Goal: Transaction & Acquisition: Purchase product/service

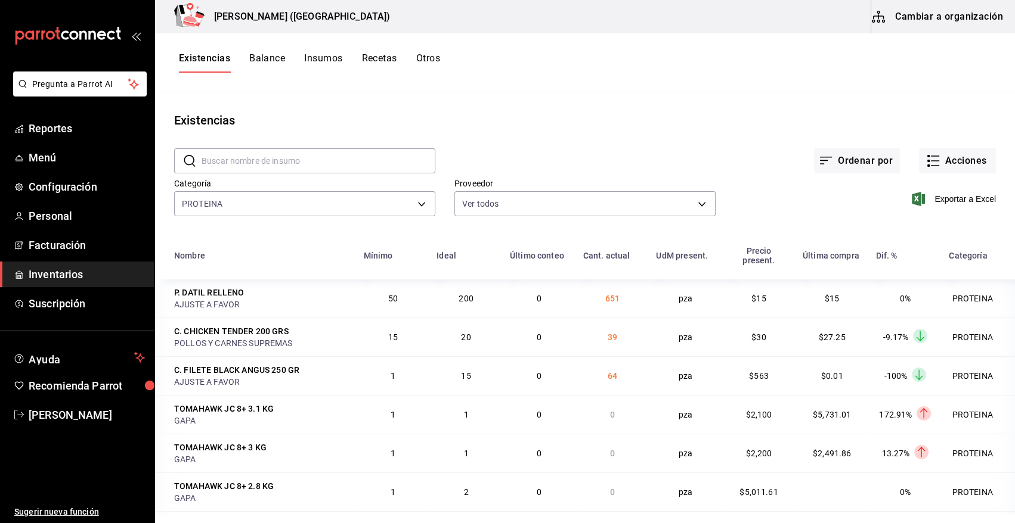
click at [249, 161] on input "text" at bounding box center [319, 161] width 234 height 24
click at [965, 170] on button "Acciones" at bounding box center [957, 160] width 77 height 25
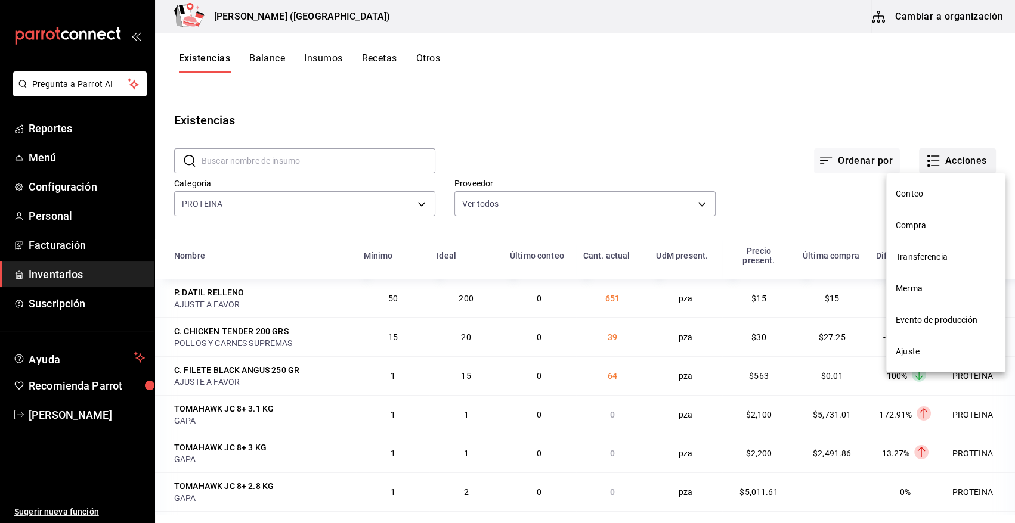
click at [965, 170] on div at bounding box center [507, 261] width 1015 height 523
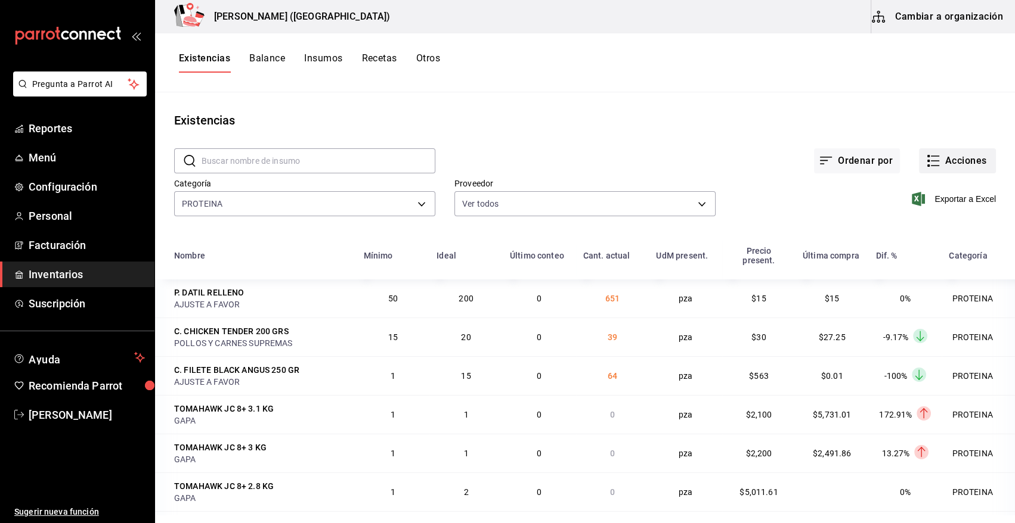
click at [946, 163] on button "Acciones" at bounding box center [957, 160] width 77 height 25
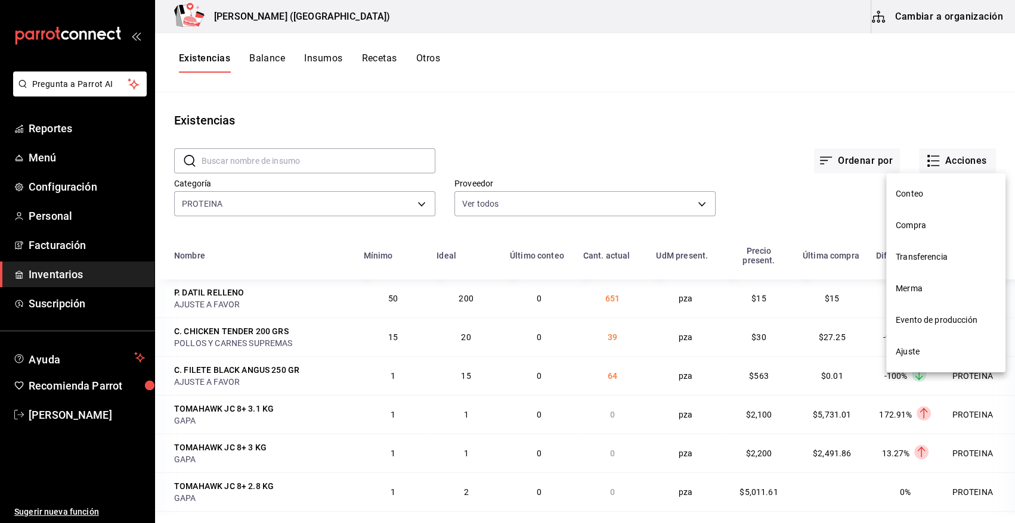
click at [931, 224] on span "Compra" at bounding box center [945, 225] width 100 height 13
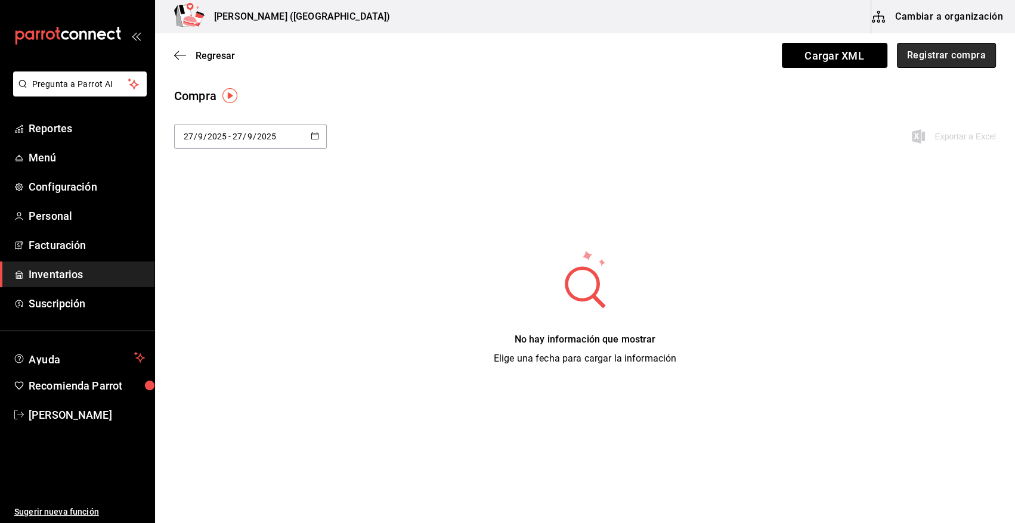
click at [934, 46] on button "Registrar compra" at bounding box center [946, 55] width 99 height 25
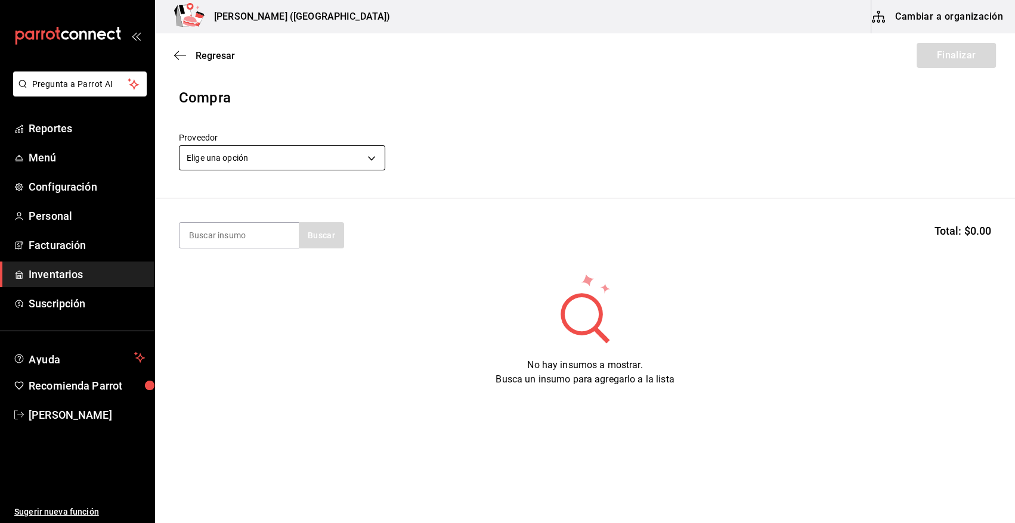
click at [262, 154] on body "Pregunta a Parrot AI Reportes Menú Configuración Personal Facturación Inventari…" at bounding box center [507, 228] width 1015 height 456
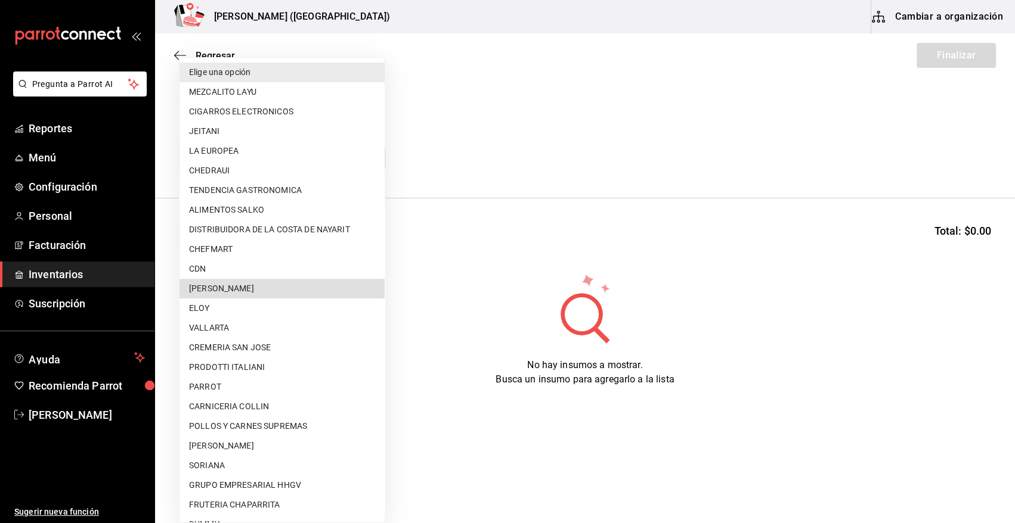
scroll to position [724, 0]
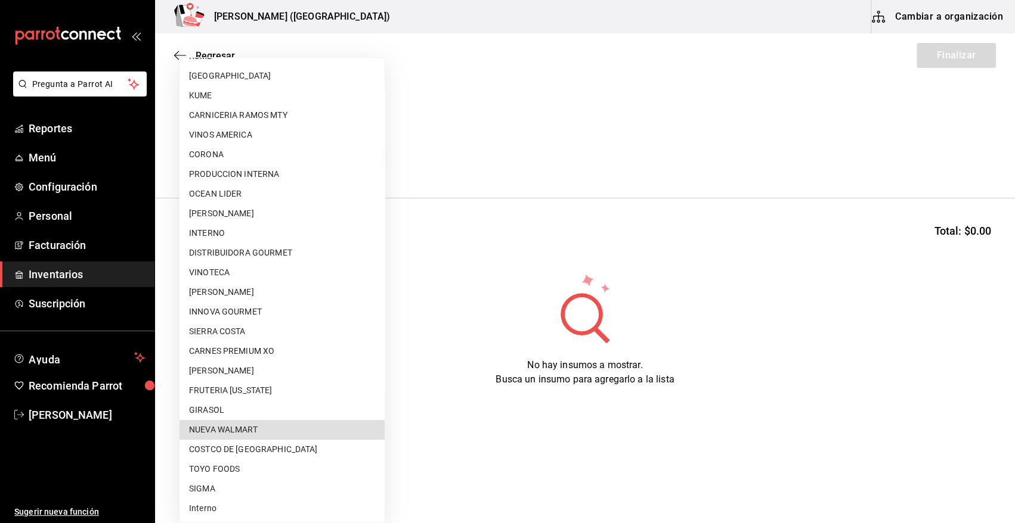
drag, startPoint x: 456, startPoint y: 119, endPoint x: 265, endPoint y: 104, distance: 191.9
click at [423, 116] on div at bounding box center [507, 261] width 1015 height 523
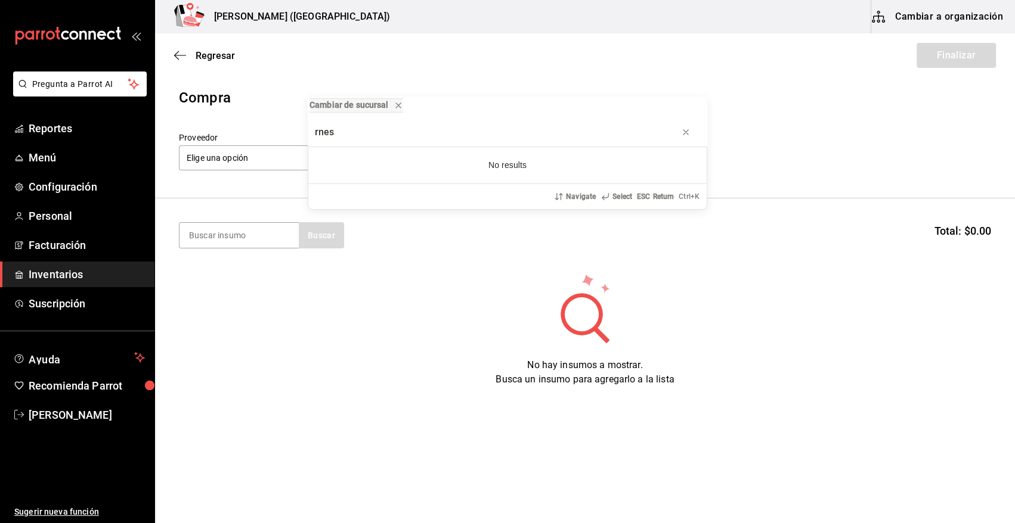
type input "rnes"
click at [256, 161] on body "Pregunta a Parrot AI Reportes Menú Configuración Personal Facturación Inventari…" at bounding box center [507, 228] width 1015 height 456
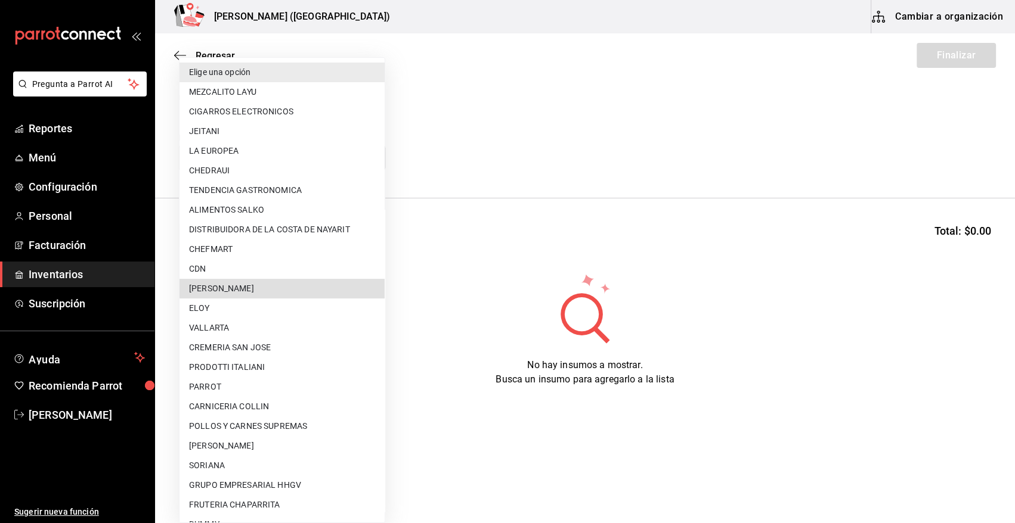
scroll to position [313, 0]
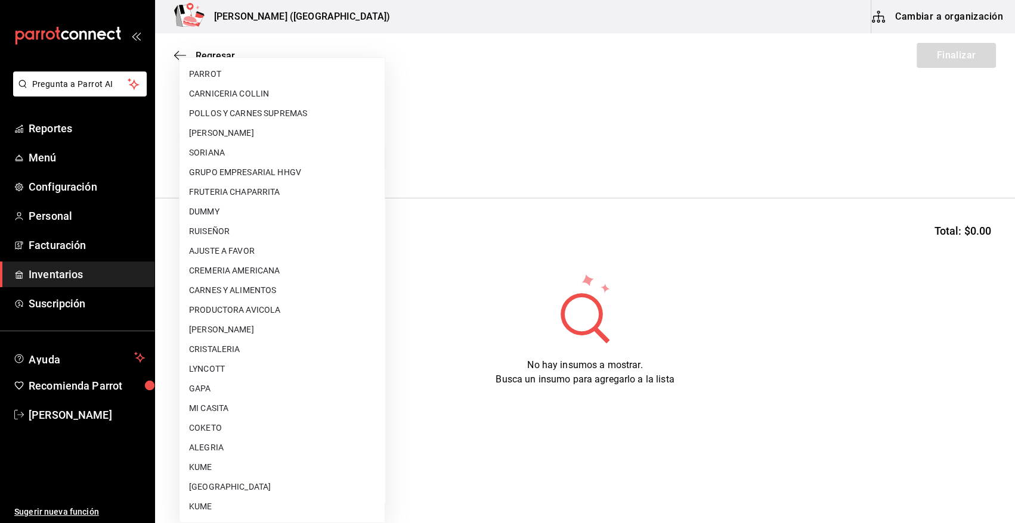
click at [560, 113] on div at bounding box center [507, 261] width 1015 height 523
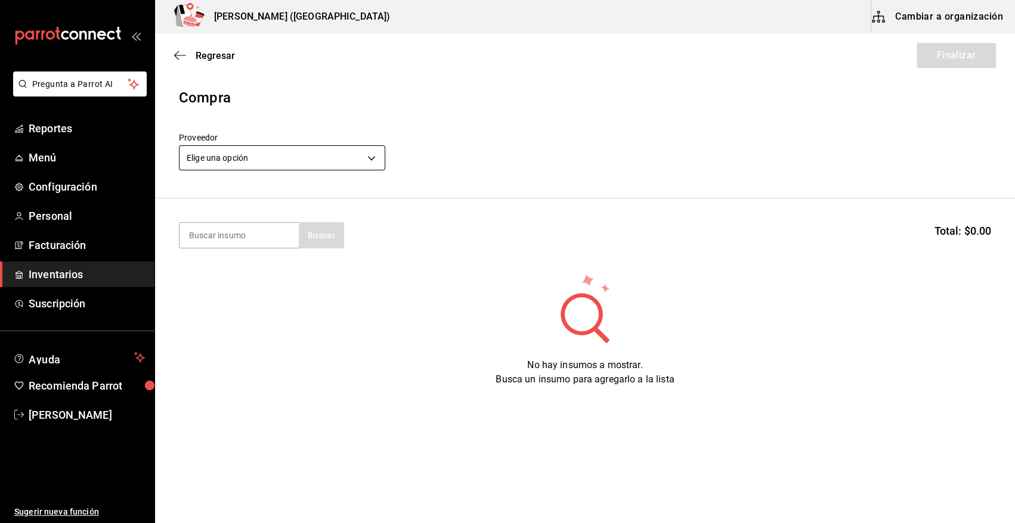
click at [268, 153] on body "Pregunta a Parrot AI Reportes Menú Configuración Personal Facturación Inventari…" at bounding box center [507, 228] width 1015 height 456
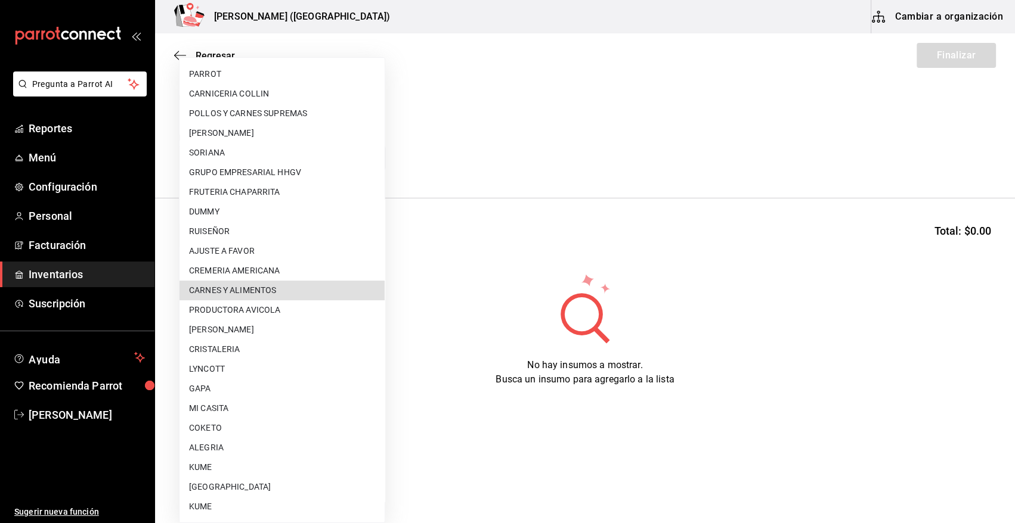
scroll to position [243, 0]
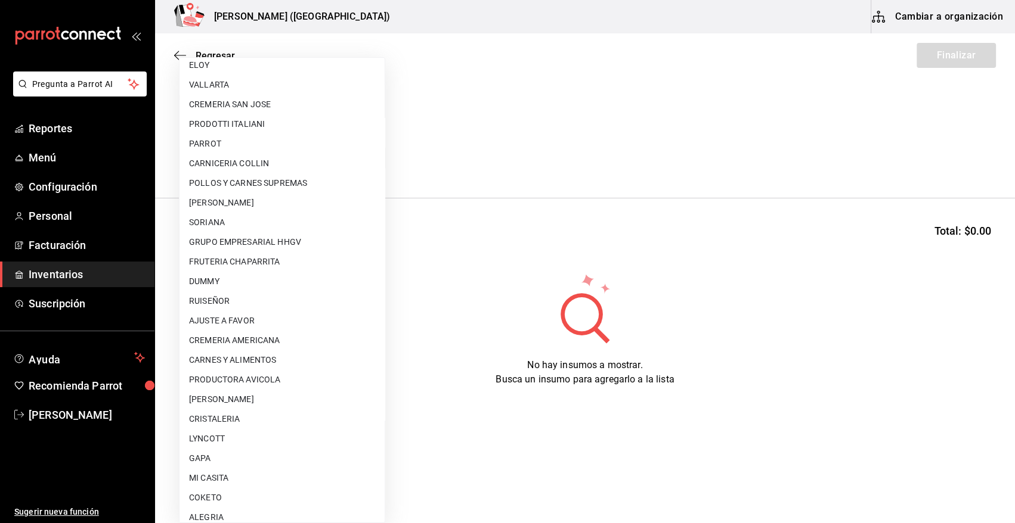
click at [486, 120] on div at bounding box center [507, 261] width 1015 height 523
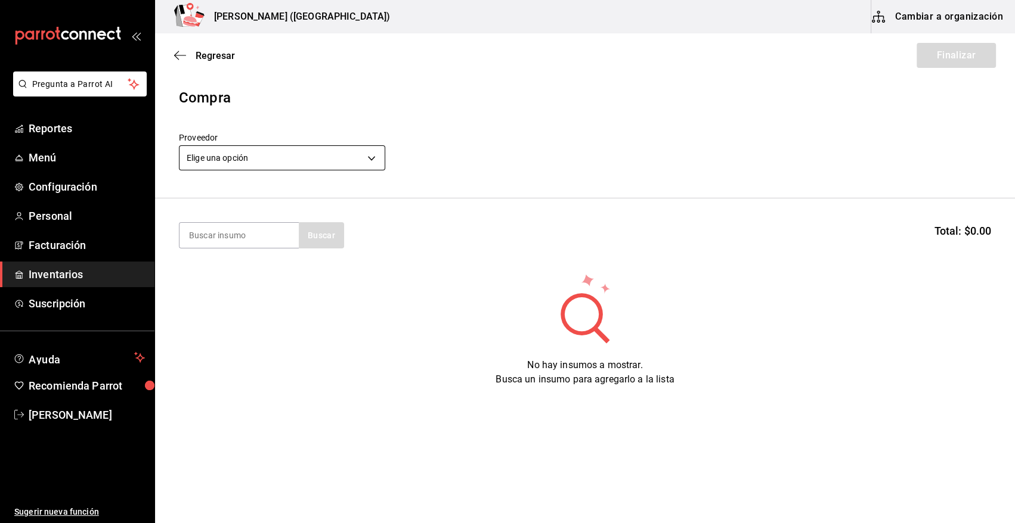
click at [255, 159] on body "Pregunta a Parrot AI Reportes Menú Configuración Personal Facturación Inventari…" at bounding box center [507, 228] width 1015 height 456
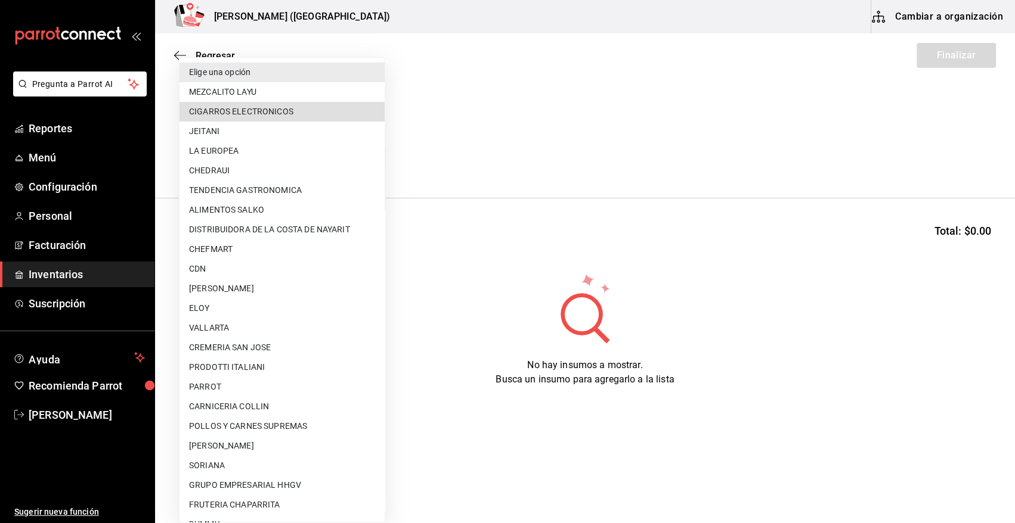
click at [498, 116] on div at bounding box center [507, 261] width 1015 height 523
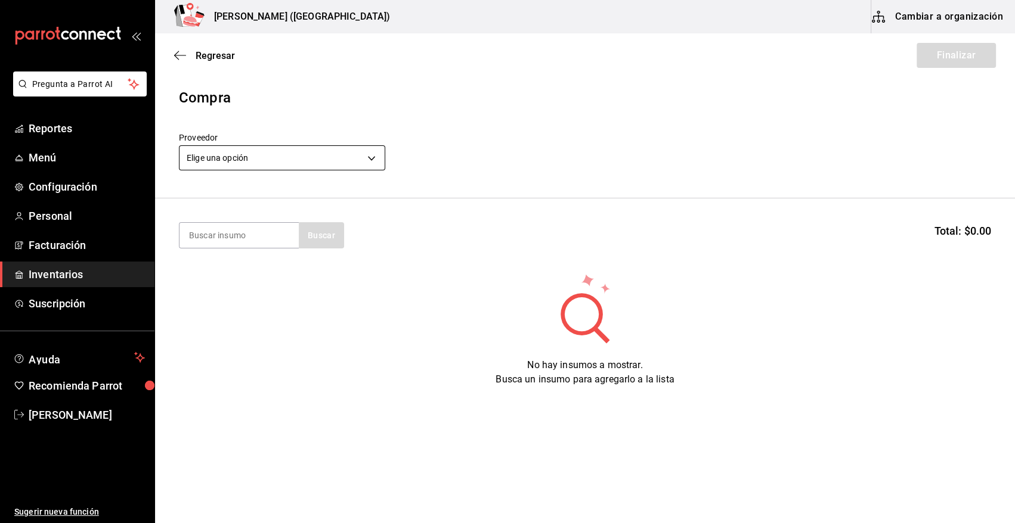
click at [256, 154] on body "Pregunta a Parrot AI Reportes Menú Configuración Personal Facturación Inventari…" at bounding box center [507, 228] width 1015 height 456
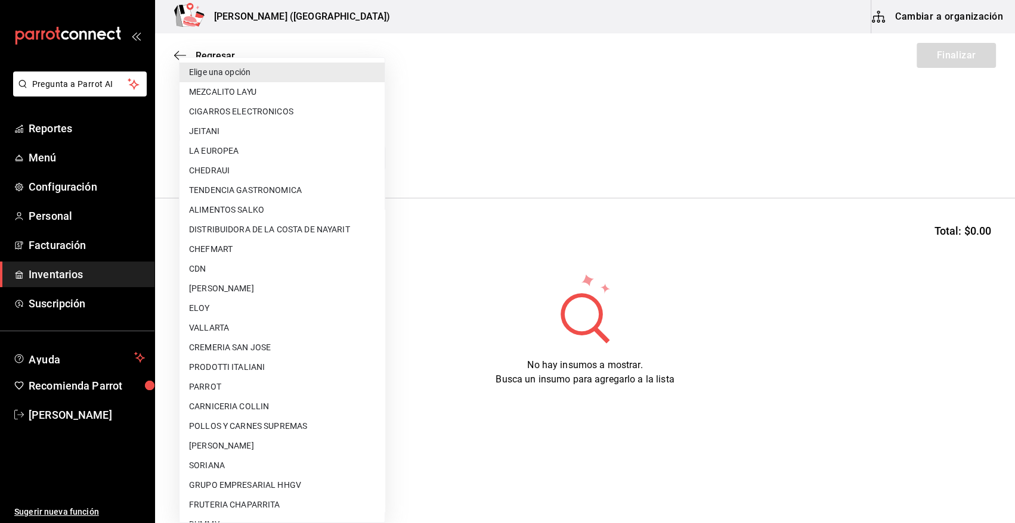
click at [559, 145] on div at bounding box center [507, 261] width 1015 height 523
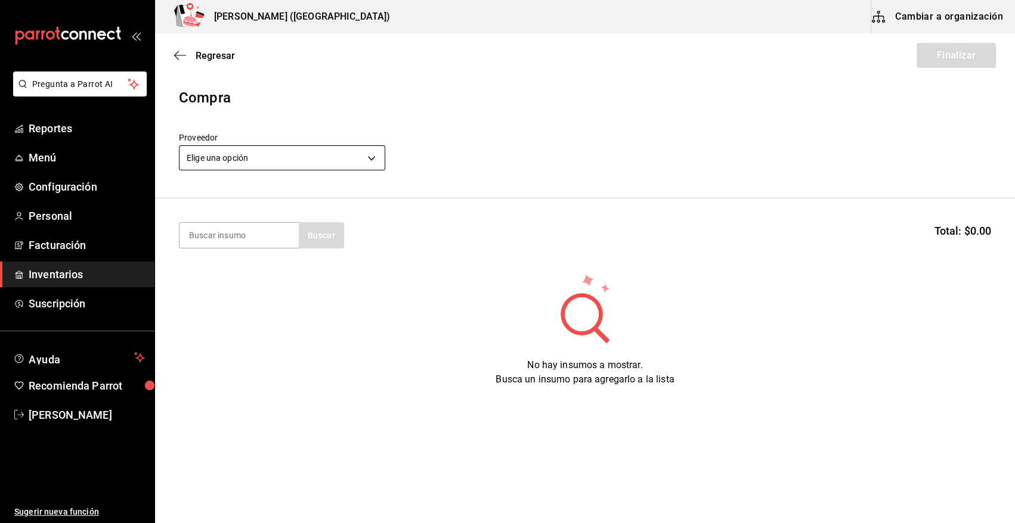
click at [289, 156] on body "Pregunta a Parrot AI Reportes Menú Configuración Personal Facturación Inventari…" at bounding box center [507, 228] width 1015 height 456
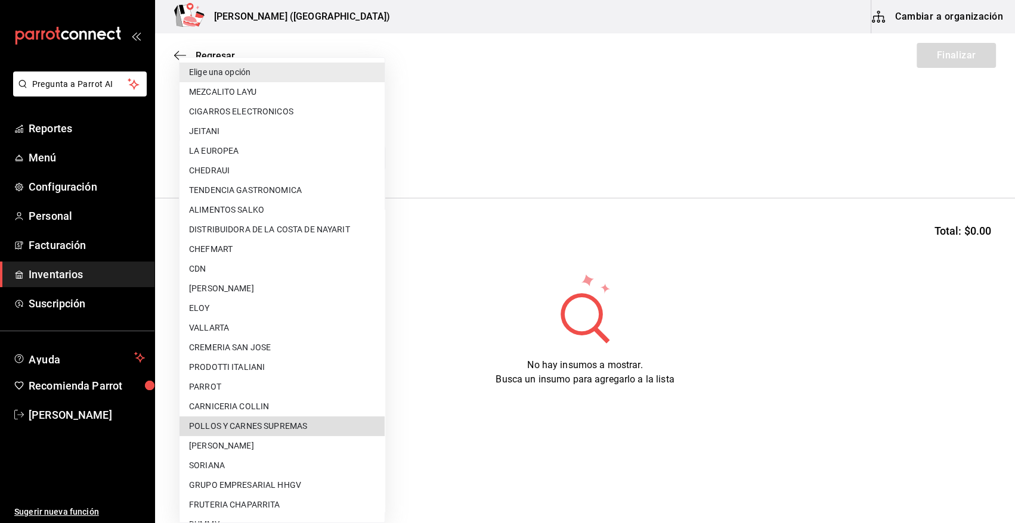
click at [280, 432] on li "POLLOS Y CARNES SUPREMAS" at bounding box center [281, 427] width 205 height 20
type input "9c6e2be7-4690-43ba-8363-009c31820141"
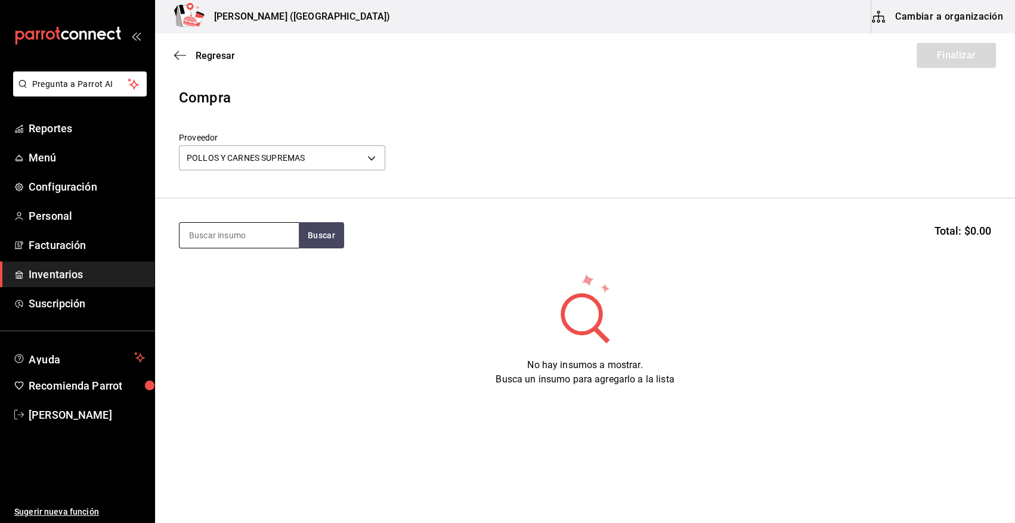
click at [250, 241] on input at bounding box center [238, 235] width 119 height 25
type input "cabeza [PERSON_NAME]"
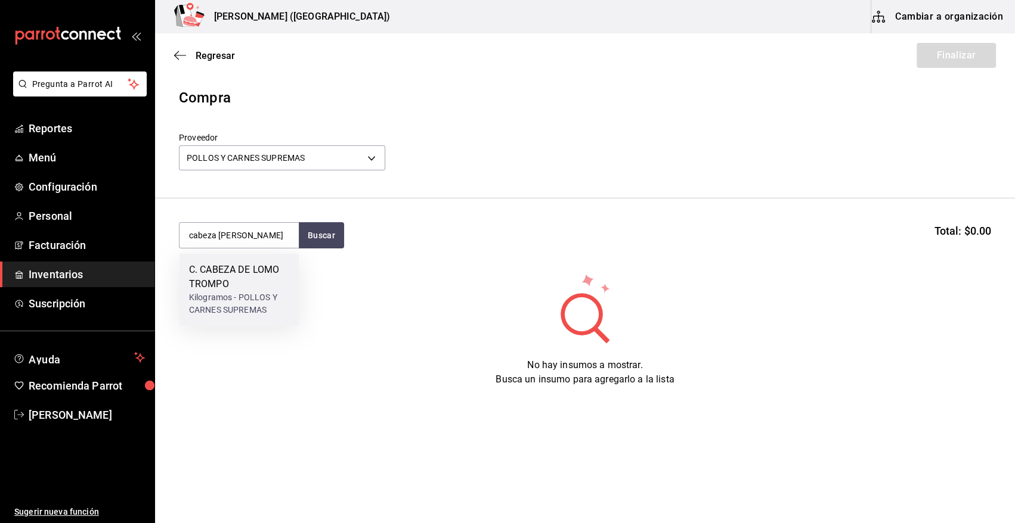
click at [238, 284] on div "C. CABEZA DE LOMO TROMPO" at bounding box center [239, 277] width 100 height 29
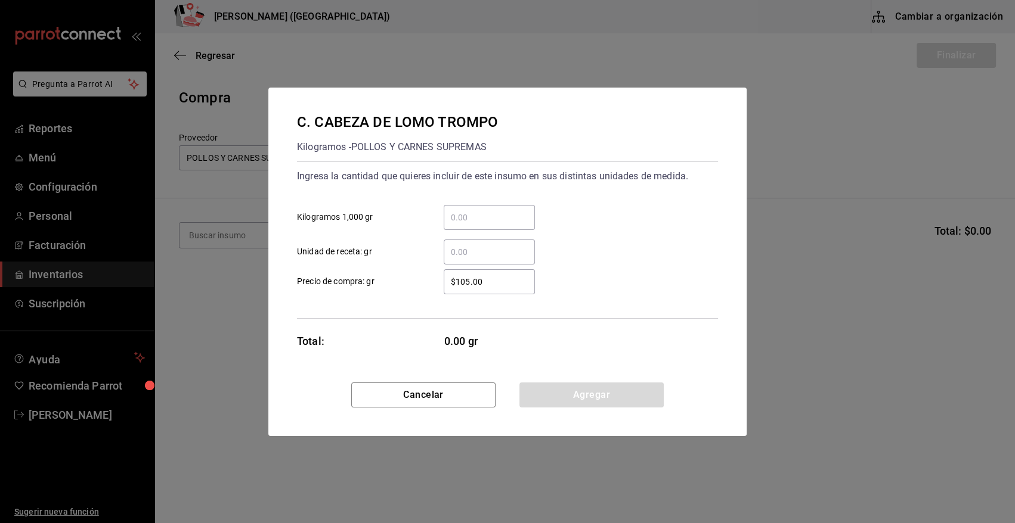
click at [460, 215] on input "​ Kilogramos 1,000 gr" at bounding box center [489, 217] width 91 height 14
type input "20.9"
type input "$98.9"
click at [562, 401] on button "Agregar" at bounding box center [591, 395] width 144 height 25
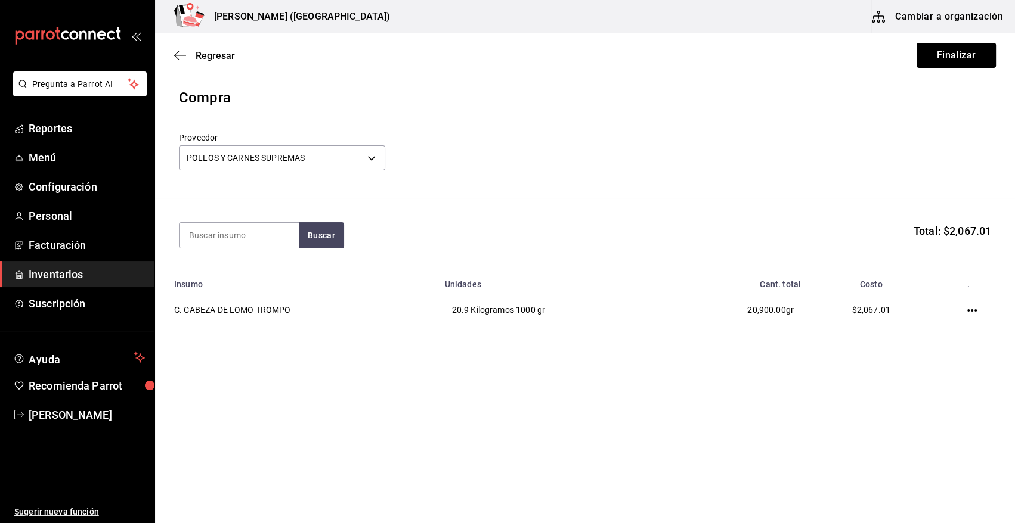
click at [568, 221] on section "Buscar Total: $2,067.01" at bounding box center [585, 236] width 860 height 74
click at [971, 51] on button "Finalizar" at bounding box center [955, 55] width 79 height 25
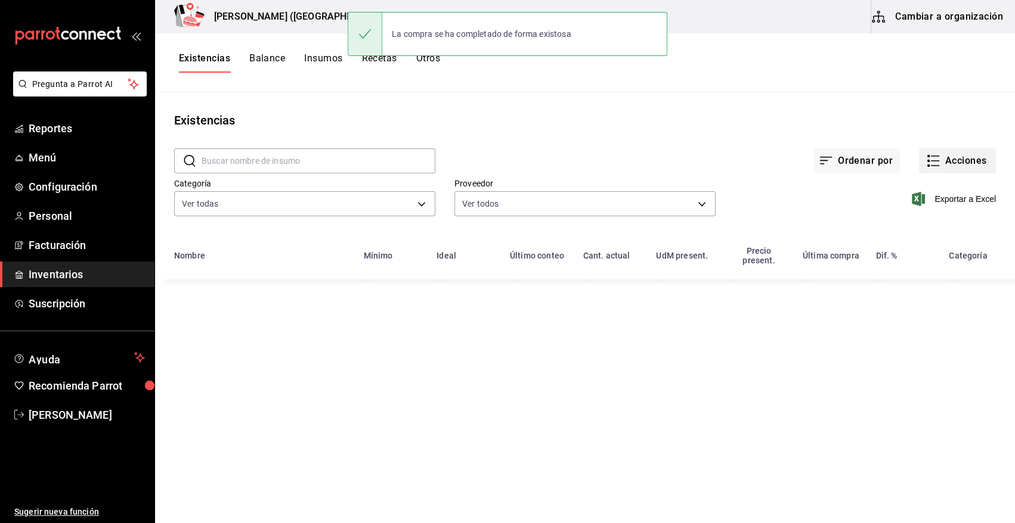
click at [949, 163] on button "Acciones" at bounding box center [957, 160] width 77 height 25
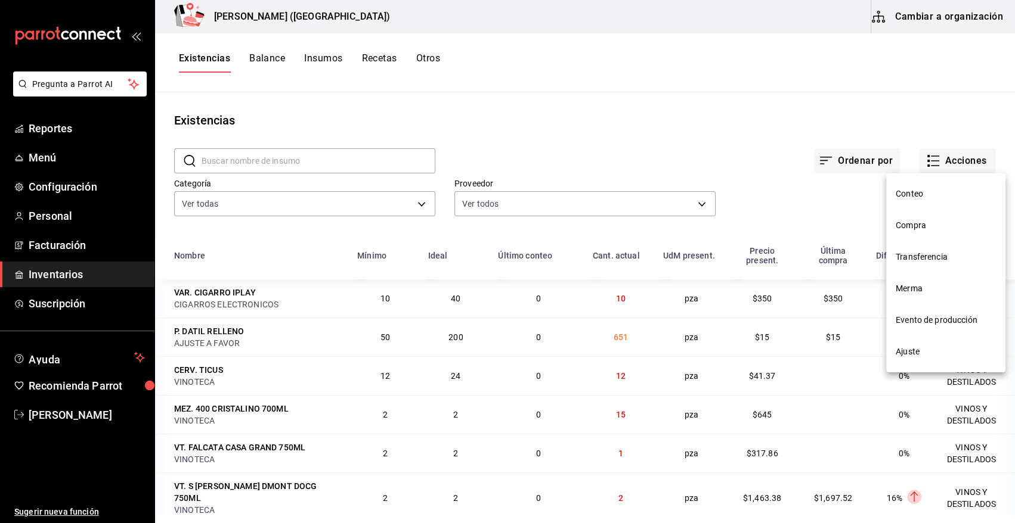
click at [923, 222] on span "Compra" at bounding box center [945, 225] width 100 height 13
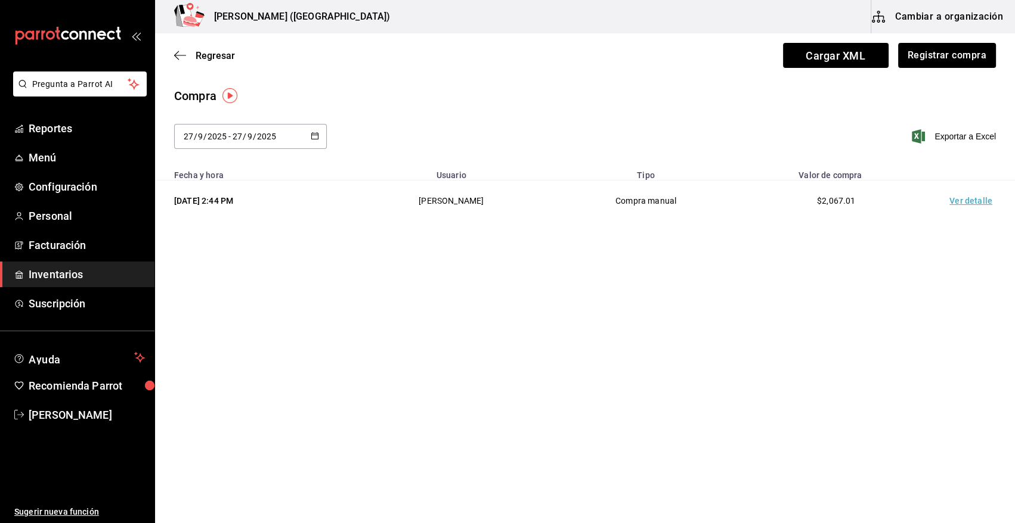
click at [980, 203] on td "Ver detalle" at bounding box center [972, 201] width 83 height 41
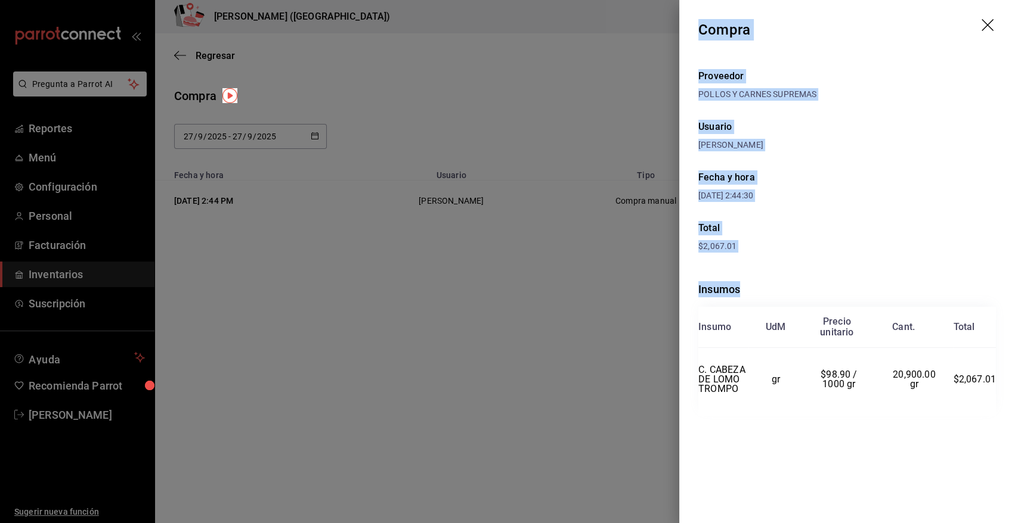
drag, startPoint x: 698, startPoint y: 26, endPoint x: 1002, endPoint y: 419, distance: 496.3
click at [1002, 419] on div "Compra Proveedor POLLOS Y CARNES SUPREMAS Usuario [PERSON_NAME] Fecha y hora [D…" at bounding box center [847, 261] width 336 height 523
copy div "Compra Proveedor POLLOS Y CARNES SUPREMAS Usuario [PERSON_NAME] Fecha y hora [D…"
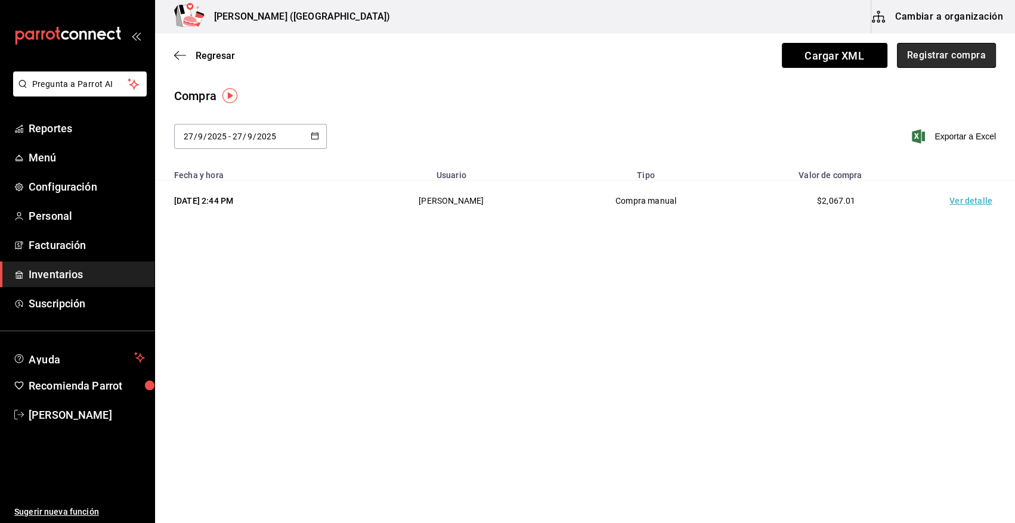
click at [931, 61] on button "Registrar compra" at bounding box center [946, 55] width 99 height 25
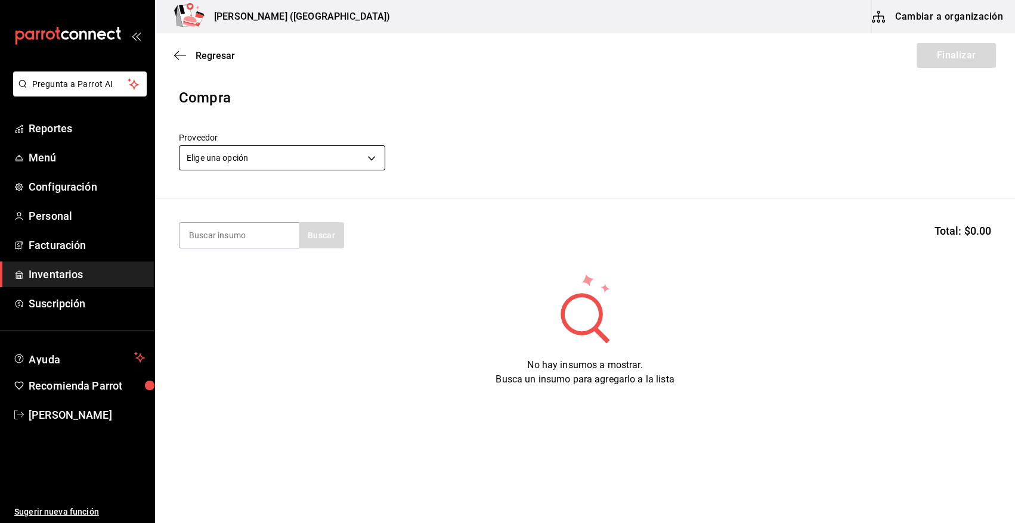
click at [271, 163] on body "Pregunta a Parrot AI Reportes Menú Configuración Personal Facturación Inventari…" at bounding box center [507, 228] width 1015 height 456
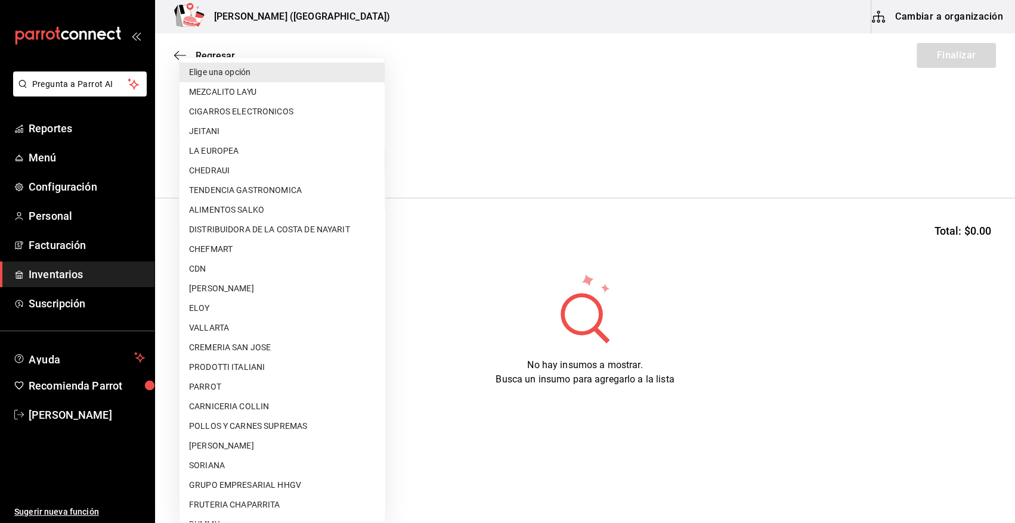
click at [487, 131] on div at bounding box center [507, 261] width 1015 height 523
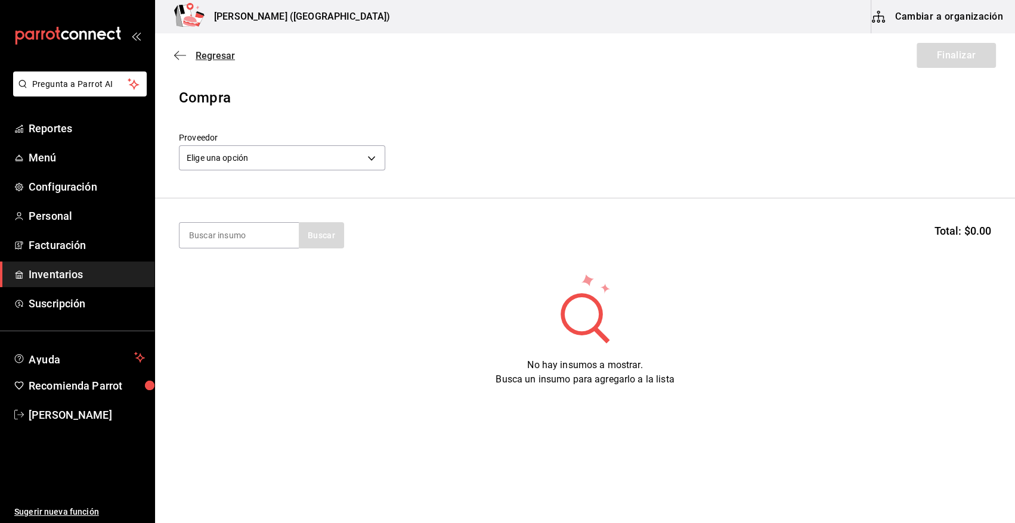
click at [215, 58] on span "Regresar" at bounding box center [215, 55] width 39 height 11
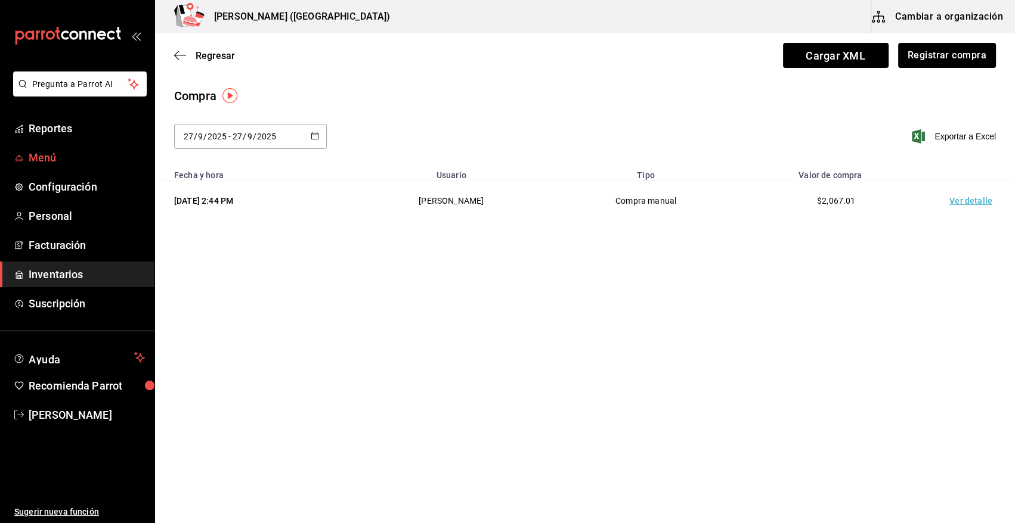
click at [61, 162] on span "Menú" at bounding box center [87, 158] width 116 height 16
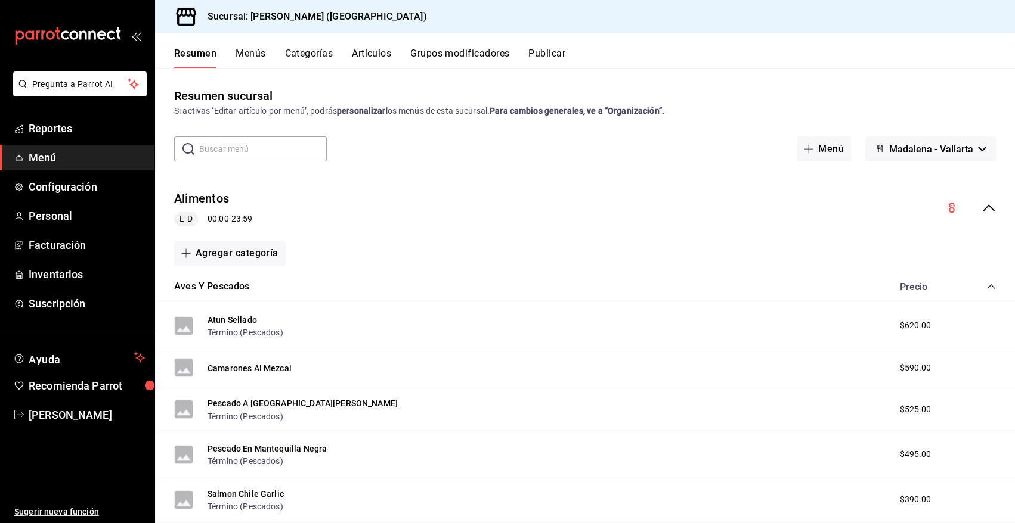
click at [266, 144] on input "text" at bounding box center [263, 149] width 128 height 24
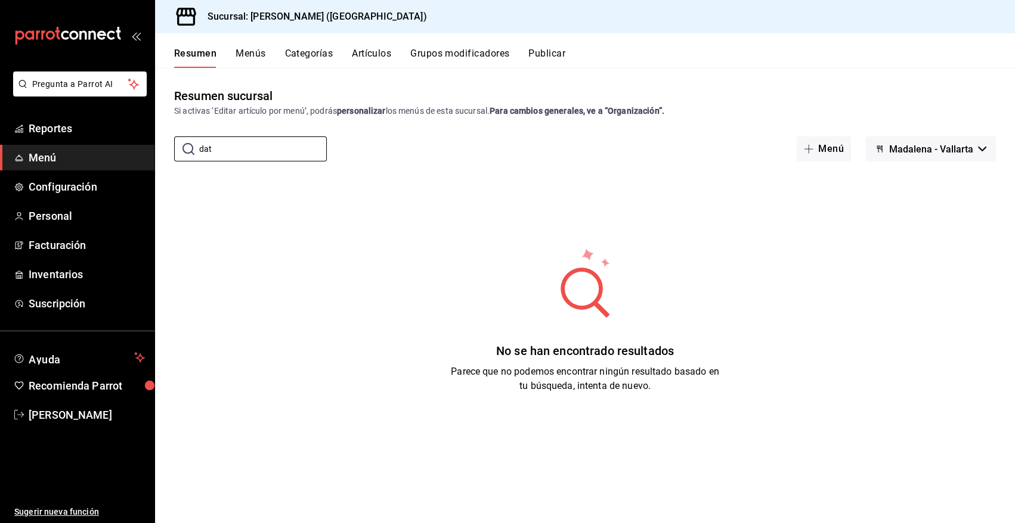
type input "dat"
click at [249, 54] on button "Menús" at bounding box center [250, 58] width 30 height 20
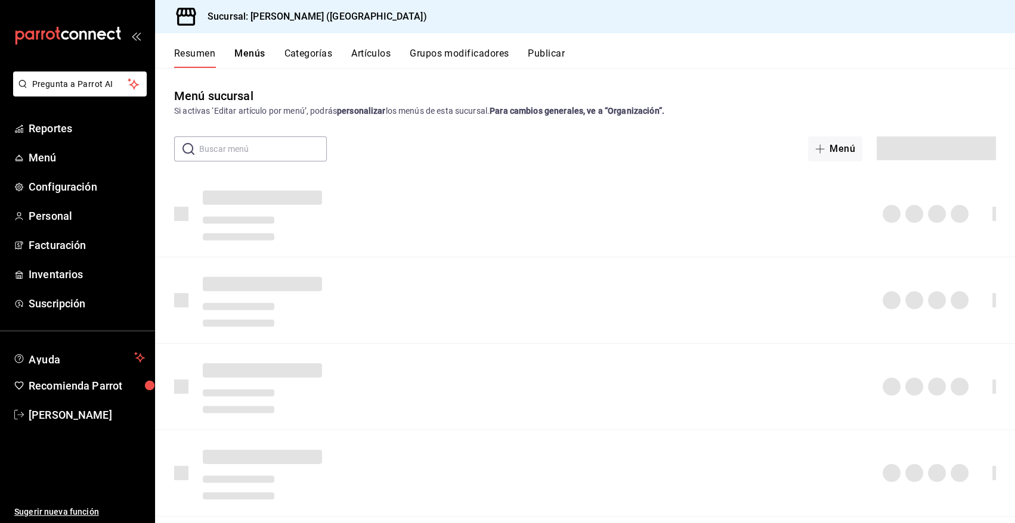
click at [360, 55] on button "Artículos" at bounding box center [370, 58] width 39 height 20
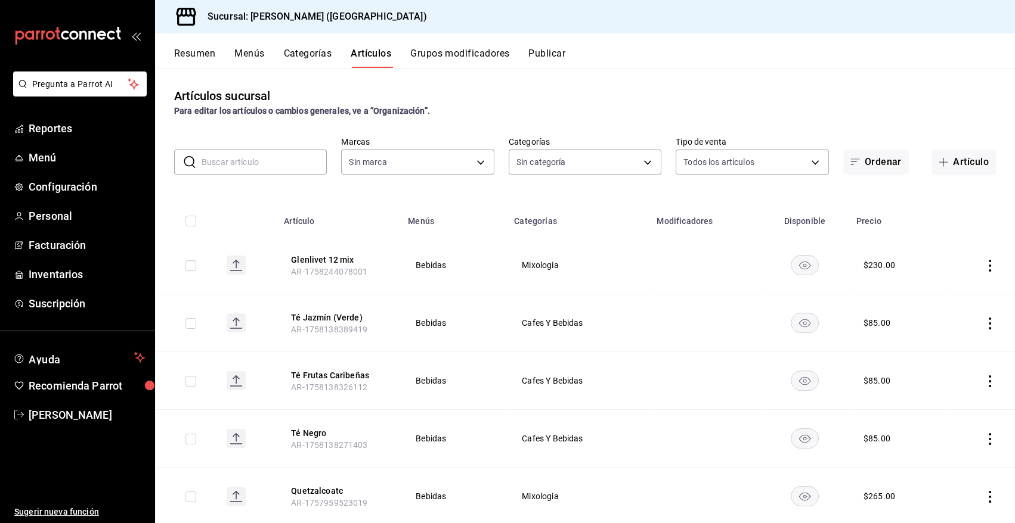
type input "97fc4076-38f4-4943-8ede-a1fde032a47c"
type input "6b20b764-b508-441a-a765-8e38ab7d93aa,0a957a31-3fa4-4b00-9918-3fc3cef2e831,58681…"
click at [264, 168] on input "text" at bounding box center [264, 162] width 125 height 24
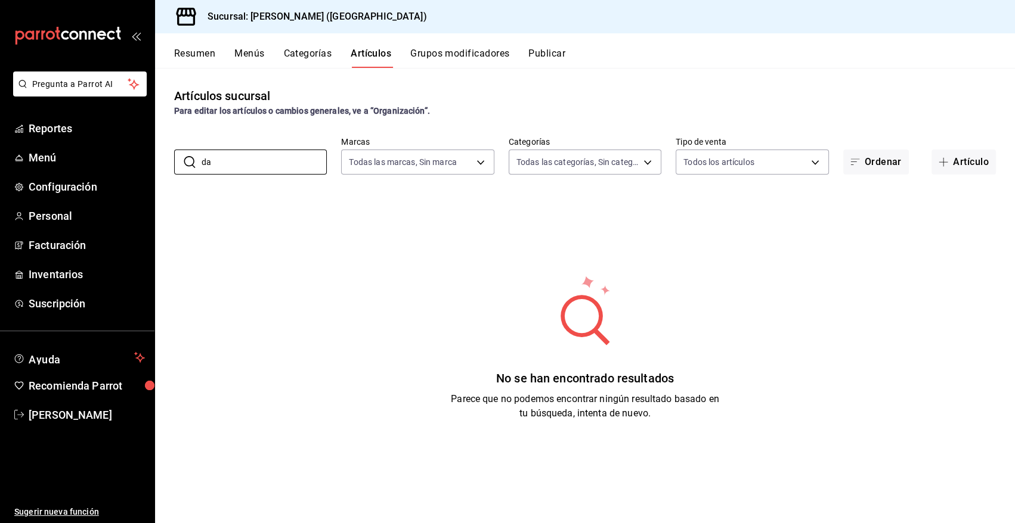
type input "d"
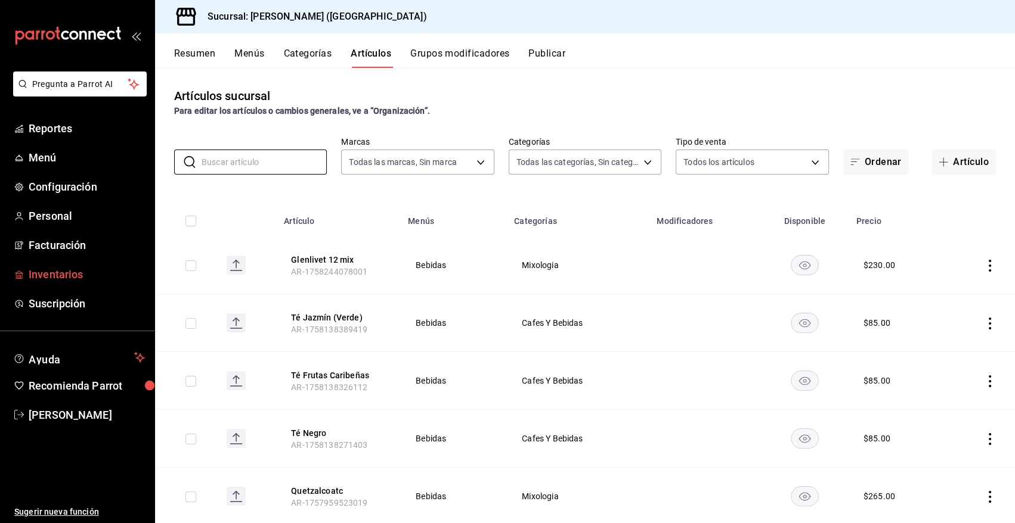
click at [57, 283] on link "Inventarios" at bounding box center [77, 275] width 154 height 26
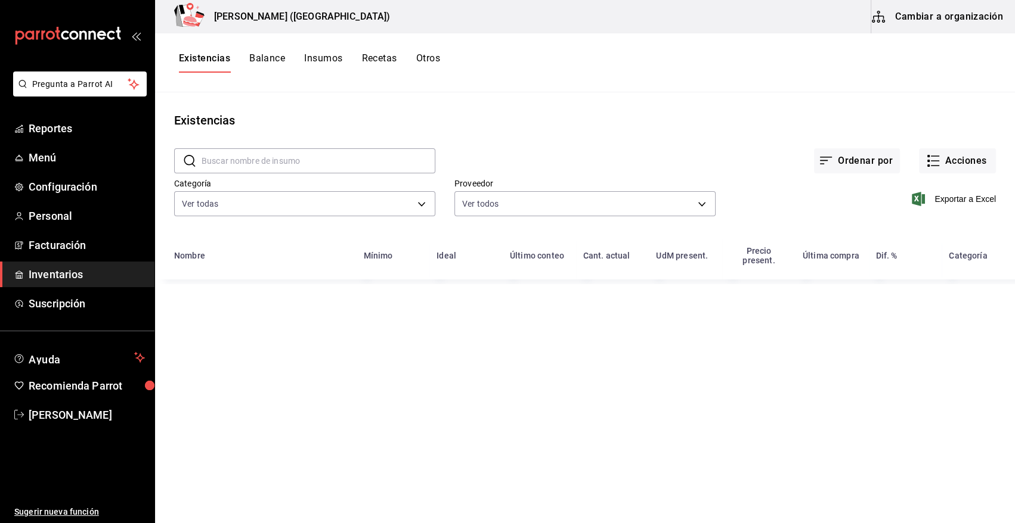
click at [951, 20] on button "Cambiar a organización" at bounding box center [938, 16] width 134 height 33
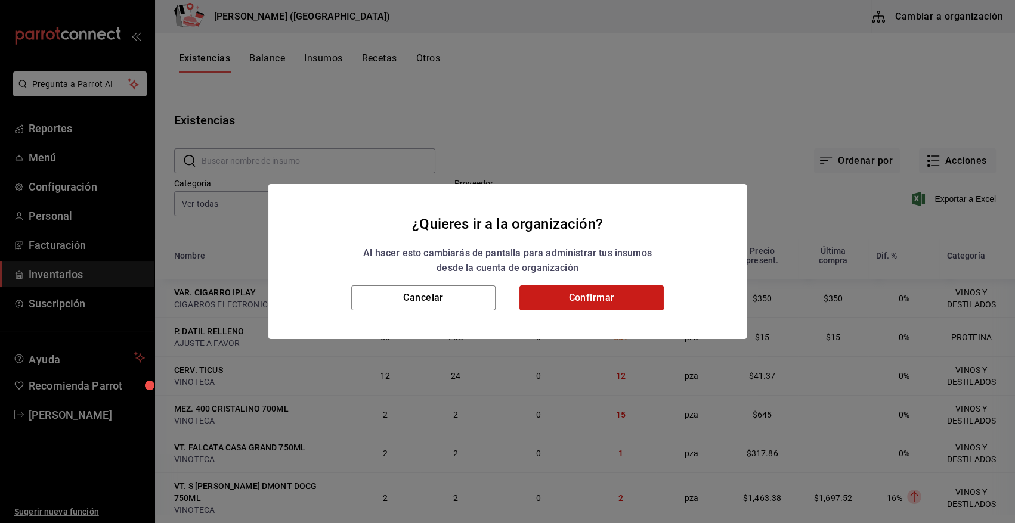
click at [628, 305] on button "Confirmar" at bounding box center [591, 298] width 144 height 25
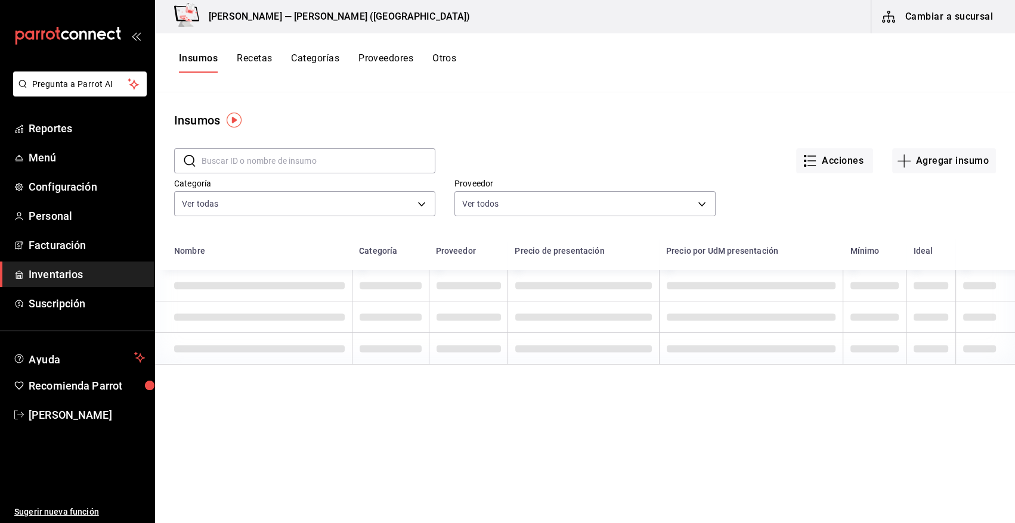
click at [247, 154] on input "text" at bounding box center [319, 161] width 234 height 24
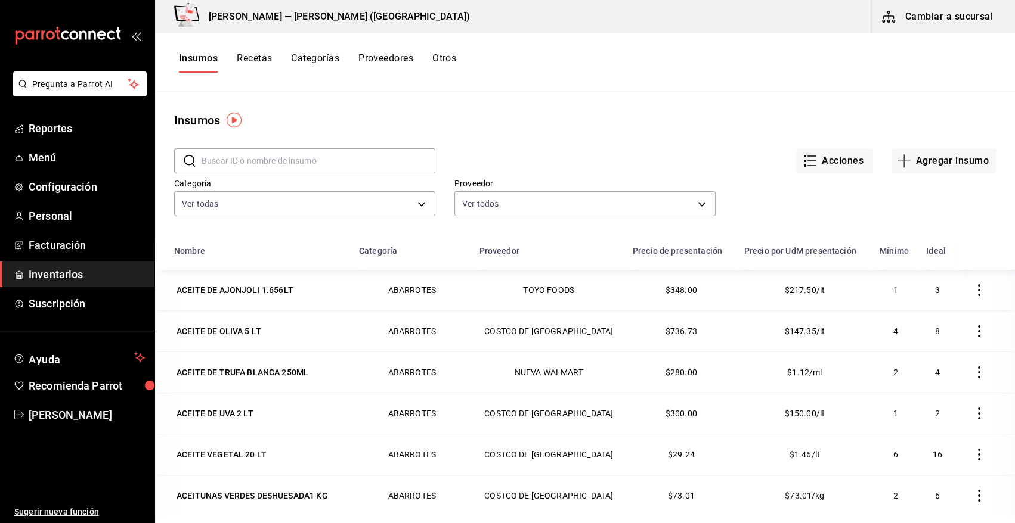
click at [564, 137] on div "Acciones Agregar insumo" at bounding box center [715, 151] width 560 height 44
click at [324, 166] on input "text" at bounding box center [319, 161] width 234 height 24
click at [634, 122] on div "Insumos" at bounding box center [585, 120] width 860 height 18
click at [295, 160] on input "text" at bounding box center [319, 161] width 234 height 24
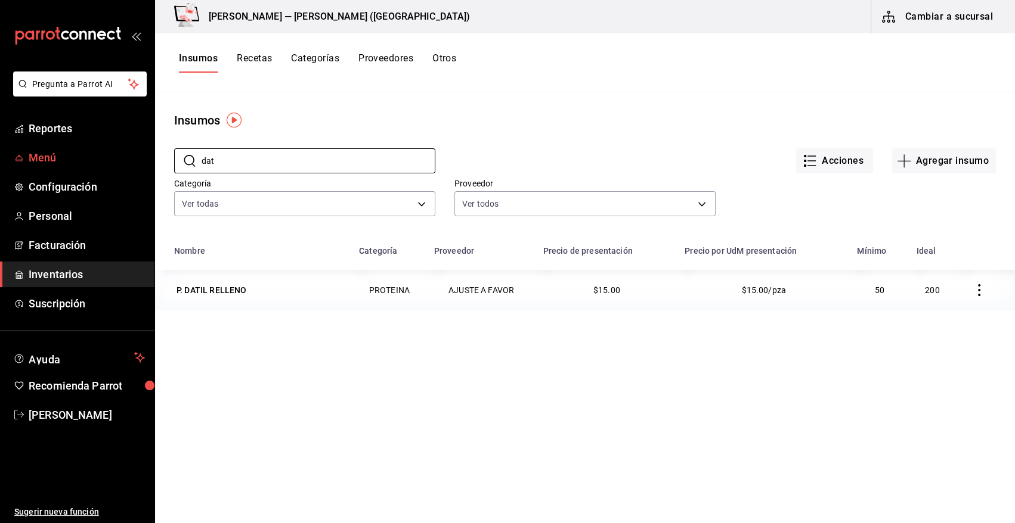
type input "dat"
click at [39, 154] on span "Menú" at bounding box center [87, 158] width 116 height 16
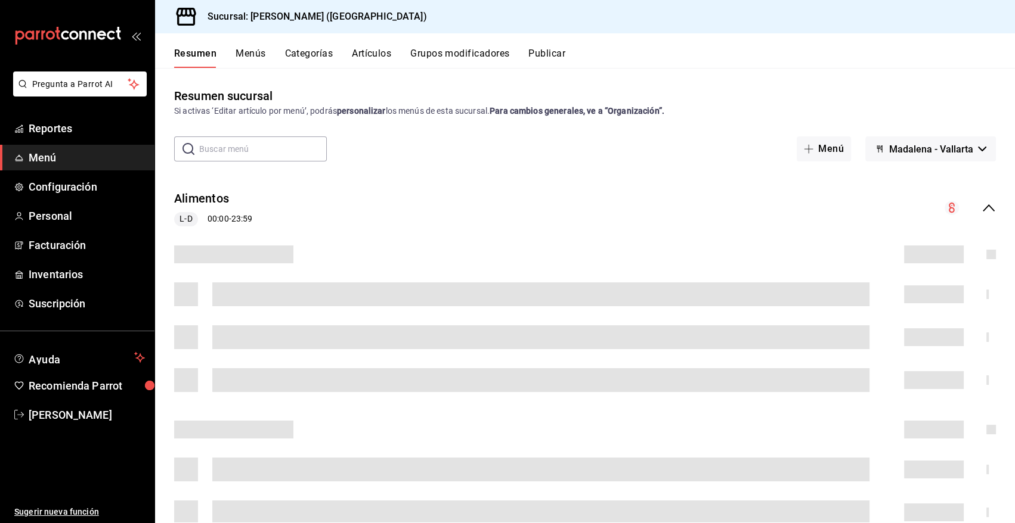
click at [252, 55] on button "Menús" at bounding box center [250, 58] width 30 height 20
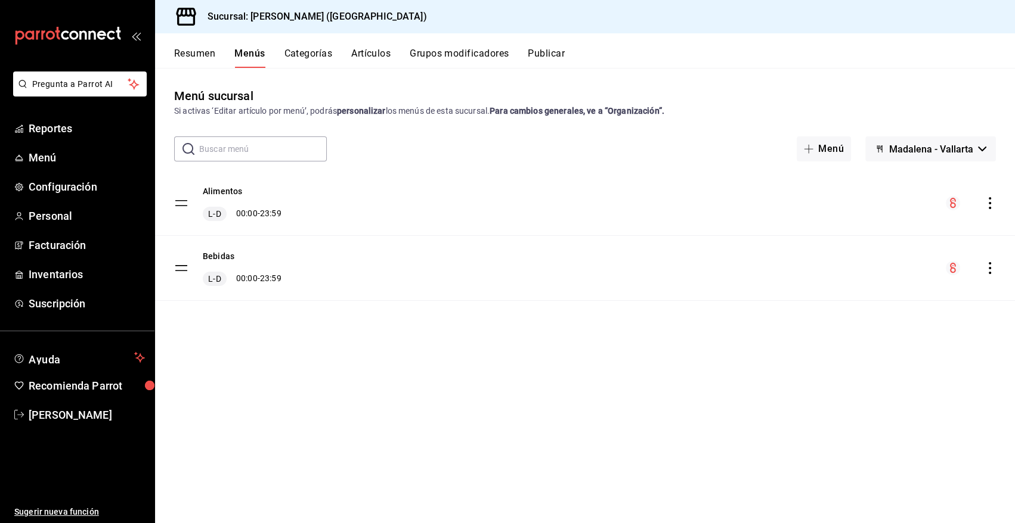
click at [345, 54] on div "Resumen Menús Categorías Artículos Grupos modificadores Publicar" at bounding box center [594, 58] width 841 height 20
click at [362, 55] on button "Artículos" at bounding box center [370, 58] width 39 height 20
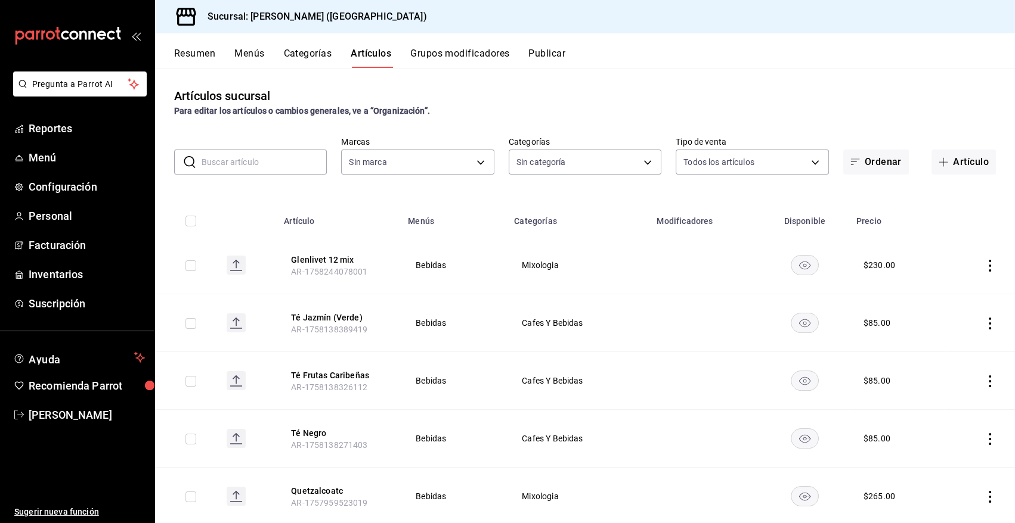
type input "97fc4076-38f4-4943-8ede-a1fde032a47c"
type input "6b20b764-b508-441a-a765-8e38ab7d93aa,0a957a31-3fa4-4b00-9918-3fc3cef2e831,58681…"
click at [268, 167] on input "text" at bounding box center [264, 162] width 125 height 24
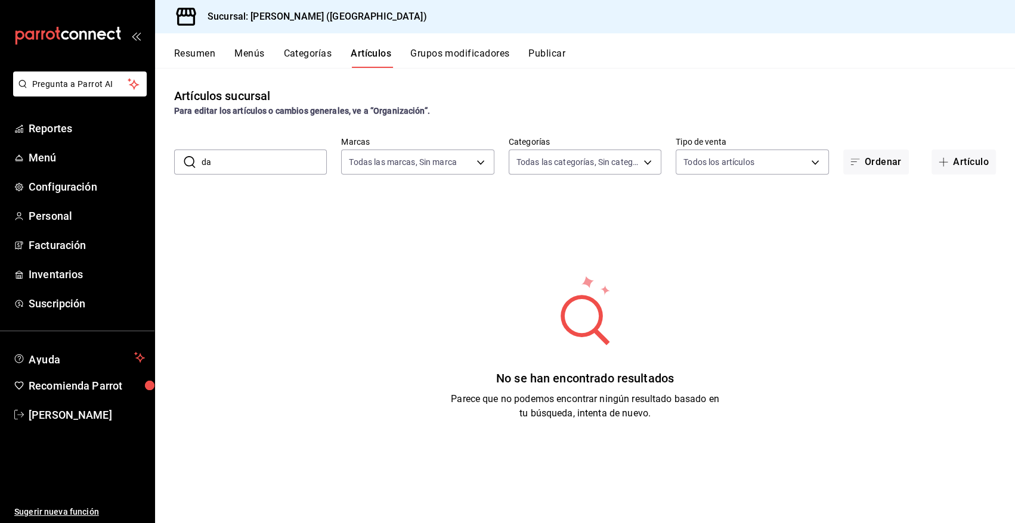
type input "d"
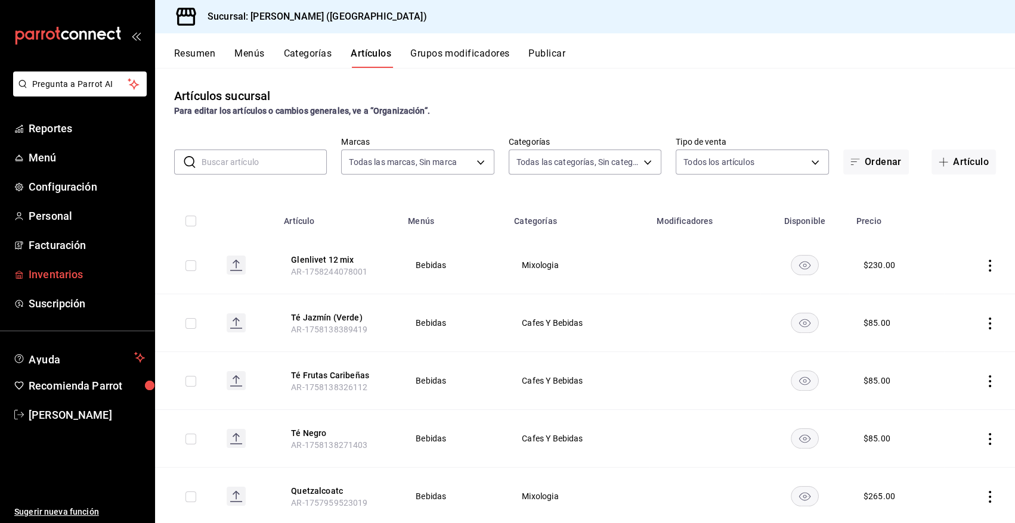
click at [57, 277] on span "Inventarios" at bounding box center [87, 274] width 116 height 16
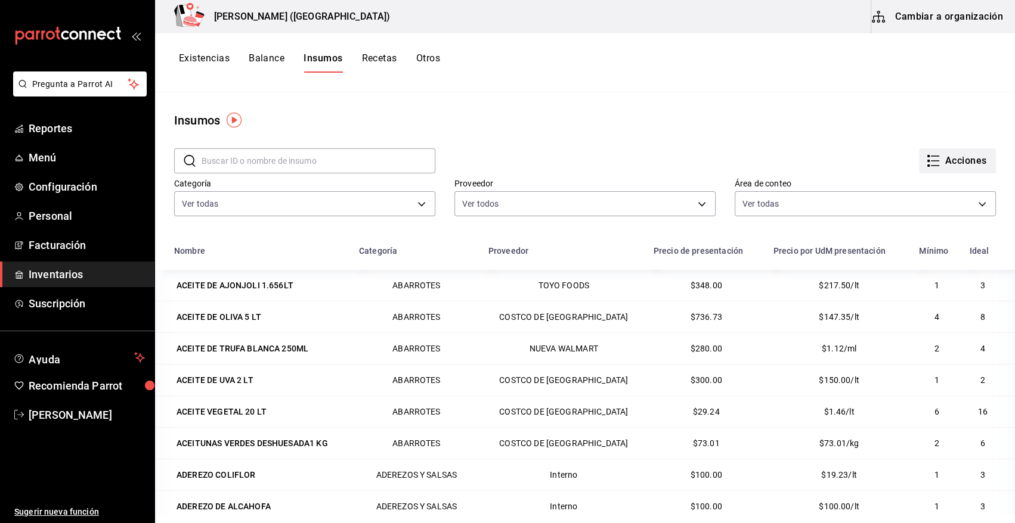
click at [956, 163] on button "Acciones" at bounding box center [957, 160] width 77 height 25
click at [303, 159] on input "text" at bounding box center [319, 161] width 234 height 24
click at [798, 138] on div "Acciones" at bounding box center [715, 151] width 560 height 44
click at [940, 163] on button "Acciones" at bounding box center [957, 160] width 77 height 25
click at [633, 125] on div at bounding box center [507, 261] width 1015 height 523
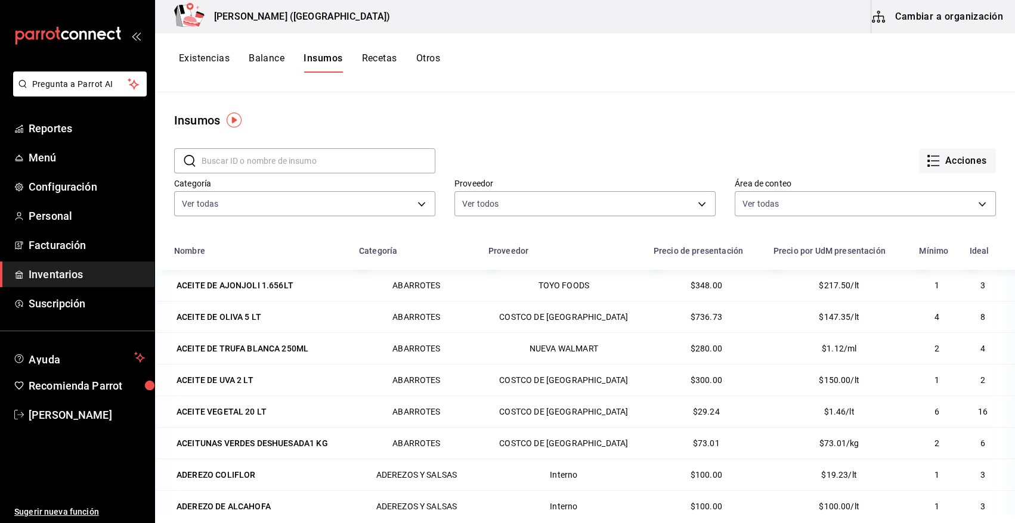
click at [78, 271] on span "Inventarios" at bounding box center [87, 274] width 116 height 16
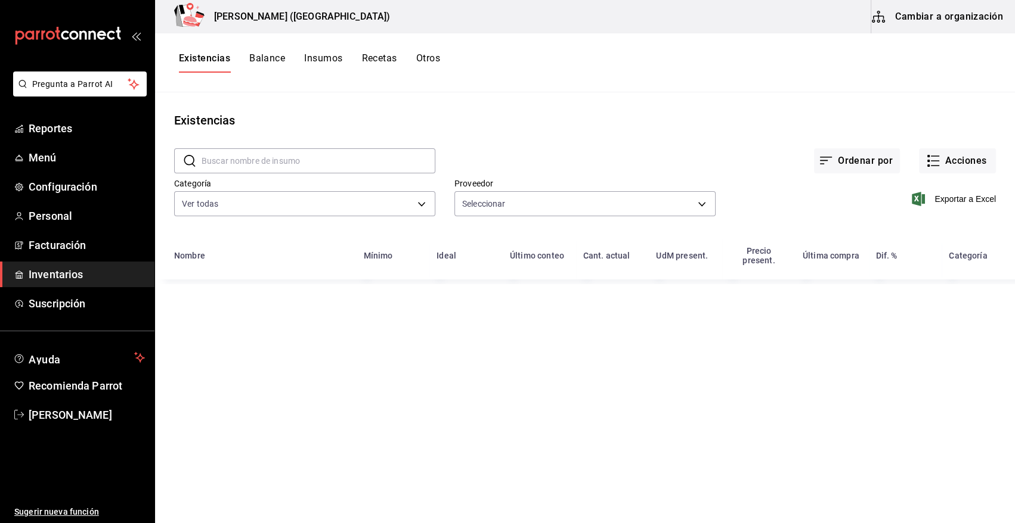
type input "7b5a22ea-ae82-47fe-a4c8-9f0d08be3bd3,11f0659f-4ab3-4460-ae3e-50806b7d976a,96bb0…"
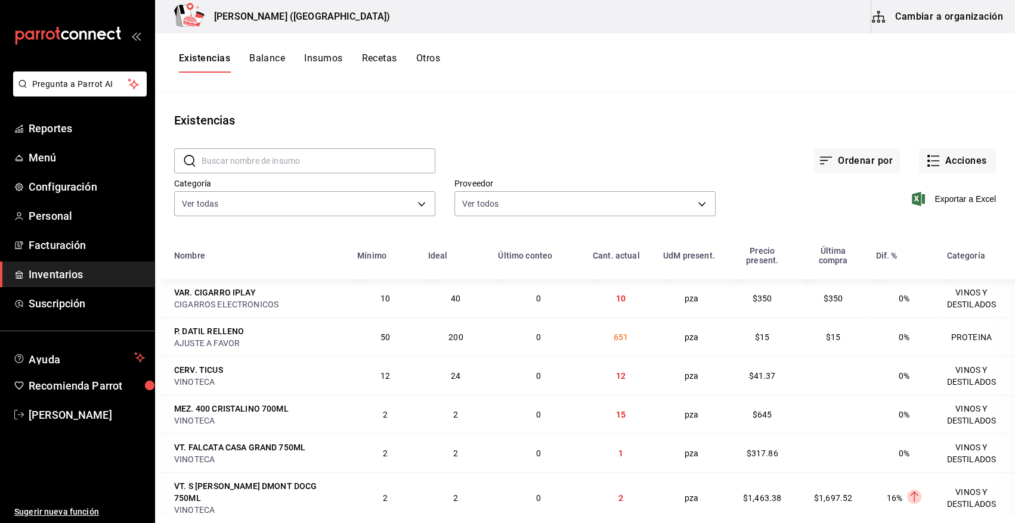
click at [331, 165] on input "text" at bounding box center [319, 161] width 234 height 24
click at [466, 114] on div "Existencias" at bounding box center [585, 120] width 860 height 18
click at [953, 167] on button "Acciones" at bounding box center [957, 160] width 77 height 25
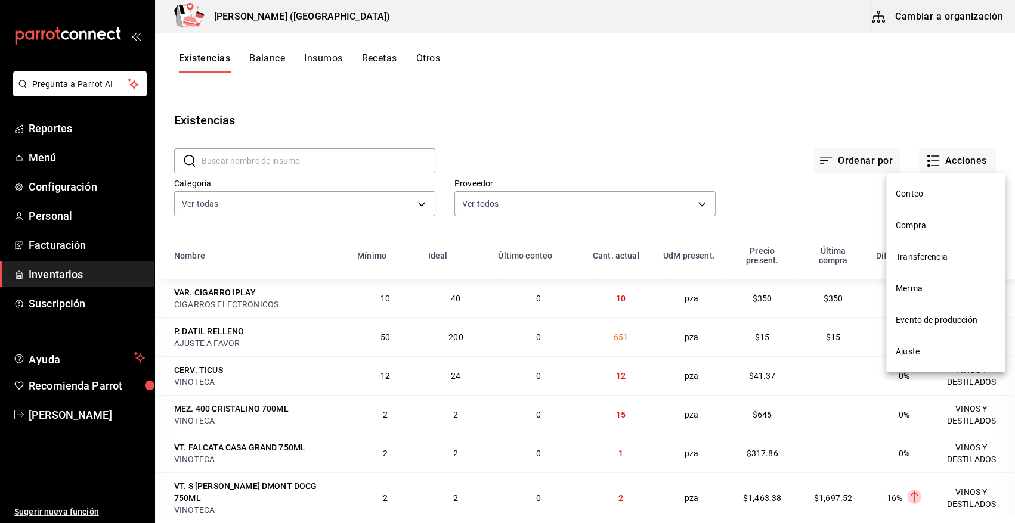
click at [924, 227] on span "Compra" at bounding box center [945, 225] width 100 height 13
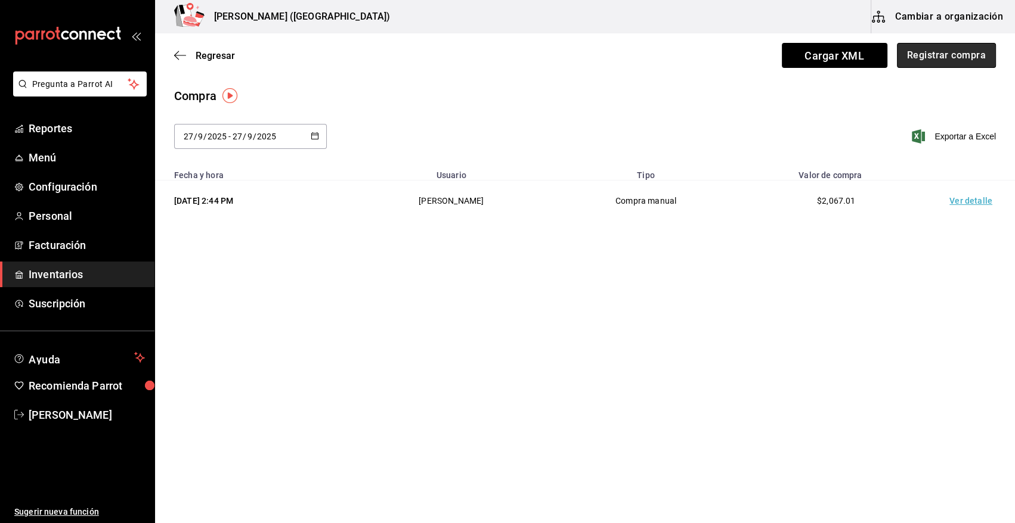
click at [951, 61] on button "Registrar compra" at bounding box center [946, 55] width 99 height 25
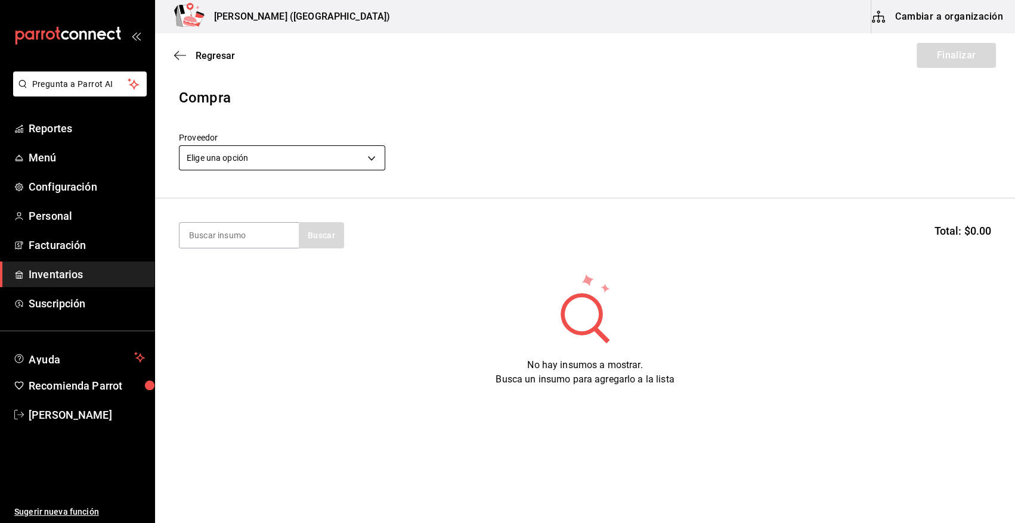
click at [264, 155] on body "Pregunta a Parrot AI Reportes Menú Configuración Personal Facturación Inventari…" at bounding box center [507, 228] width 1015 height 456
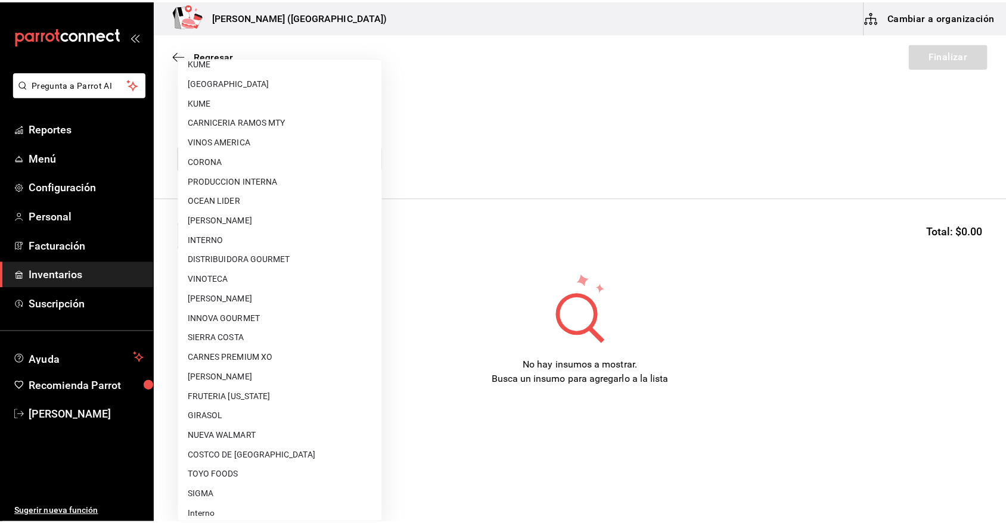
scroll to position [724, 0]
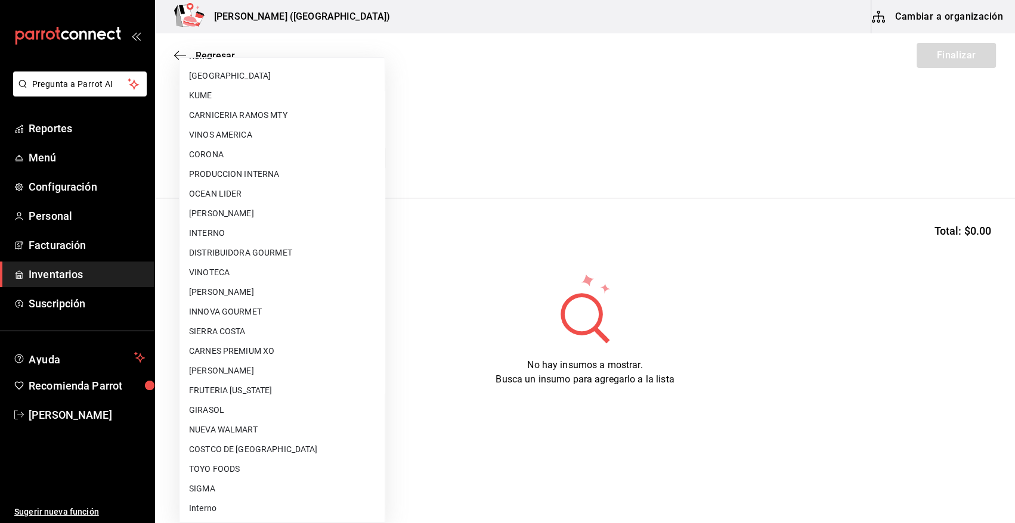
click at [233, 274] on li "VINOTECA" at bounding box center [281, 273] width 205 height 20
type input "bbec6e95-03ab-4cbc-bdec-5aafdfde0467"
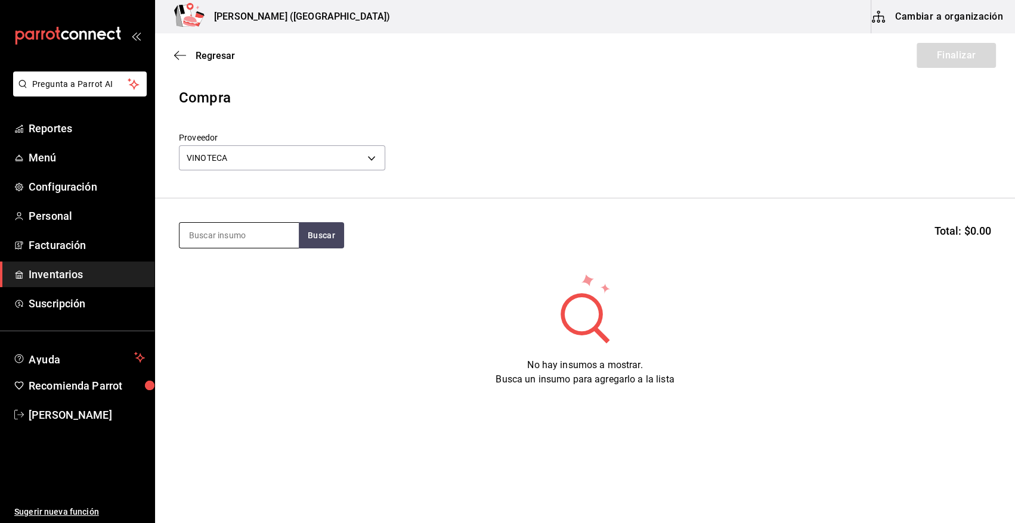
click at [244, 239] on input at bounding box center [238, 235] width 119 height 25
type input "l"
type input "licor 43"
click at [222, 255] on div "LIC. LICOR 43 750 ML Unidades - VINOTECA" at bounding box center [238, 276] width 119 height 46
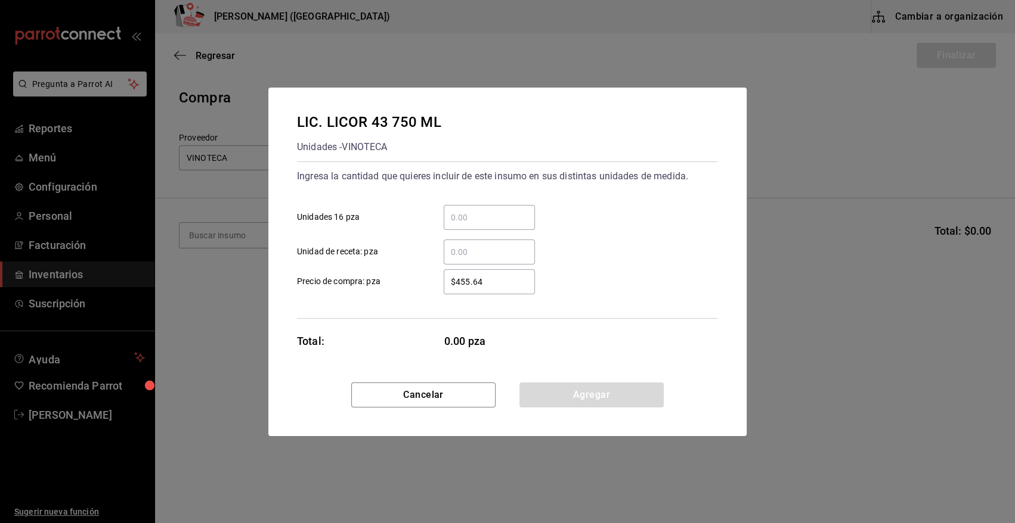
click at [452, 213] on input "​ Unidades 16 pza" at bounding box center [489, 217] width 91 height 14
type input "6"
type input "$415"
click at [545, 392] on button "Agregar" at bounding box center [591, 395] width 144 height 25
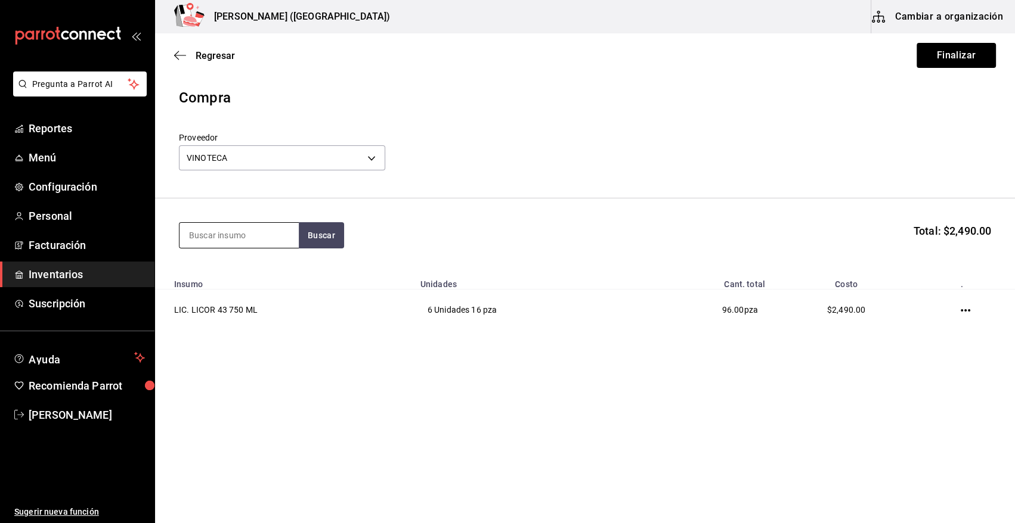
click at [215, 225] on input at bounding box center [238, 235] width 119 height 25
type input "bacardi"
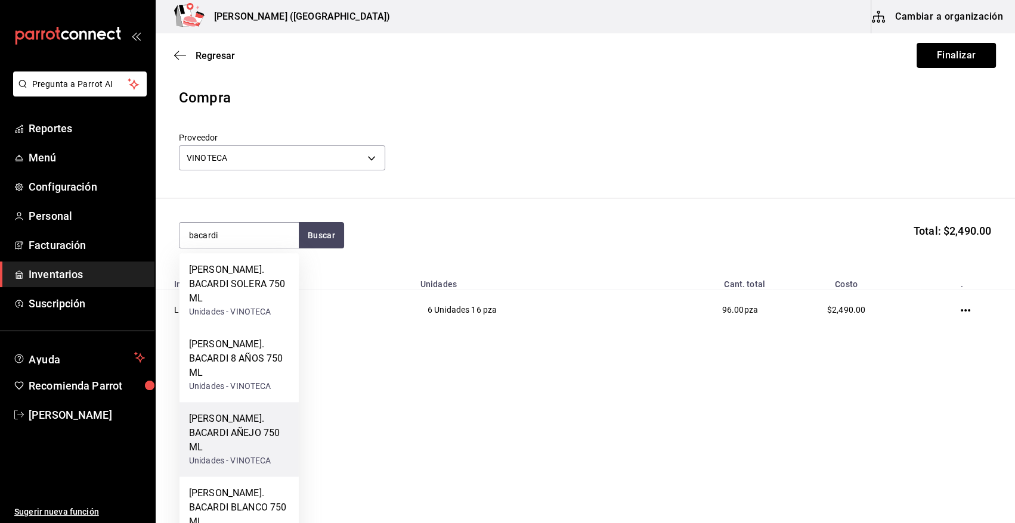
click at [244, 412] on div "RON. BACARDI AÑEJO 750 ML" at bounding box center [239, 433] width 100 height 43
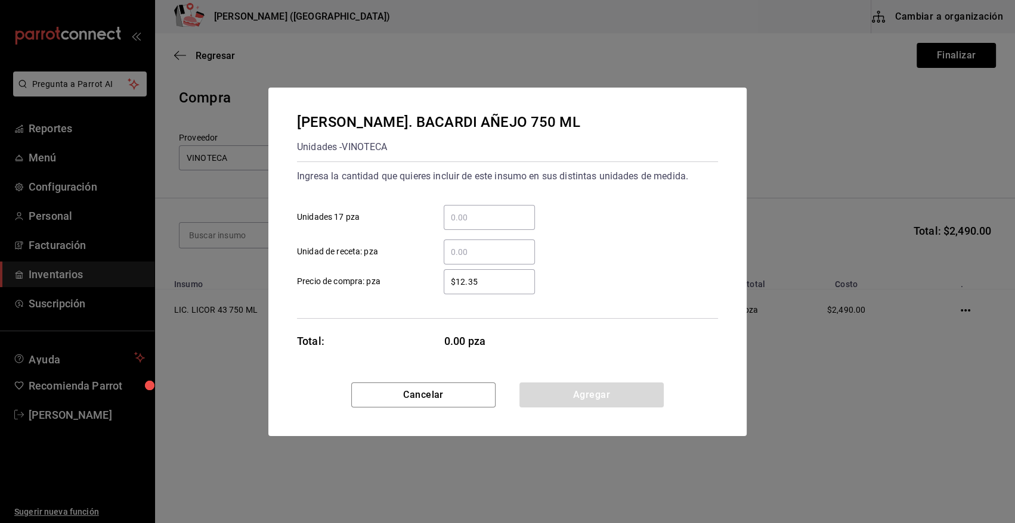
click at [466, 221] on input "​ Unidades 17 pza" at bounding box center [489, 217] width 91 height 14
type input "2"
type input "$189"
click at [551, 394] on button "Agregar" at bounding box center [591, 395] width 144 height 25
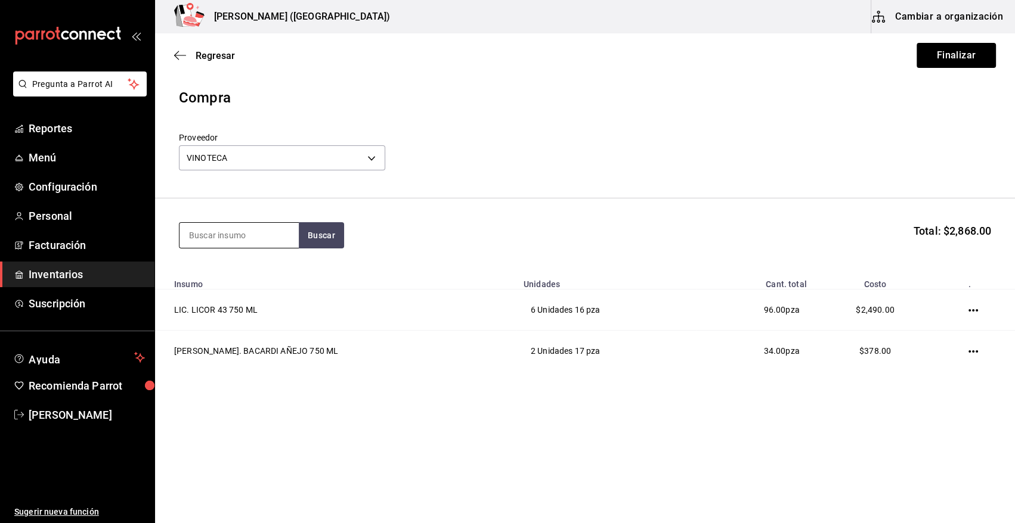
click at [242, 240] on input at bounding box center [238, 235] width 119 height 25
type input "bacardi"
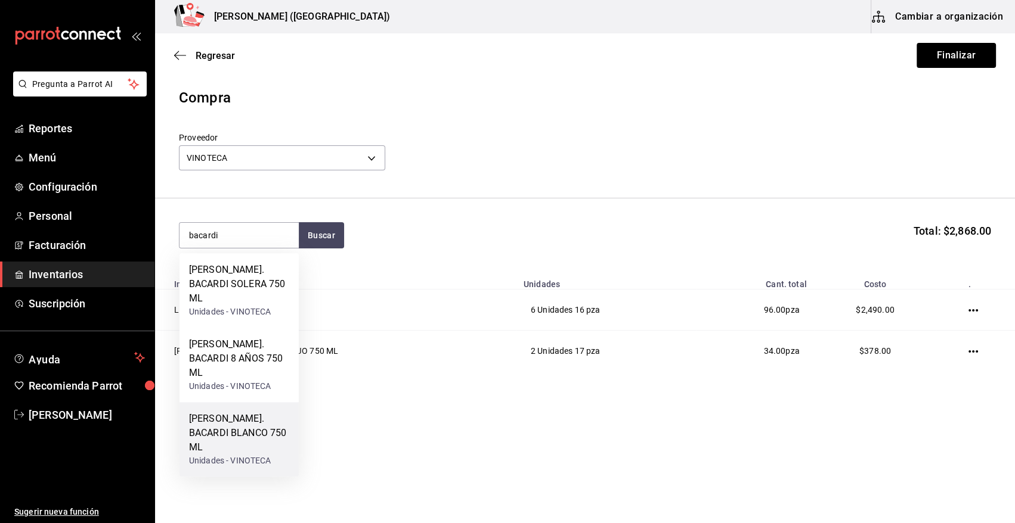
click at [256, 412] on div "RON. BACARDI BLANCO 750 ML" at bounding box center [239, 433] width 100 height 43
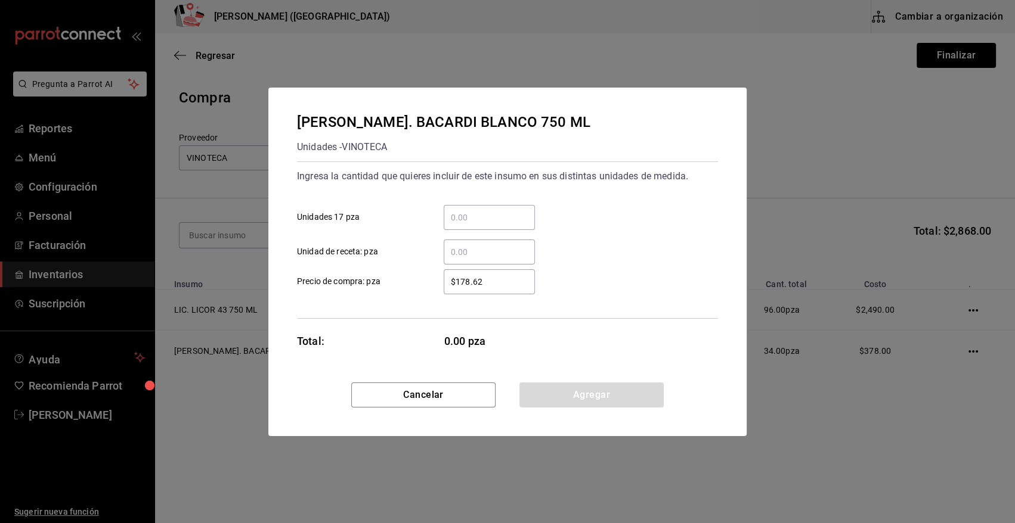
click at [454, 209] on div "​" at bounding box center [489, 217] width 91 height 25
click at [454, 210] on input "​ Unidades 17 pza" at bounding box center [489, 217] width 91 height 14
type input "8"
type input "$147"
click at [594, 392] on button "Agregar" at bounding box center [591, 395] width 144 height 25
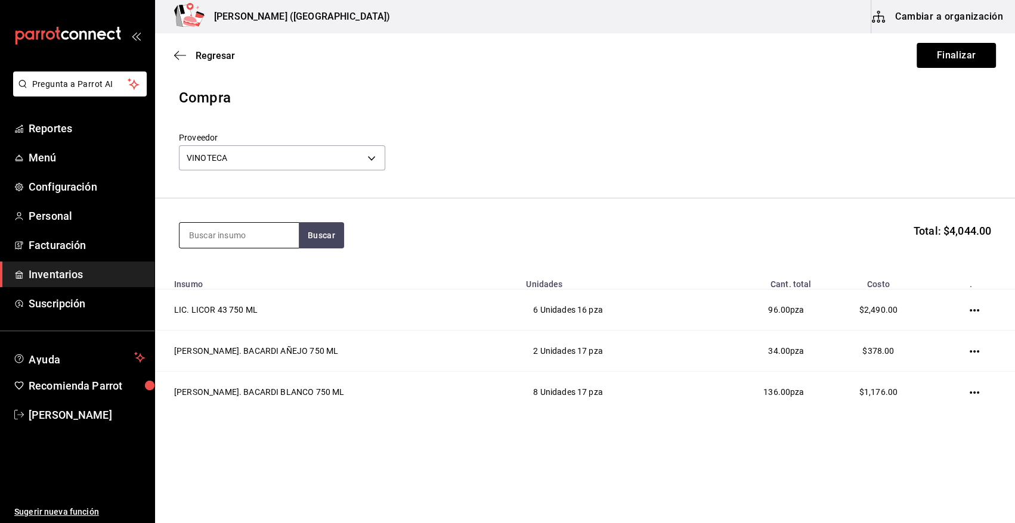
click at [225, 230] on input at bounding box center [238, 235] width 119 height 25
type input "tanque"
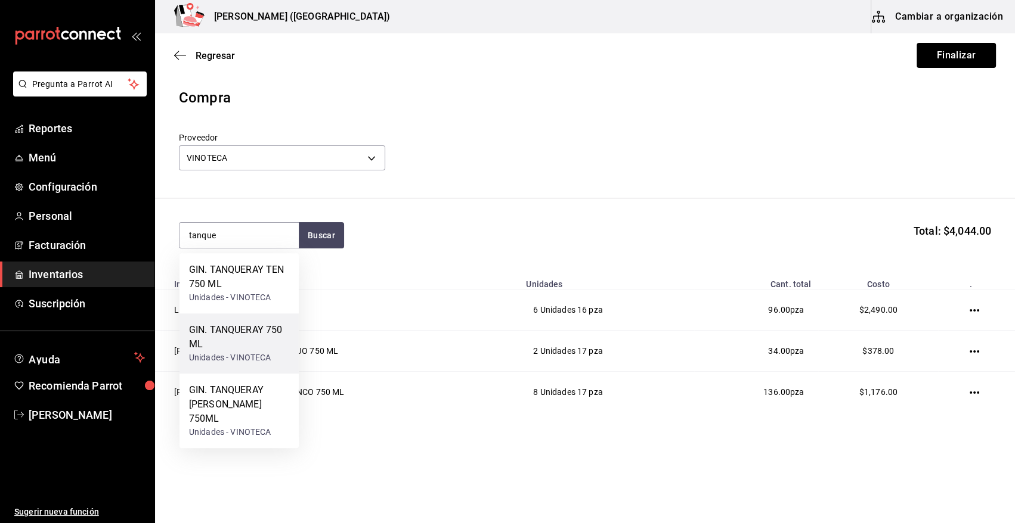
click at [219, 346] on div "GIN. TANQUERAY 750 ML" at bounding box center [239, 337] width 100 height 29
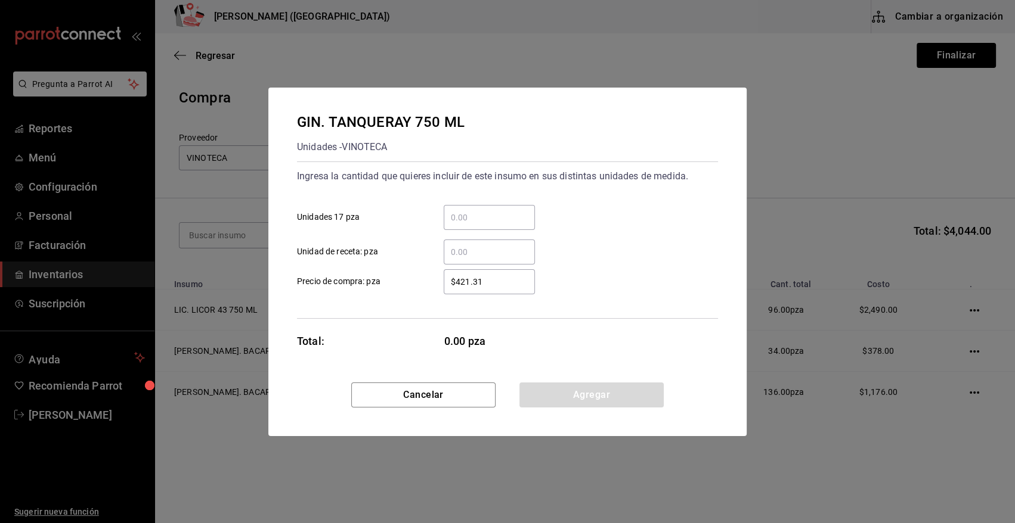
click at [455, 212] on input "​ Unidades 17 pza" at bounding box center [489, 217] width 91 height 14
type input "2"
type input "$445"
click at [571, 398] on button "Agregar" at bounding box center [591, 395] width 144 height 25
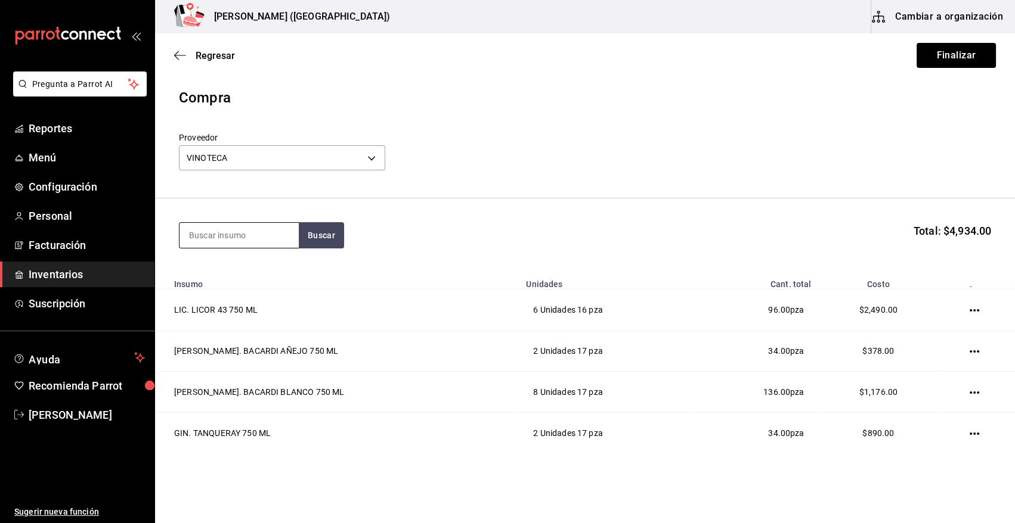
click at [246, 227] on input at bounding box center [238, 235] width 119 height 25
type input "7 le"
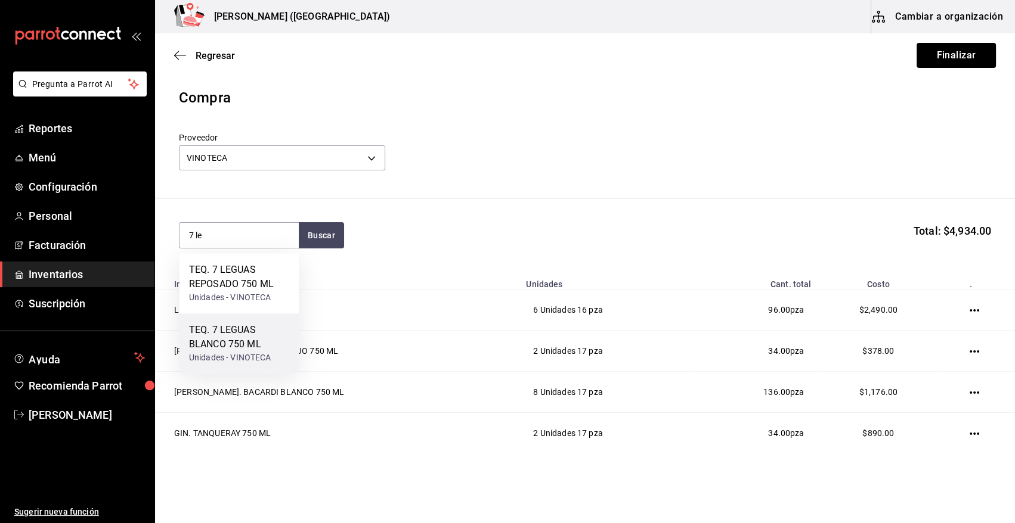
click at [249, 345] on div "TEQ. 7 LEGUAS BLANCO 750 ML" at bounding box center [239, 337] width 100 height 29
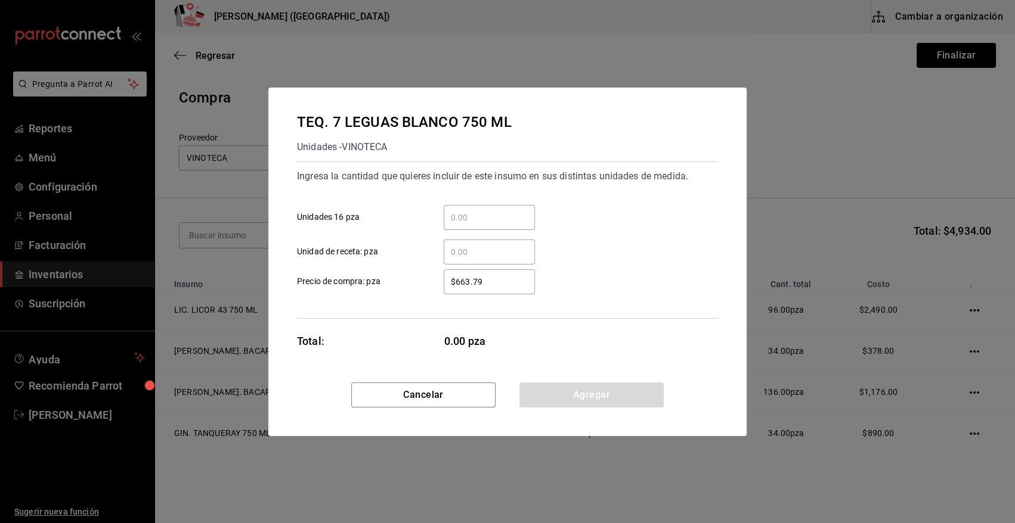
click at [471, 216] on input "​ Unidades 16 pza" at bounding box center [489, 217] width 91 height 14
type input "1"
type input "$655.90"
click at [554, 402] on button "Agregar" at bounding box center [591, 395] width 144 height 25
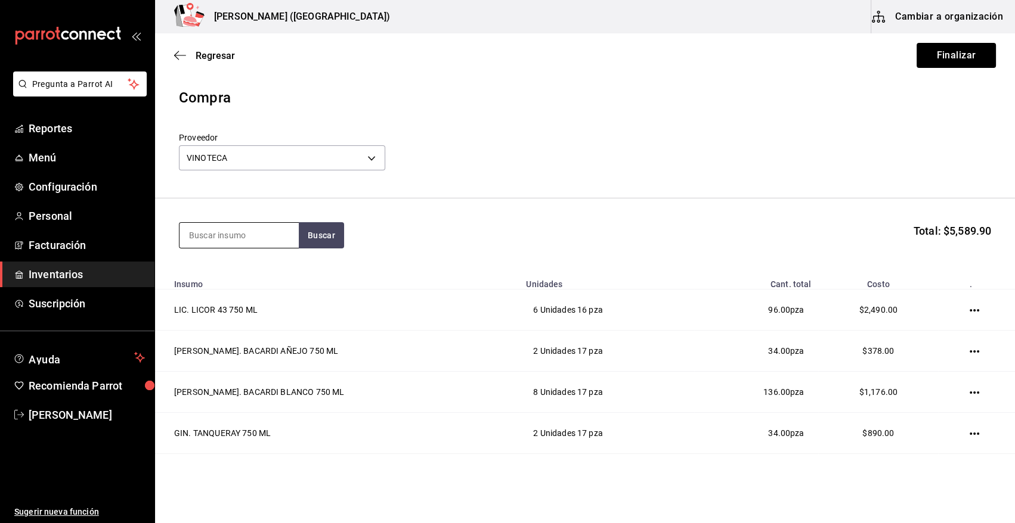
click at [220, 230] on input at bounding box center [238, 235] width 119 height 25
type input "julio"
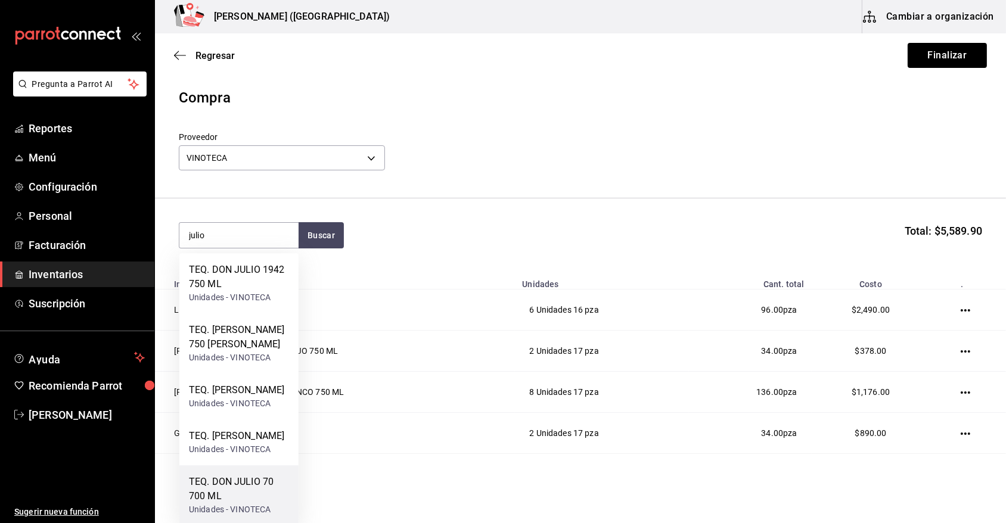
click at [253, 504] on div "TEQ. DON JULIO 70 700 ML" at bounding box center [239, 489] width 100 height 29
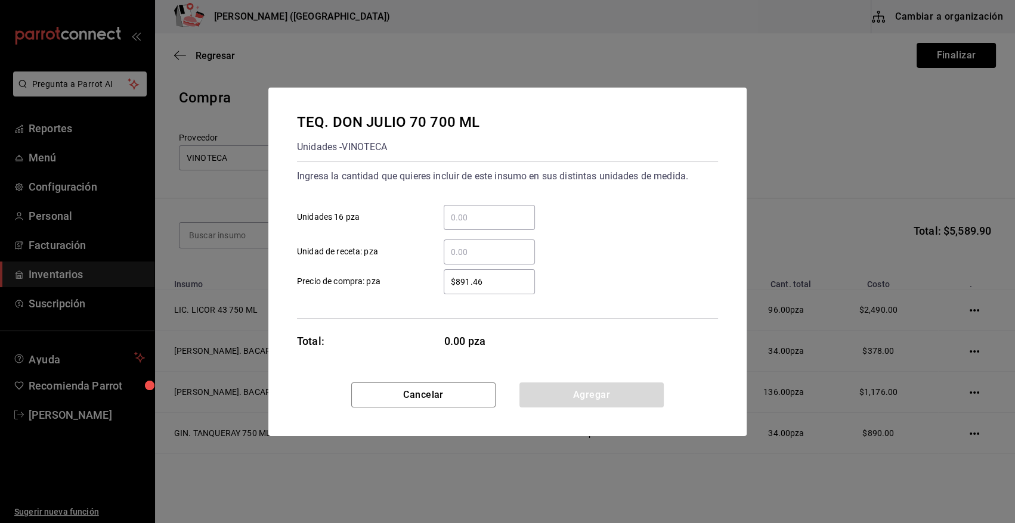
click at [490, 212] on input "​ Unidades 16 pza" at bounding box center [489, 217] width 91 height 14
type input "6"
type input "$773"
click at [572, 392] on button "Agregar" at bounding box center [591, 395] width 144 height 25
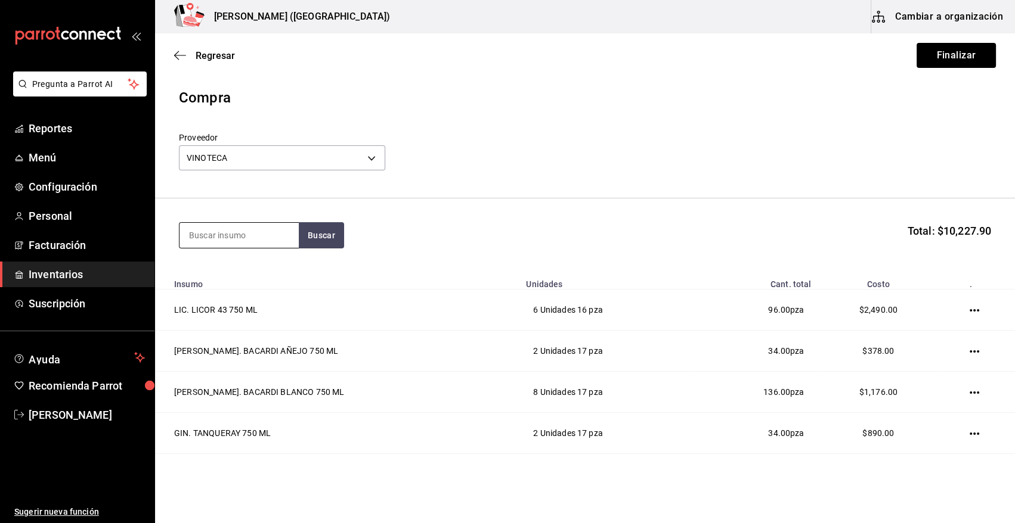
click at [250, 241] on input at bounding box center [238, 235] width 119 height 25
type input "herradura"
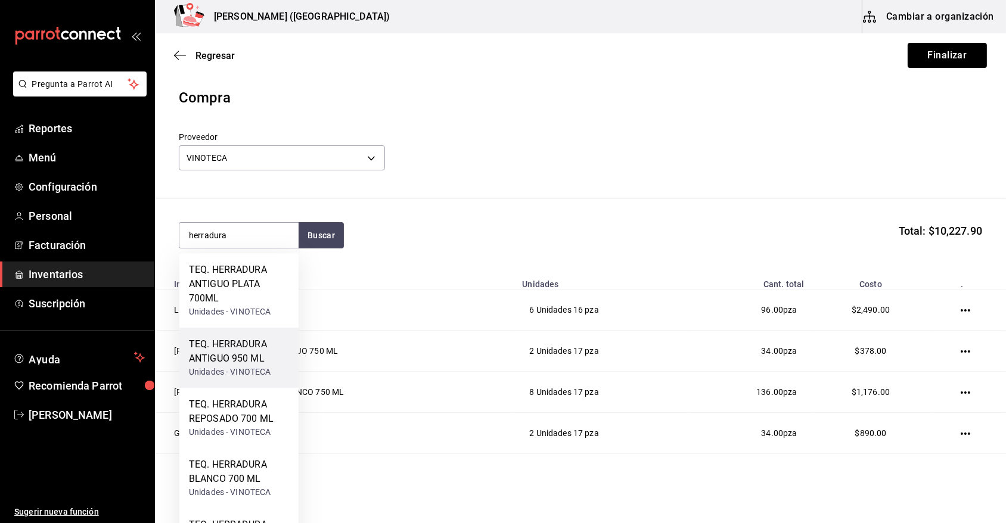
click at [259, 367] on div "Unidades - VINOTECA" at bounding box center [239, 372] width 100 height 13
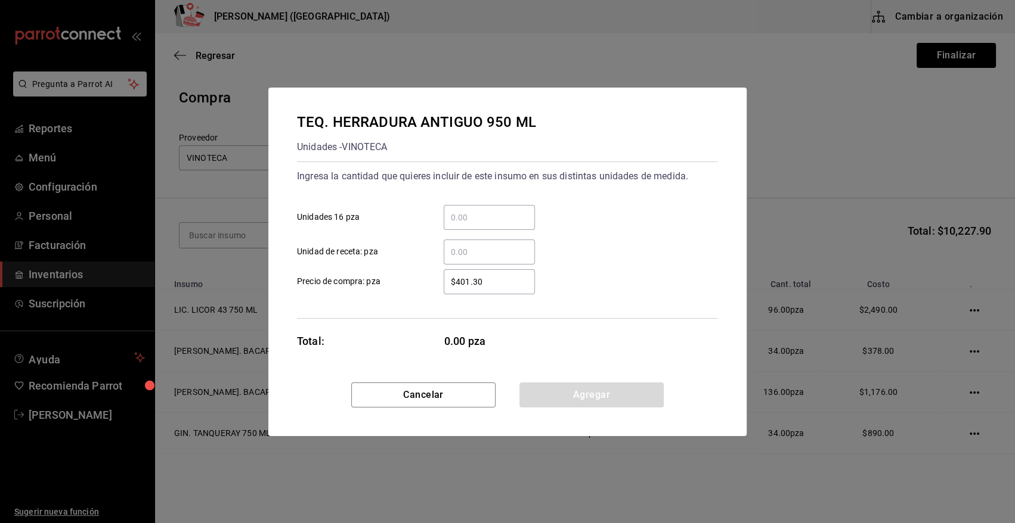
click at [500, 215] on input "​ Unidades 16 pza" at bounding box center [489, 217] width 91 height 14
type input "1"
type input "$308"
click at [605, 404] on button "Agregar" at bounding box center [591, 395] width 144 height 25
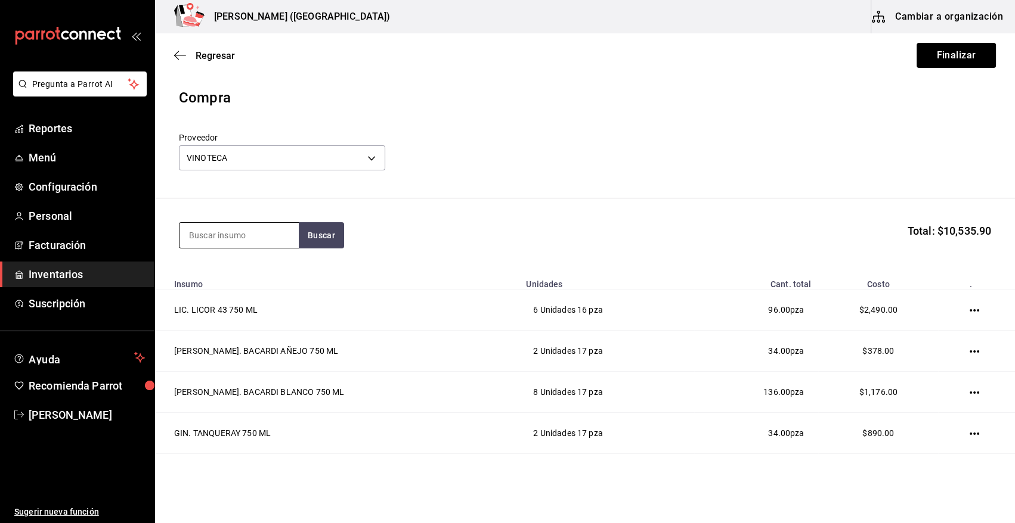
click at [252, 229] on input at bounding box center [238, 235] width 119 height 25
type input "glen"
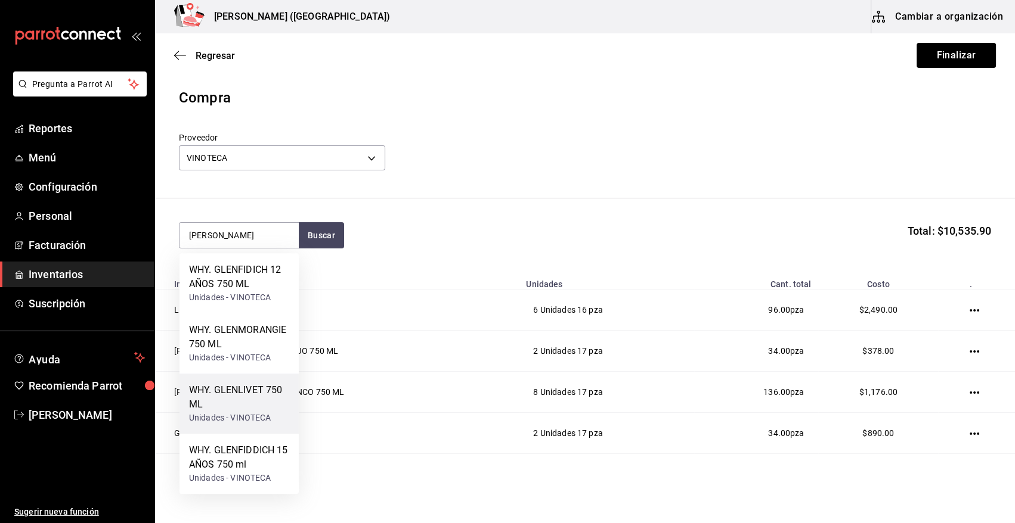
click at [261, 410] on div "WHY. GLENLIVET 750 ML" at bounding box center [239, 397] width 100 height 29
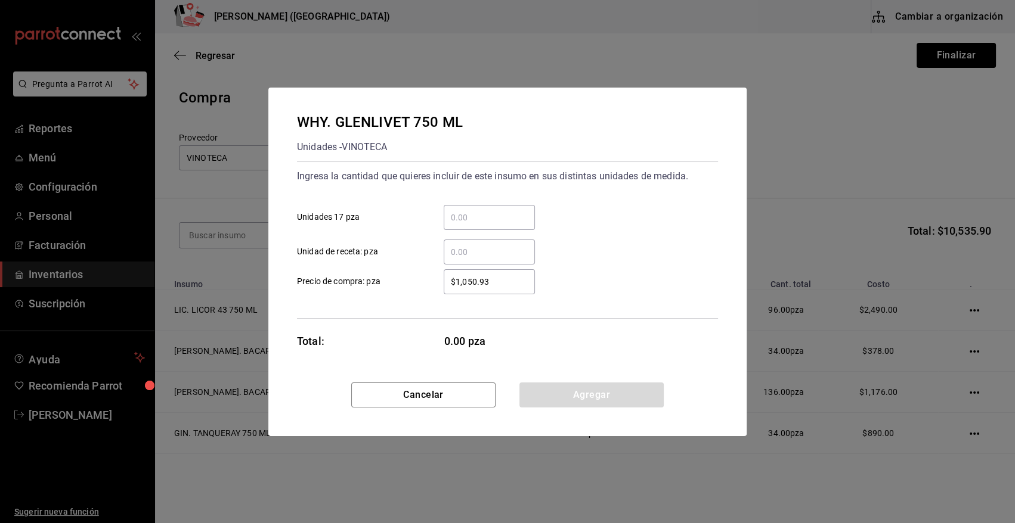
click at [492, 206] on div "​" at bounding box center [489, 217] width 91 height 25
click at [492, 210] on input "​ Unidades 17 pza" at bounding box center [489, 217] width 91 height 14
type input "1"
type input "$1,279.7"
click at [566, 396] on button "Agregar" at bounding box center [591, 395] width 144 height 25
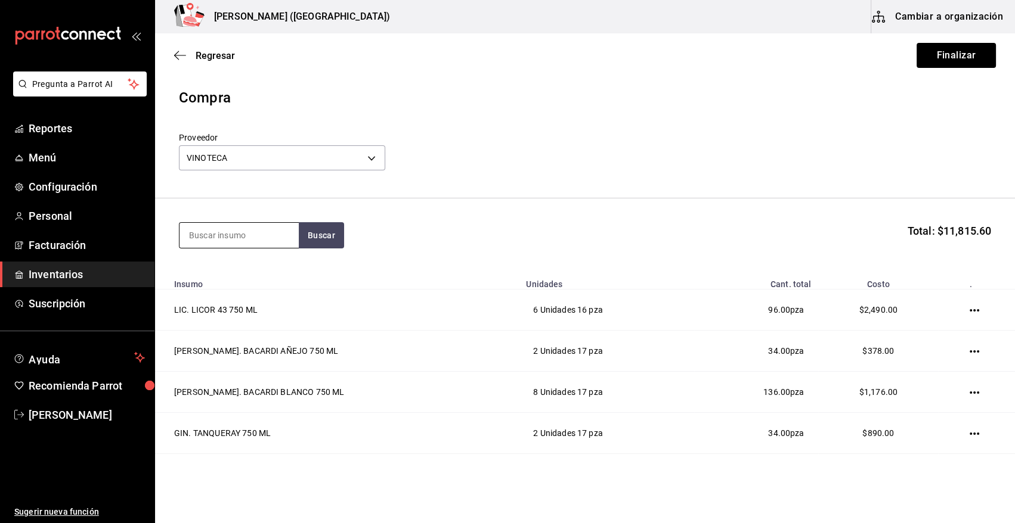
click at [214, 230] on input at bounding box center [238, 235] width 119 height 25
type input "cinza"
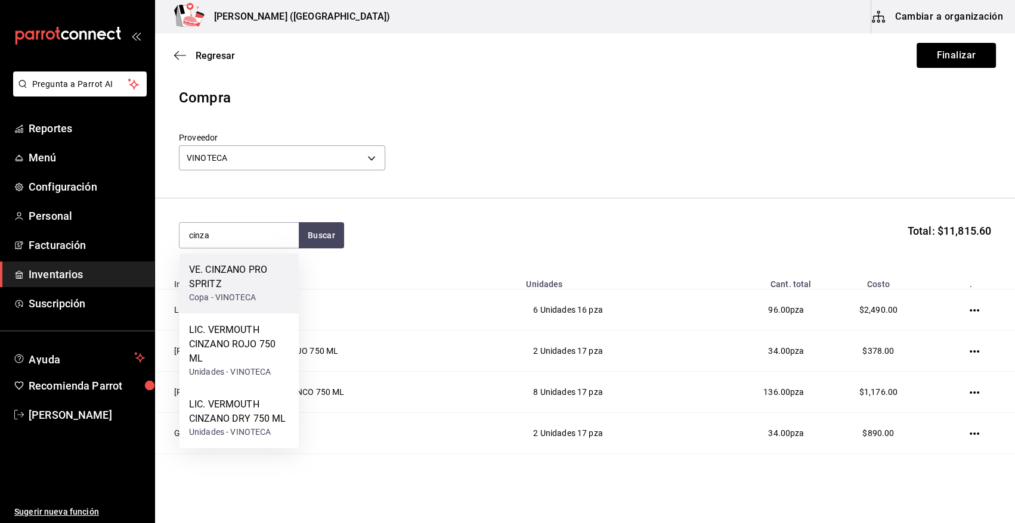
click at [227, 277] on div "VE. CINZANO PRO SPRITZ" at bounding box center [239, 277] width 100 height 29
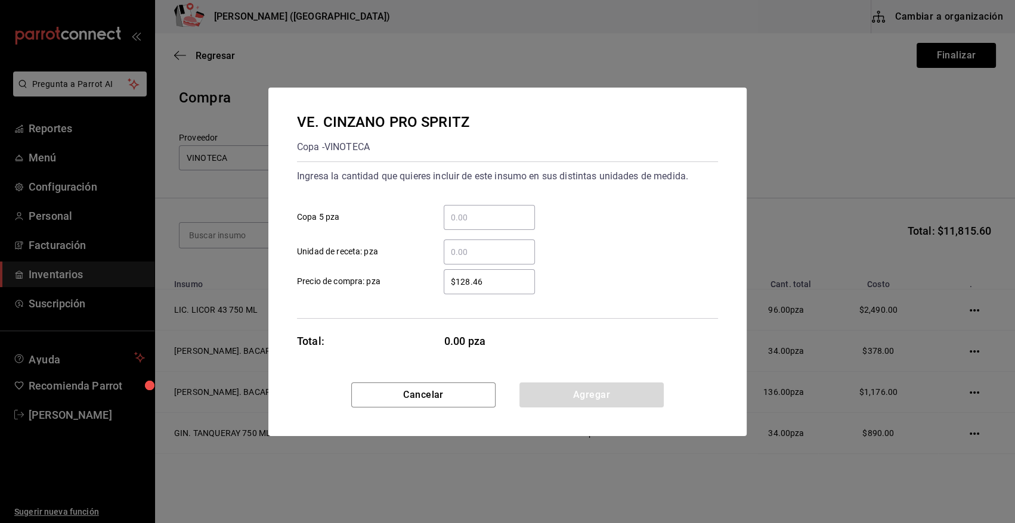
click at [502, 214] on input "​ Copa 5 pza" at bounding box center [489, 217] width 91 height 14
type input "6"
type input "$176.68"
click at [554, 389] on button "Agregar" at bounding box center [591, 395] width 144 height 25
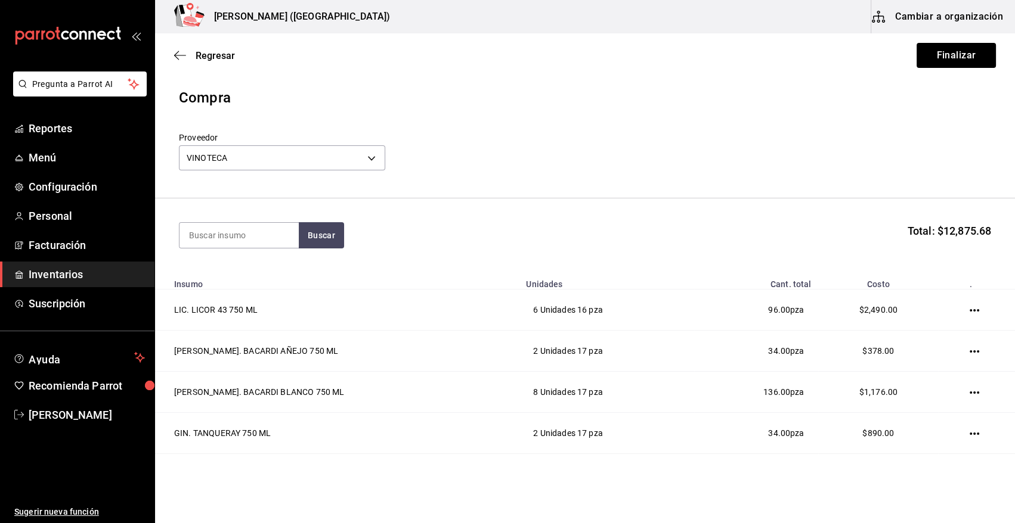
click at [269, 219] on section "Buscar Total: $12,875.68" at bounding box center [585, 236] width 860 height 74
click at [269, 224] on input at bounding box center [238, 235] width 119 height 25
type input "madero"
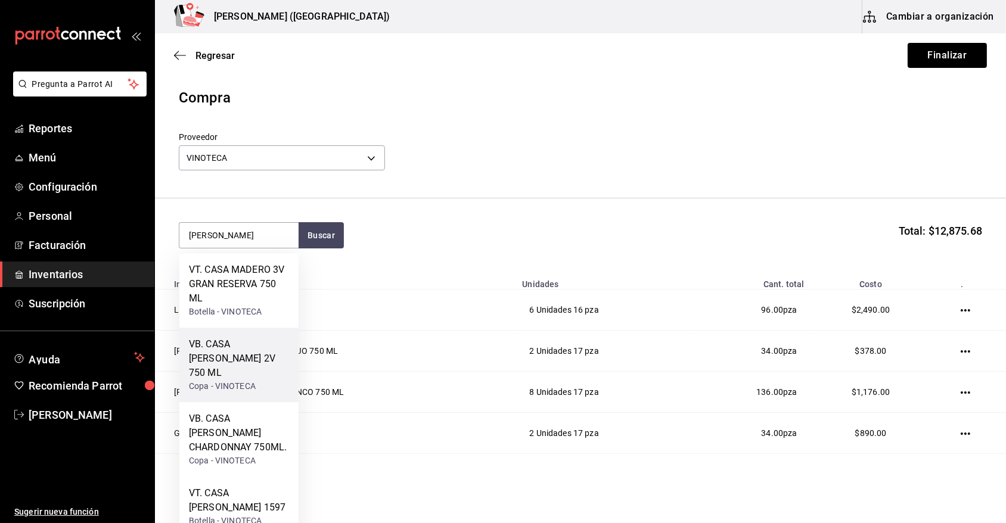
scroll to position [157, 0]
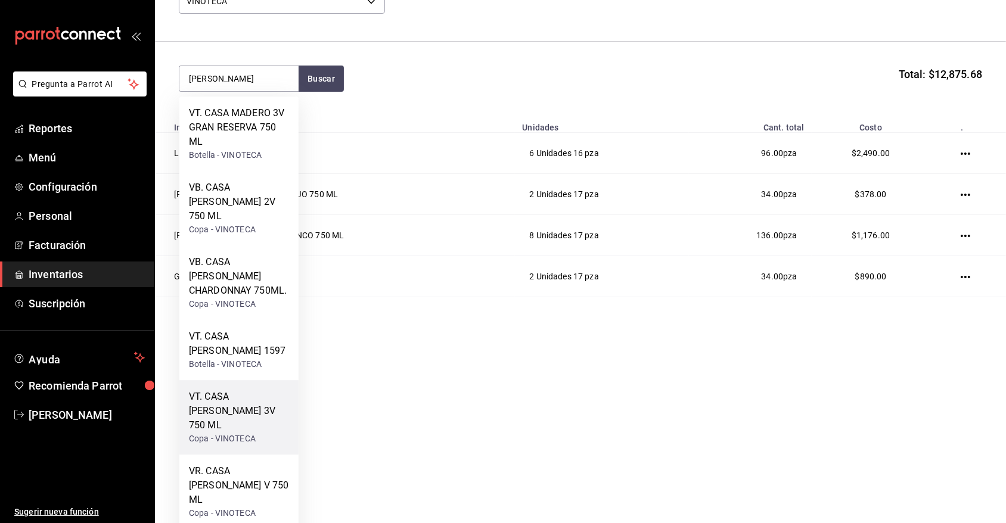
click at [256, 390] on div "VT. CASA MADERO 3V 750 ML" at bounding box center [239, 411] width 100 height 43
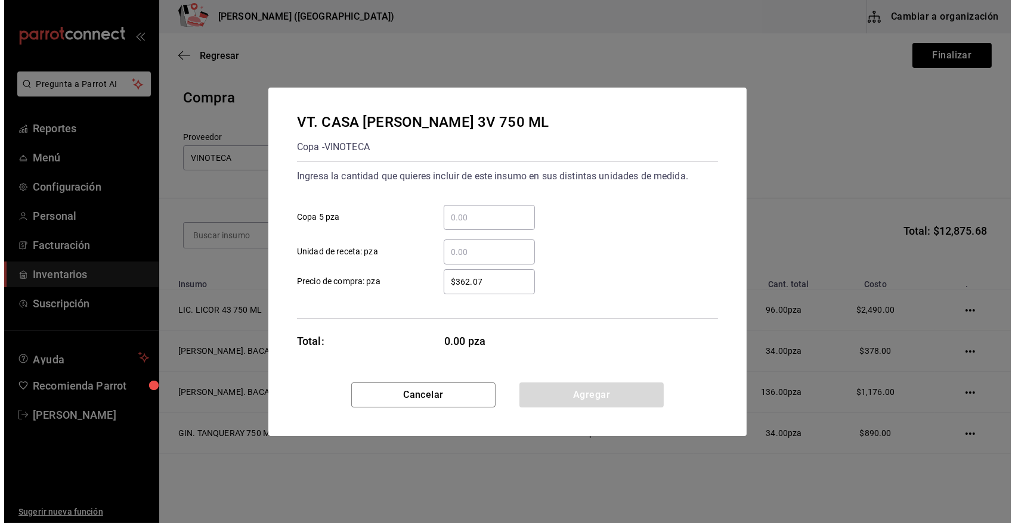
scroll to position [0, 0]
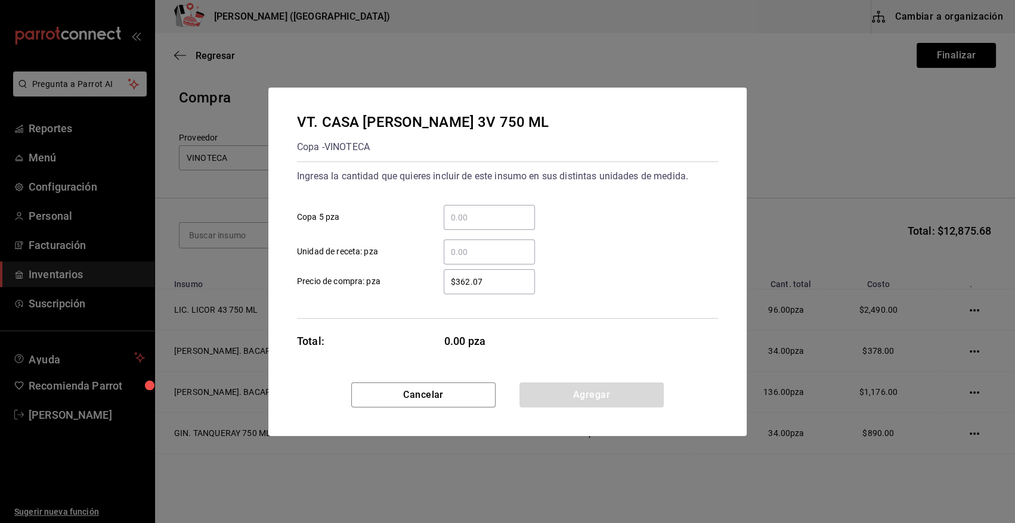
click at [458, 213] on input "​ Copa 5 pza" at bounding box center [489, 217] width 91 height 14
type input "10"
type input "$440"
click at [614, 396] on button "Agregar" at bounding box center [591, 395] width 144 height 25
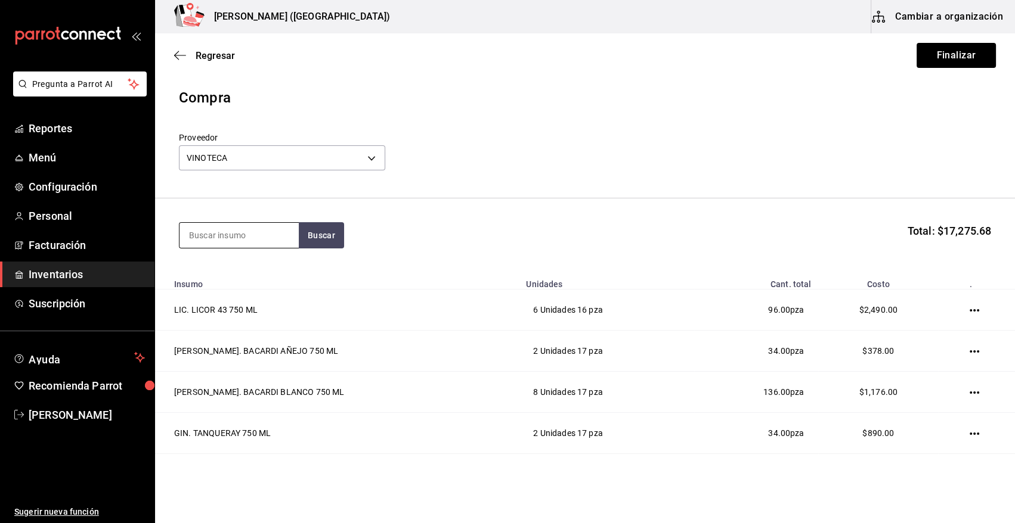
click at [254, 233] on input at bounding box center [238, 235] width 119 height 25
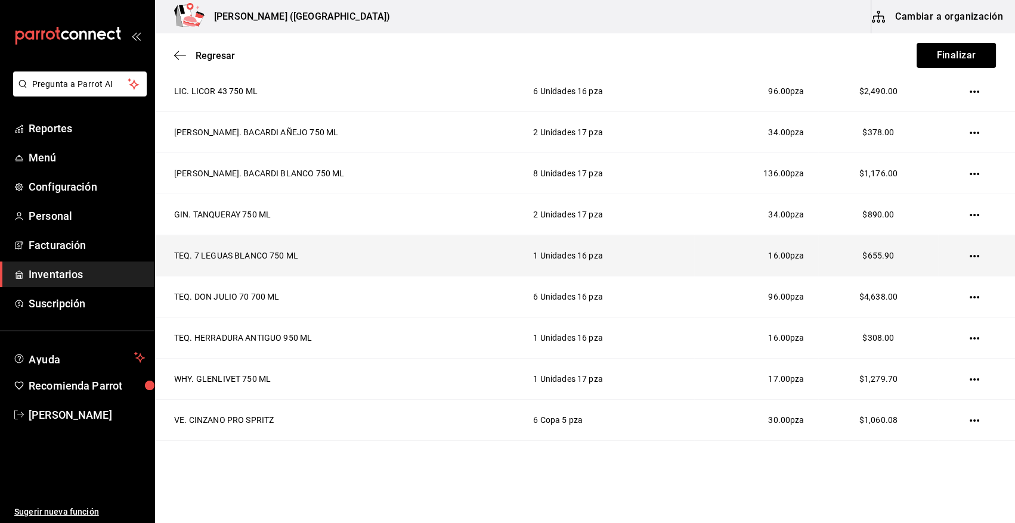
scroll to position [219, 0]
click at [969, 255] on icon "button" at bounding box center [974, 257] width 10 height 10
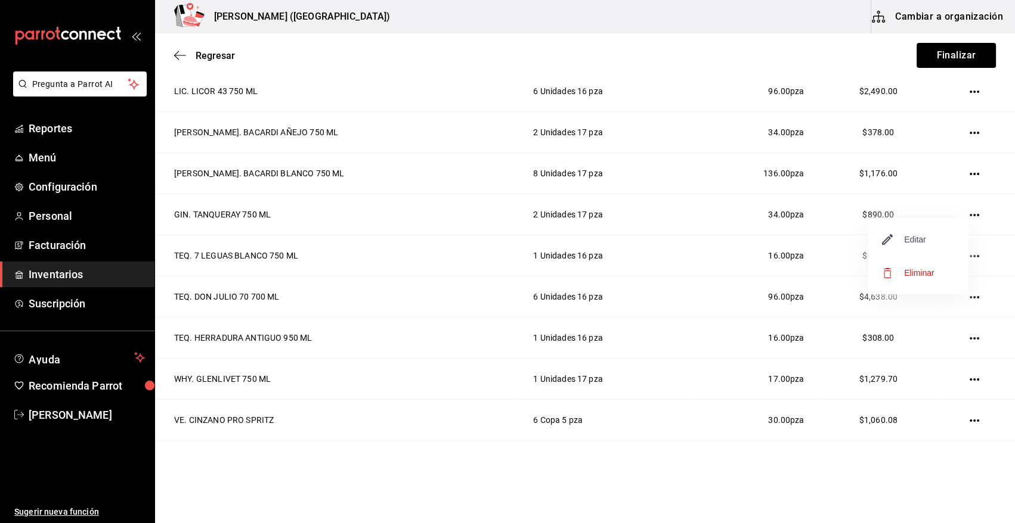
click at [902, 234] on span "Editar" at bounding box center [904, 240] width 44 height 14
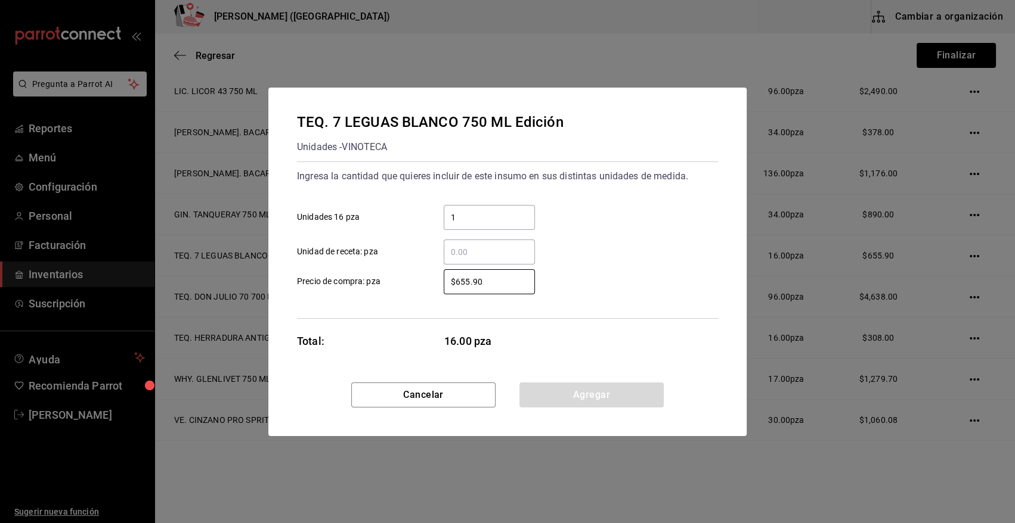
drag, startPoint x: 493, startPoint y: 278, endPoint x: 289, endPoint y: 312, distance: 206.7
click at [289, 312] on div "TEQ. 7 LEGUAS BLANCO 750 ML Edición Unidades - VINOTECA Ingresa la cantidad que…" at bounding box center [507, 235] width 478 height 295
type input "$654.22"
click at [595, 399] on button "Agregar" at bounding box center [591, 395] width 144 height 25
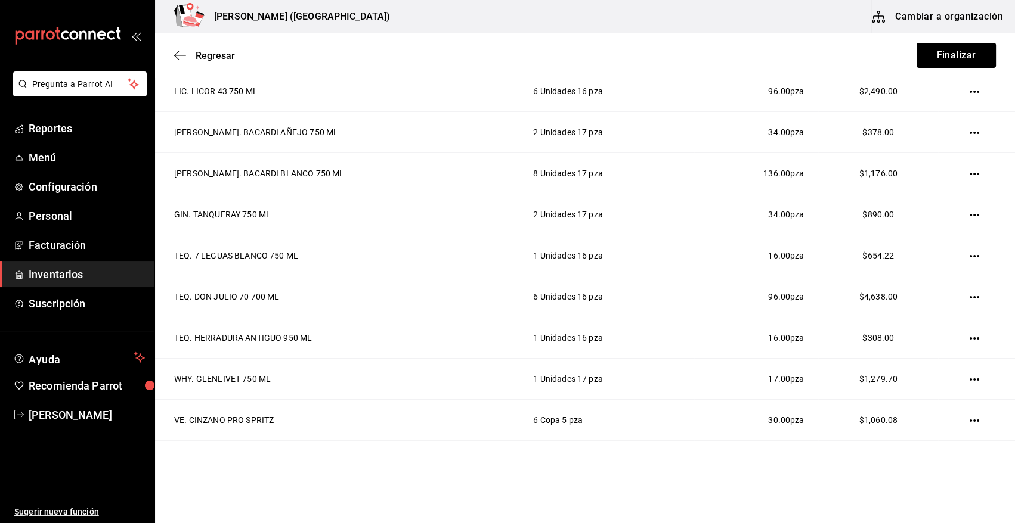
scroll to position [0, 0]
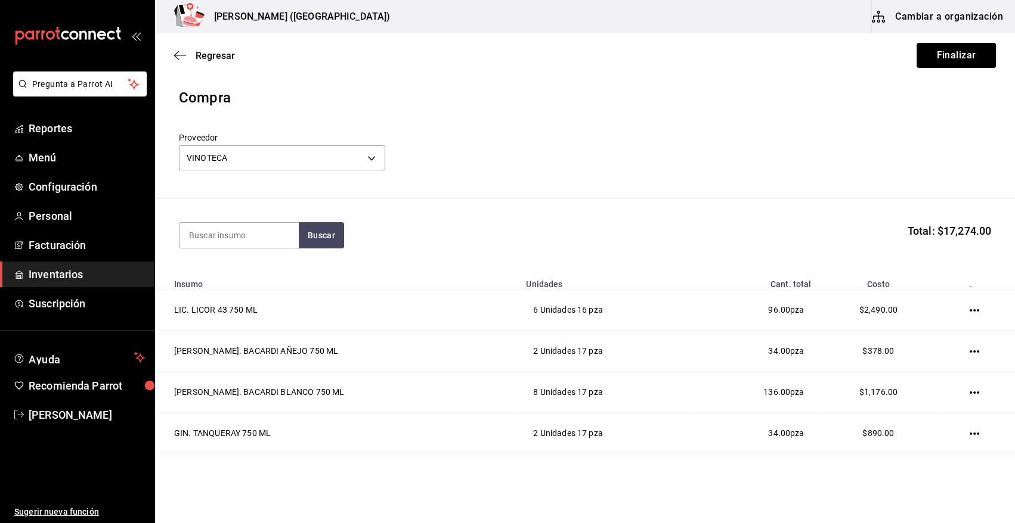
drag, startPoint x: 951, startPoint y: 53, endPoint x: 959, endPoint y: 48, distance: 9.4
click at [953, 52] on button "Finalizar" at bounding box center [955, 55] width 79 height 25
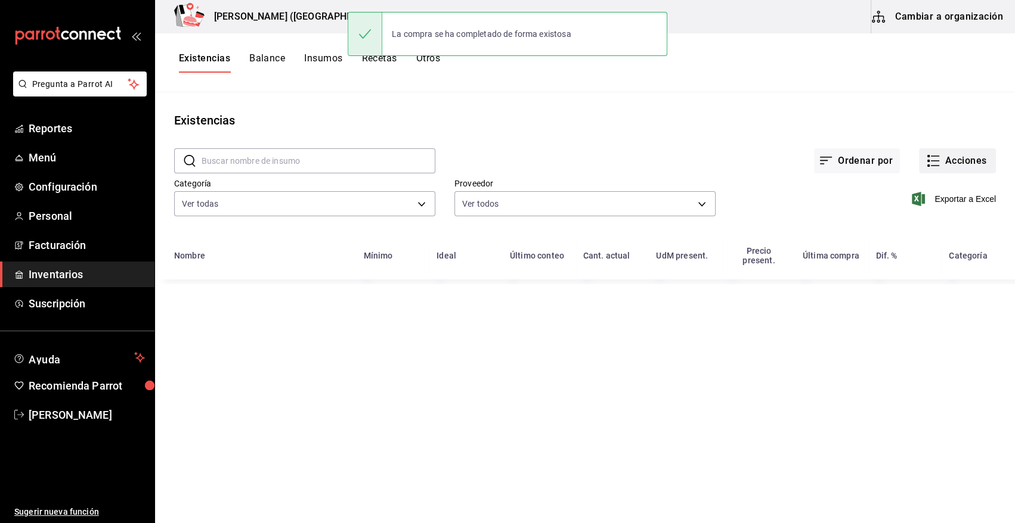
click at [974, 166] on button "Acciones" at bounding box center [957, 160] width 77 height 25
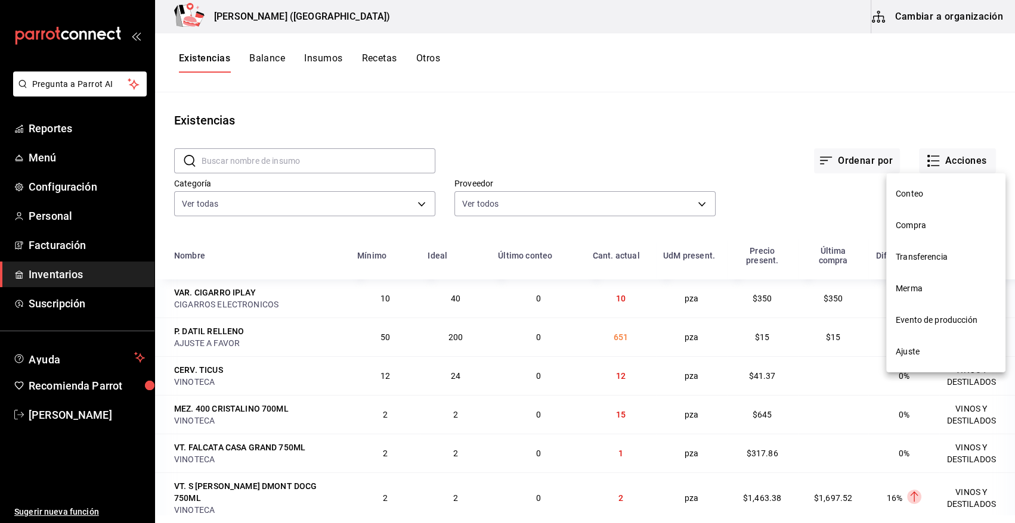
click at [925, 233] on li "Compra" at bounding box center [945, 226] width 119 height 32
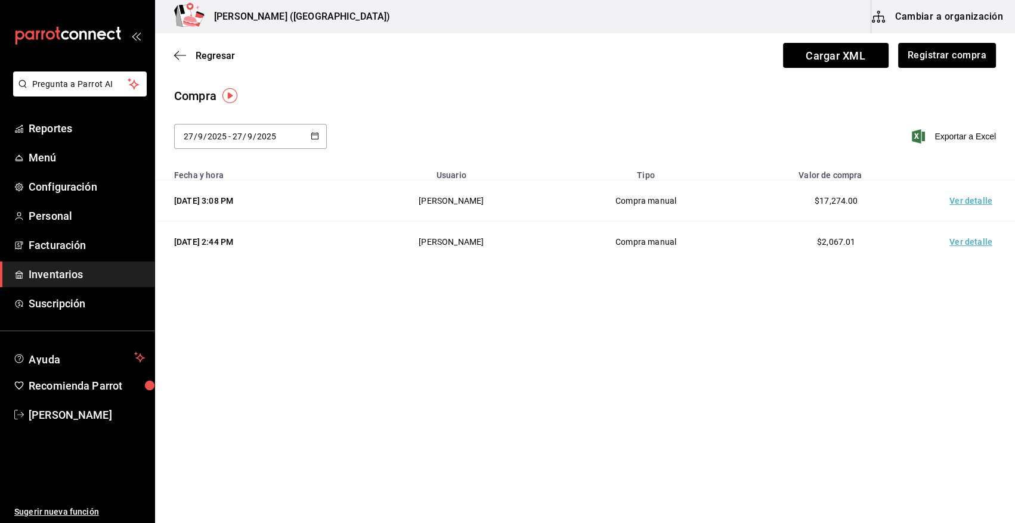
click at [970, 200] on td "Ver detalle" at bounding box center [972, 201] width 83 height 41
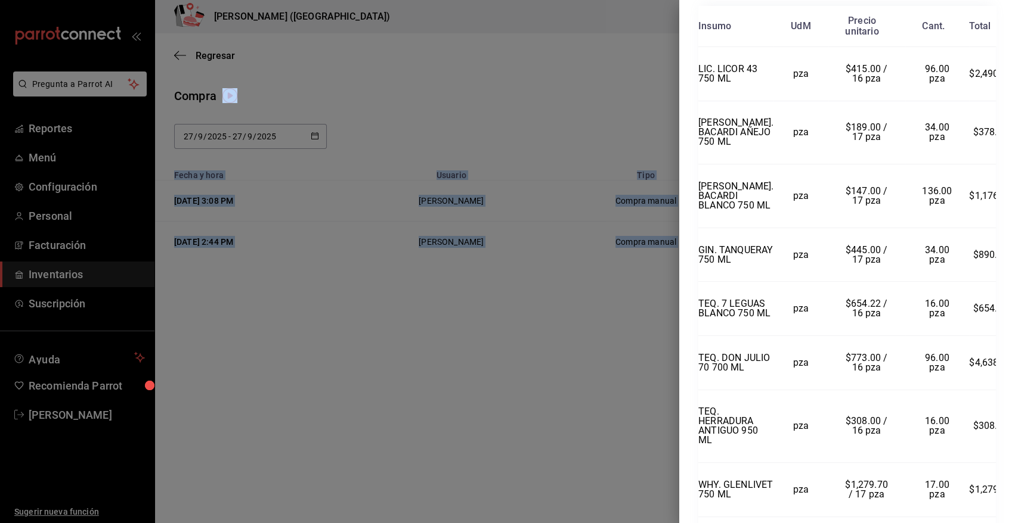
scroll to position [530, 0]
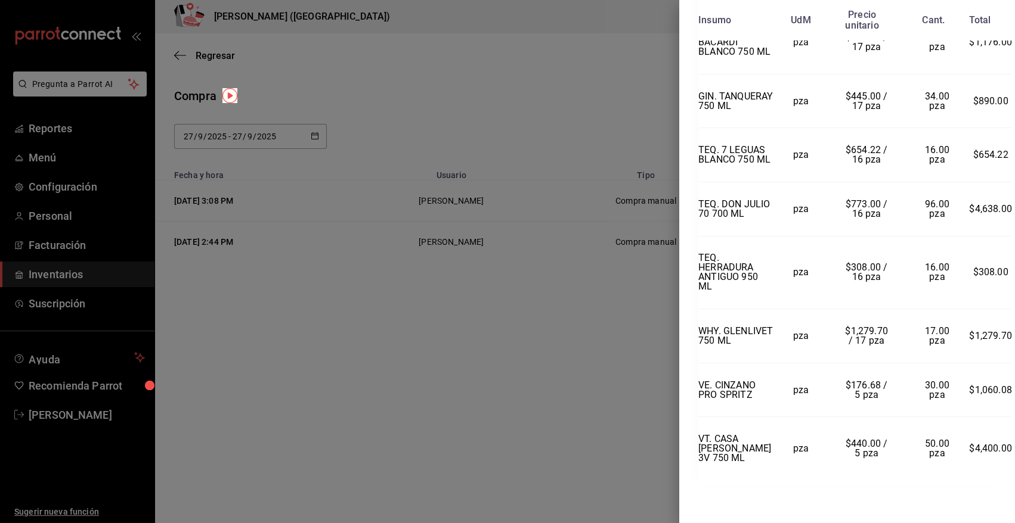
drag, startPoint x: 698, startPoint y: 24, endPoint x: 1007, endPoint y: 494, distance: 562.5
click at [1007, 494] on div "Compra Proveedor VINOTECA Usuario Angy Madalena Fecha y hora 27/09/2025 3:08:51…" at bounding box center [847, 261] width 336 height 523
copy div "Compra Proveedor VINOTECA Usuario Angy Madalena Fecha y hora 27/09/2025 3:08:51…"
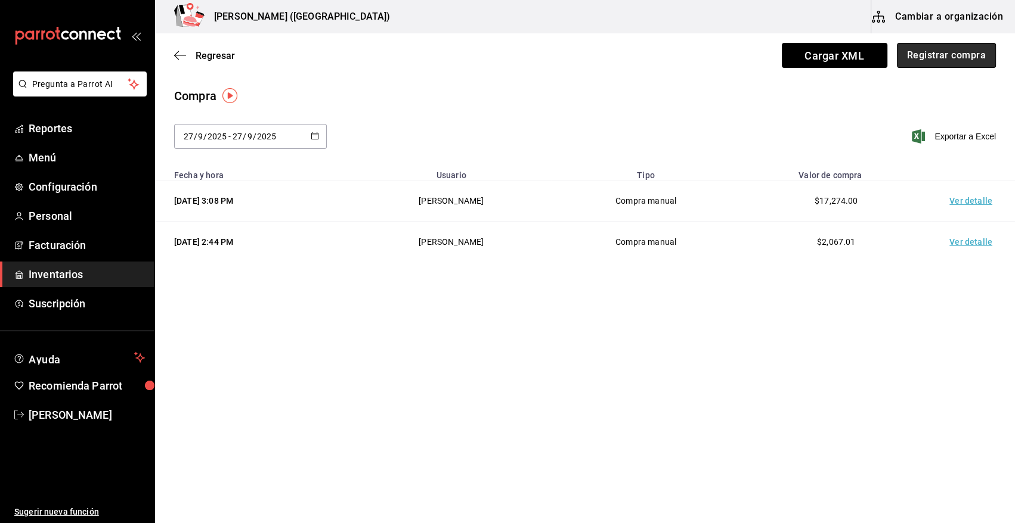
click at [937, 55] on button "Registrar compra" at bounding box center [946, 55] width 99 height 25
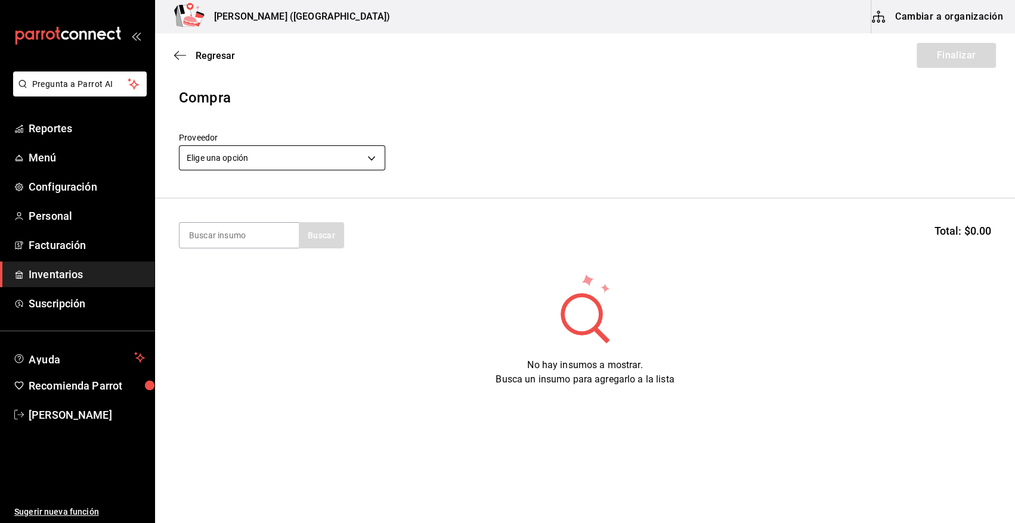
click at [238, 161] on body "Pregunta a Parrot AI Reportes Menú Configuración Personal Facturación Inventari…" at bounding box center [507, 228] width 1015 height 456
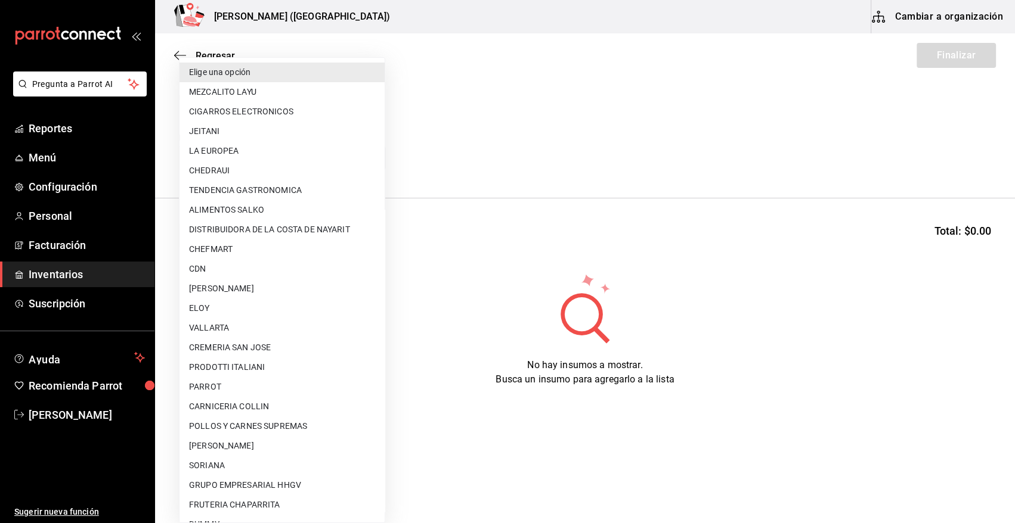
scroll to position [451, 0]
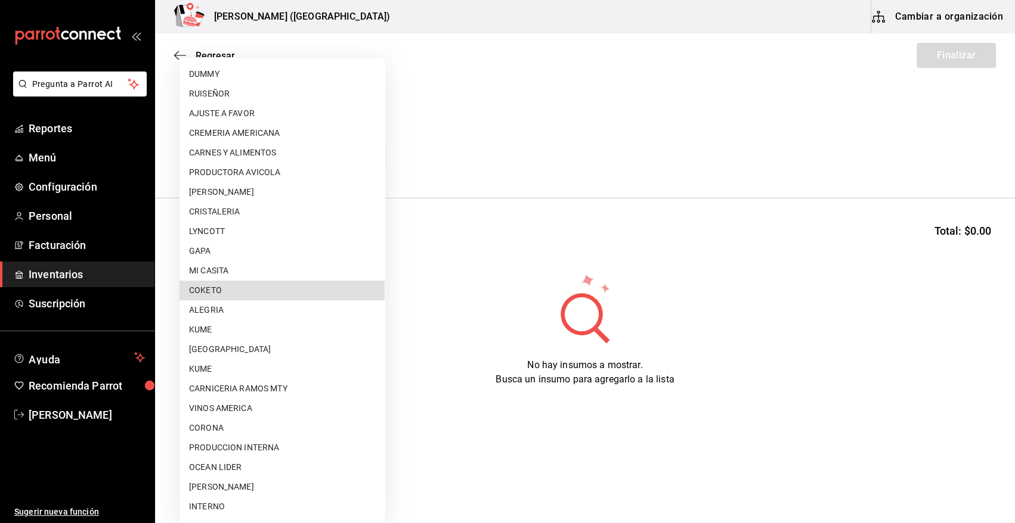
type input "4d4d379a-5bf7-49a6-a2b9-8e0a1eb43d73"
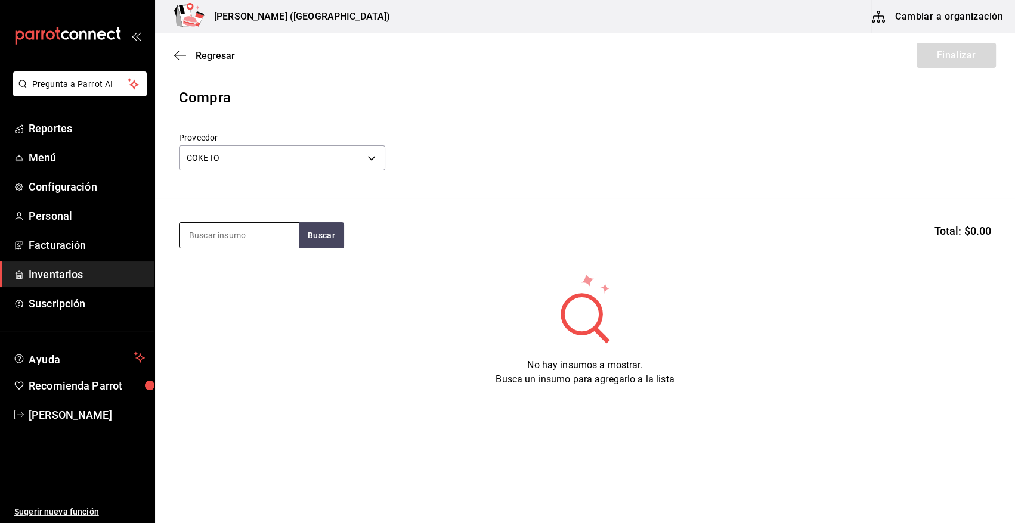
click at [228, 234] on input at bounding box center [238, 235] width 119 height 25
type input "coco"
click at [215, 277] on div "Piezas - COKETO" at bounding box center [221, 283] width 64 height 13
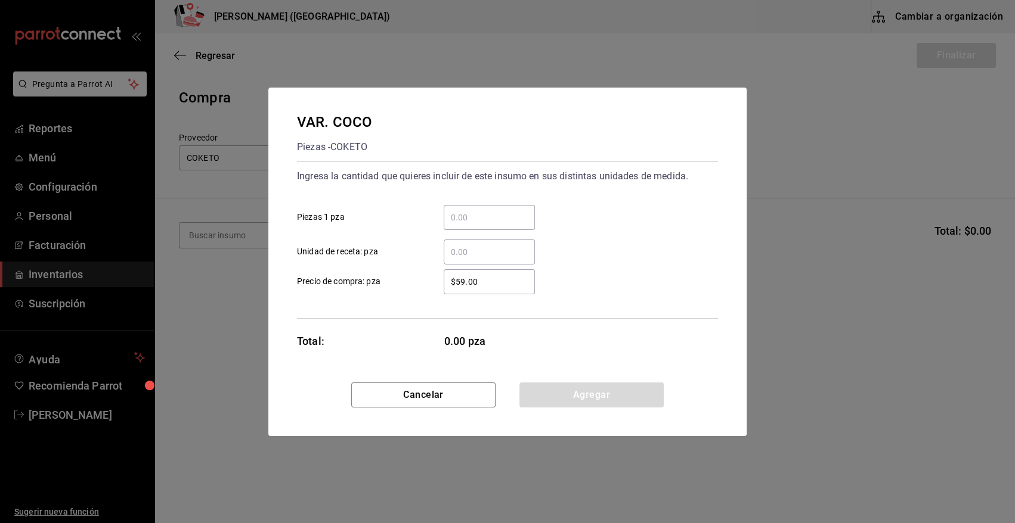
click at [501, 215] on input "​ Piezas 1 pza" at bounding box center [489, 217] width 91 height 14
type input "60"
type input "$54"
click at [634, 396] on button "Agregar" at bounding box center [591, 395] width 144 height 25
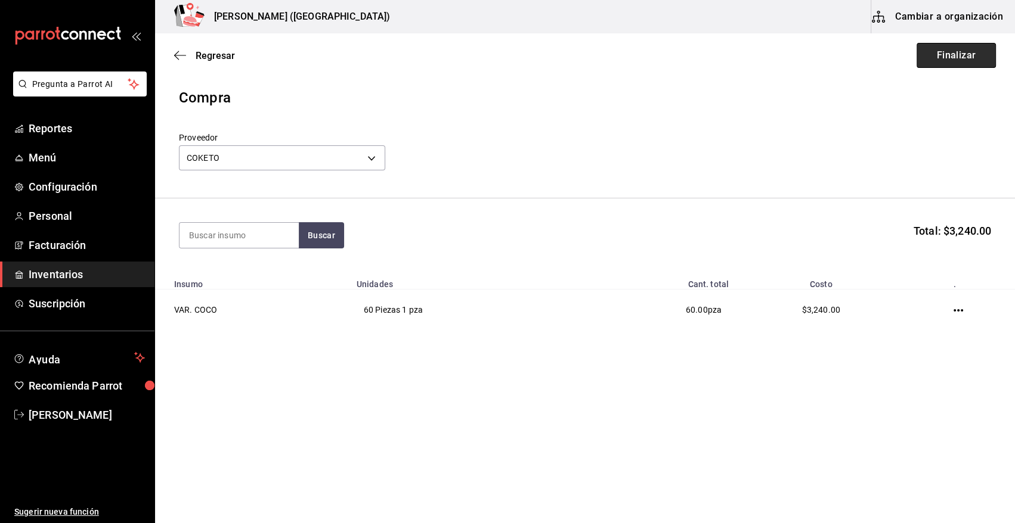
click at [970, 60] on button "Finalizar" at bounding box center [955, 55] width 79 height 25
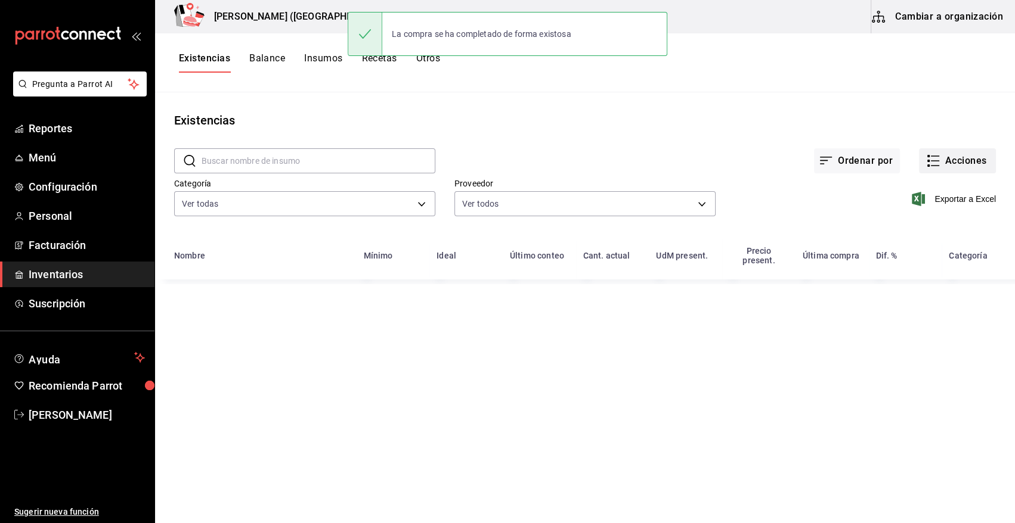
click at [953, 163] on button "Acciones" at bounding box center [957, 160] width 77 height 25
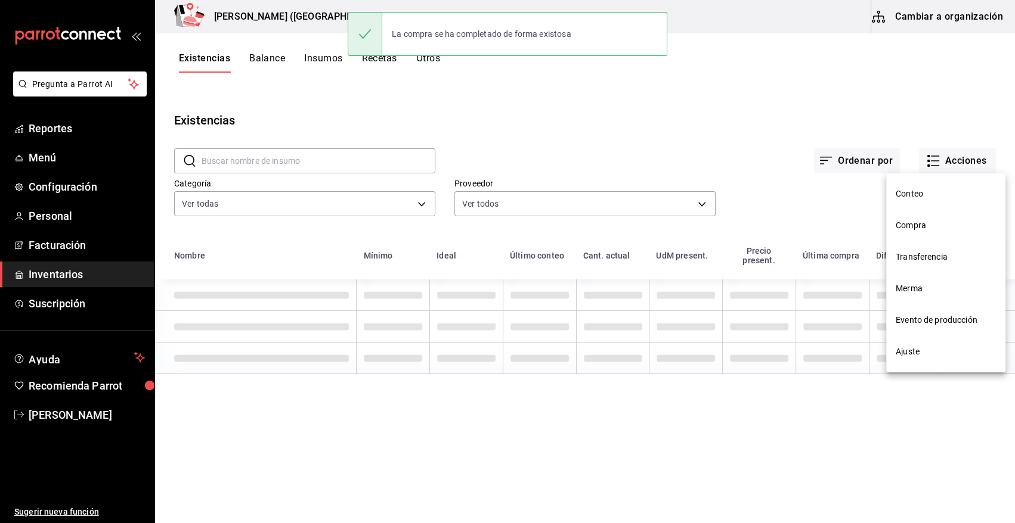
click at [926, 227] on span "Compra" at bounding box center [945, 225] width 100 height 13
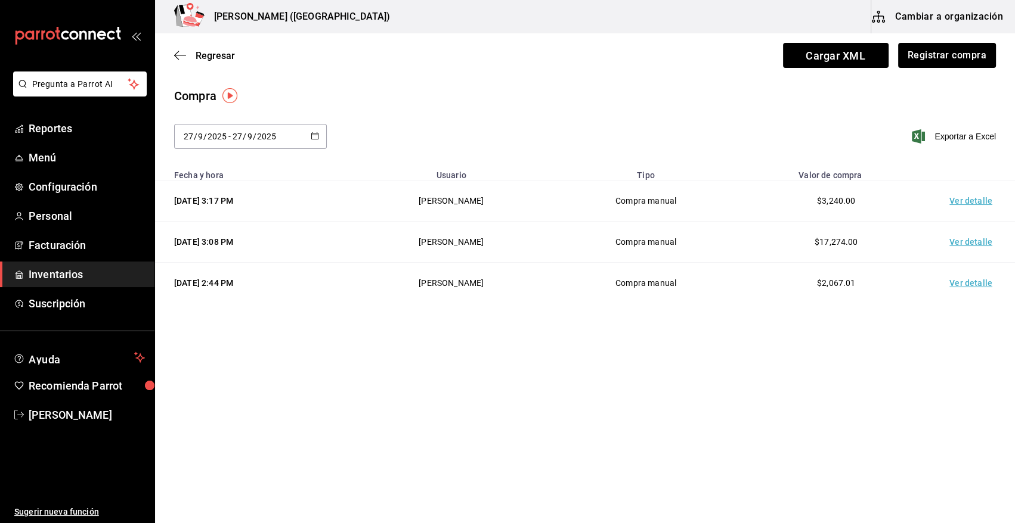
click at [971, 204] on td "Ver detalle" at bounding box center [972, 201] width 83 height 41
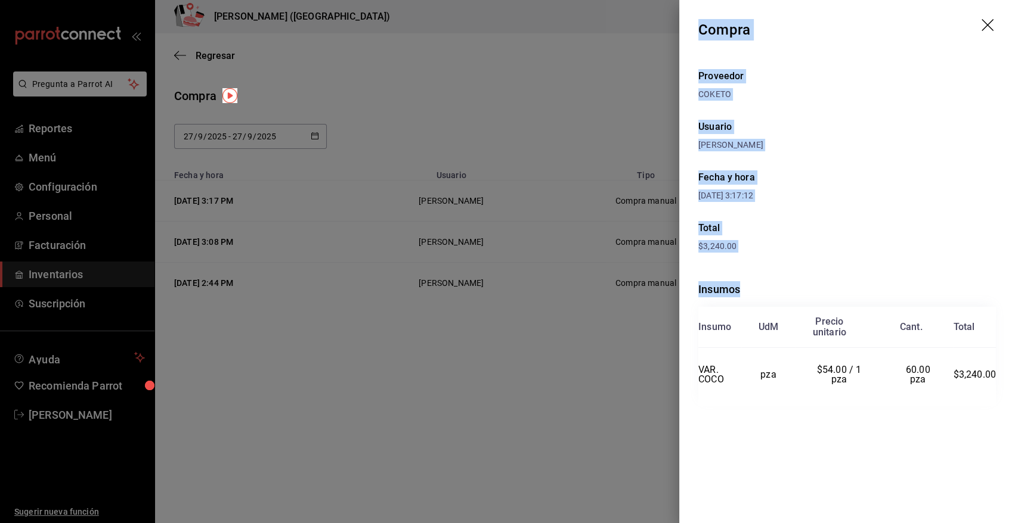
drag, startPoint x: 698, startPoint y: 26, endPoint x: 1000, endPoint y: 407, distance: 486.8
click at [1000, 407] on div "Compra Proveedor COKETO Usuario Angy Madalena Fecha y hora 27/09/2025 3:17:12 T…" at bounding box center [847, 261] width 336 height 523
copy div "Compra Proveedor COKETO Usuario Angy Madalena Fecha y hora 27/09/2025 3:17:12 T…"
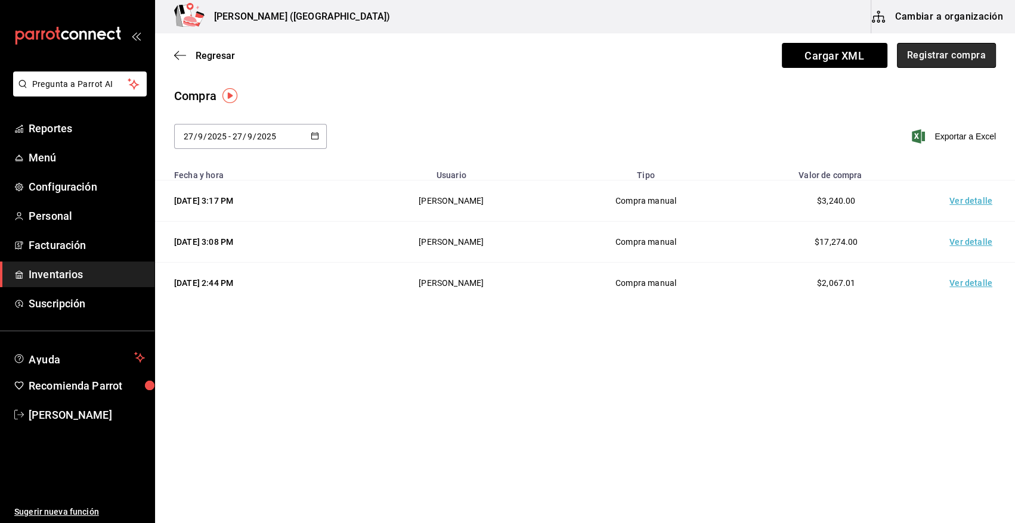
click at [957, 55] on button "Registrar compra" at bounding box center [946, 55] width 99 height 25
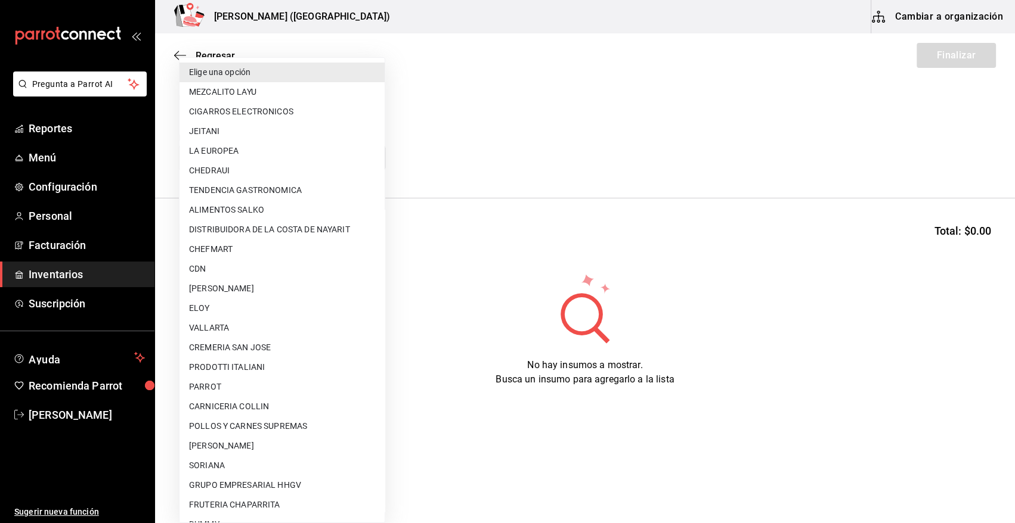
click at [240, 157] on body "Pregunta a Parrot AI Reportes Menú Configuración Personal Facturación Inventari…" at bounding box center [507, 228] width 1015 height 456
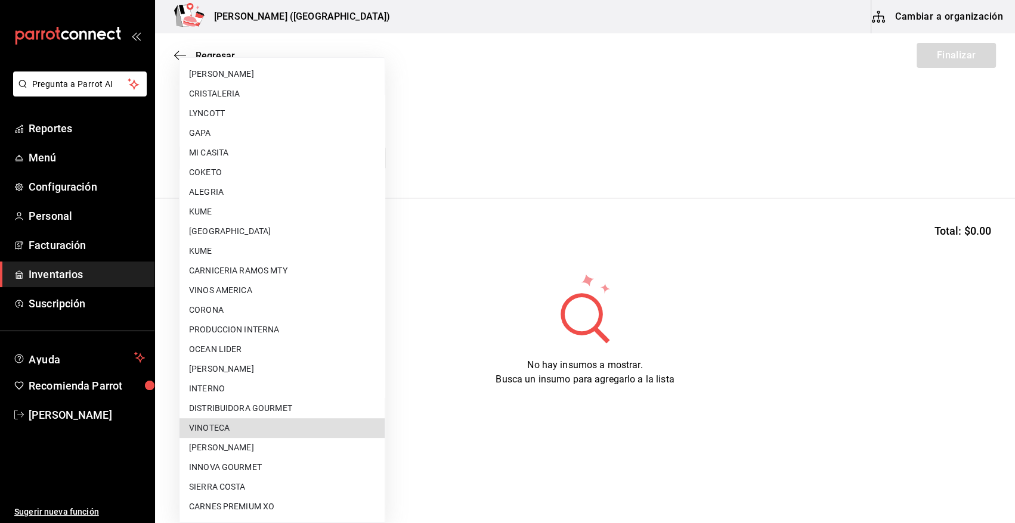
type input "bbec6e95-03ab-4cbc-bdec-5aafdfde0467"
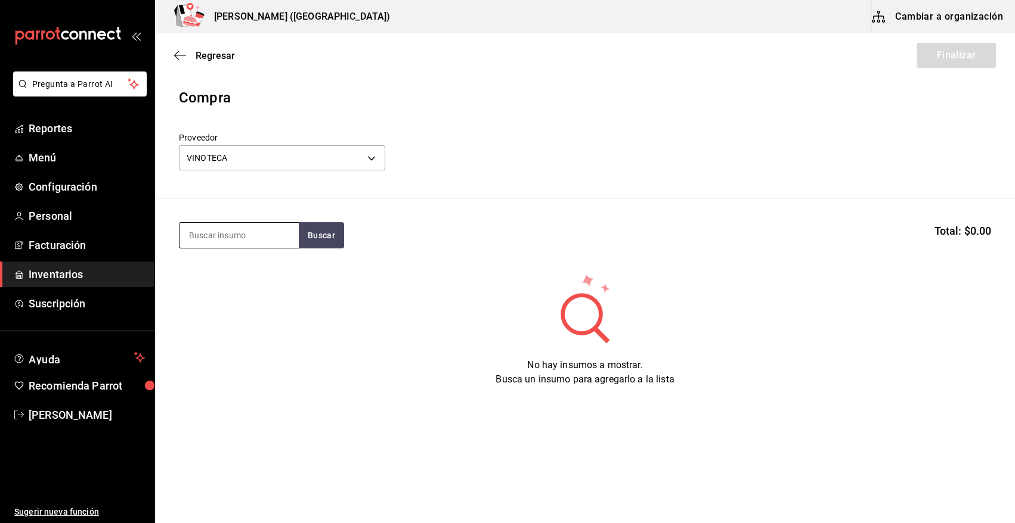
click at [228, 226] on input at bounding box center [238, 235] width 119 height 25
type input "catena"
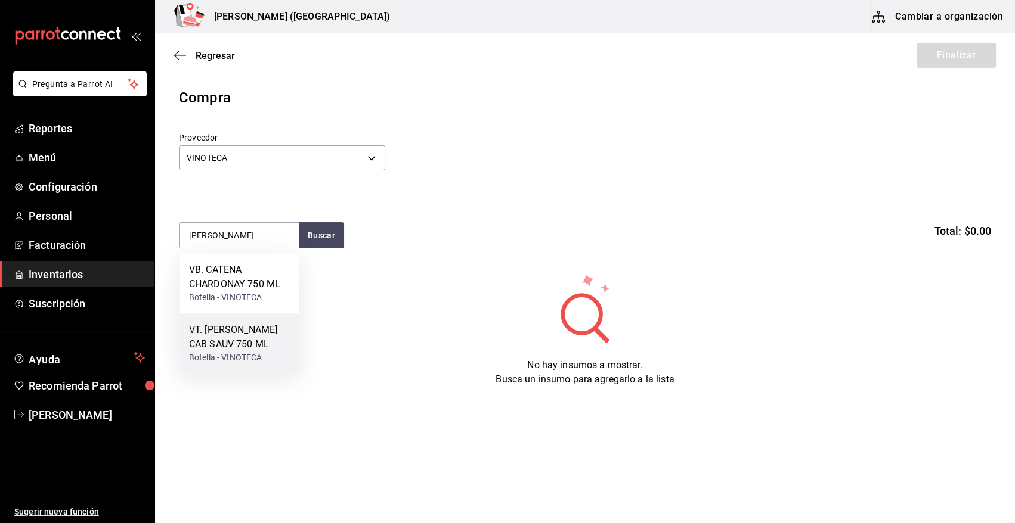
click at [237, 335] on div "VT. CATENA ZAPATA CAB SAUV 750 ML" at bounding box center [239, 337] width 100 height 29
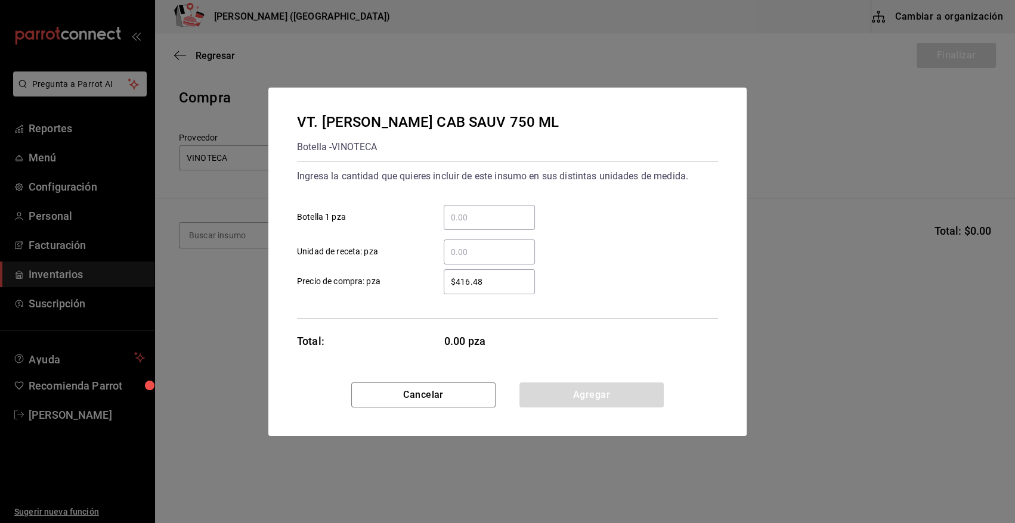
click at [495, 218] on input "​ Botella 1 pza" at bounding box center [489, 217] width 91 height 14
type input "3"
type input "$1"
type input "$553.37"
click at [585, 402] on button "Agregar" at bounding box center [591, 395] width 144 height 25
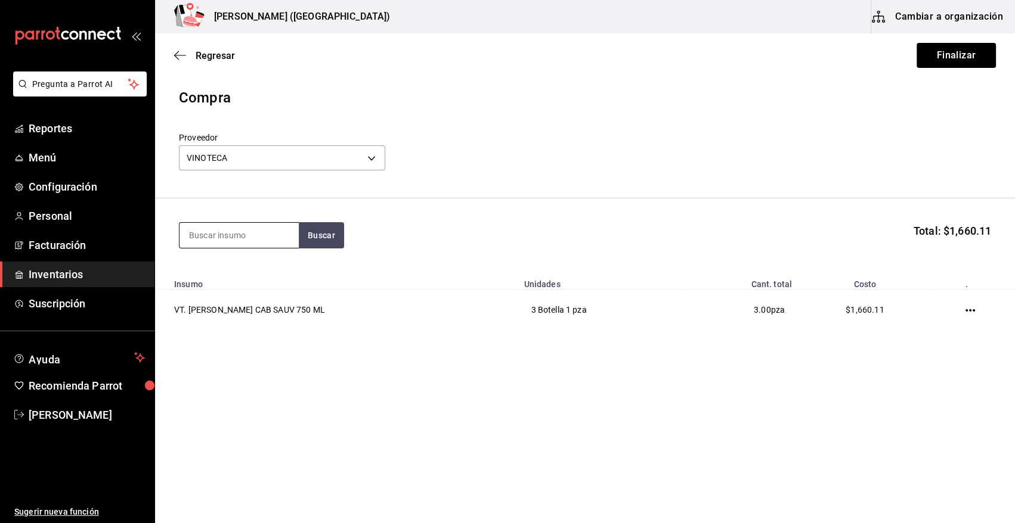
click at [280, 239] on input at bounding box center [238, 235] width 119 height 25
type input "emilio m"
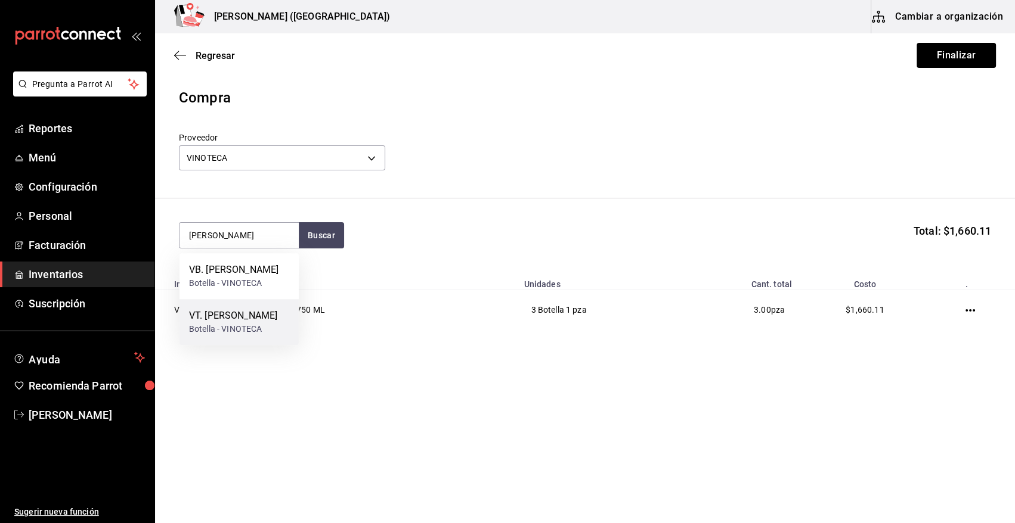
click at [248, 323] on div "VT. EMILIO MORO MALLEOLUS" at bounding box center [233, 316] width 88 height 14
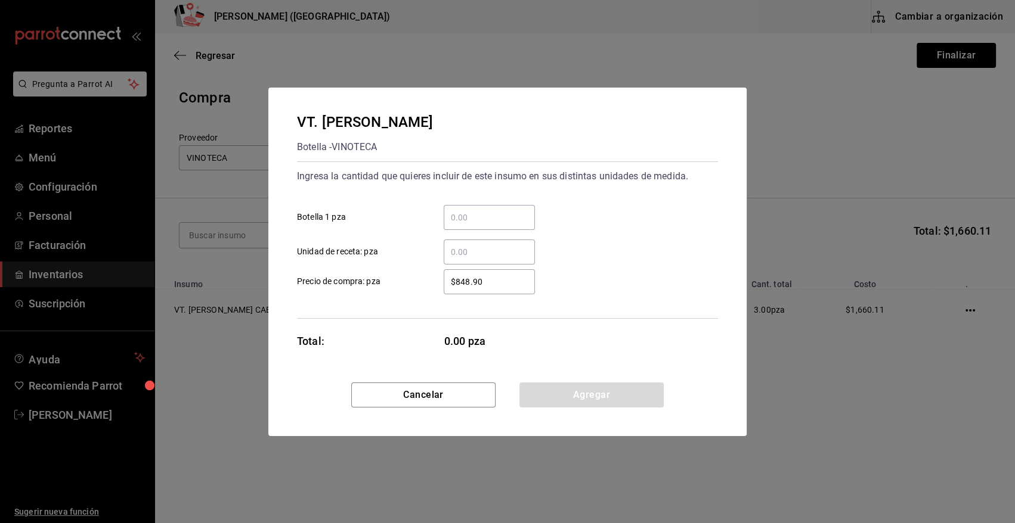
click at [491, 215] on input "​ Botella 1 pza" at bounding box center [489, 217] width 91 height 14
type input "1"
type input "$1,160"
click at [580, 396] on button "Agregar" at bounding box center [591, 395] width 144 height 25
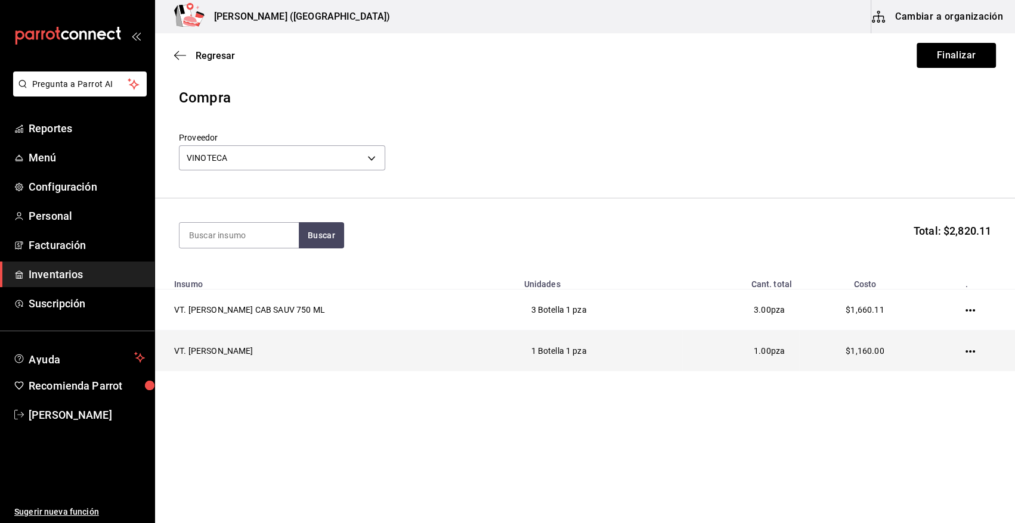
click at [970, 349] on icon "button" at bounding box center [970, 352] width 10 height 10
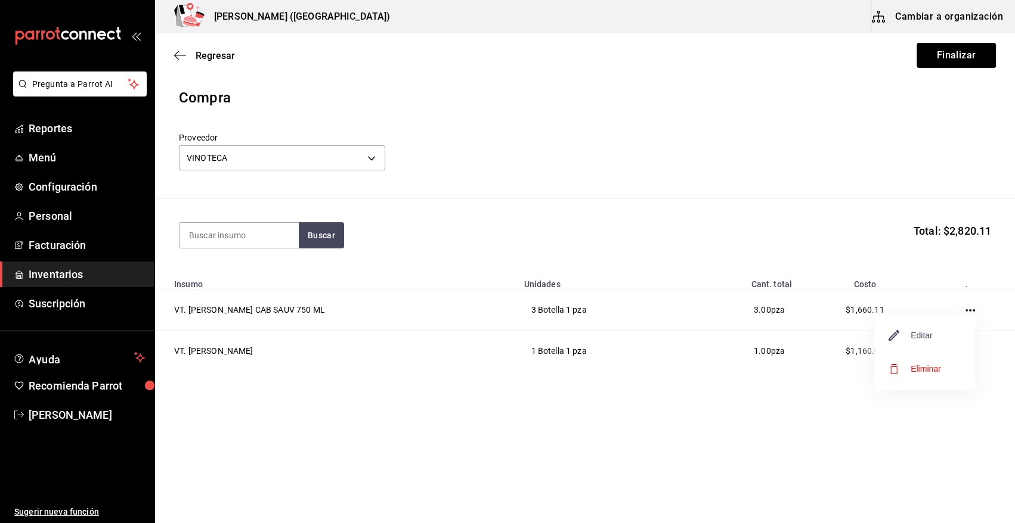
click at [917, 333] on span "Editar" at bounding box center [911, 335] width 44 height 14
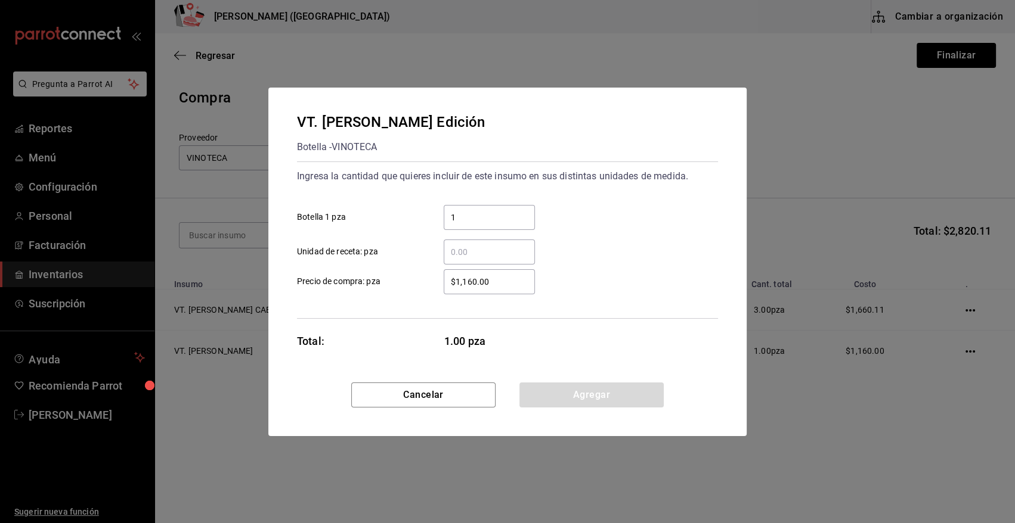
click at [477, 281] on input "$1,160.00" at bounding box center [489, 282] width 91 height 14
type input "$1,166.00"
click at [638, 380] on div "VT. EMILIO MORO MALLEOLUS Edición Botella - VINOTECA Ingresa la cantidad que qu…" at bounding box center [507, 235] width 478 height 295
click at [639, 386] on button "Agregar" at bounding box center [591, 395] width 144 height 25
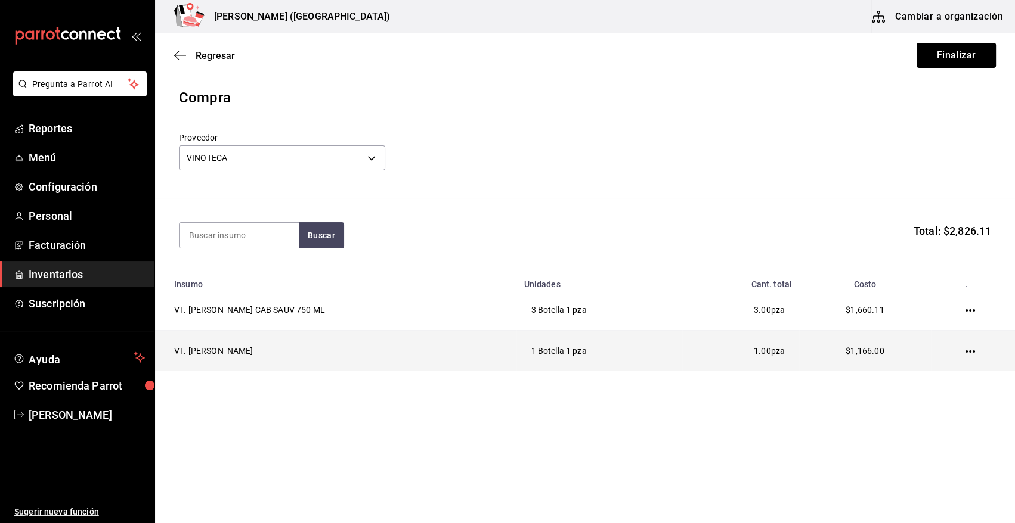
click at [969, 353] on icon "button" at bounding box center [970, 352] width 10 height 10
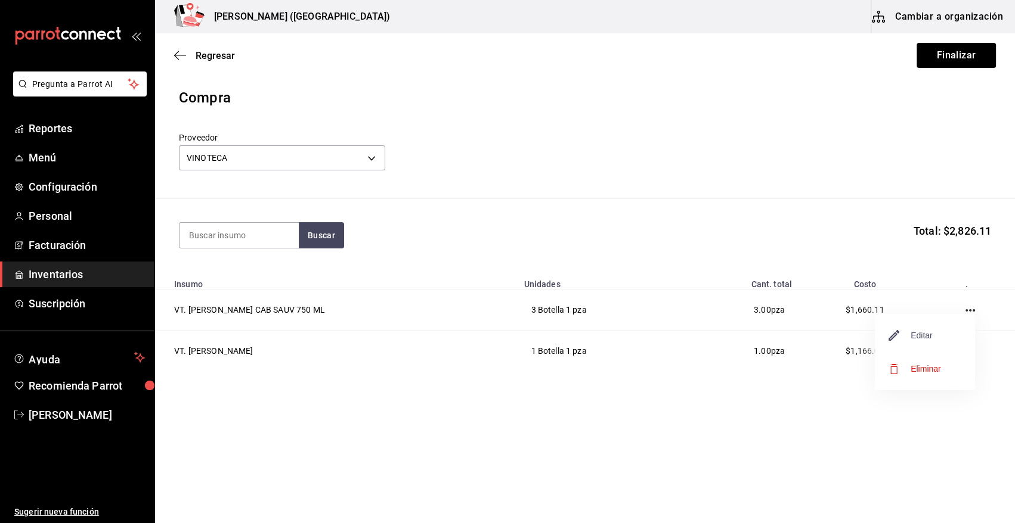
click at [925, 340] on span "Editar" at bounding box center [911, 335] width 44 height 14
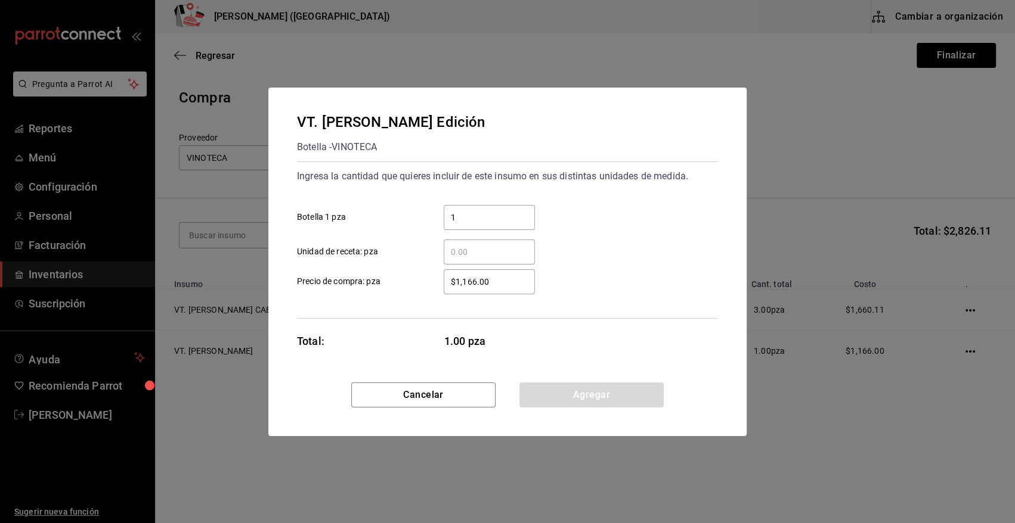
click at [869, 432] on div "VT. EMILIO MORO MALLEOLUS Edición Botella - VINOTECA Ingresa la cantidad que qu…" at bounding box center [507, 261] width 1015 height 523
click at [434, 397] on button "Cancelar" at bounding box center [423, 395] width 144 height 25
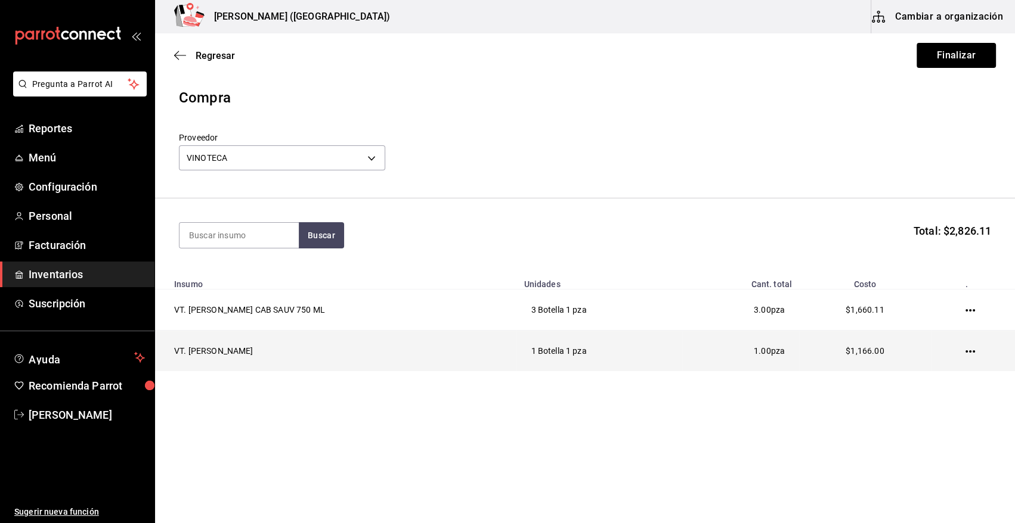
click at [969, 352] on icon "button" at bounding box center [970, 352] width 10 height 2
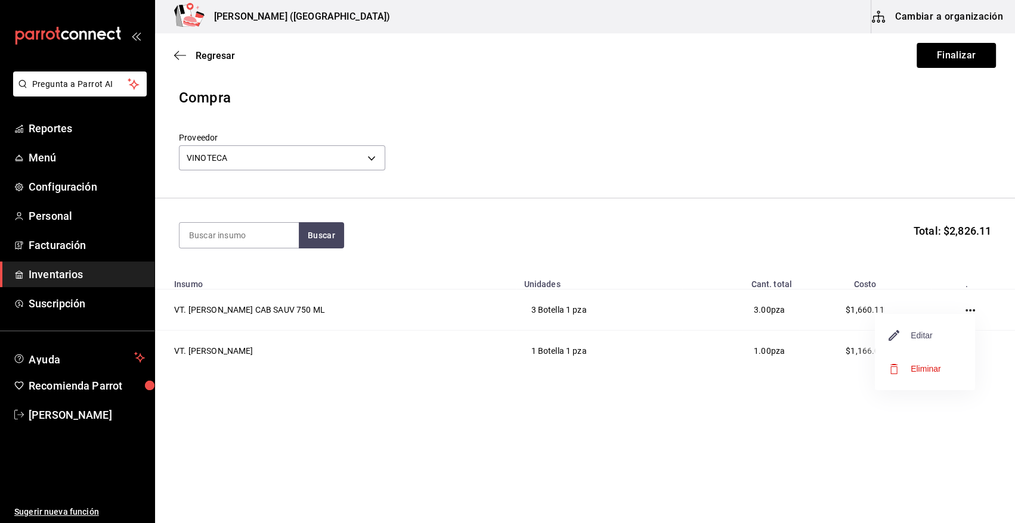
click at [922, 331] on span "Editar" at bounding box center [911, 335] width 44 height 14
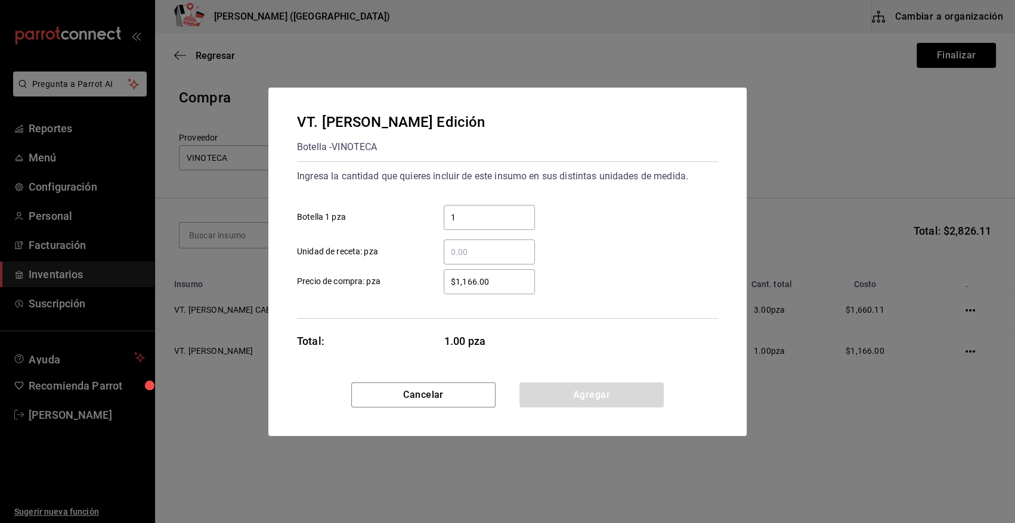
click at [501, 282] on input "$1,166.00" at bounding box center [489, 282] width 91 height 14
type input "$1,165.99"
click at [574, 392] on button "Agregar" at bounding box center [591, 395] width 144 height 25
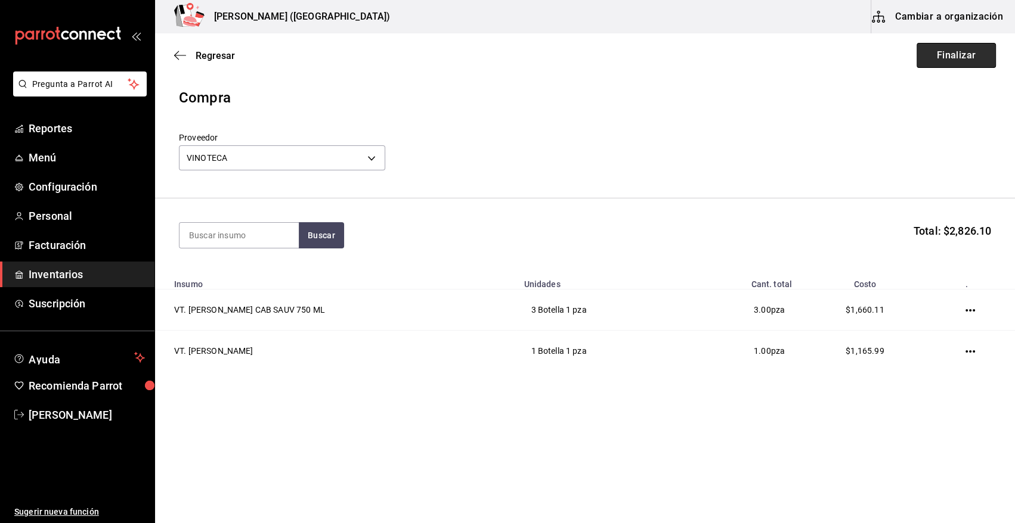
click at [945, 52] on button "Finalizar" at bounding box center [955, 55] width 79 height 25
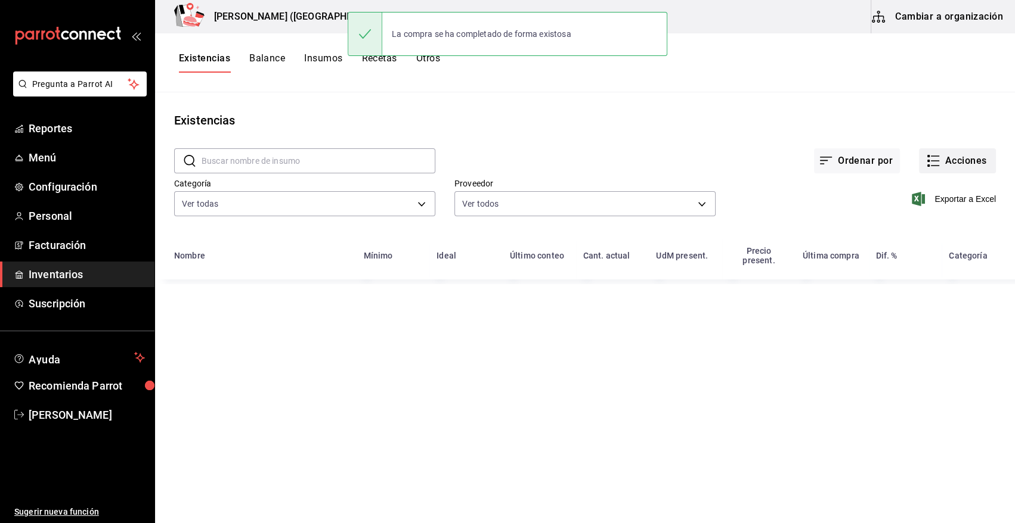
click at [959, 164] on button "Acciones" at bounding box center [957, 160] width 77 height 25
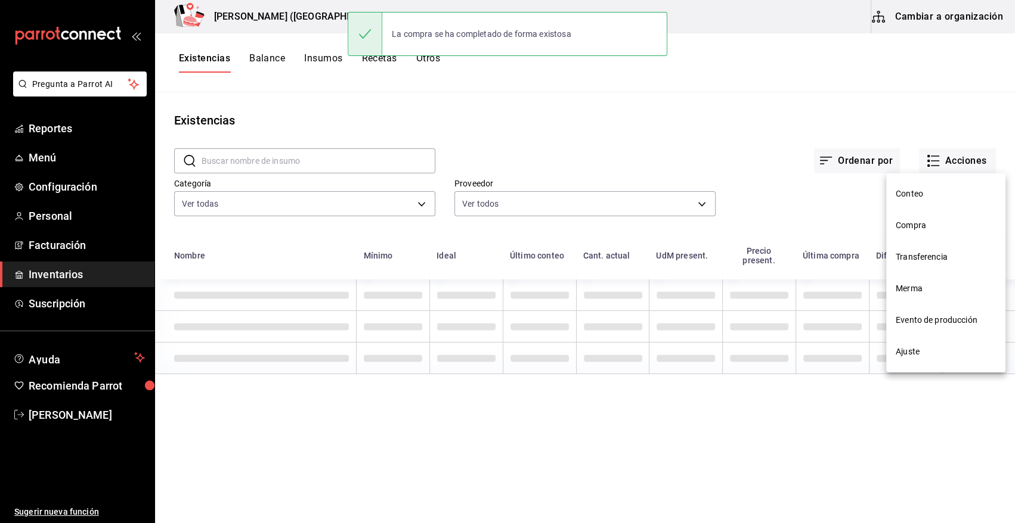
click at [930, 225] on span "Compra" at bounding box center [945, 225] width 100 height 13
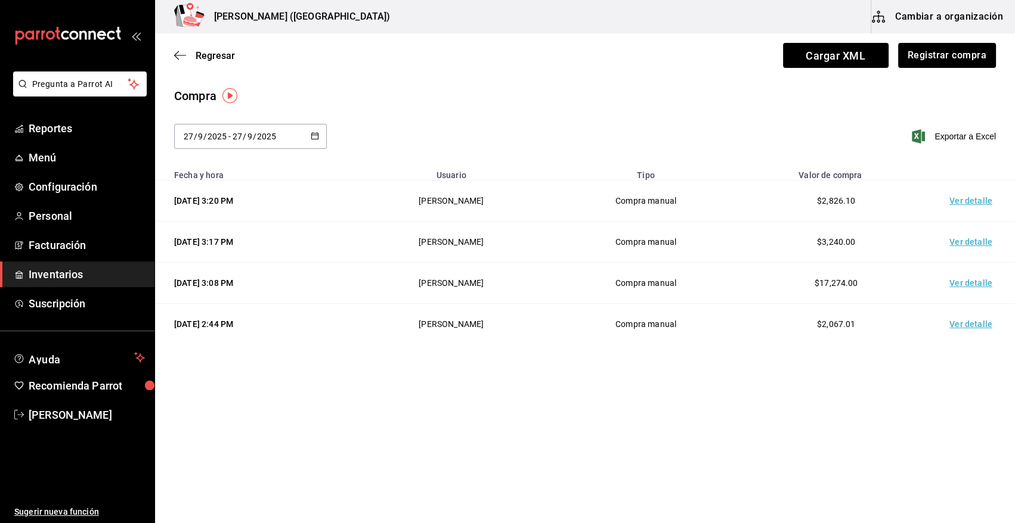
click at [980, 203] on td "Ver detalle" at bounding box center [972, 201] width 83 height 41
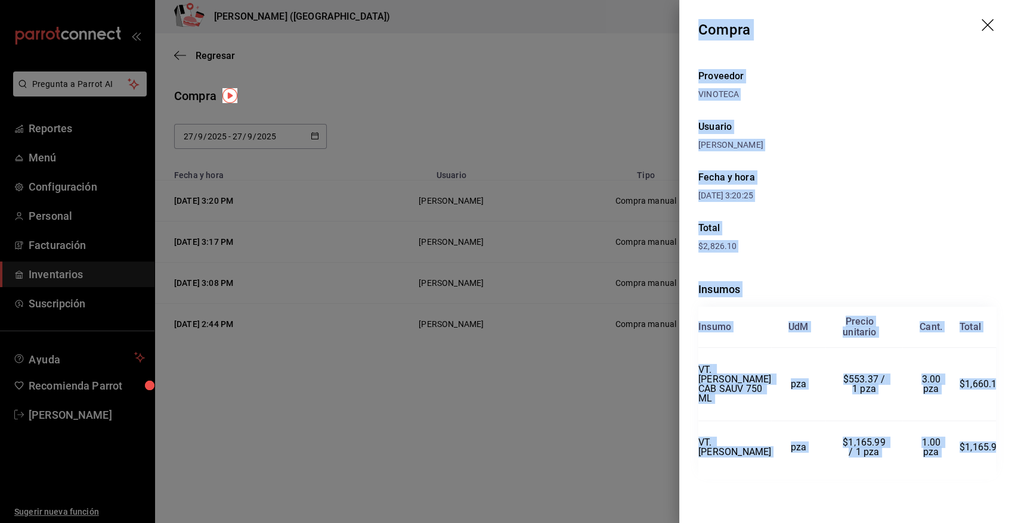
drag, startPoint x: 699, startPoint y: 27, endPoint x: 995, endPoint y: 459, distance: 523.7
click at [995, 459] on div "Compra Proveedor VINOTECA Usuario Angy Madalena Fecha y hora 27/09/2025 3:20:25…" at bounding box center [847, 261] width 336 height 523
copy div "Compra Proveedor VINOTECA Usuario Angy Madalena Fecha y hora 27/09/2025 3:20:25…"
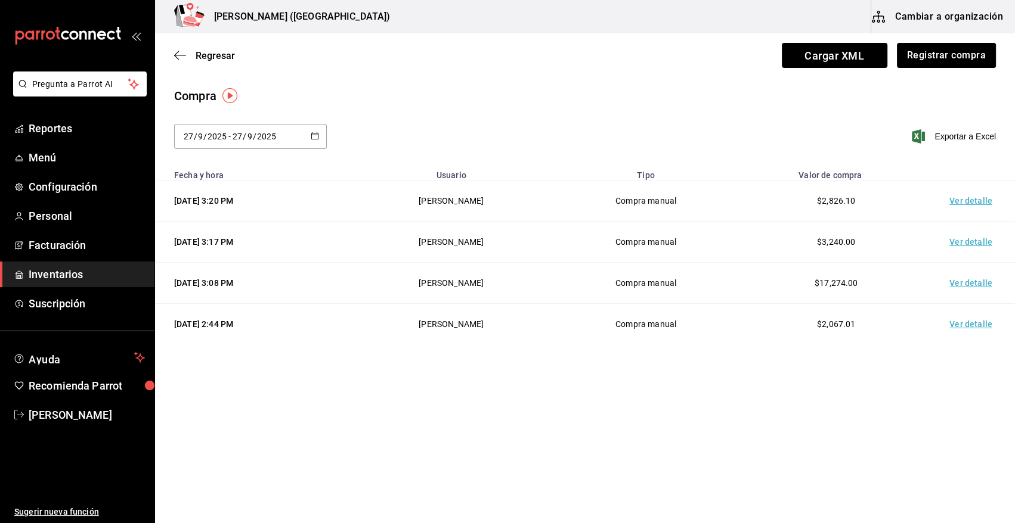
drag, startPoint x: 917, startPoint y: 60, endPoint x: 171, endPoint y: 63, distance: 745.8
click at [880, 61] on div "Cargar XML Registrar compra" at bounding box center [889, 55] width 214 height 25
click at [944, 66] on button "Registrar compra" at bounding box center [946, 55] width 99 height 25
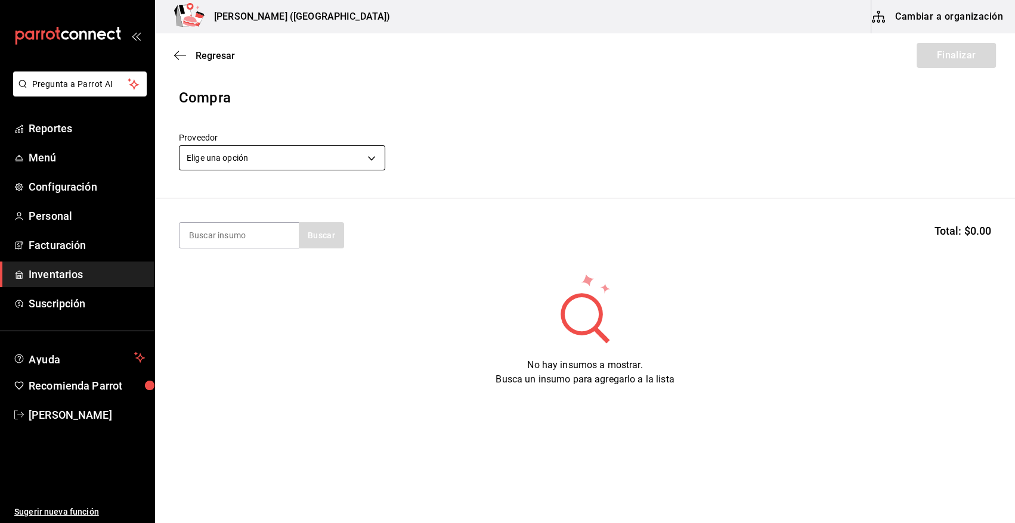
click at [227, 159] on body "Pregunta a Parrot AI Reportes Menú Configuración Personal Facturación Inventari…" at bounding box center [507, 228] width 1015 height 456
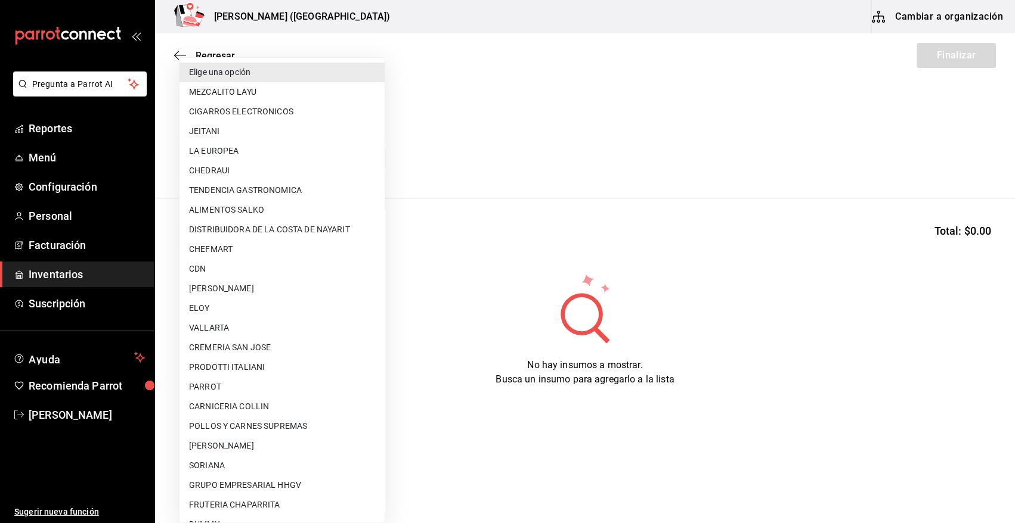
drag, startPoint x: 221, startPoint y: 339, endPoint x: 255, endPoint y: 356, distance: 38.1
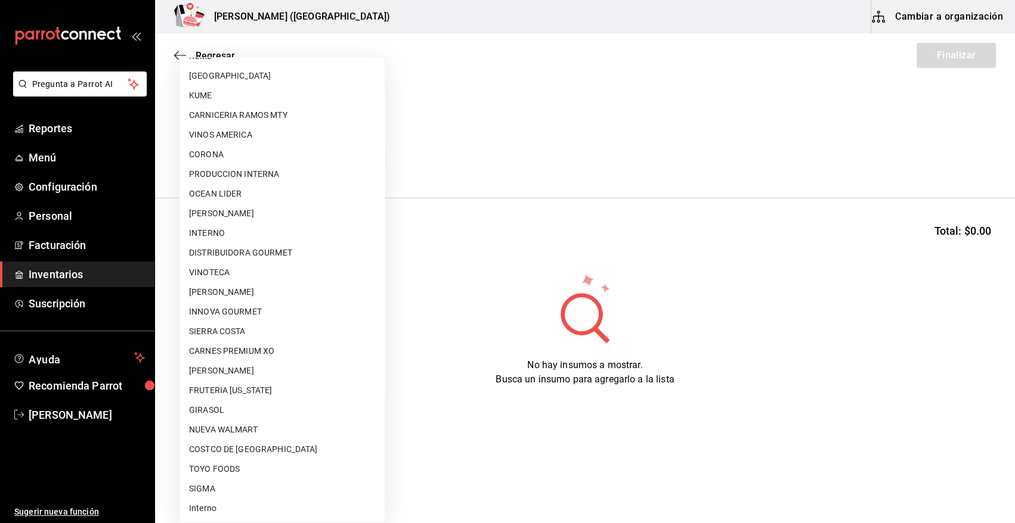
click at [215, 269] on li "VINOTECA" at bounding box center [281, 273] width 205 height 20
type input "bbec6e95-03ab-4cbc-bdec-5aafdfde0467"
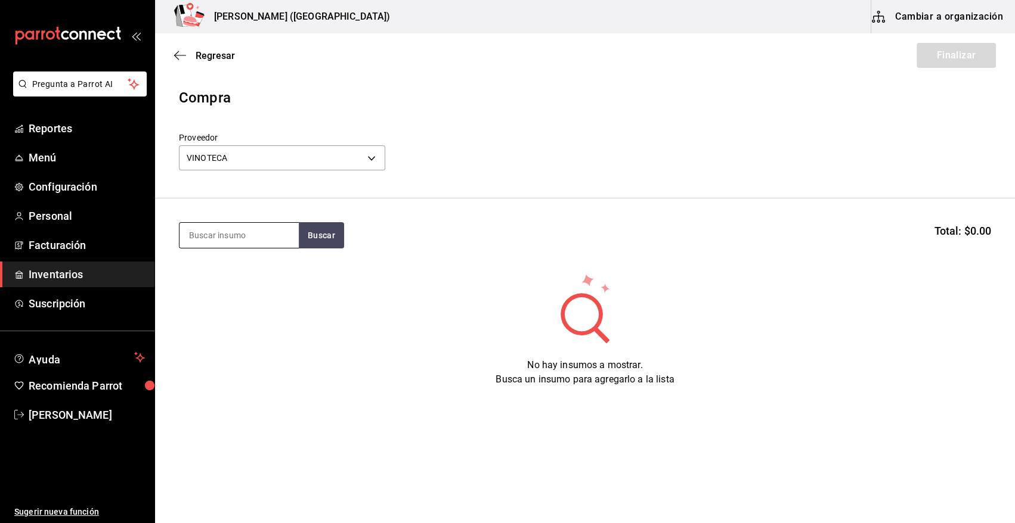
click at [245, 233] on input at bounding box center [238, 235] width 119 height 25
type input "navarro"
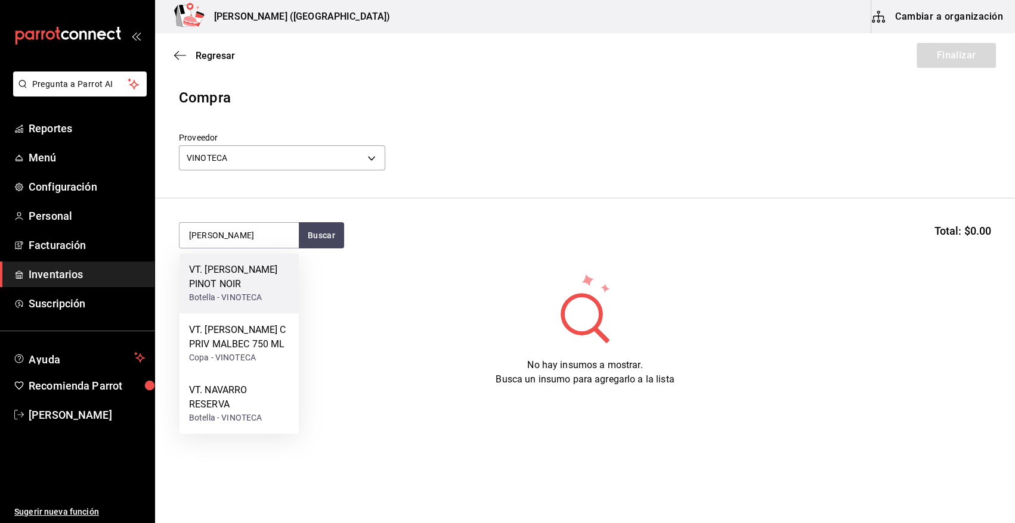
click at [237, 296] on div "Botella - VINOTECA" at bounding box center [239, 298] width 100 height 13
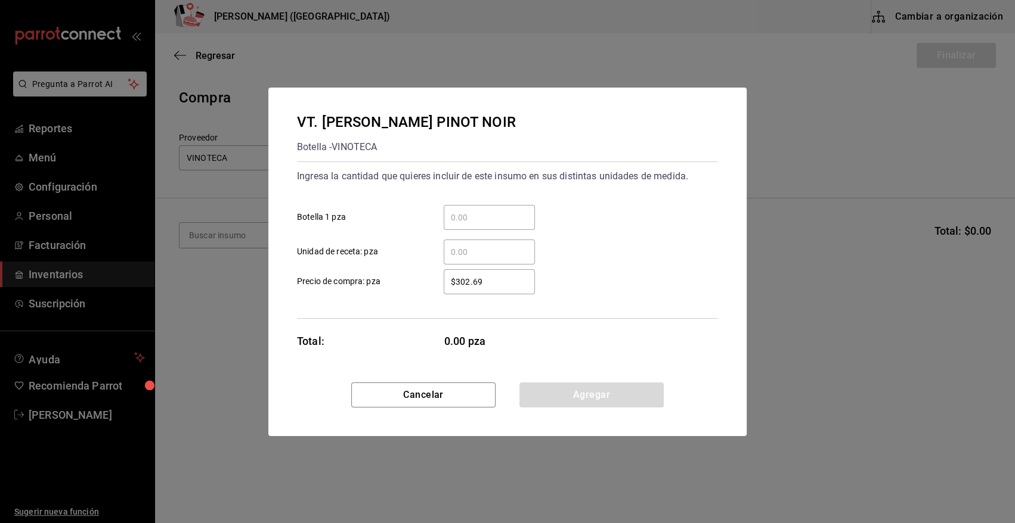
click at [462, 216] on input "​ Botella 1 pza" at bounding box center [489, 217] width 91 height 14
type input "1"
type input "$368.71"
click at [578, 389] on button "Agregar" at bounding box center [591, 395] width 144 height 25
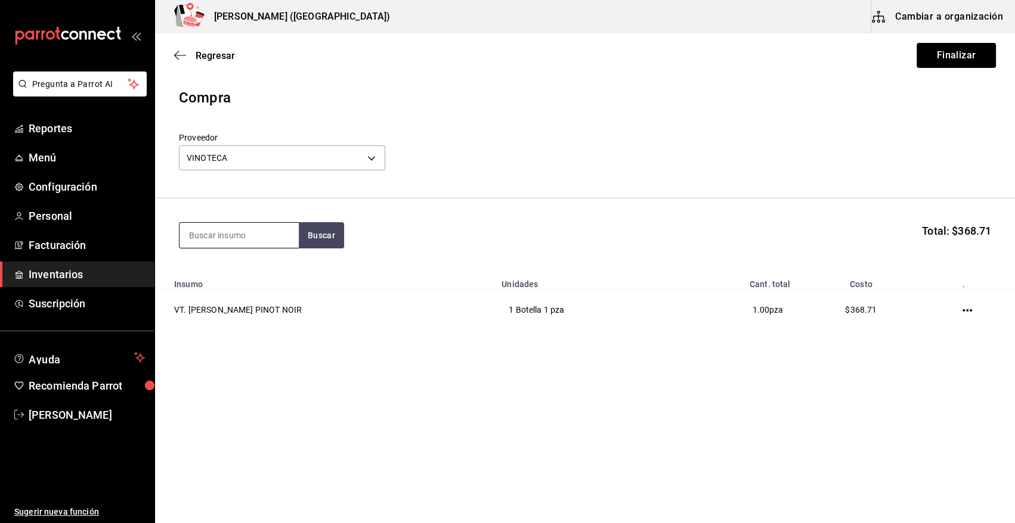
click at [259, 246] on input at bounding box center [238, 235] width 119 height 25
type input "vina"
click at [253, 275] on div "VT. VINA ARDANZA RESERVA 750 ML" at bounding box center [239, 277] width 100 height 29
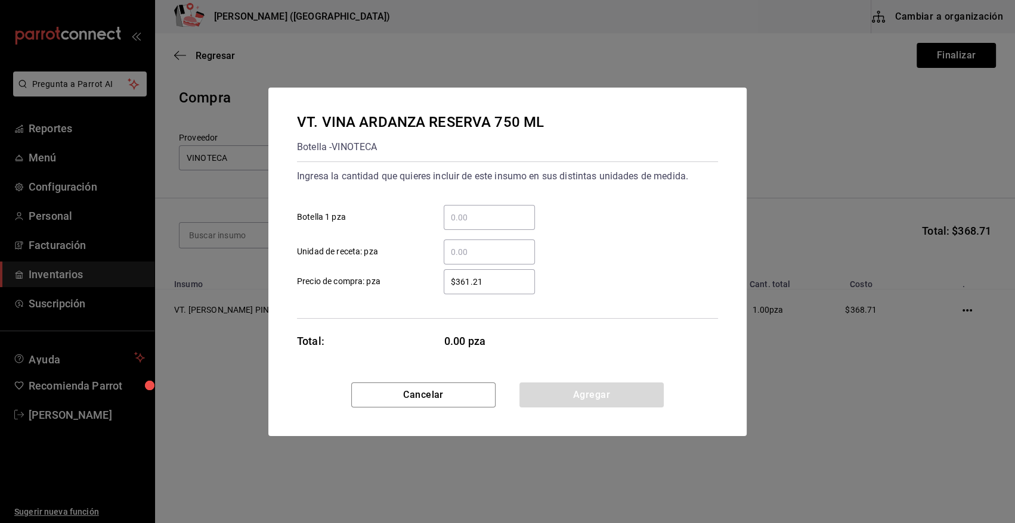
click at [445, 217] on input "​ Botella 1 pza" at bounding box center [489, 217] width 91 height 14
type input "4"
type input "$3"
type input "$835.12"
click at [569, 402] on button "Agregar" at bounding box center [591, 395] width 144 height 25
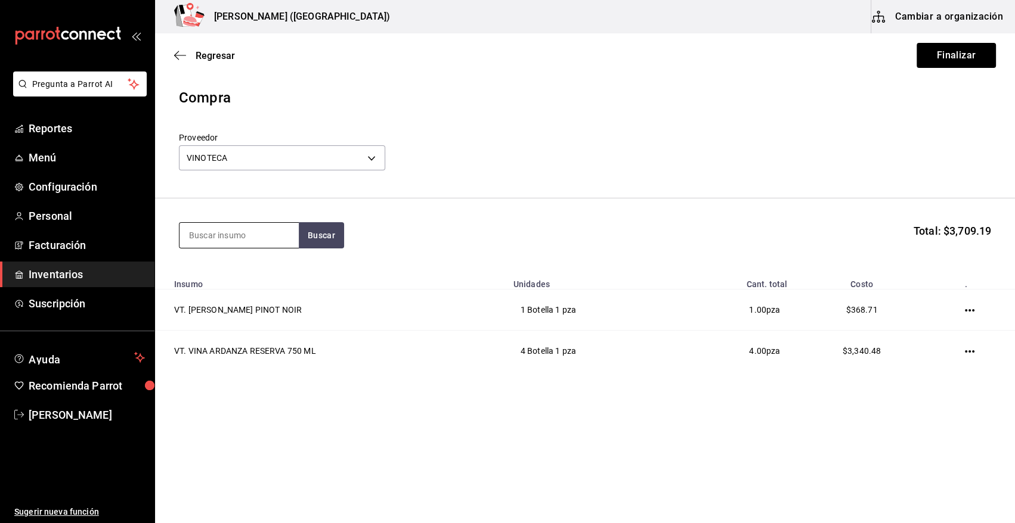
click at [239, 235] on input at bounding box center [238, 235] width 119 height 25
click at [960, 55] on button "Finalizar" at bounding box center [955, 55] width 79 height 25
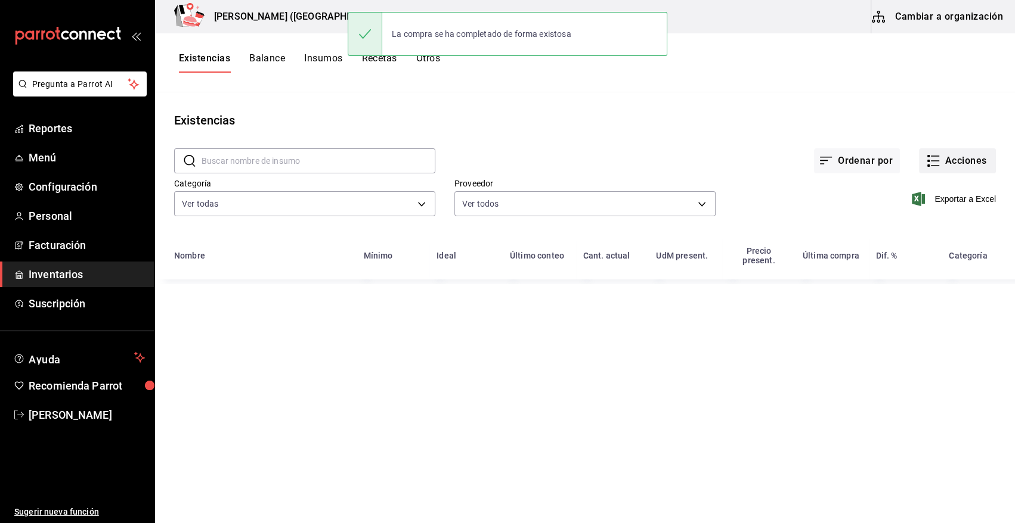
click at [960, 161] on button "Acciones" at bounding box center [957, 160] width 77 height 25
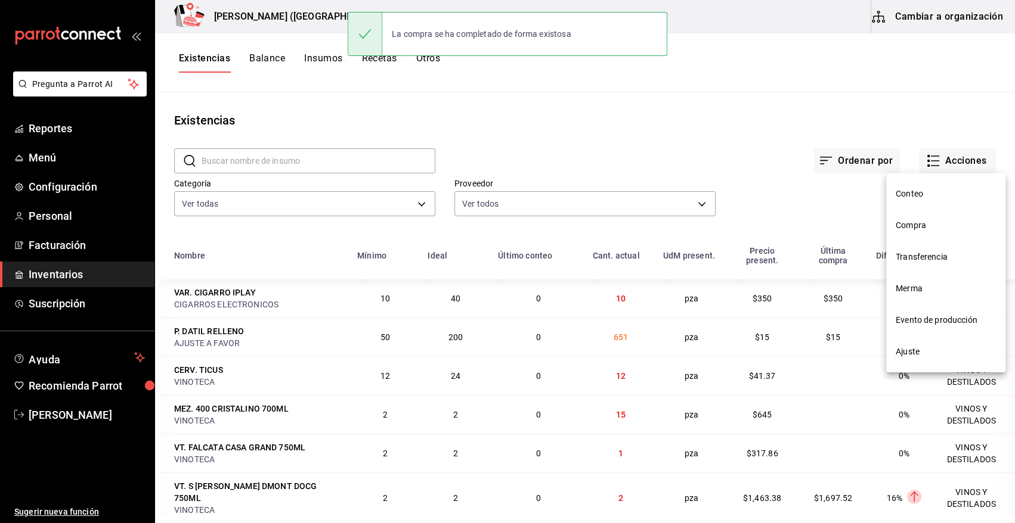
click at [914, 227] on span "Compra" at bounding box center [945, 225] width 100 height 13
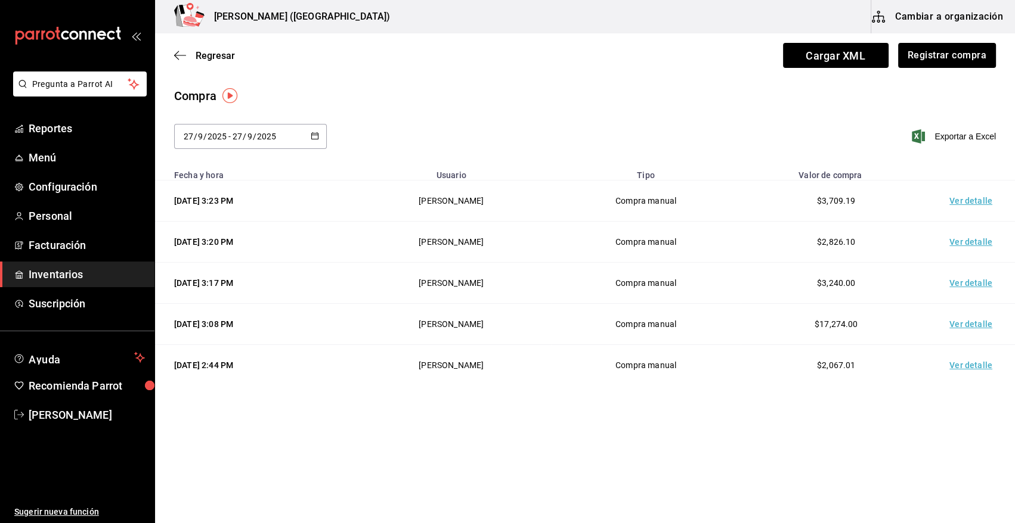
click at [972, 201] on td "Ver detalle" at bounding box center [972, 201] width 83 height 41
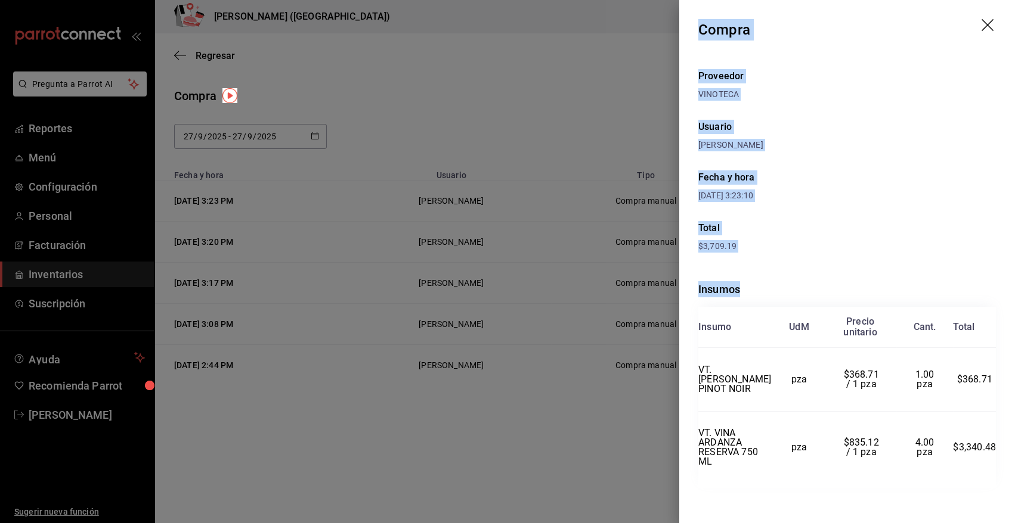
scroll to position [13, 0]
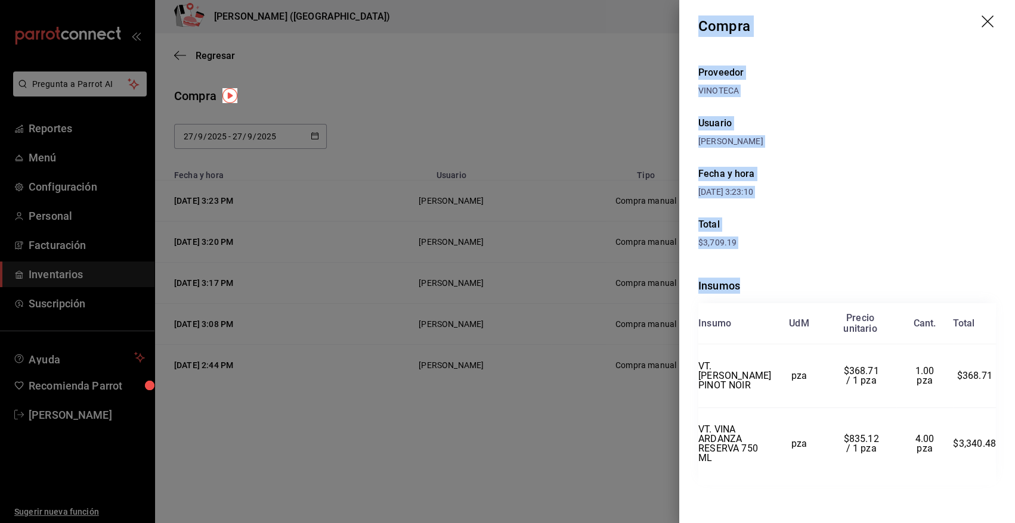
drag, startPoint x: 699, startPoint y: 29, endPoint x: 991, endPoint y: 463, distance: 522.7
click at [991, 463] on div "Compra Proveedor VINOTECA Usuario Angy Madalena Fecha y hora 27/09/2025 3:23:10…" at bounding box center [847, 261] width 336 height 523
copy div "Compra Proveedor VINOTECA Usuario Angy Madalena Fecha y hora 27/09/2025 3:23:10…"
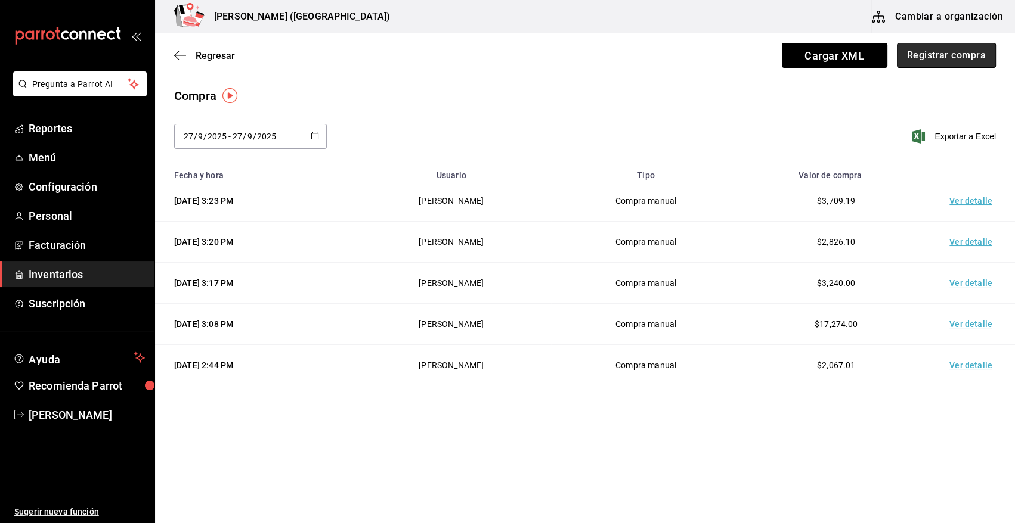
click at [950, 56] on button "Registrar compra" at bounding box center [946, 55] width 99 height 25
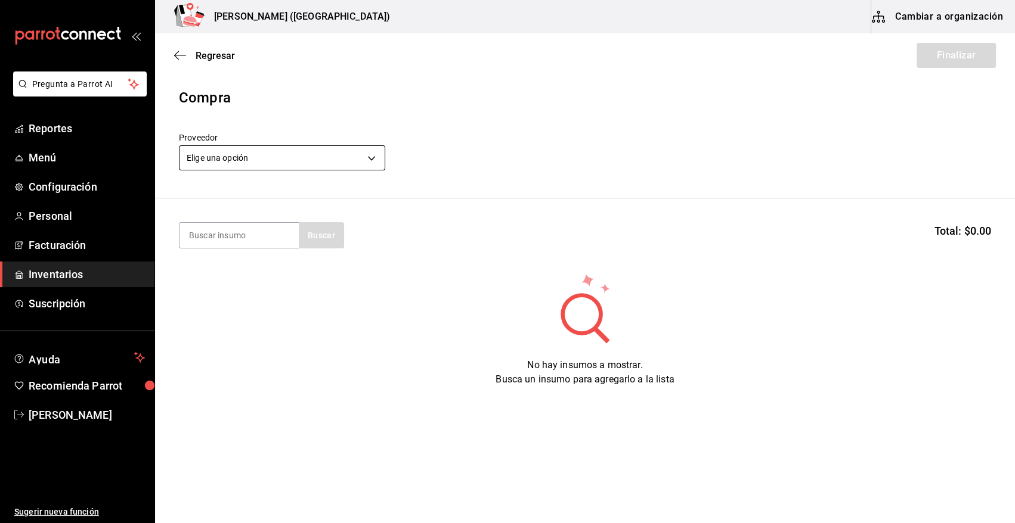
click at [310, 159] on body "Pregunta a Parrot AI Reportes Menú Configuración Personal Facturación Inventari…" at bounding box center [507, 228] width 1015 height 456
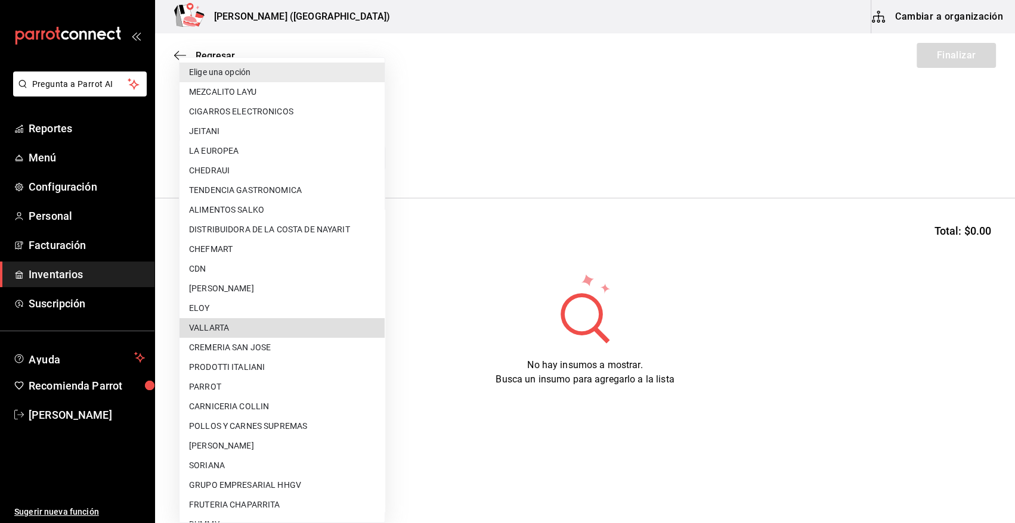
scroll to position [569, 0]
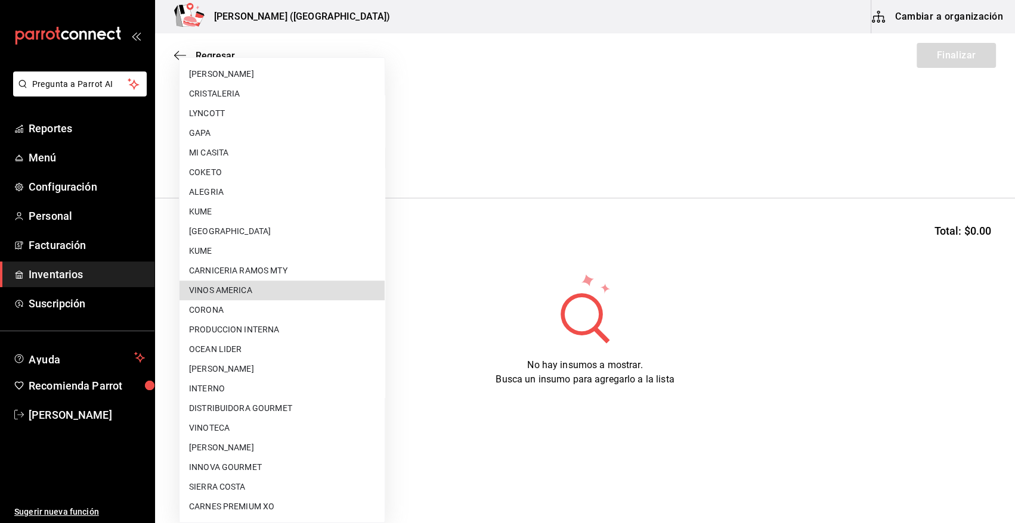
click at [238, 429] on li "VINOTECA" at bounding box center [281, 429] width 205 height 20
type input "bbec6e95-03ab-4cbc-bdec-5aafdfde0467"
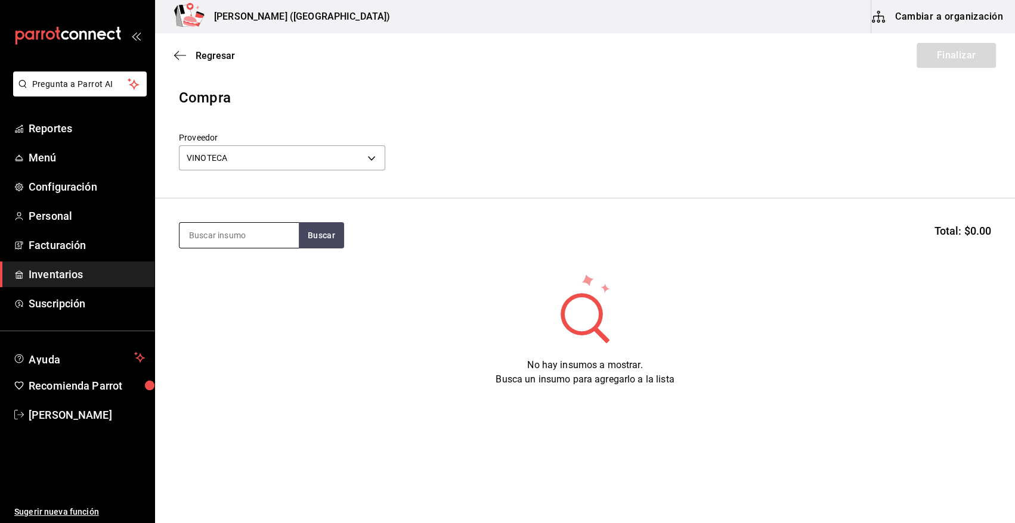
click at [235, 237] on input at bounding box center [238, 235] width 119 height 25
type input "falca"
click at [328, 241] on button "Buscar" at bounding box center [321, 235] width 45 height 26
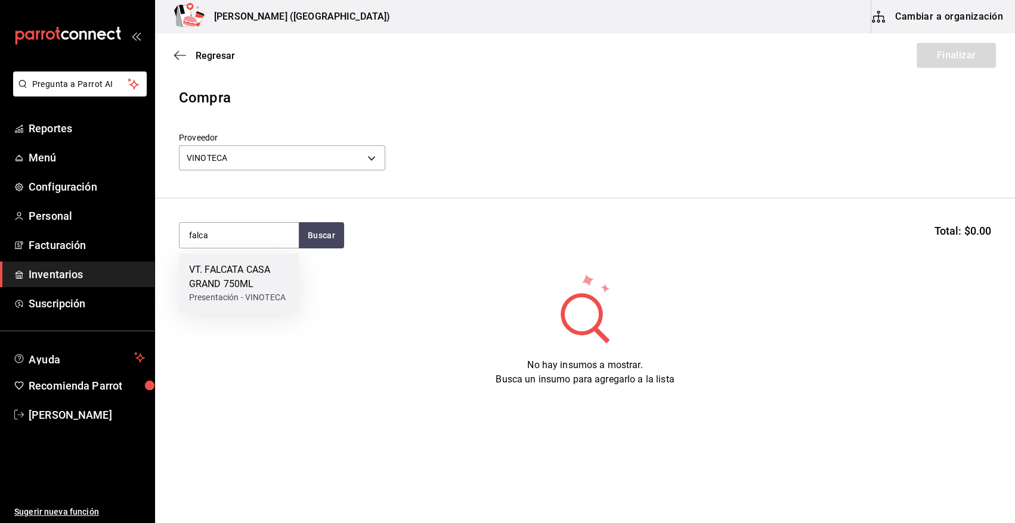
click at [250, 264] on div "VT. FALCATA CASA GRAND 750ML" at bounding box center [239, 277] width 100 height 29
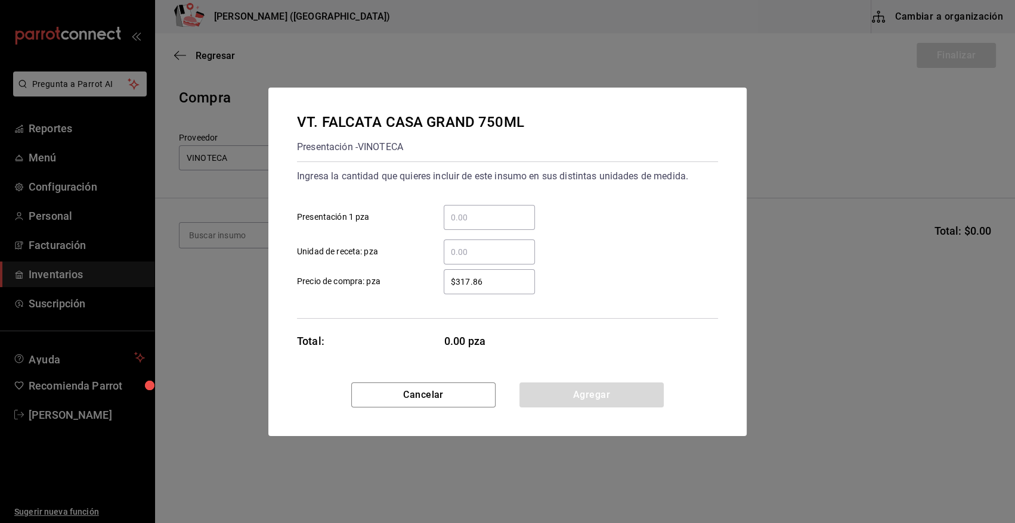
click at [464, 224] on input "​ Presentación 1 pza" at bounding box center [489, 217] width 91 height 14
type input "1"
type input "$368.72"
click at [560, 389] on button "Agregar" at bounding box center [591, 395] width 144 height 25
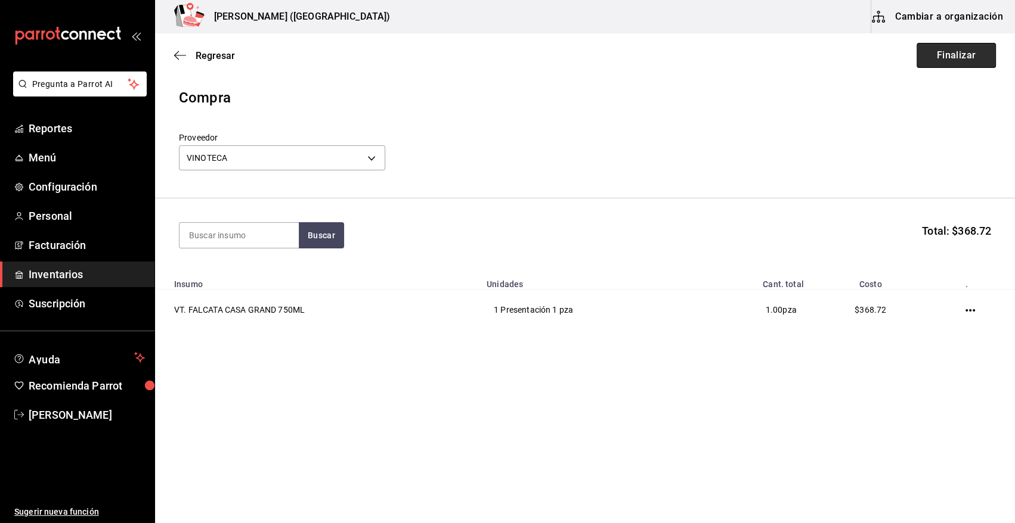
click at [944, 60] on button "Finalizar" at bounding box center [955, 55] width 79 height 25
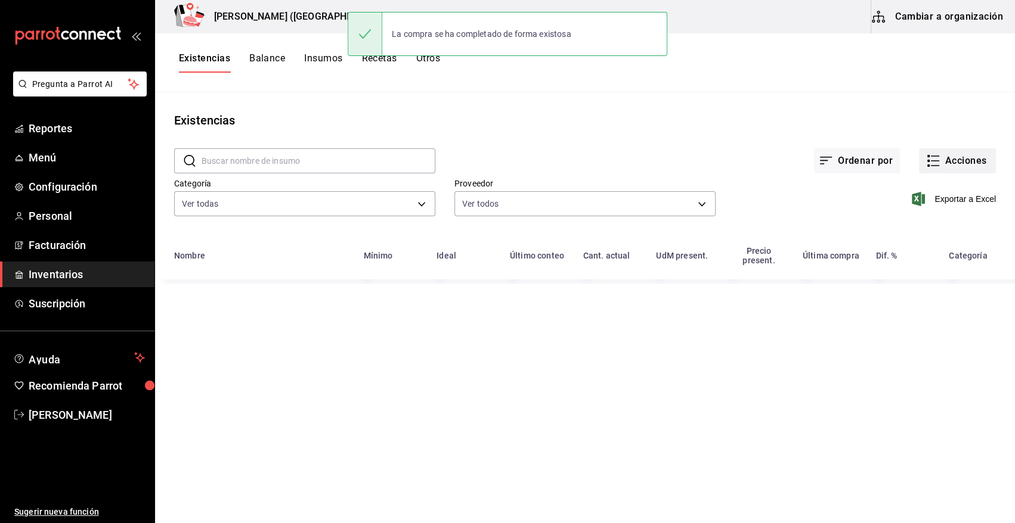
click at [980, 172] on button "Acciones" at bounding box center [957, 160] width 77 height 25
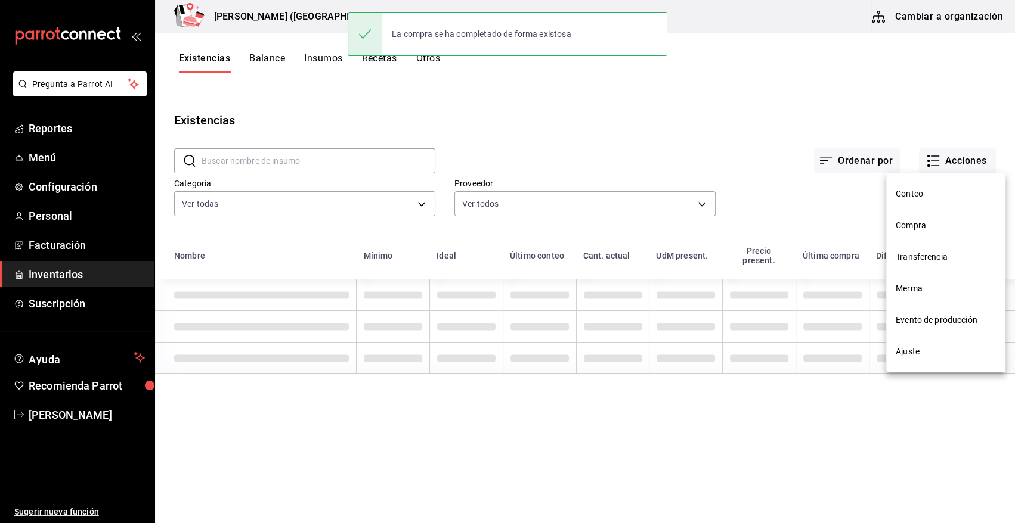
click at [909, 233] on li "Compra" at bounding box center [945, 226] width 119 height 32
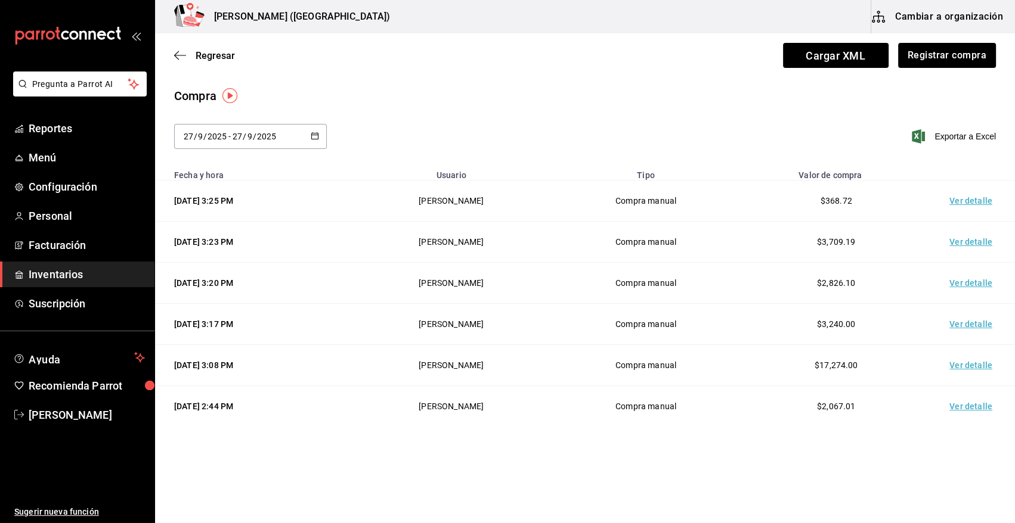
click at [959, 200] on td "Ver detalle" at bounding box center [972, 201] width 83 height 41
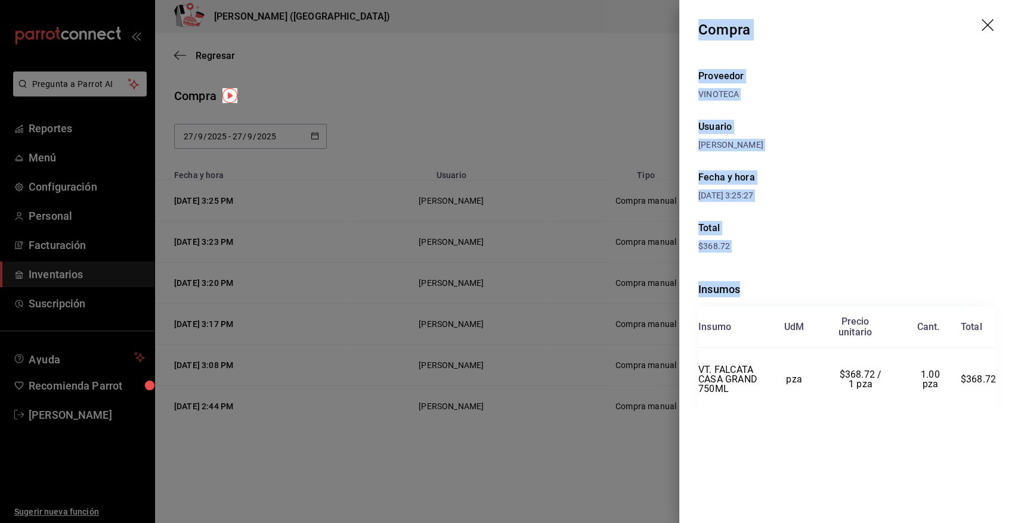
drag, startPoint x: 698, startPoint y: 24, endPoint x: 1007, endPoint y: 367, distance: 461.4
click at [1007, 367] on div "Compra Proveedor VINOTECA Usuario Angy Madalena Fecha y hora 27/09/2025 3:25:27…" at bounding box center [847, 261] width 336 height 523
copy div "Compra Proveedor VINOTECA Usuario Angy Madalena Fecha y hora 27/09/2025 3:25:27…"
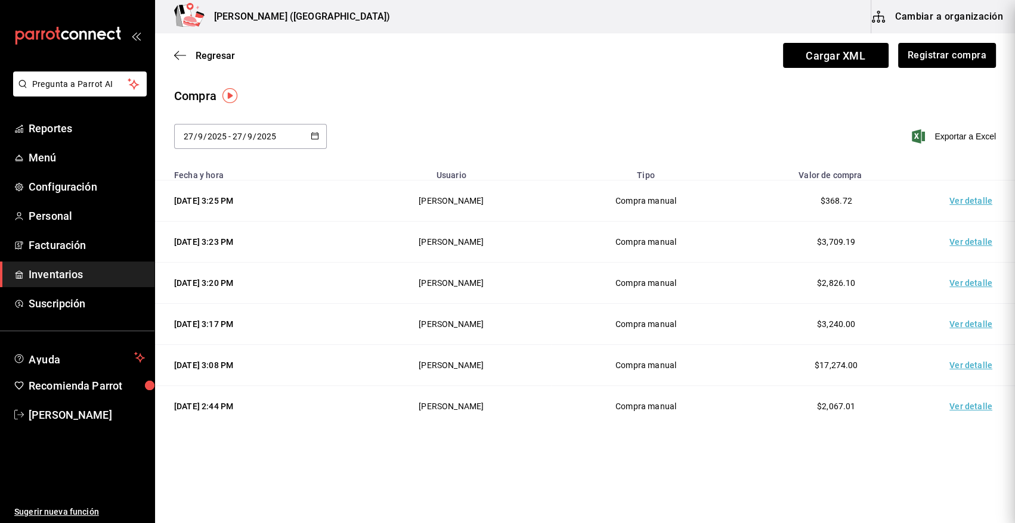
click at [959, 103] on div at bounding box center [507, 261] width 1015 height 523
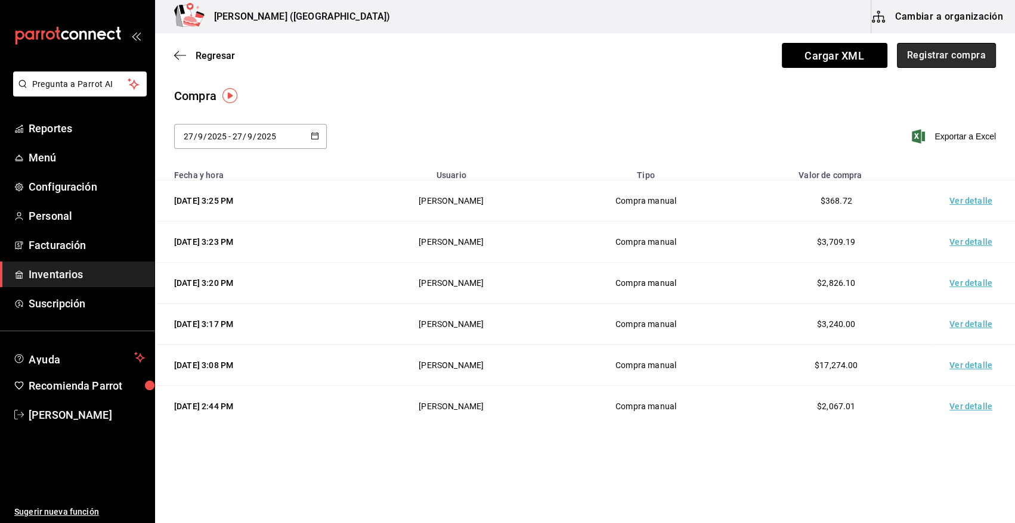
click at [953, 56] on button "Registrar compra" at bounding box center [946, 55] width 99 height 25
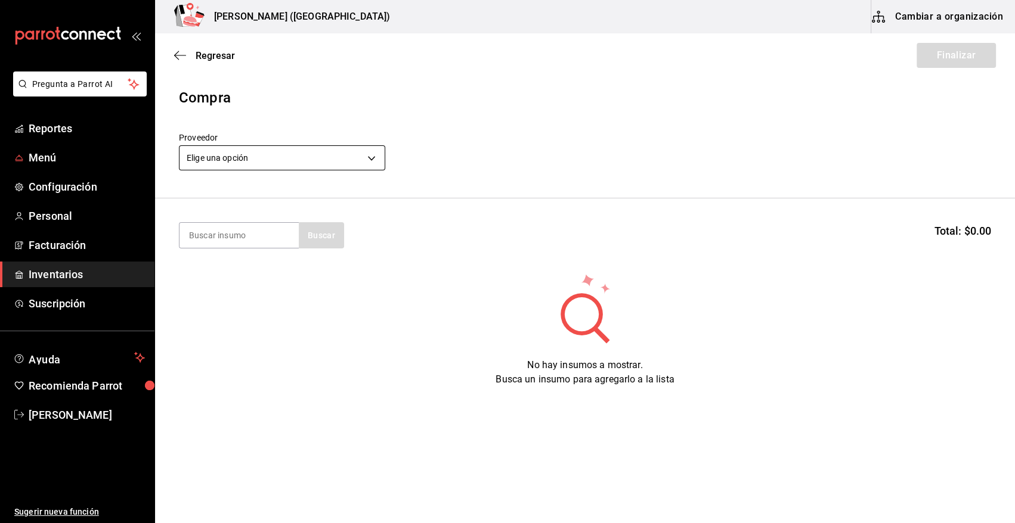
click at [211, 158] on body "Pregunta a Parrot AI Reportes Menú Configuración Personal Facturación Inventari…" at bounding box center [507, 228] width 1015 height 456
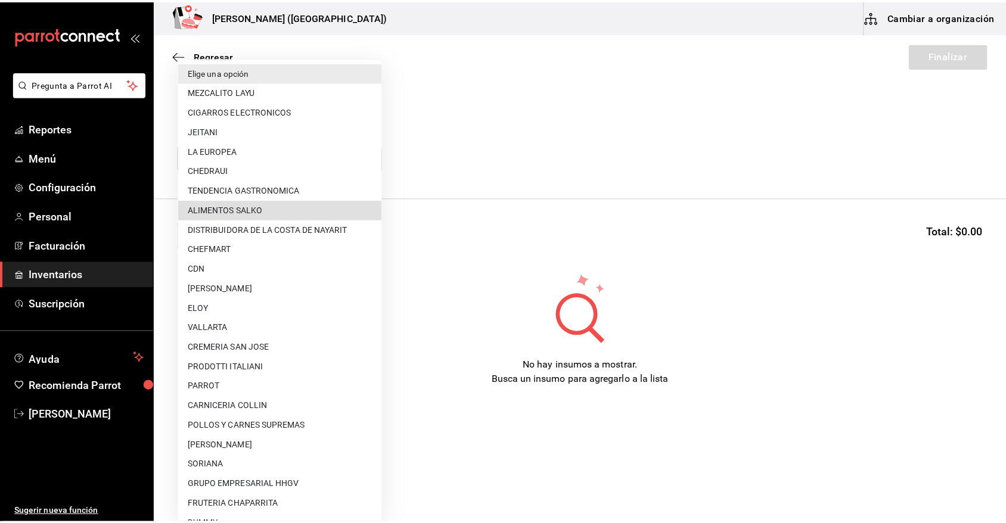
scroll to position [274, 0]
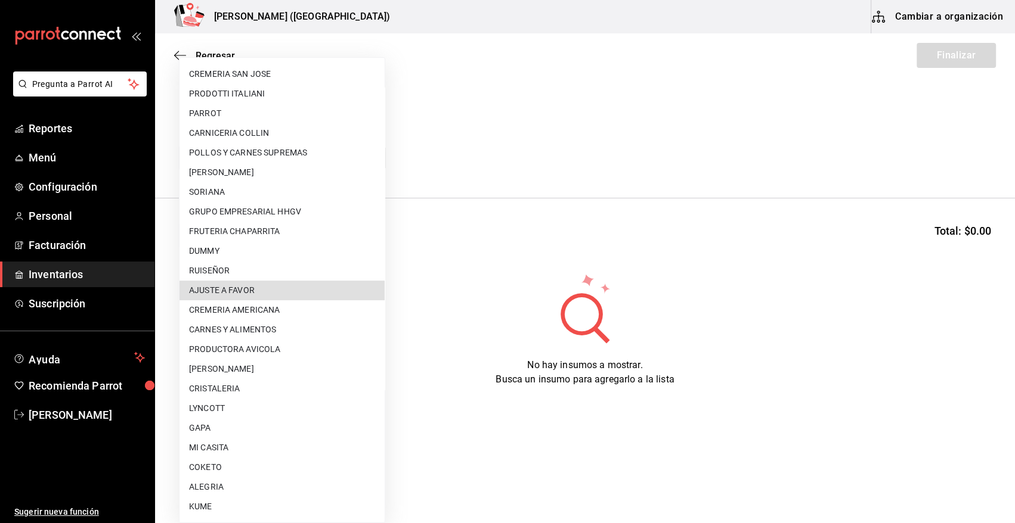
type input "dd0fbccd-e034-4acc-8432-7d1d5e23f321"
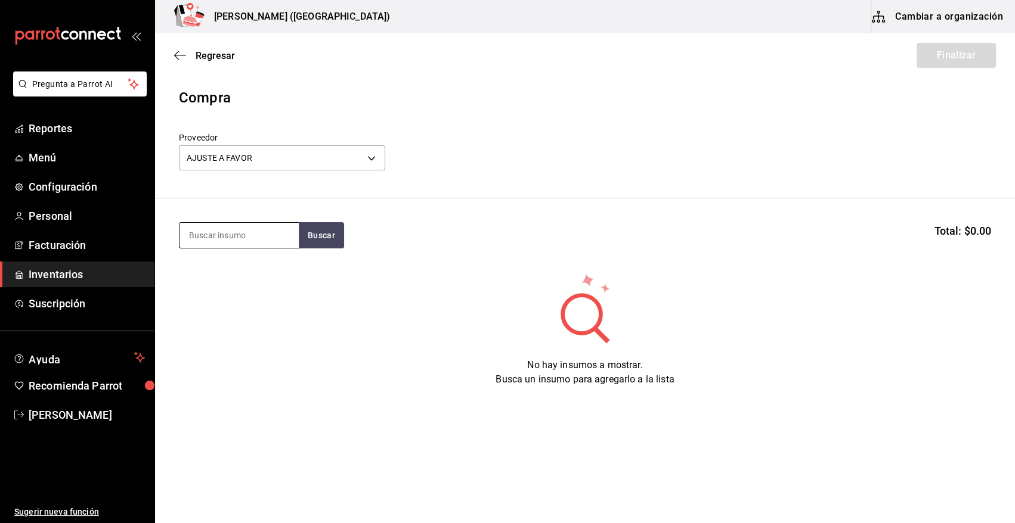
click at [253, 227] on input at bounding box center [238, 235] width 119 height 25
type input "250"
click at [314, 230] on button "Buscar" at bounding box center [321, 235] width 45 height 26
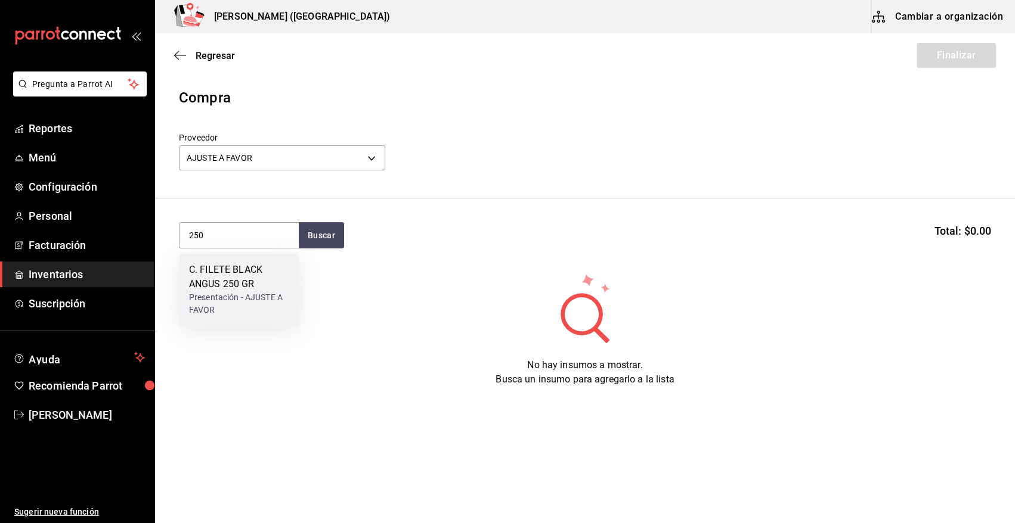
click at [254, 284] on div "C. FILETE BLACK ANGUS 250 GR" at bounding box center [239, 277] width 100 height 29
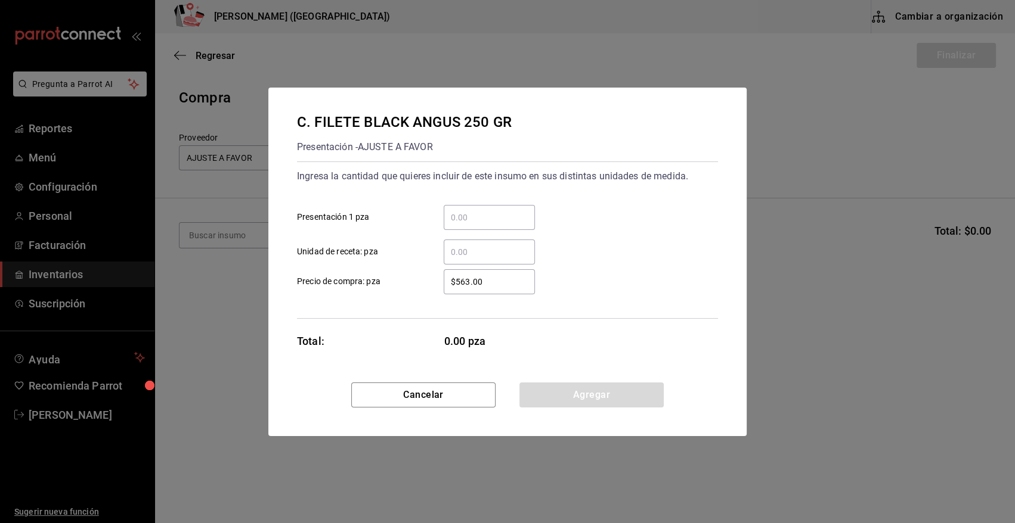
click at [498, 218] on input "​ Presentación 1 pza" at bounding box center [489, 217] width 91 height 14
type input "4"
type input "$0.01"
click at [532, 396] on button "Agregar" at bounding box center [591, 395] width 144 height 25
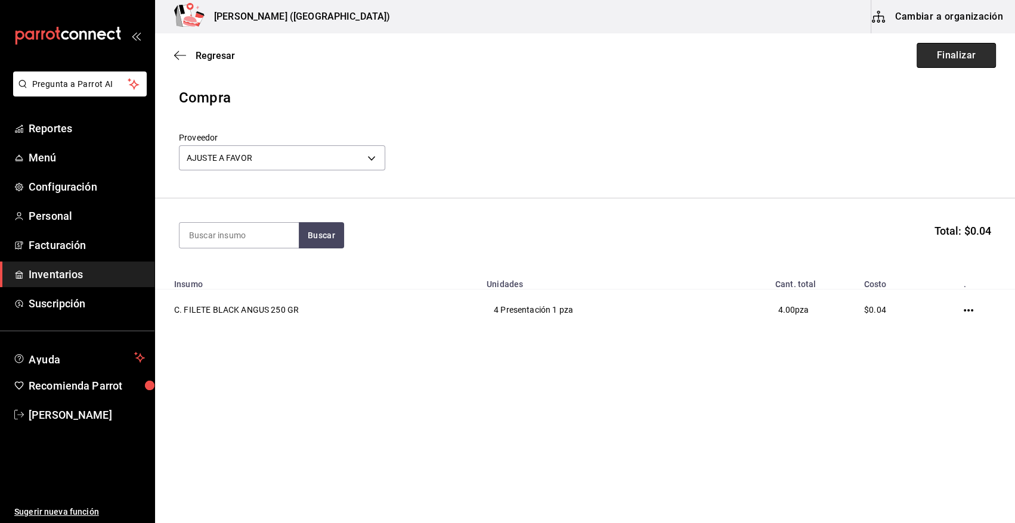
click at [936, 64] on button "Finalizar" at bounding box center [955, 55] width 79 height 25
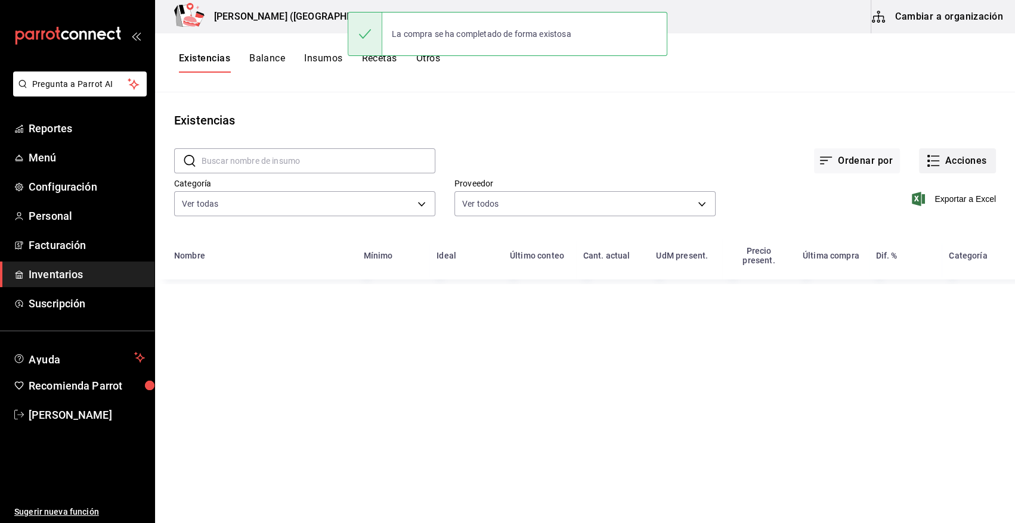
click at [957, 169] on button "Acciones" at bounding box center [957, 160] width 77 height 25
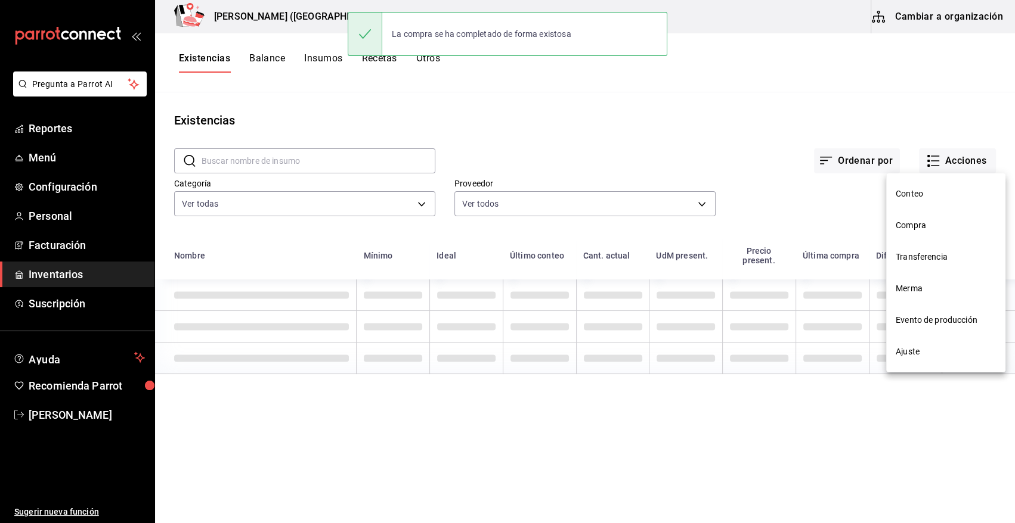
click at [919, 223] on span "Compra" at bounding box center [945, 225] width 100 height 13
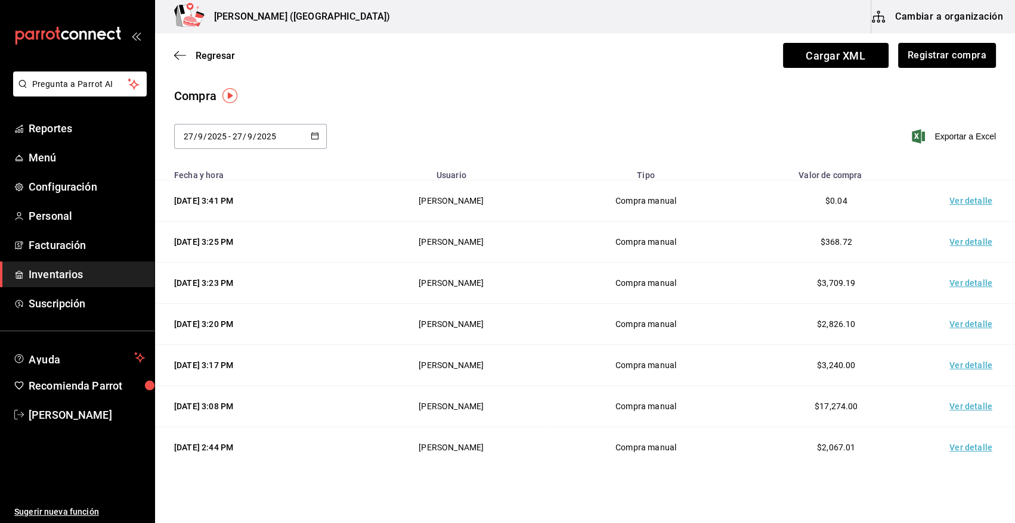
click at [954, 204] on td "Ver detalle" at bounding box center [972, 201] width 83 height 41
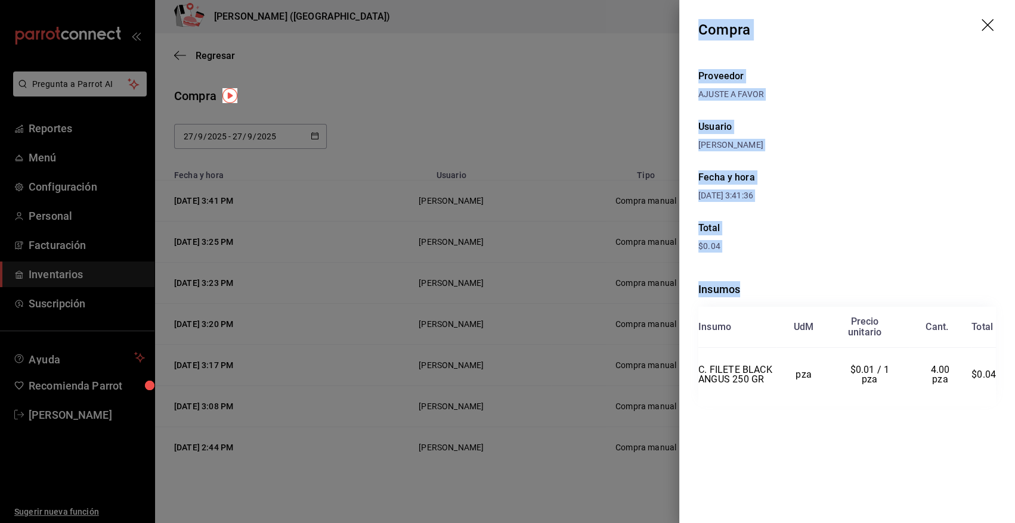
drag, startPoint x: 698, startPoint y: 28, endPoint x: 998, endPoint y: 415, distance: 489.5
click at [998, 415] on div "Compra Proveedor AJUSTE A FAVOR Usuario Angy Madalena Fecha y hora 27/09/2025 3…" at bounding box center [847, 261] width 336 height 523
copy div "Compra Proveedor AJUSTE A FAVOR Usuario Angy Madalena Fecha y hora 27/09/2025 3…"
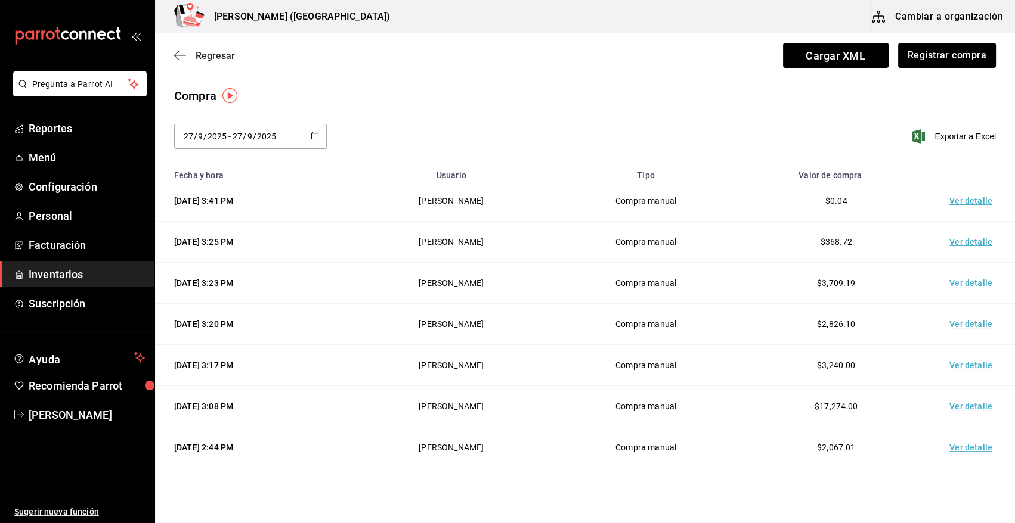
click at [214, 58] on span "Regresar" at bounding box center [215, 55] width 39 height 11
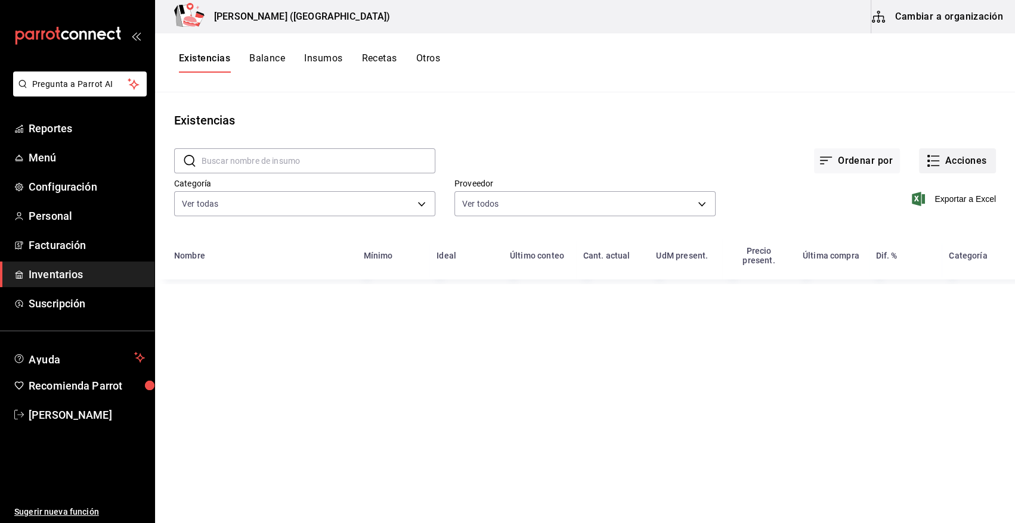
click at [977, 164] on button "Acciones" at bounding box center [957, 160] width 77 height 25
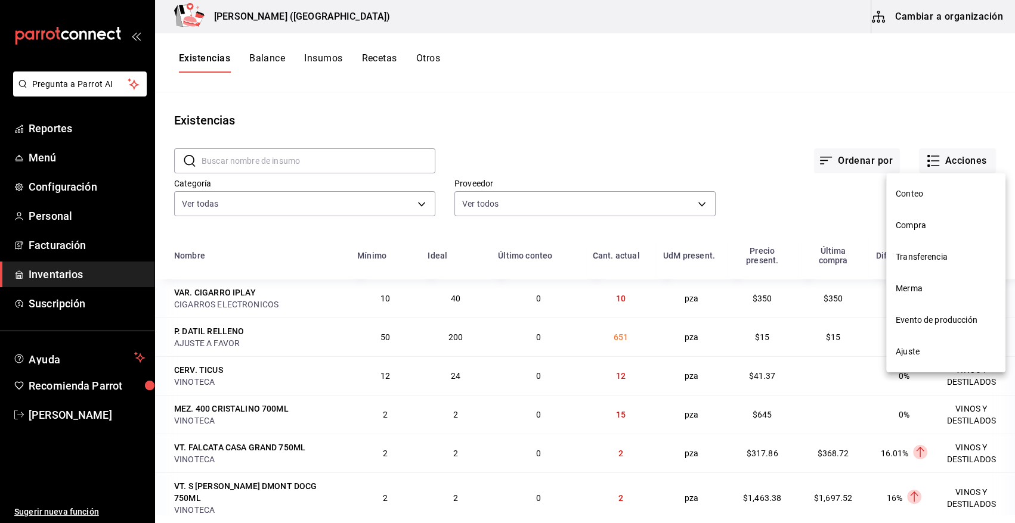
click at [922, 229] on span "Compra" at bounding box center [945, 225] width 100 height 13
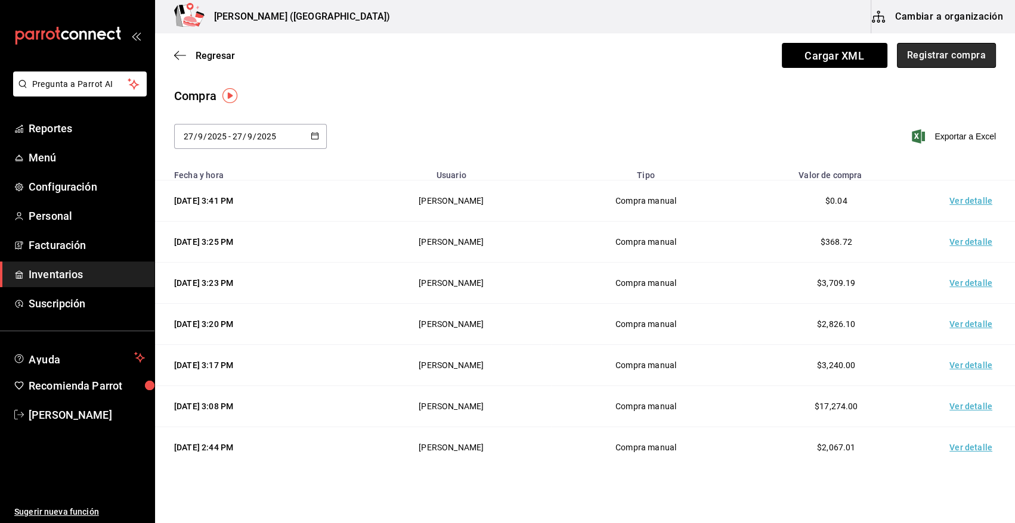
click at [957, 64] on button "Registrar compra" at bounding box center [946, 55] width 99 height 25
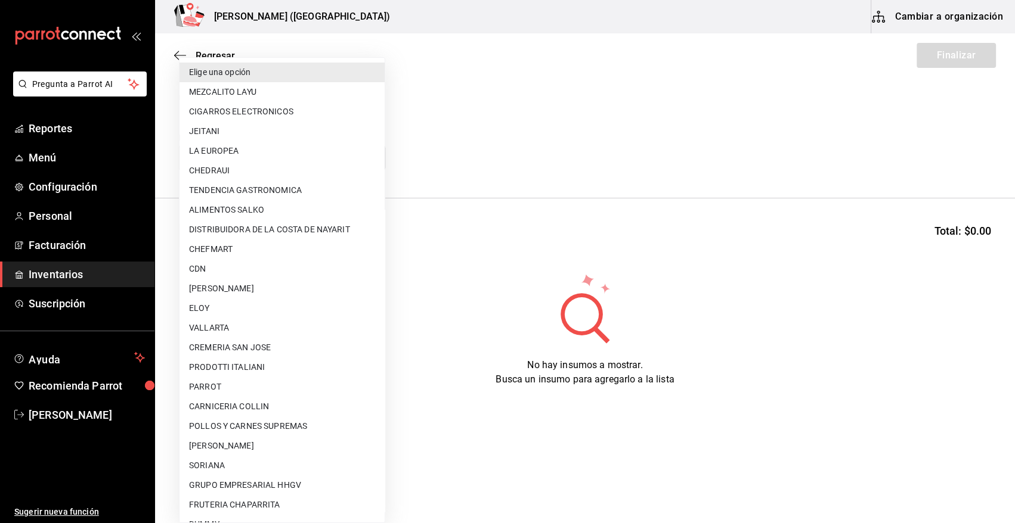
click at [249, 159] on body "Pregunta a Parrot AI Reportes Menú Configuración Personal Facturación Inventari…" at bounding box center [507, 228] width 1015 height 456
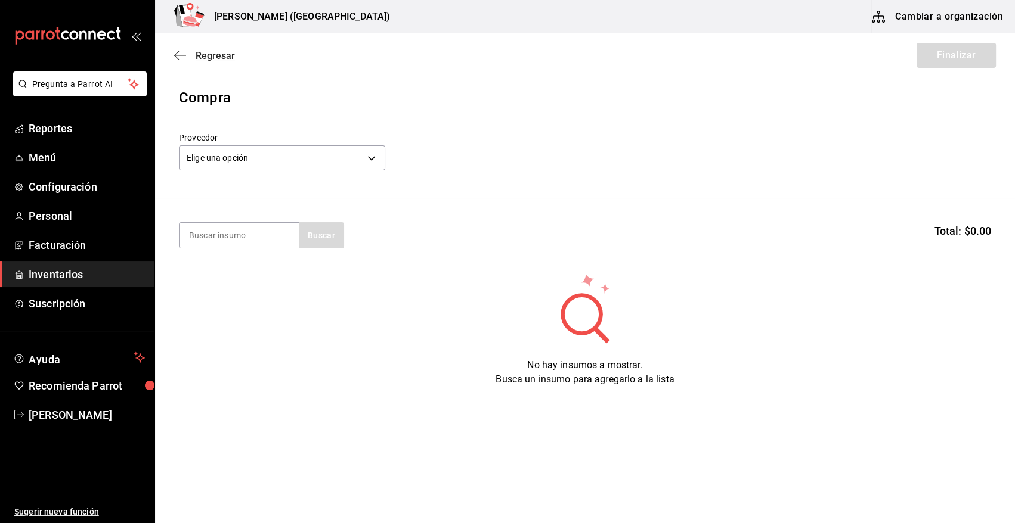
click at [204, 53] on span "Regresar" at bounding box center [215, 55] width 39 height 11
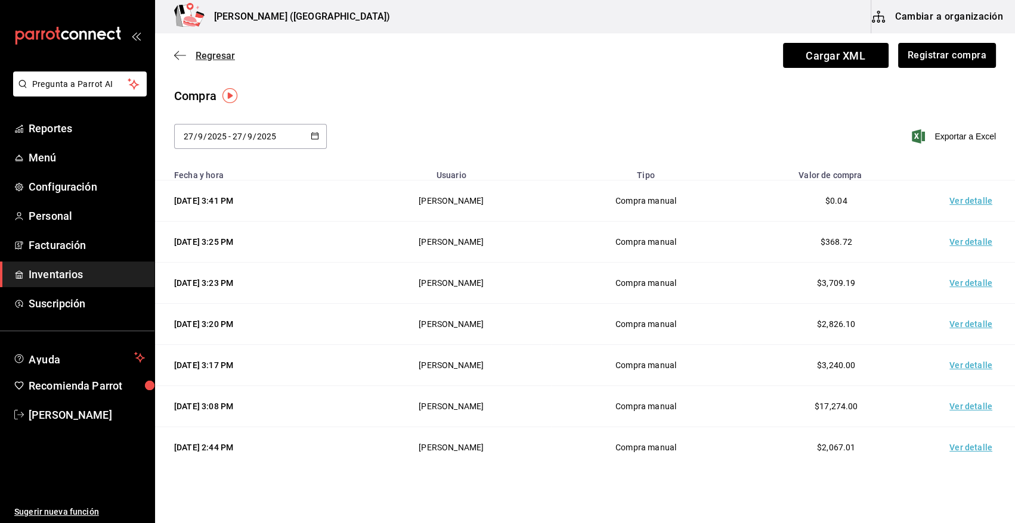
click at [199, 57] on span "Regresar" at bounding box center [215, 55] width 39 height 11
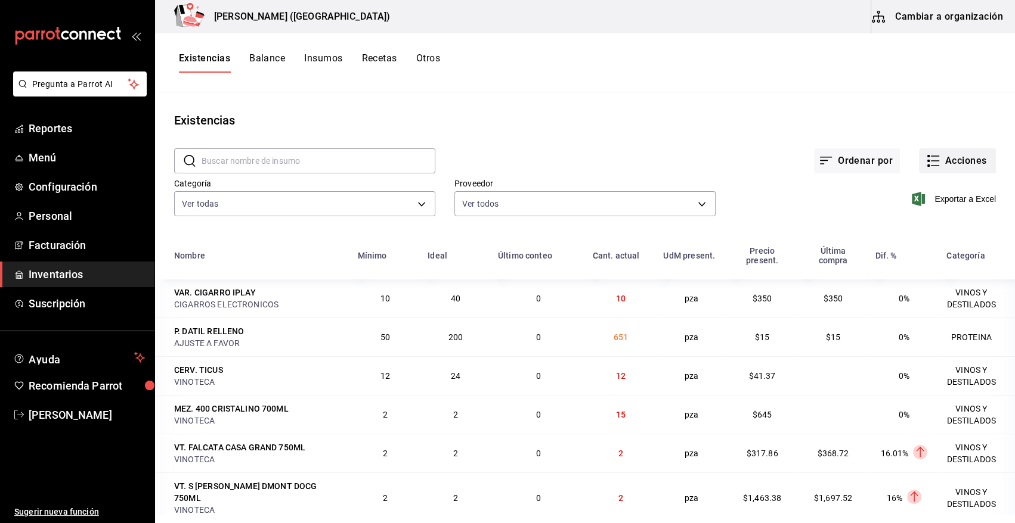
click at [954, 161] on button "Acciones" at bounding box center [957, 160] width 77 height 25
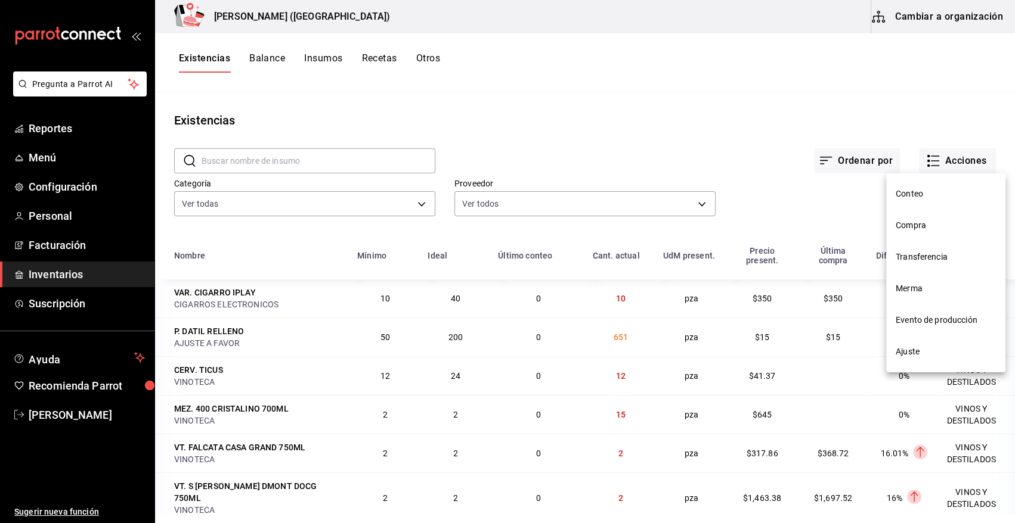
click at [709, 185] on div at bounding box center [507, 261] width 1015 height 523
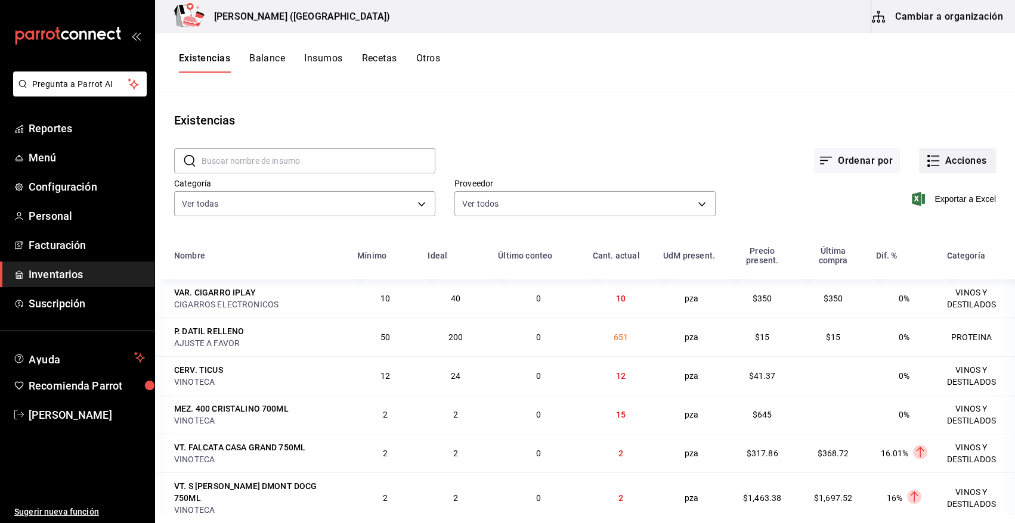
click at [938, 165] on button "Acciones" at bounding box center [957, 160] width 77 height 25
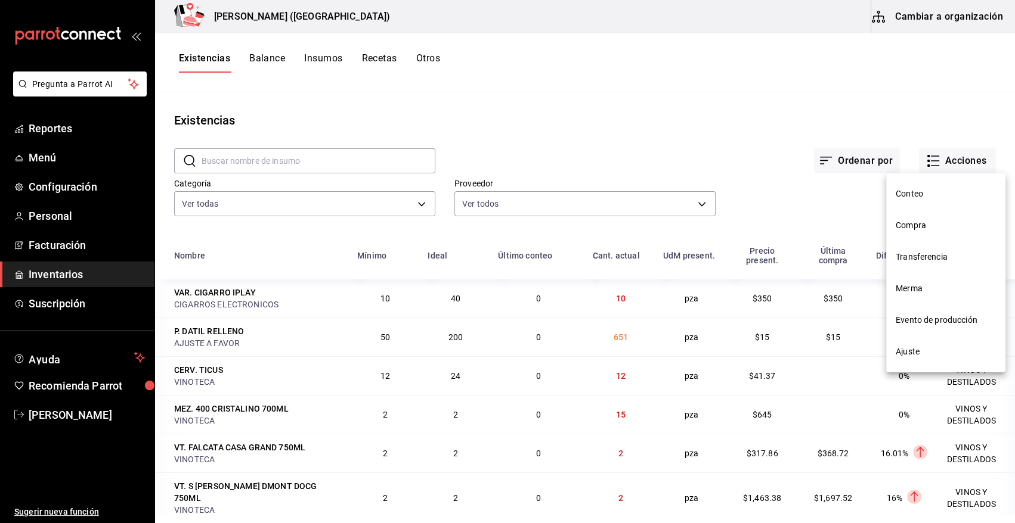
click at [689, 141] on div at bounding box center [507, 261] width 1015 height 523
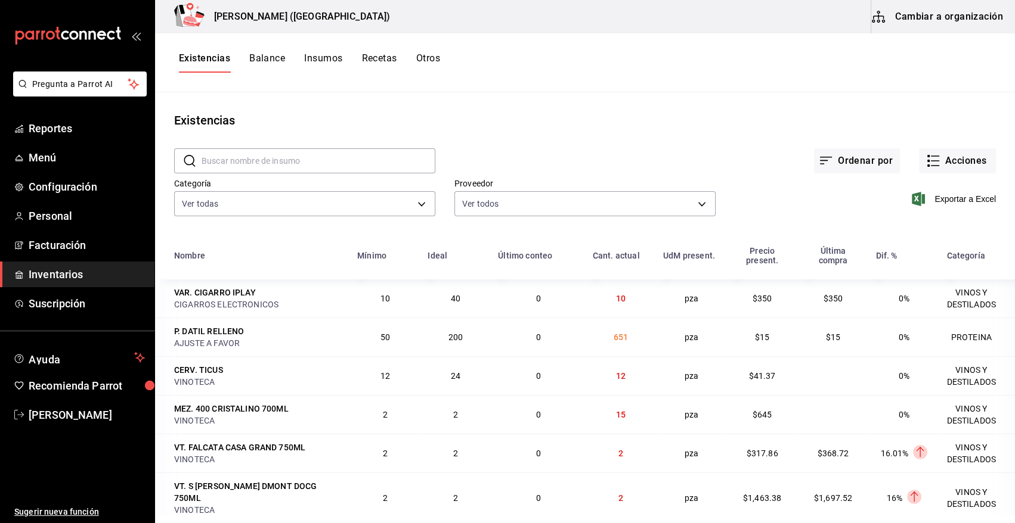
drag, startPoint x: 938, startPoint y: 163, endPoint x: 717, endPoint y: 126, distance: 224.7
click at [717, 126] on main "Existencias ​ ​ Ordenar por Acciones Categoría Ver todas 08f8d543-33e6-4481-bf0…" at bounding box center [585, 303] width 860 height 423
click at [929, 169] on button "Acciones" at bounding box center [957, 160] width 77 height 25
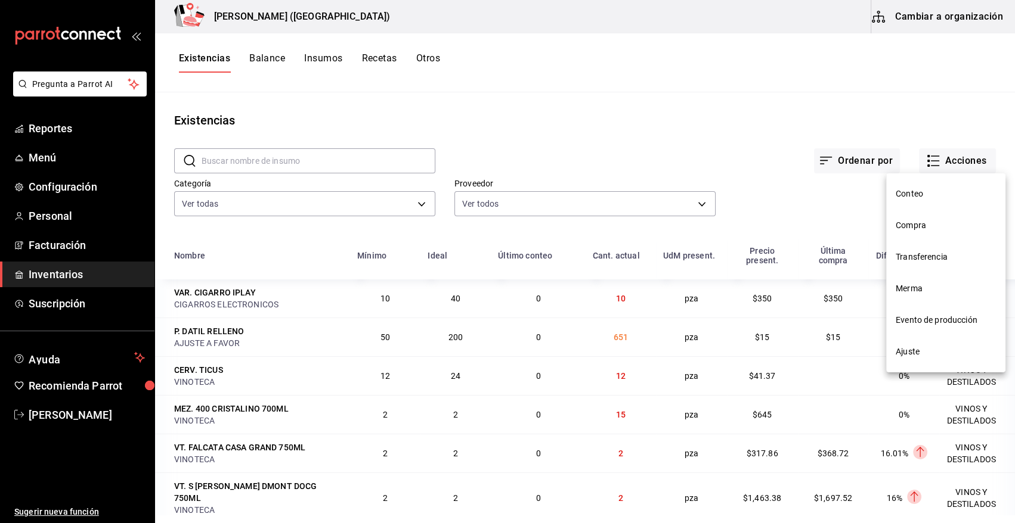
click at [914, 286] on span "Merma" at bounding box center [945, 289] width 100 height 13
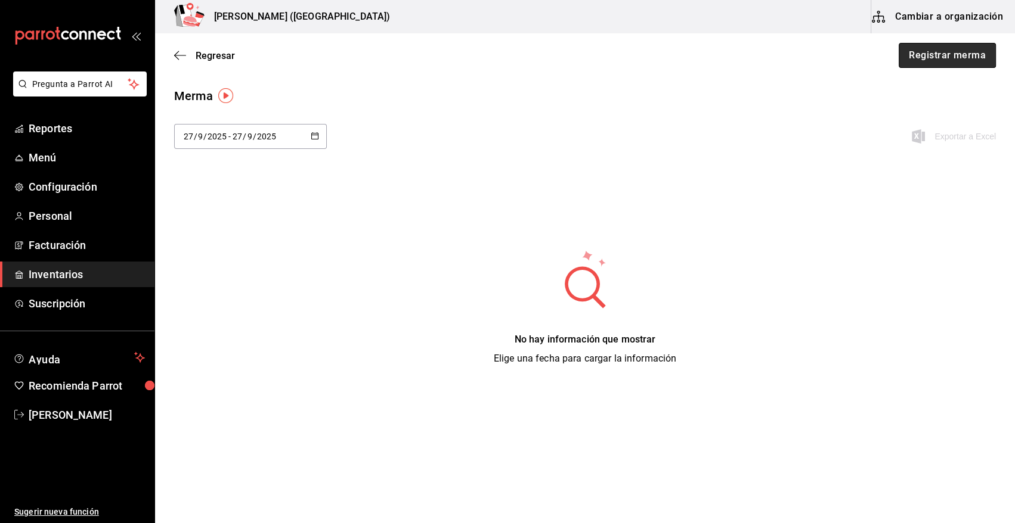
click at [932, 56] on button "Registrar merma" at bounding box center [946, 55] width 97 height 25
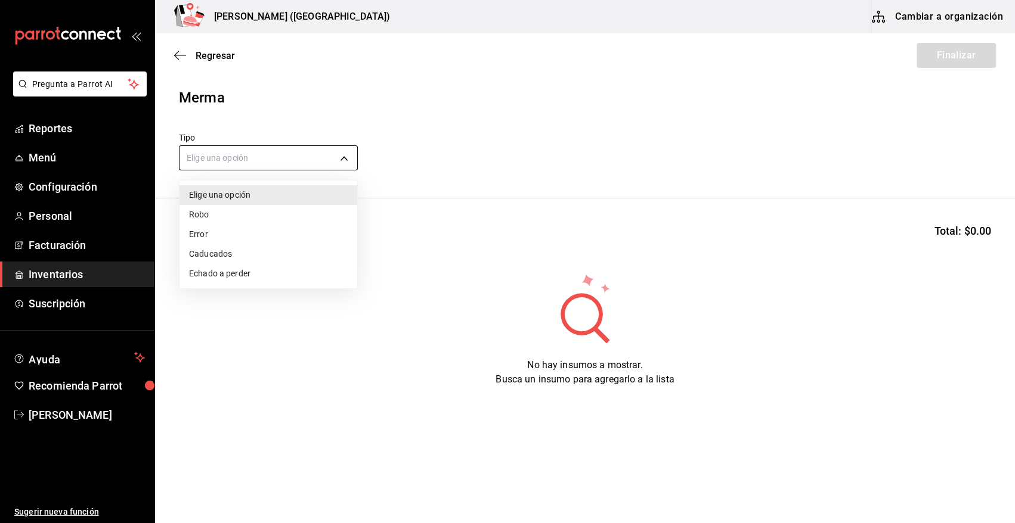
click at [219, 162] on body "Pregunta a Parrot AI Reportes Menú Configuración Personal Facturación Inventari…" at bounding box center [507, 228] width 1015 height 456
click at [227, 233] on li "Error" at bounding box center [268, 235] width 178 height 20
type input "ERROR"
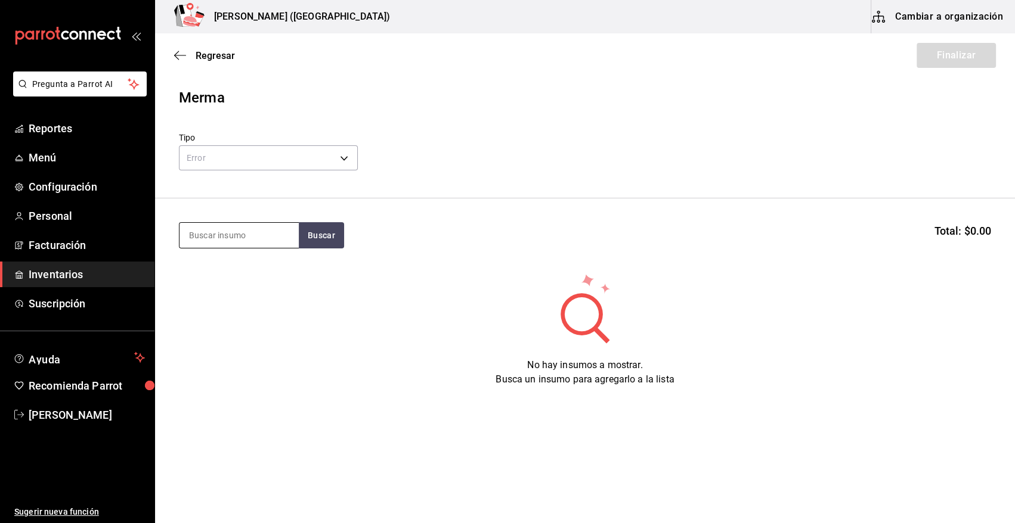
click at [256, 238] on input at bounding box center [238, 235] width 119 height 25
click at [218, 234] on input at bounding box center [238, 235] width 119 height 25
click at [250, 233] on input at bounding box center [238, 235] width 119 height 25
type input "5"
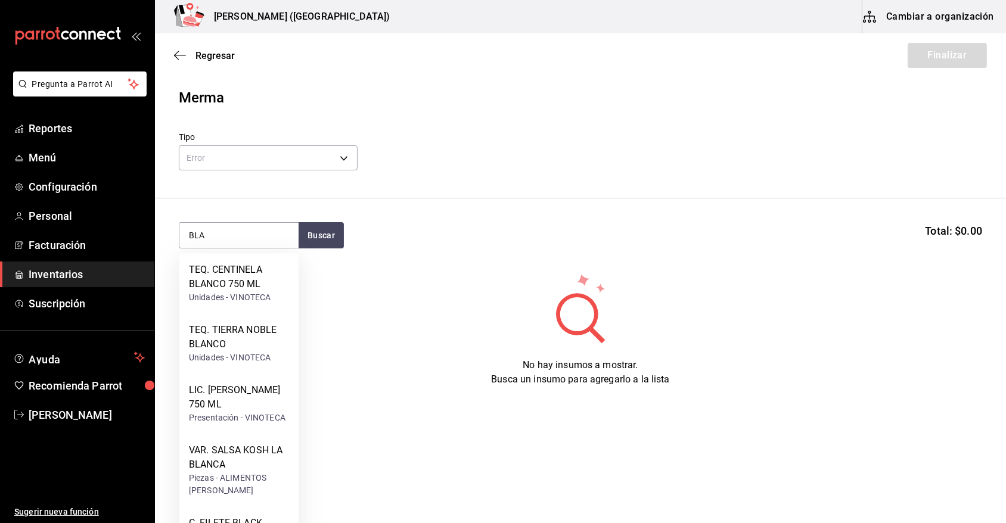
drag, startPoint x: 227, startPoint y: 238, endPoint x: 56, endPoint y: 259, distance: 172.4
click at [56, 259] on div "Pregunta a Parrot AI Reportes Menú Configuración Personal Facturación Inventari…" at bounding box center [503, 228] width 1006 height 456
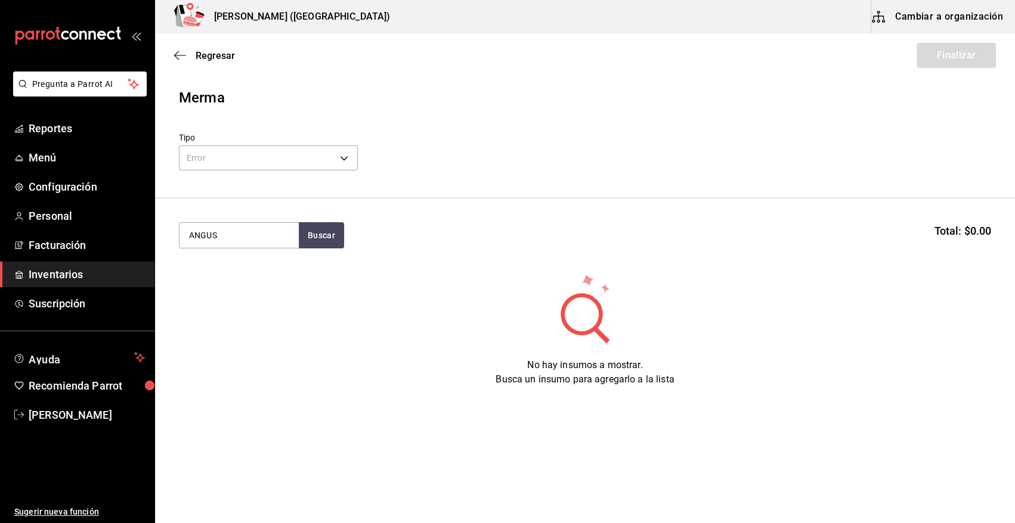
type input "ANGUS"
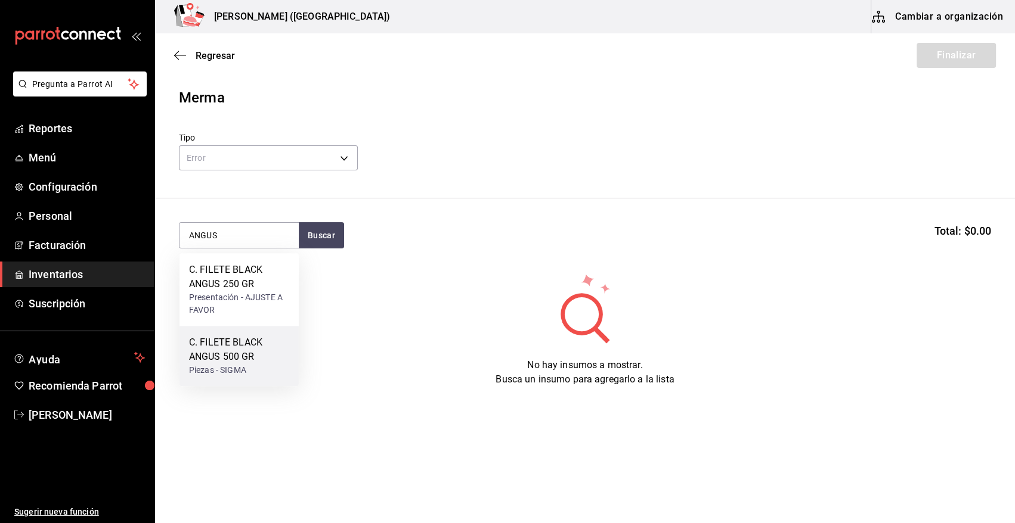
click at [268, 361] on div "C. FILETE BLACK ANGUS 500 GR" at bounding box center [239, 350] width 100 height 29
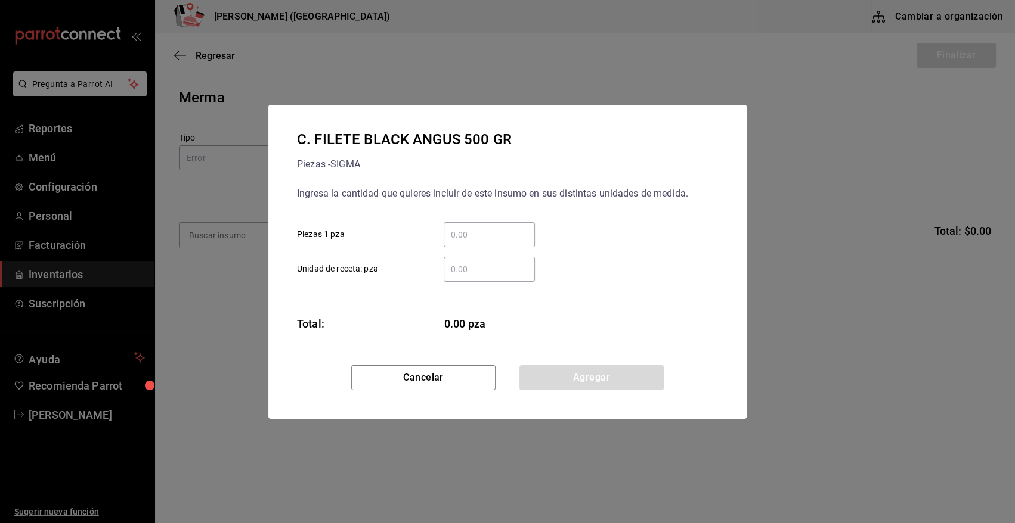
click at [453, 228] on input "​ Piezas 1 pza" at bounding box center [489, 235] width 91 height 14
type input "2"
click at [566, 377] on button "Agregar" at bounding box center [591, 377] width 144 height 25
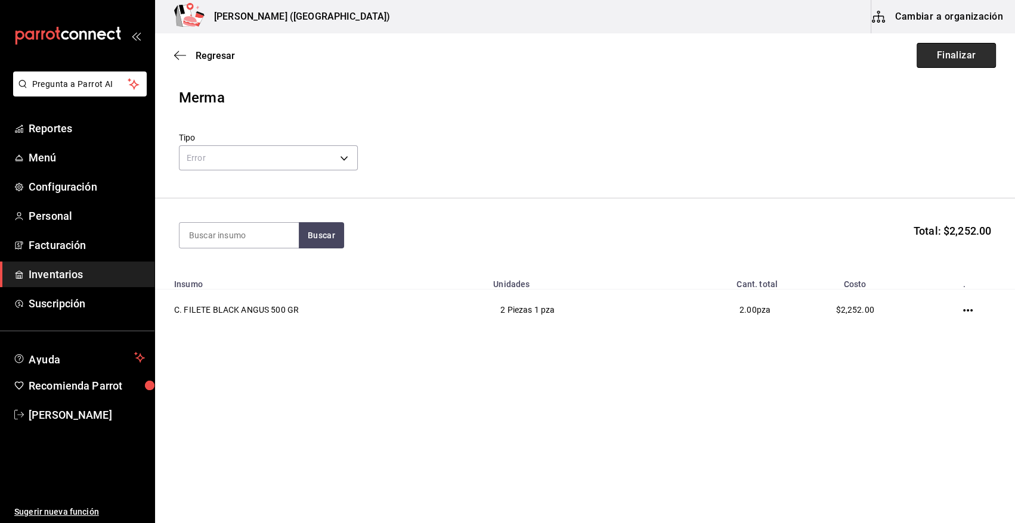
click at [958, 55] on button "Finalizar" at bounding box center [955, 55] width 79 height 25
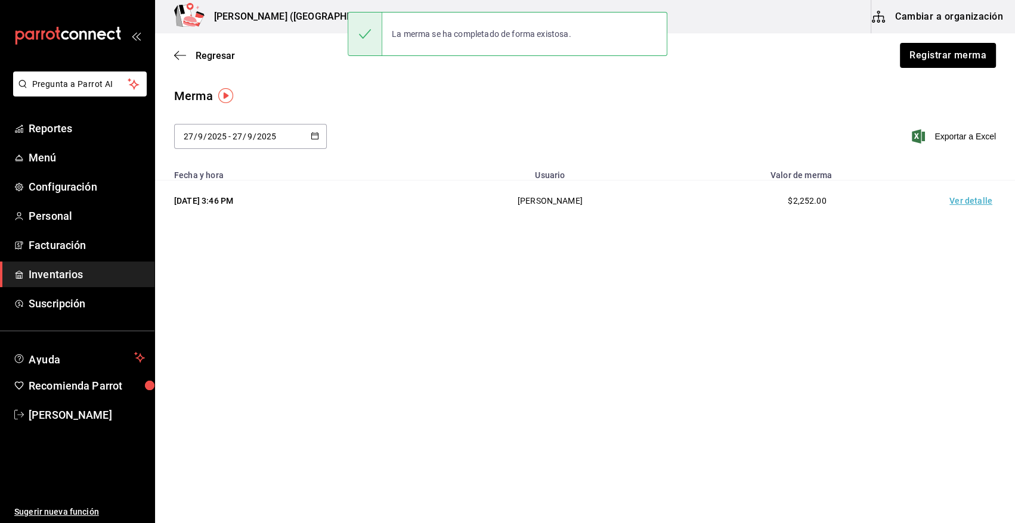
click at [973, 202] on td "Ver detalle" at bounding box center [972, 201] width 83 height 41
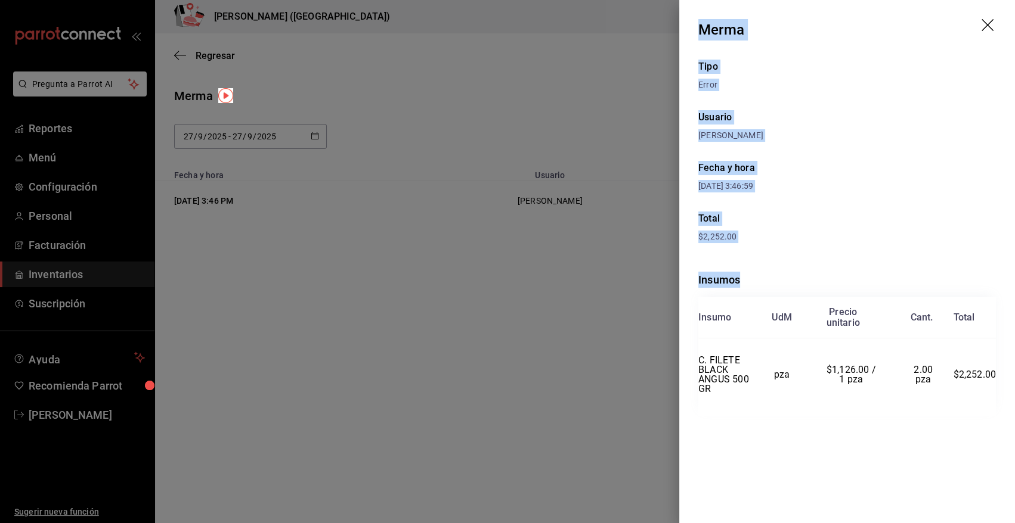
drag, startPoint x: 699, startPoint y: 29, endPoint x: 1001, endPoint y: 383, distance: 466.0
click at [1001, 383] on div "Merma Tipo Error Usuario Angy Madalena Fecha y hora 27/09/2025 3:46:59 Total $2…" at bounding box center [847, 261] width 336 height 523
copy div "Merma Tipo Error Usuario Angy Madalena Fecha y hora 27/09/2025 3:46:59 Total $2…"
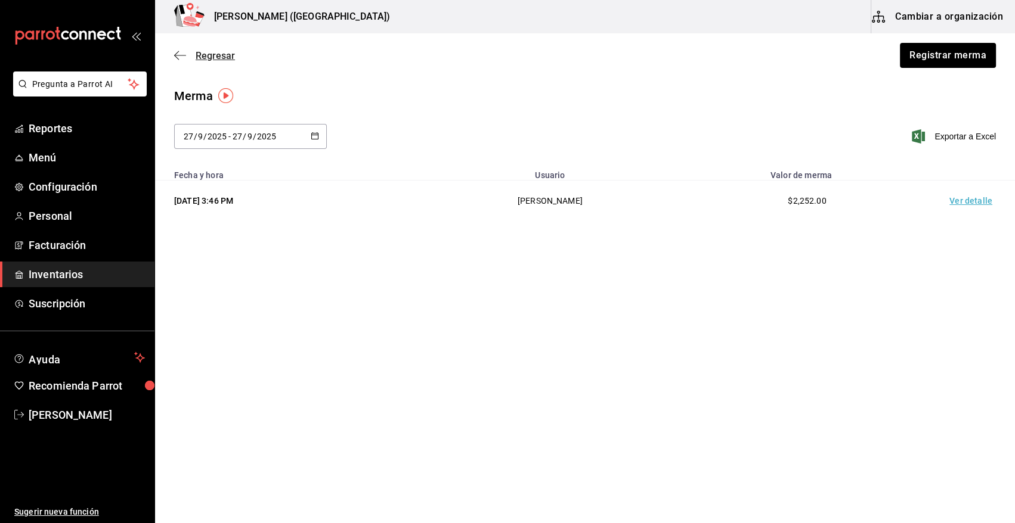
click at [216, 59] on span "Regresar" at bounding box center [215, 55] width 39 height 11
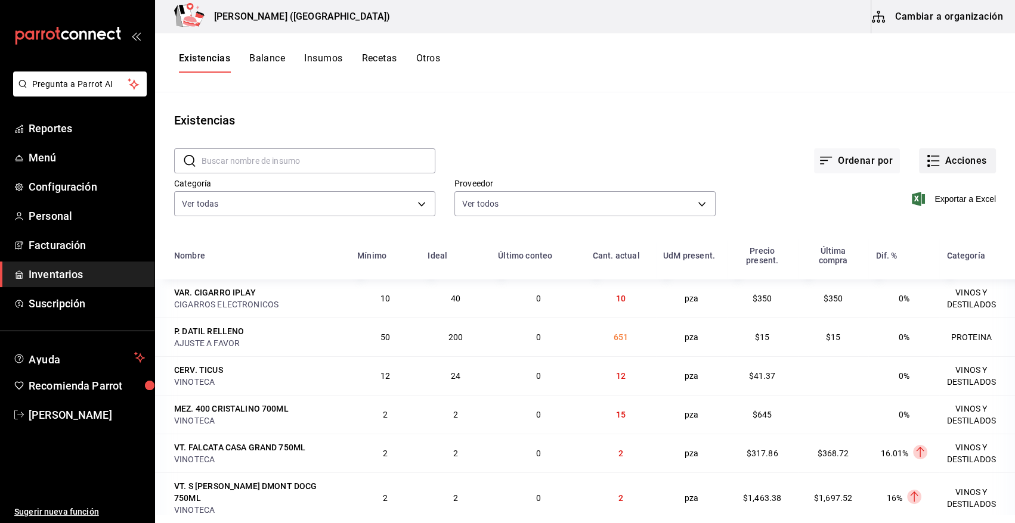
click at [959, 156] on button "Acciones" at bounding box center [957, 160] width 77 height 25
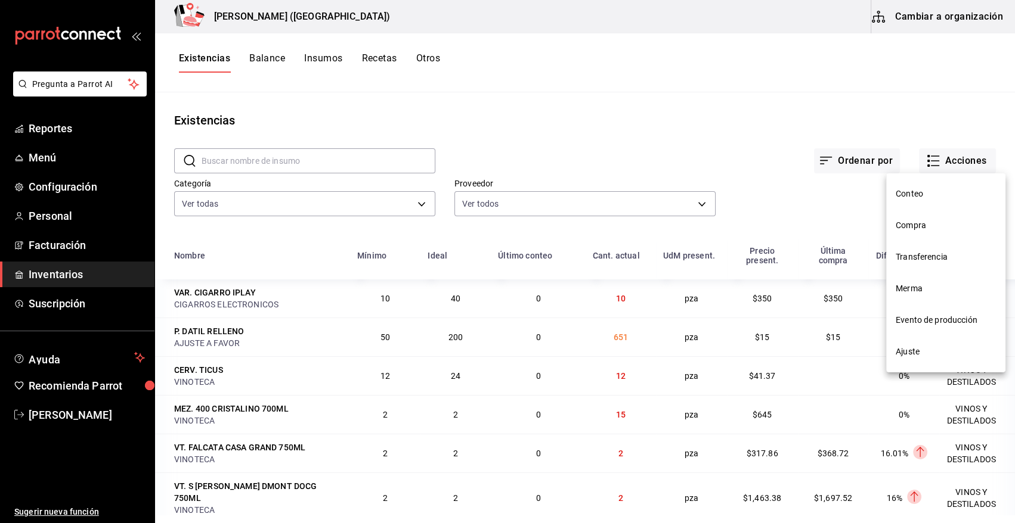
click at [927, 219] on span "Compra" at bounding box center [945, 225] width 100 height 13
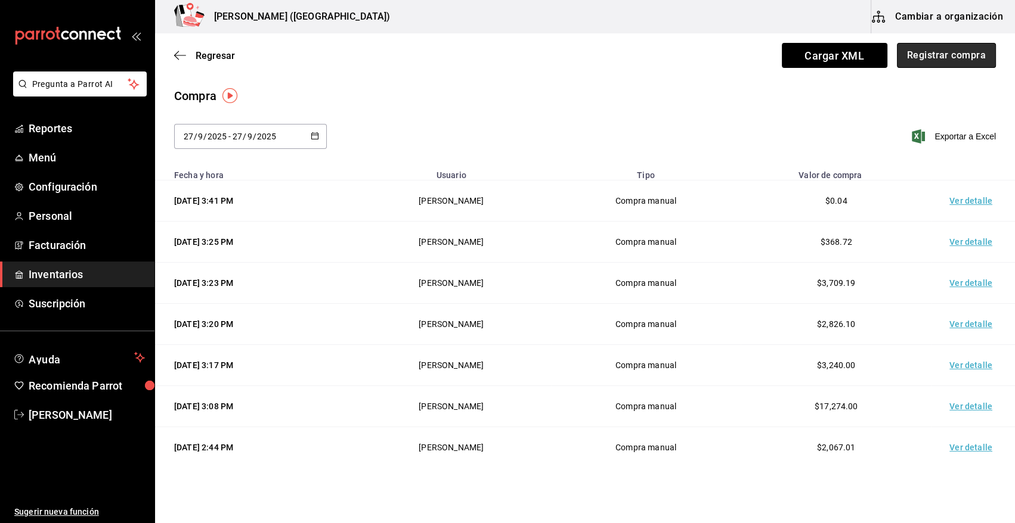
click at [936, 55] on button "Registrar compra" at bounding box center [946, 55] width 99 height 25
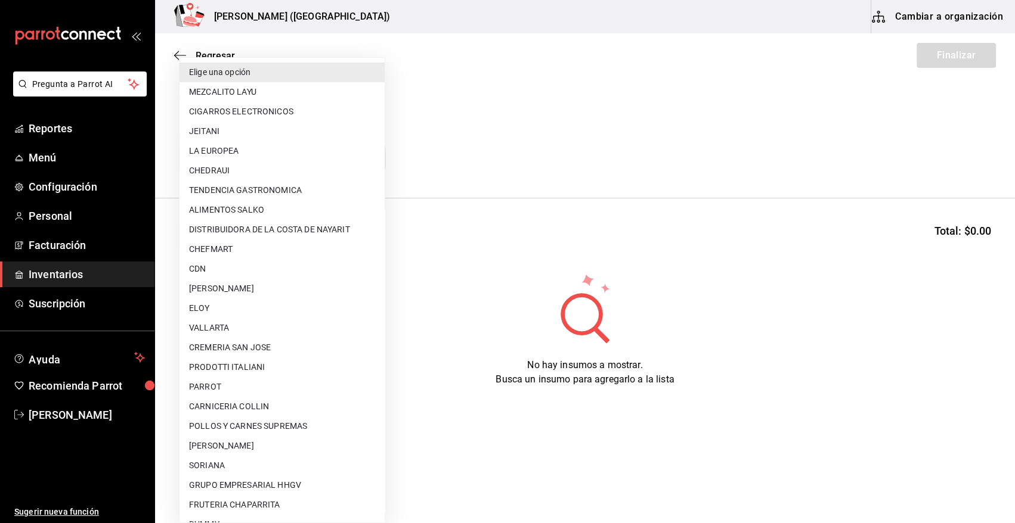
click at [295, 154] on body "Pregunta a Parrot AI Reportes Menú Configuración Personal Facturación Inventari…" at bounding box center [507, 228] width 1015 height 456
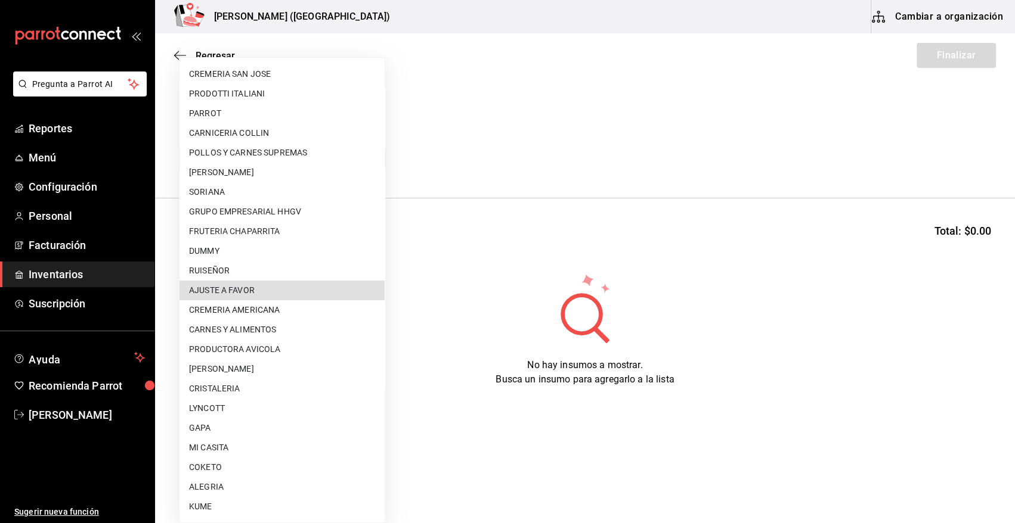
type input "dd0fbccd-e034-4acc-8432-7d1d5e23f321"
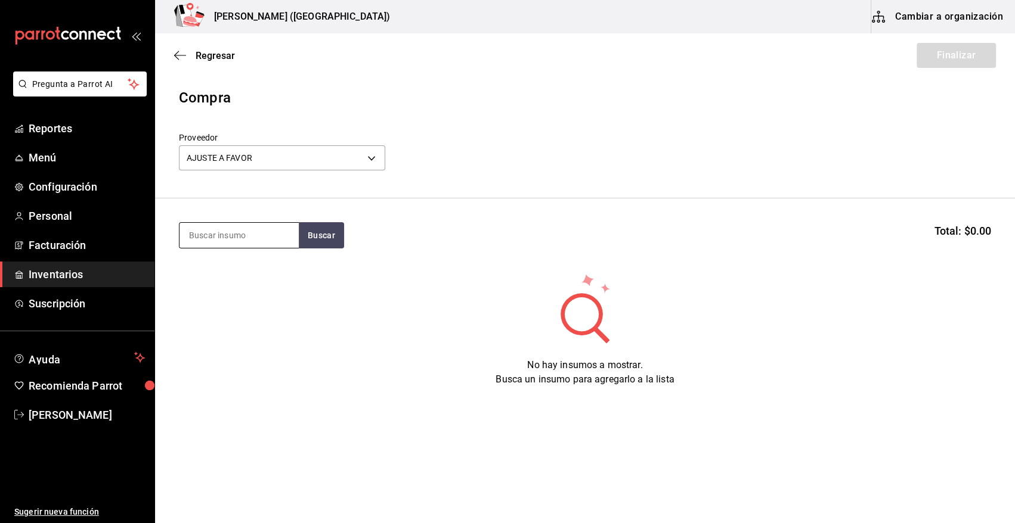
click at [261, 238] on input at bounding box center [238, 235] width 119 height 25
type input "DAT"
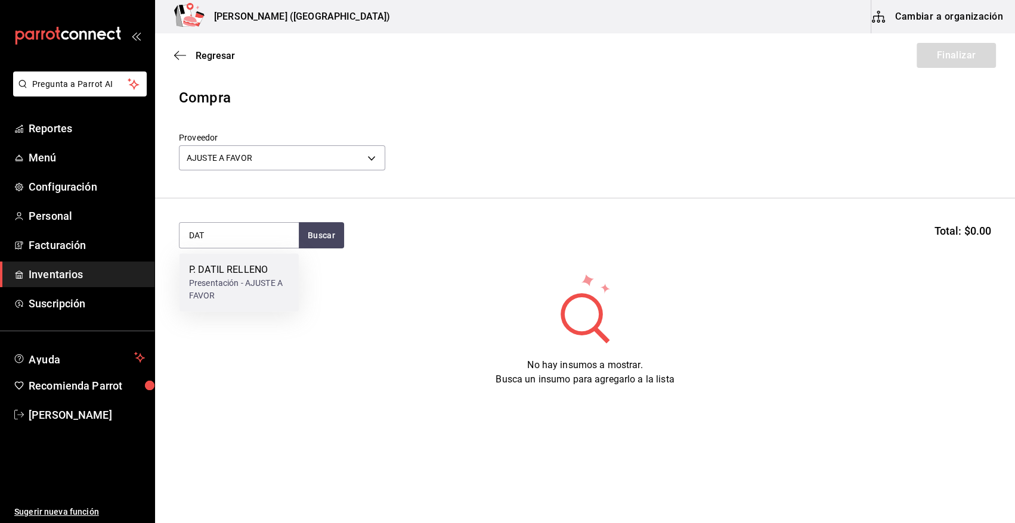
click at [258, 293] on div "Presentación - AJUSTE A FAVOR" at bounding box center [239, 289] width 100 height 25
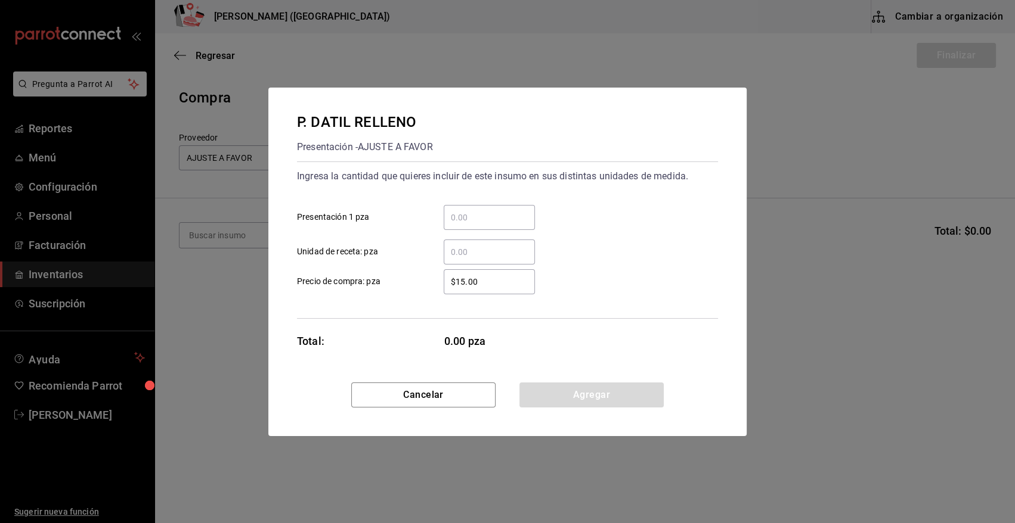
click at [471, 224] on input "​ Presentación 1 pza" at bounding box center [489, 217] width 91 height 14
type input "89"
type input "$0.01"
click at [566, 392] on button "Agregar" at bounding box center [591, 395] width 144 height 25
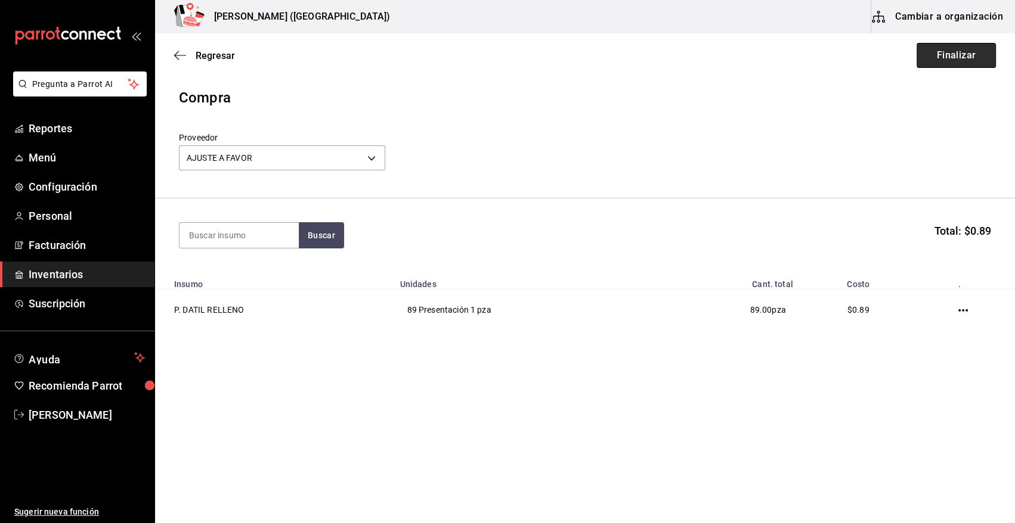
click at [975, 47] on button "Finalizar" at bounding box center [955, 55] width 79 height 25
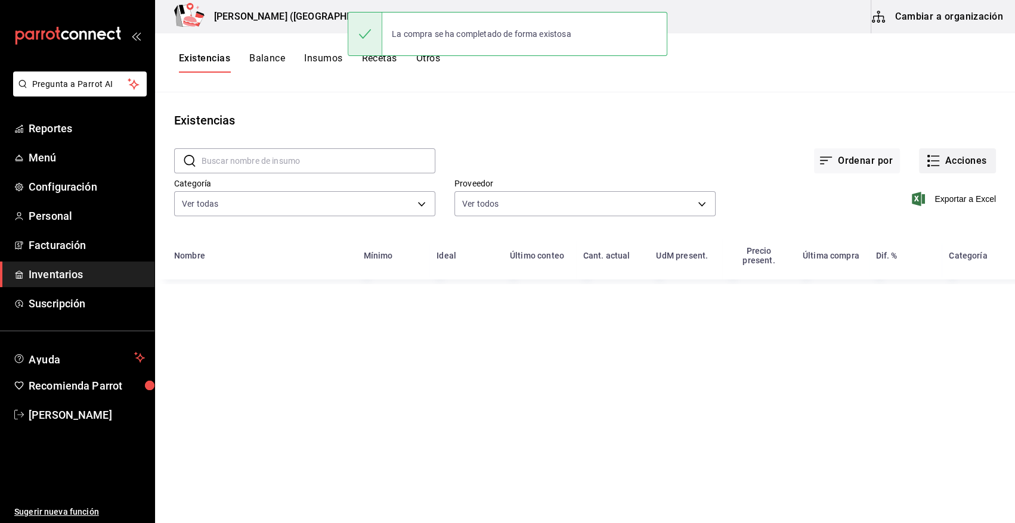
click at [963, 167] on button "Acciones" at bounding box center [957, 160] width 77 height 25
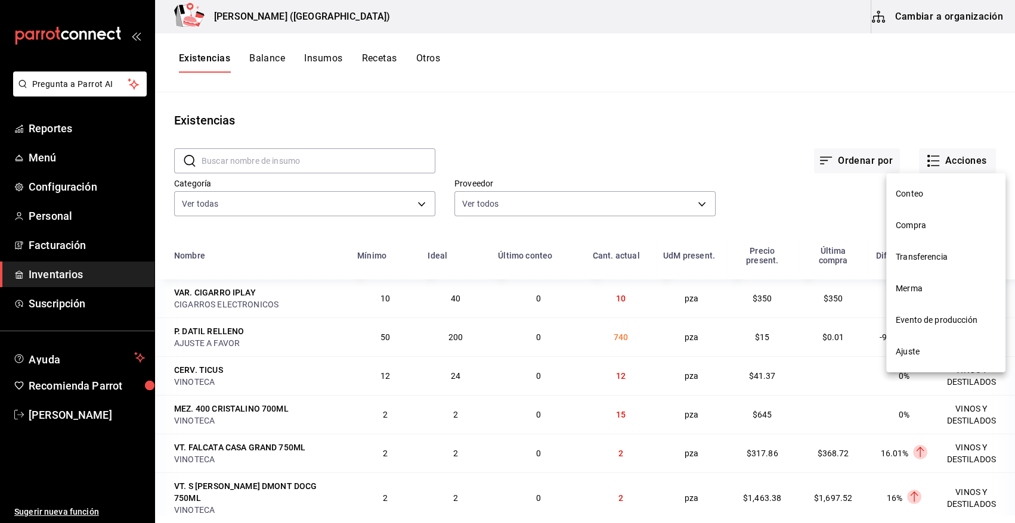
click at [922, 231] on span "Compra" at bounding box center [945, 225] width 100 height 13
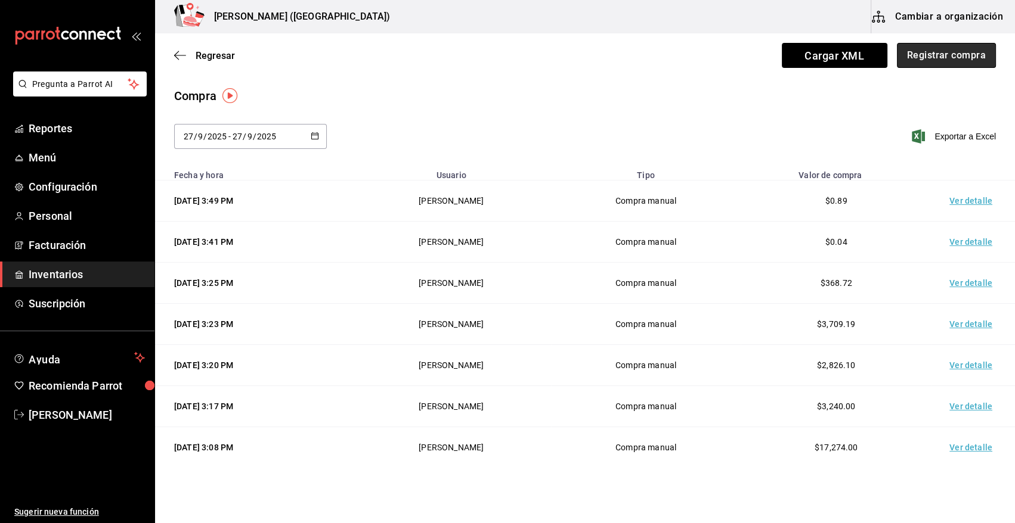
click at [943, 58] on button "Registrar compra" at bounding box center [946, 55] width 99 height 25
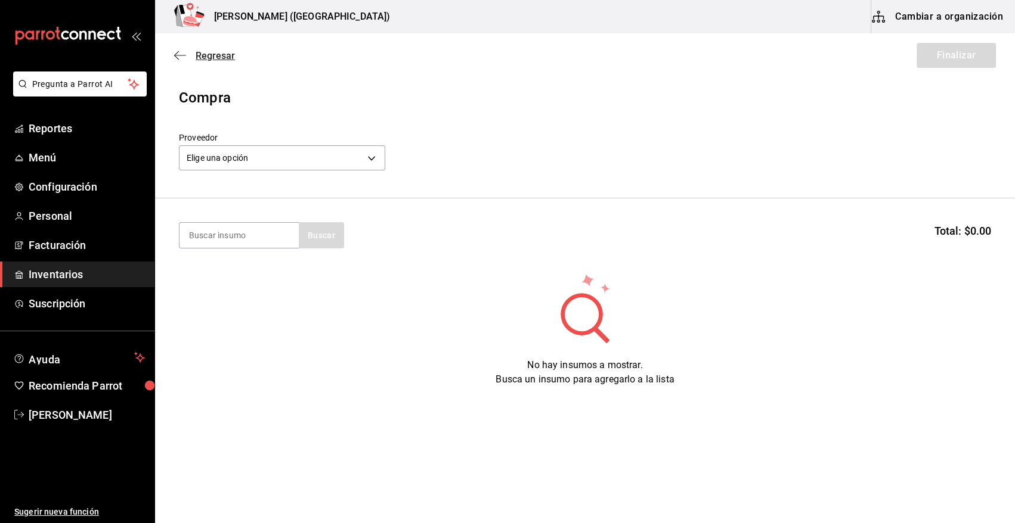
click at [227, 54] on span "Regresar" at bounding box center [215, 55] width 39 height 11
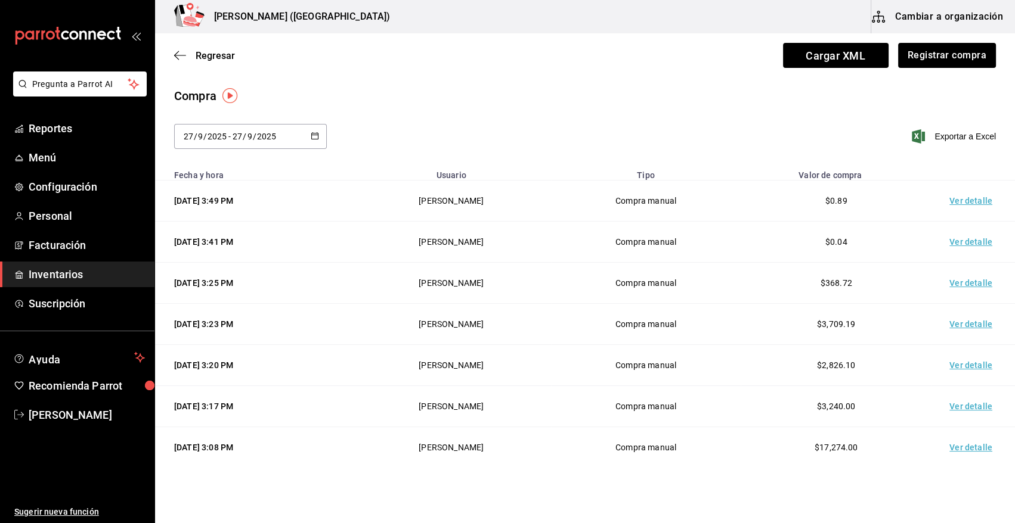
click at [965, 204] on td "Ver detalle" at bounding box center [972, 201] width 83 height 41
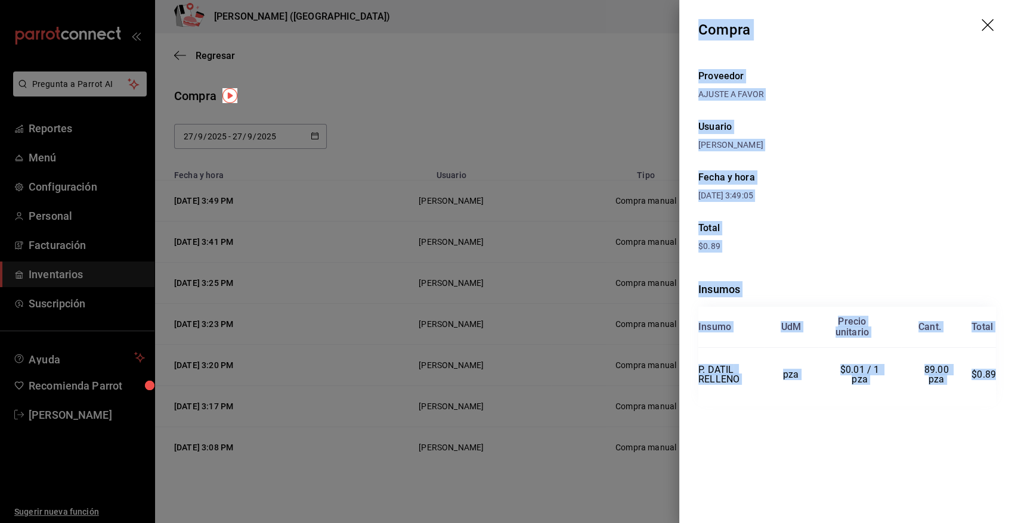
drag, startPoint x: 698, startPoint y: 28, endPoint x: 995, endPoint y: 390, distance: 468.5
click at [995, 390] on div "Compra Proveedor AJUSTE A FAVOR Usuario Angy Madalena Fecha y hora 27/09/2025 3…" at bounding box center [847, 261] width 336 height 523
copy div "Compra Proveedor AJUSTE A FAVOR Usuario Angy Madalena Fecha y hora 27/09/2025 3…"
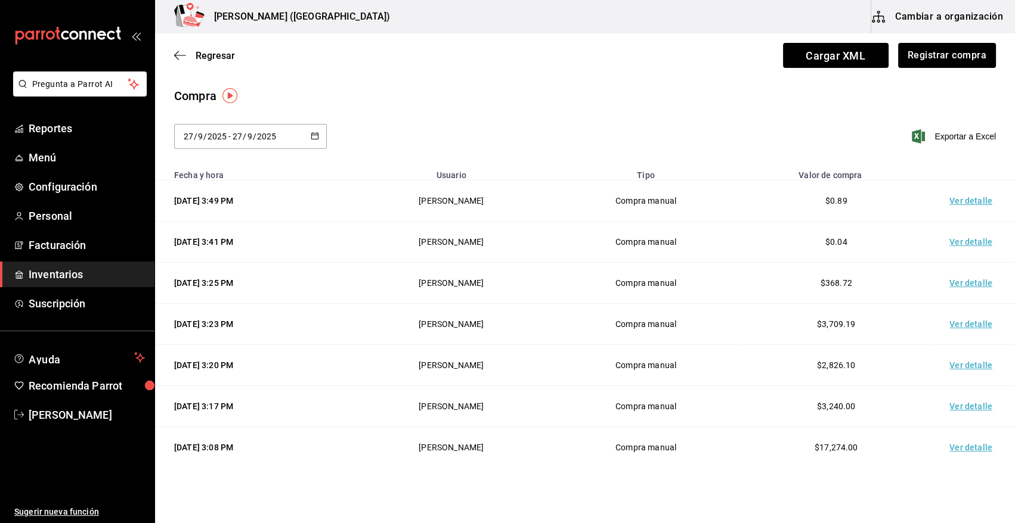
click at [967, 203] on td "Ver detalle" at bounding box center [972, 201] width 83 height 41
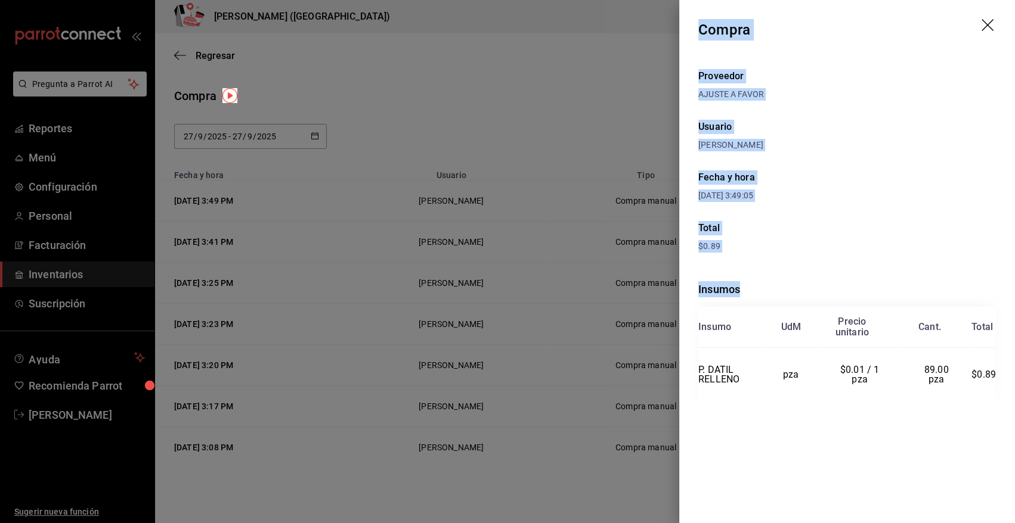
drag, startPoint x: 700, startPoint y: 26, endPoint x: 1003, endPoint y: 398, distance: 479.7
click at [1003, 398] on div "Compra Proveedor AJUSTE A FAVOR Usuario Angy Madalena Fecha y hora 27/09/2025 3…" at bounding box center [847, 261] width 336 height 523
copy div "Compra Proveedor AJUSTE A FAVOR Usuario Angy Madalena Fecha y hora 27/09/2025 3…"
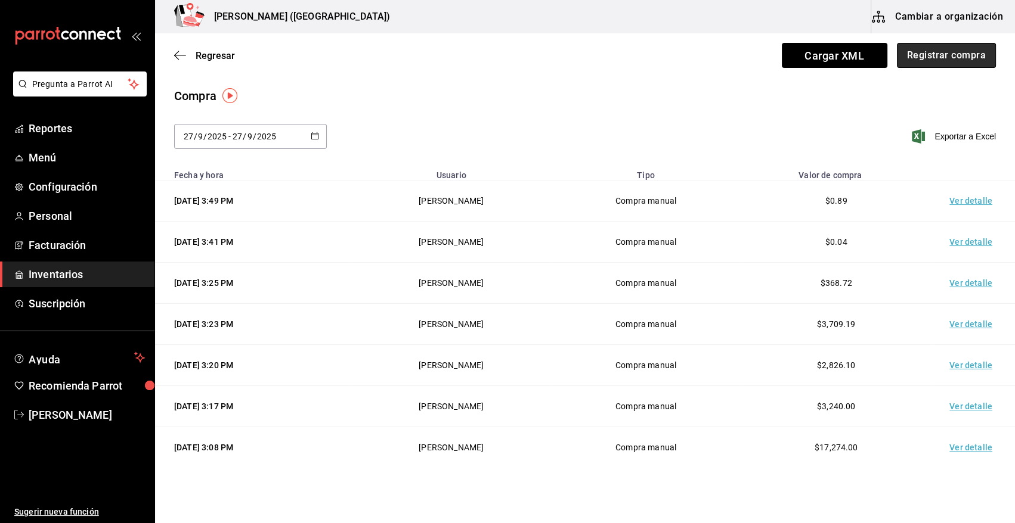
click at [917, 51] on button "Registrar compra" at bounding box center [946, 55] width 99 height 25
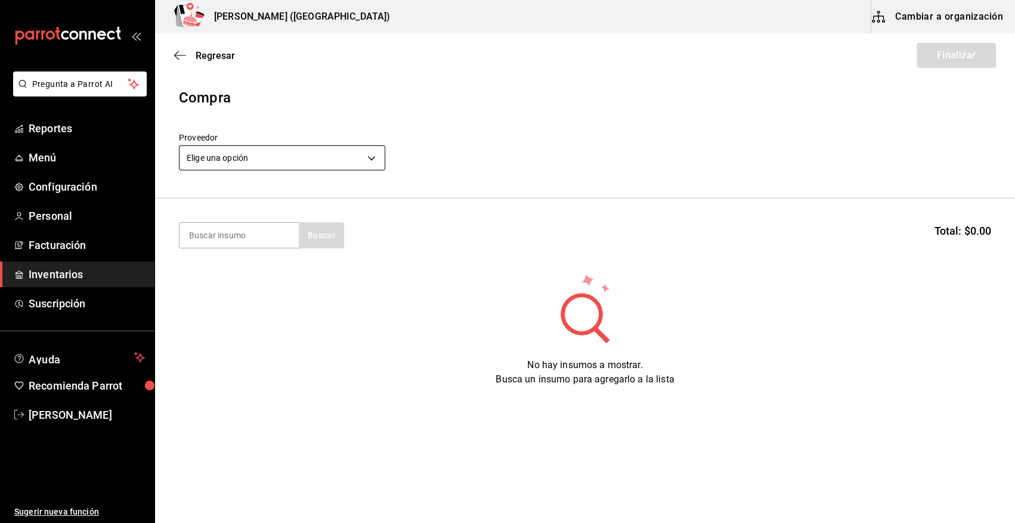
click at [293, 163] on body "Pregunta a Parrot AI Reportes Menú Configuración Personal Facturación Inventari…" at bounding box center [507, 228] width 1015 height 456
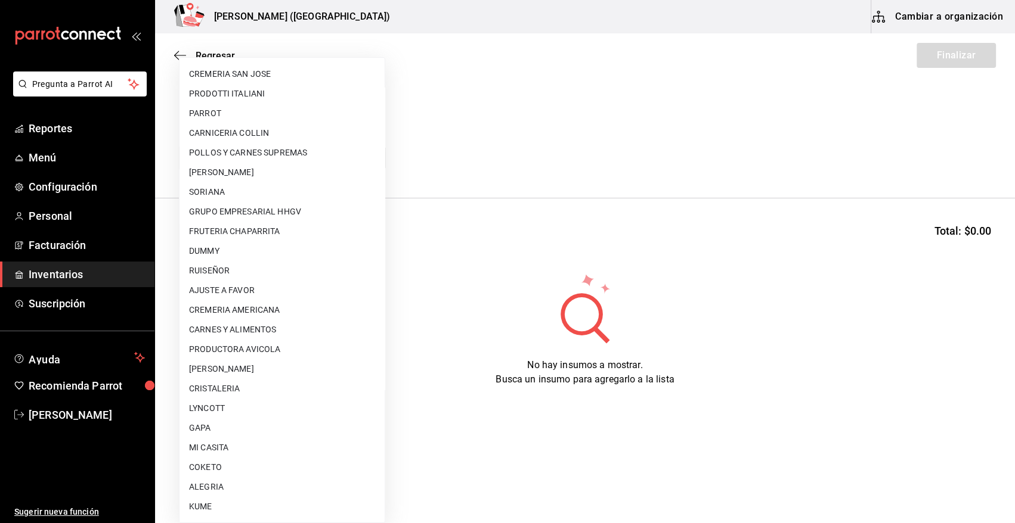
scroll to position [628, 0]
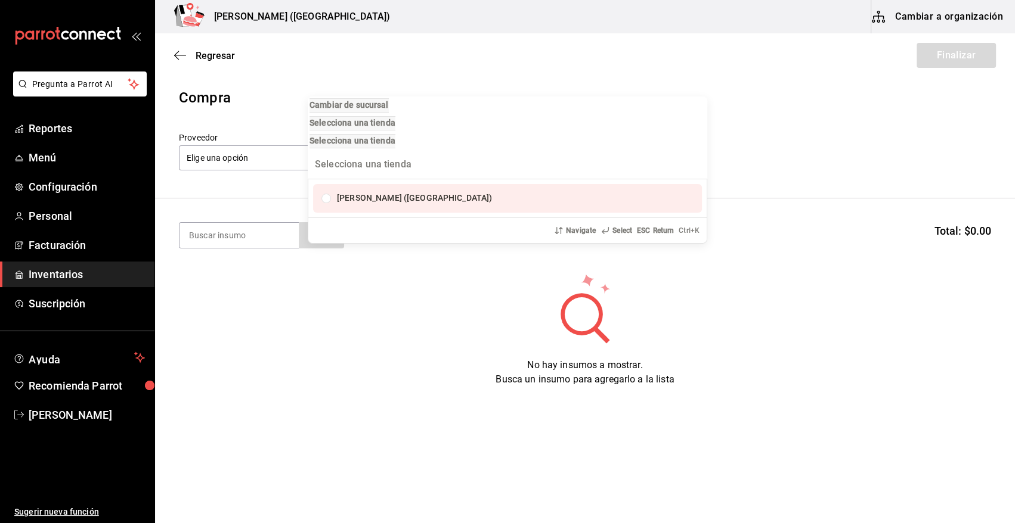
click at [524, 72] on div "Cambiar de sucursal Selecciona una tienda Selecciona una tienda Madalena (Valla…" at bounding box center [507, 261] width 1015 height 523
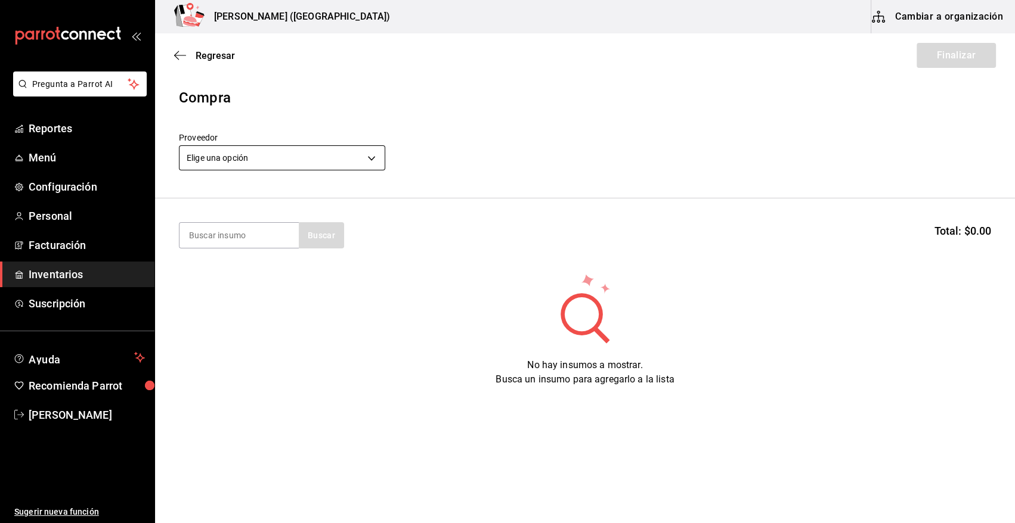
click at [279, 158] on body "Pregunta a Parrot AI Reportes Menú Configuración Personal Facturación Inventari…" at bounding box center [507, 228] width 1015 height 456
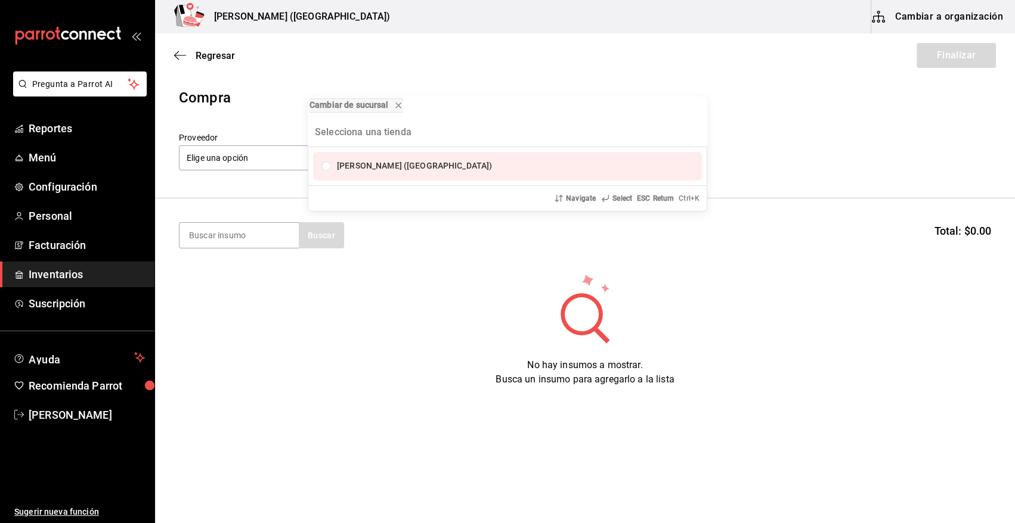
click at [841, 128] on div "Cambiar de sucursal Madalena (Vallarta) Navigate Select ESC Return Ctrl+ K" at bounding box center [507, 261] width 1015 height 523
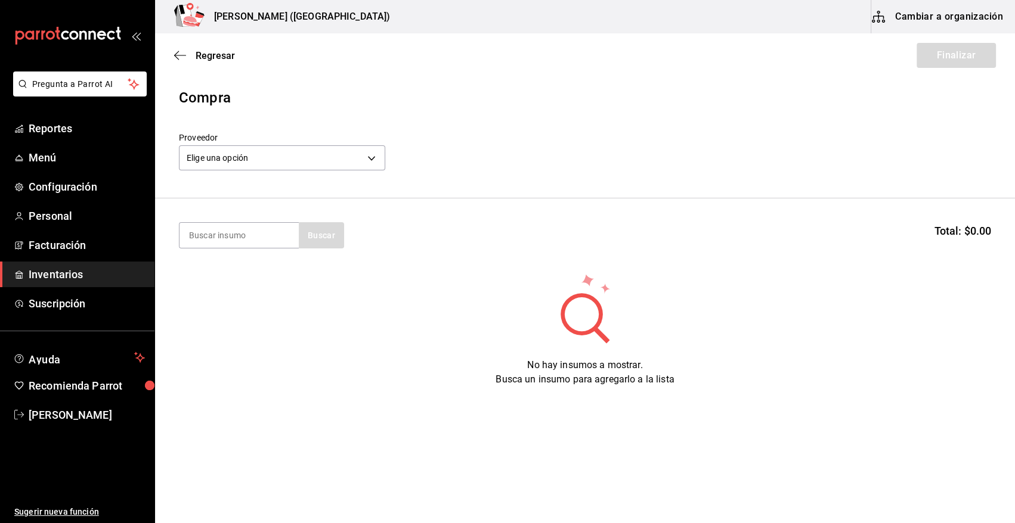
click at [246, 81] on main "Regresar Finalizar Compra Proveedor Elige una opción default Buscar Total: $0.0…" at bounding box center [585, 229] width 860 height 392
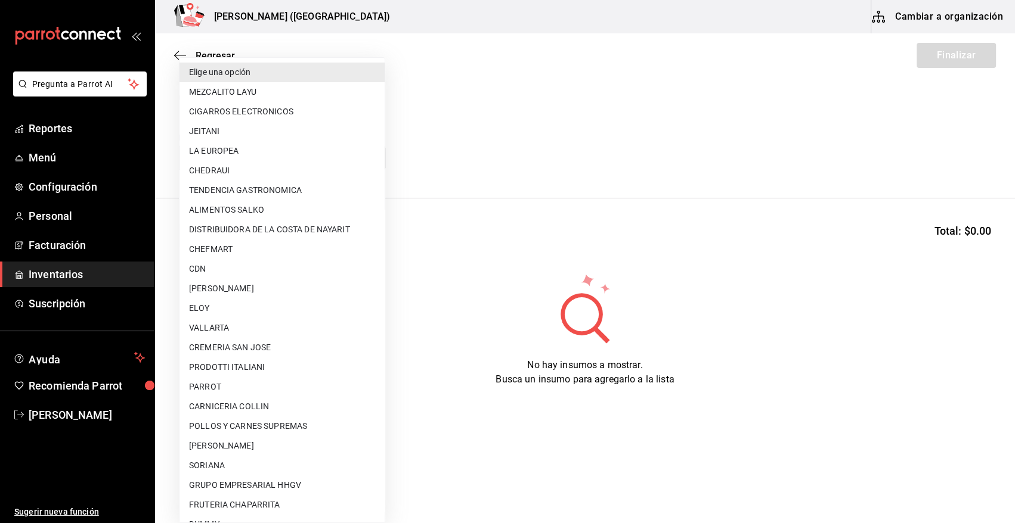
click at [278, 159] on body "Pregunta a Parrot AI Reportes Menú Configuración Personal Facturación Inventari…" at bounding box center [507, 228] width 1015 height 456
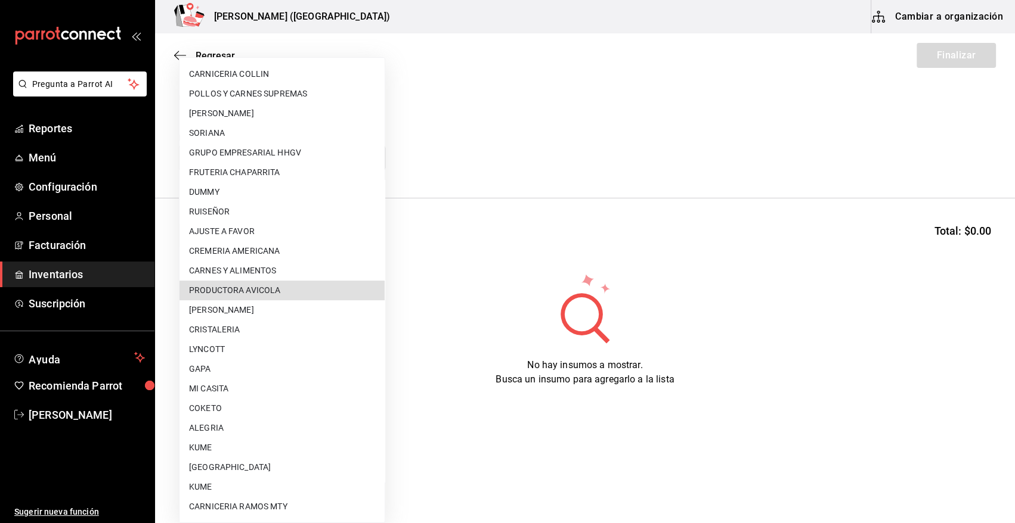
scroll to position [608, 0]
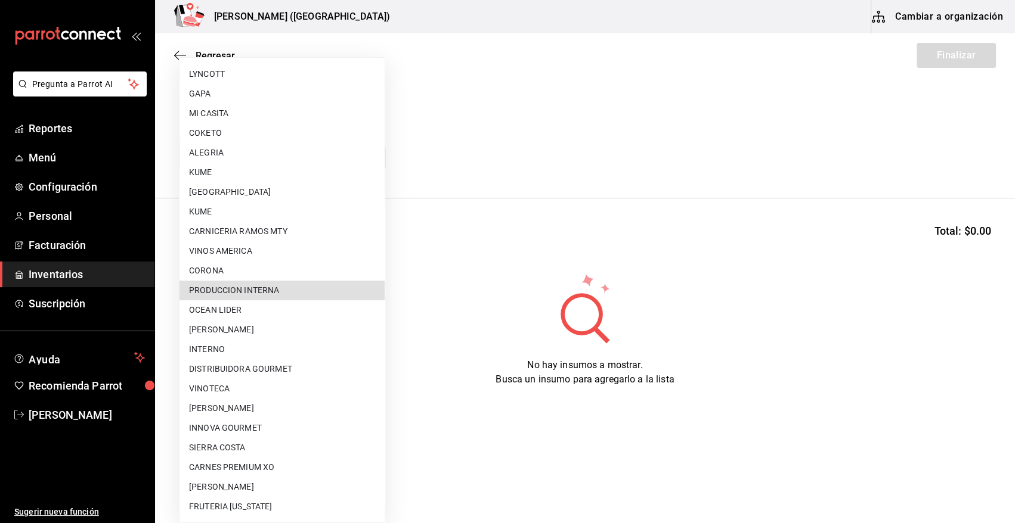
type input "ca5c8321-042a-43fe-a3bd-6967aa3ca48f"
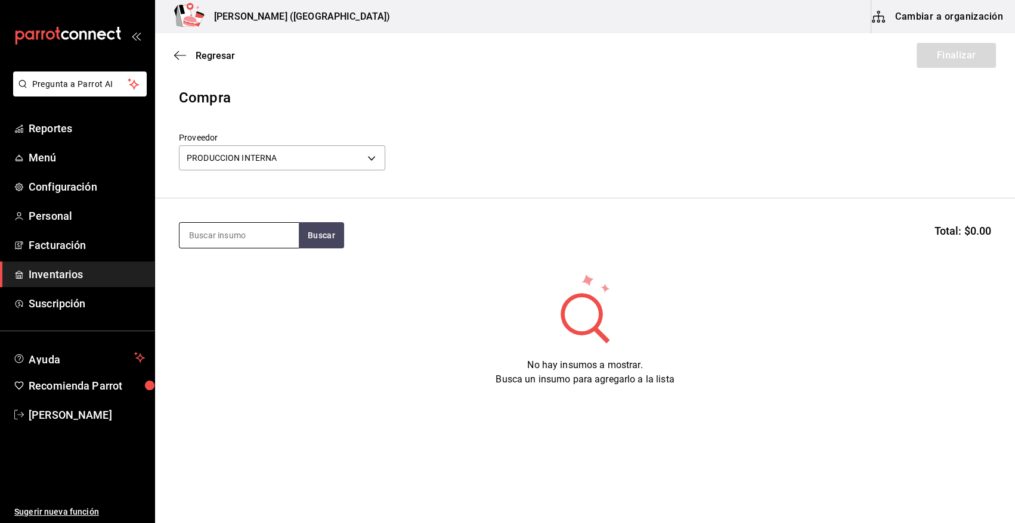
click at [260, 237] on input at bounding box center [238, 235] width 119 height 25
type input "MOSTACH"
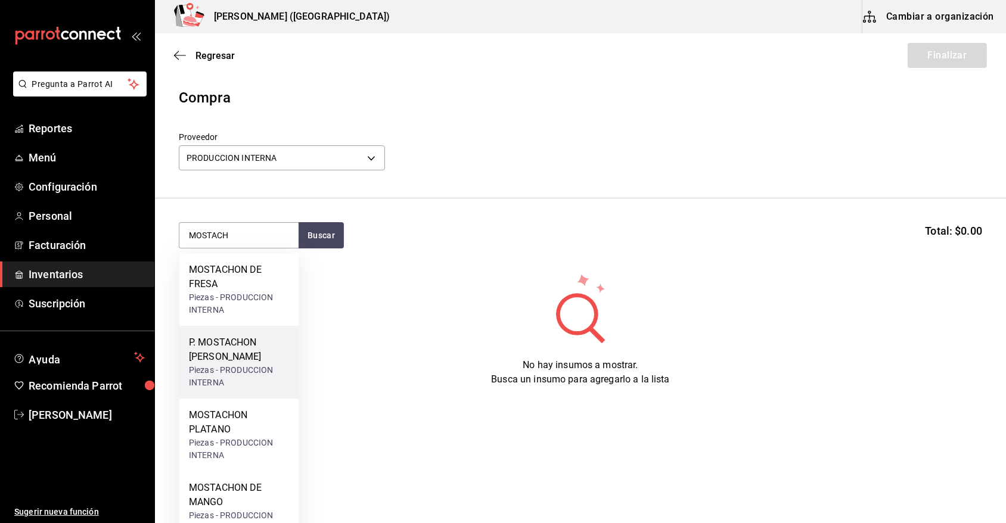
click at [250, 368] on div "Piezas - PRODUCCION INTERNA" at bounding box center [239, 376] width 100 height 25
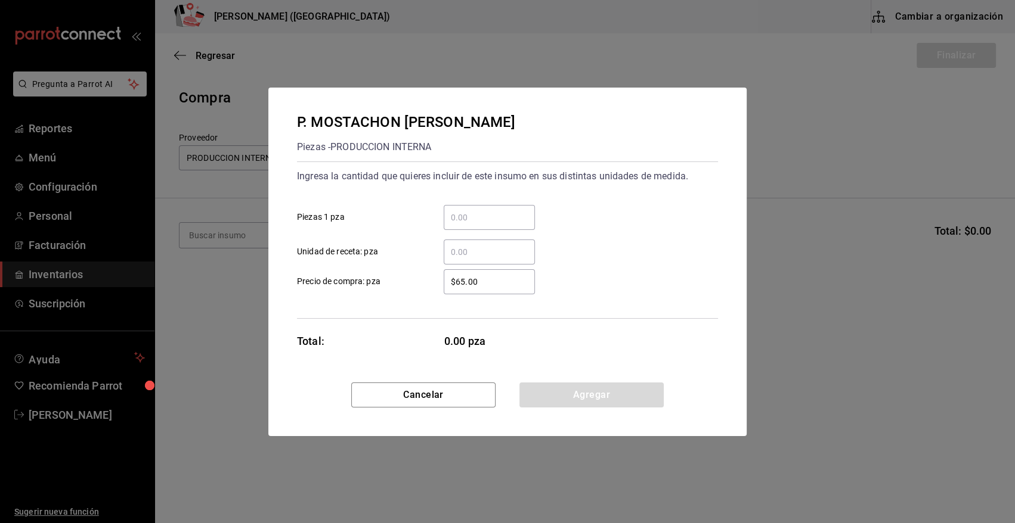
click at [507, 222] on input "​ Piezas 1 pza" at bounding box center [489, 217] width 91 height 14
type input "6"
type input "$0.01"
click at [576, 392] on button "Agregar" at bounding box center [591, 395] width 144 height 25
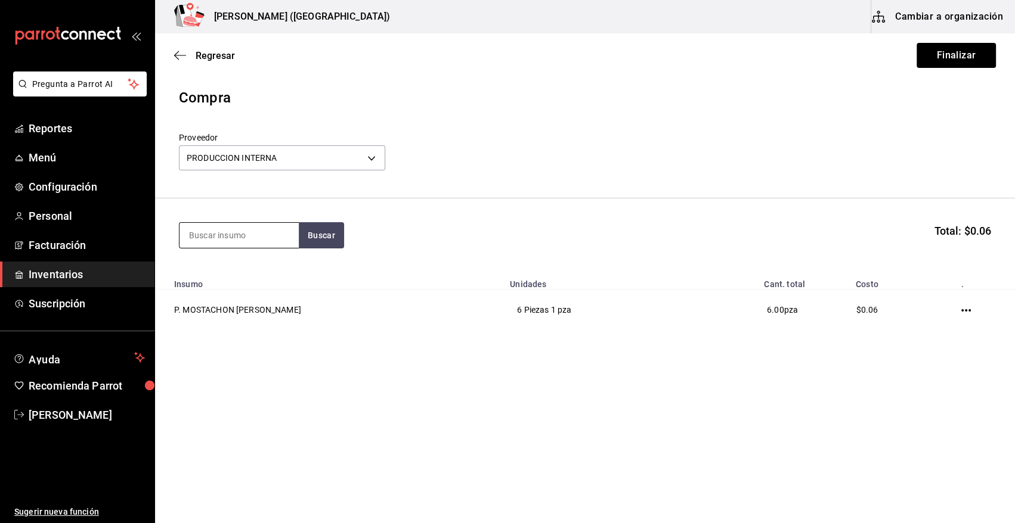
click at [252, 227] on input at bounding box center [238, 235] width 119 height 25
type input "ELOTE"
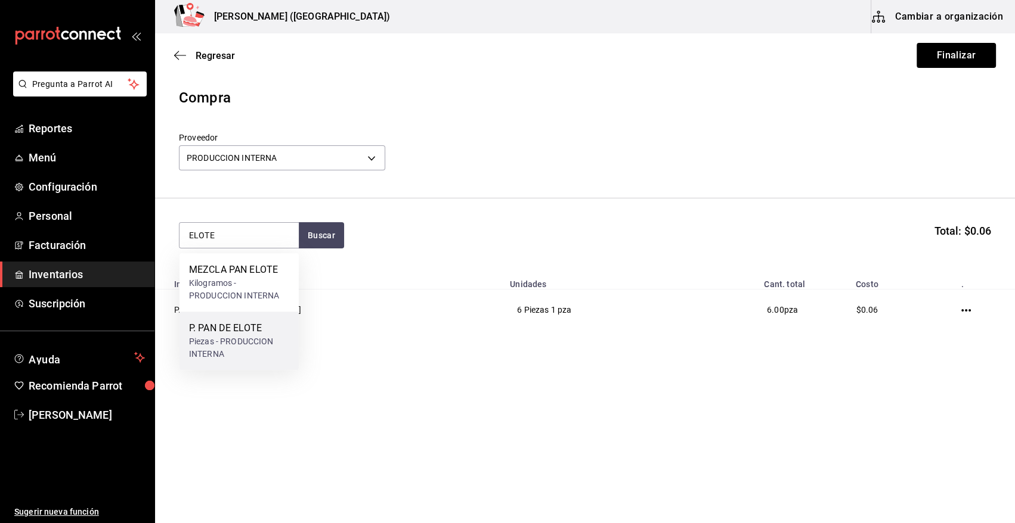
click at [257, 334] on div "P. PAN DE ELOTE" at bounding box center [239, 328] width 100 height 14
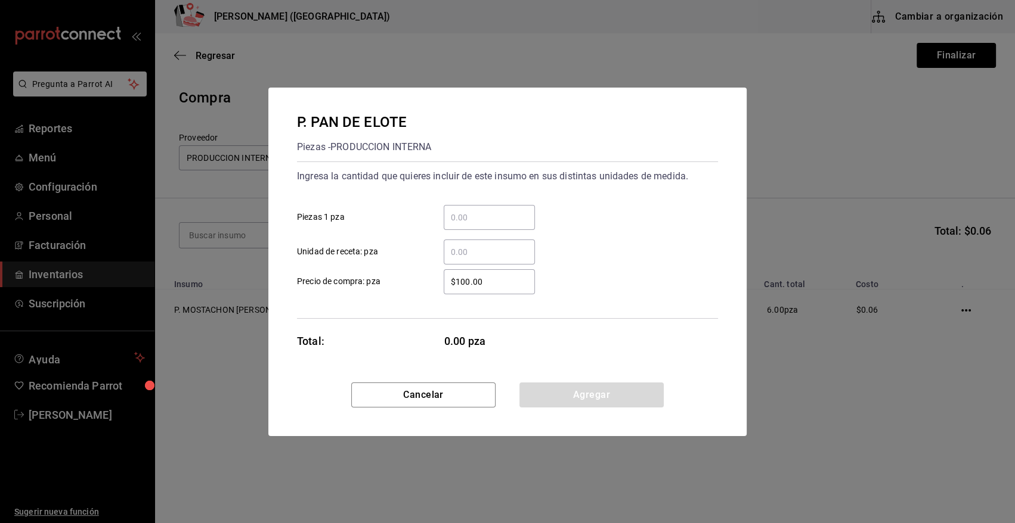
click at [483, 219] on input "​ Piezas 1 pza" at bounding box center [489, 217] width 91 height 14
type input "9"
type input "$0.01"
click at [582, 401] on button "Agregar" at bounding box center [591, 395] width 144 height 25
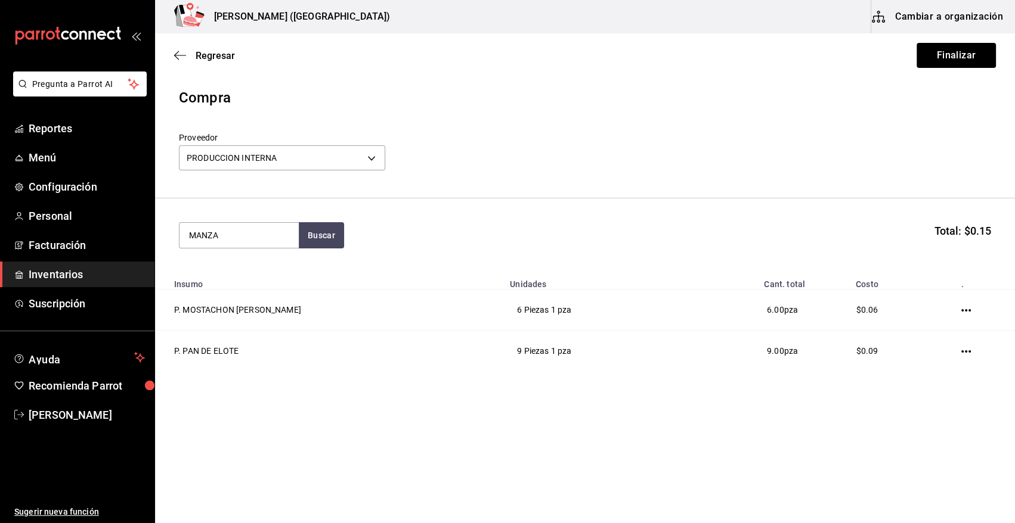
type input "MANZA"
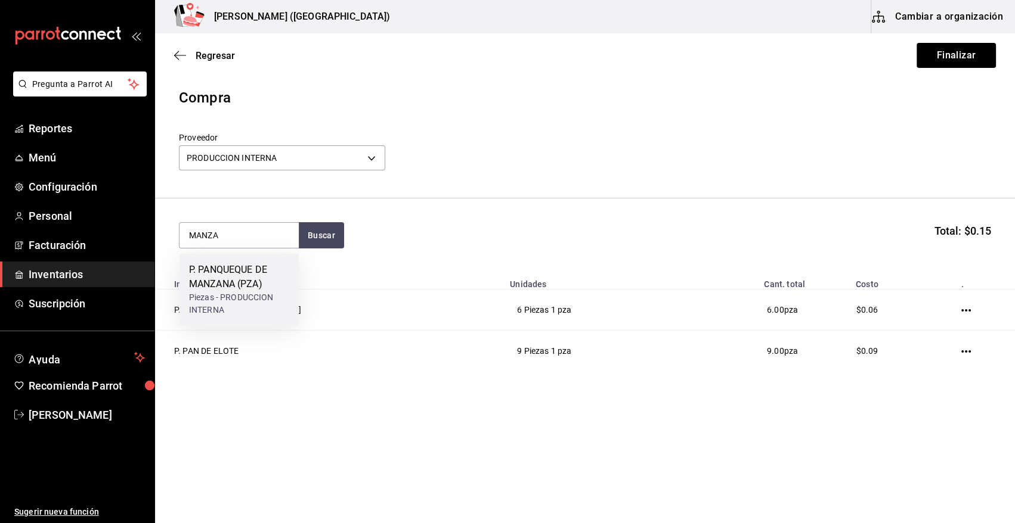
click at [266, 284] on div "P. PANQUEQUE DE MANZANA (PZA)" at bounding box center [239, 277] width 100 height 29
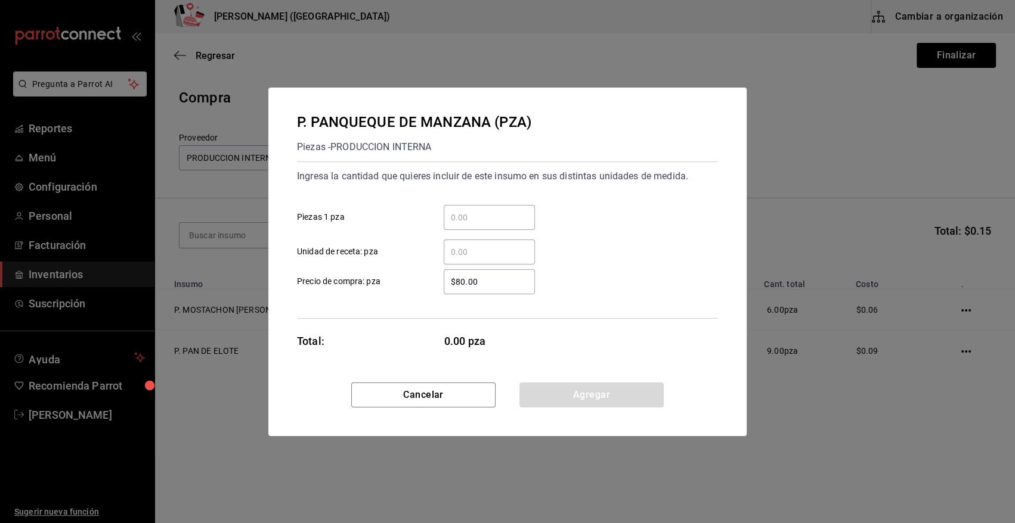
click at [464, 223] on input "​ Piezas 1 pza" at bounding box center [489, 217] width 91 height 14
type input "1"
type input "$0.01"
click at [554, 402] on button "Agregar" at bounding box center [591, 395] width 144 height 25
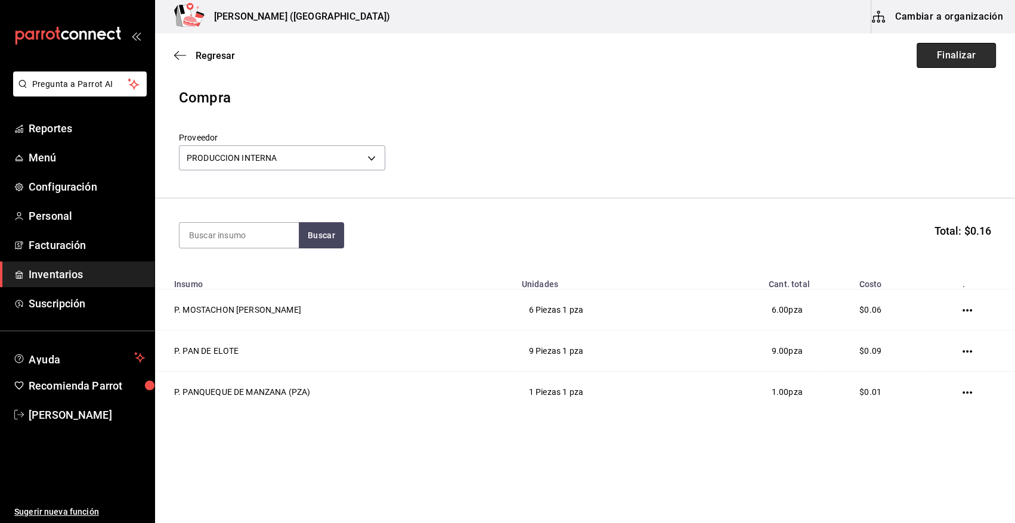
click at [969, 58] on button "Finalizar" at bounding box center [955, 55] width 79 height 25
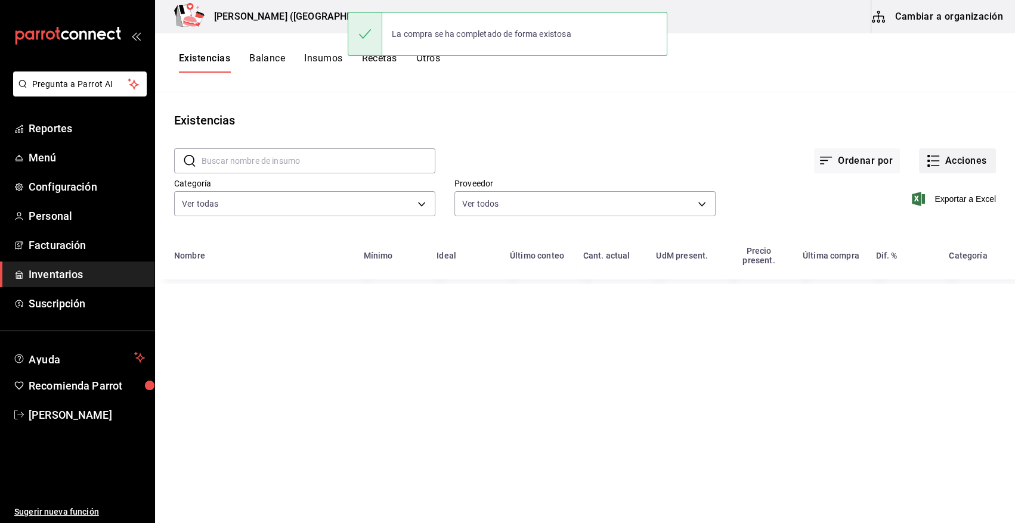
click at [963, 150] on button "Acciones" at bounding box center [957, 160] width 77 height 25
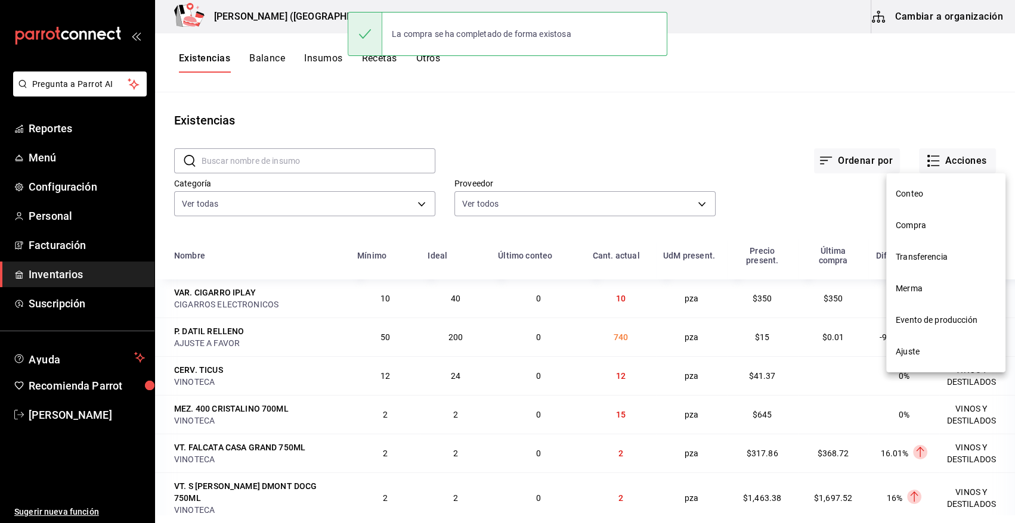
click at [907, 227] on span "Compra" at bounding box center [945, 225] width 100 height 13
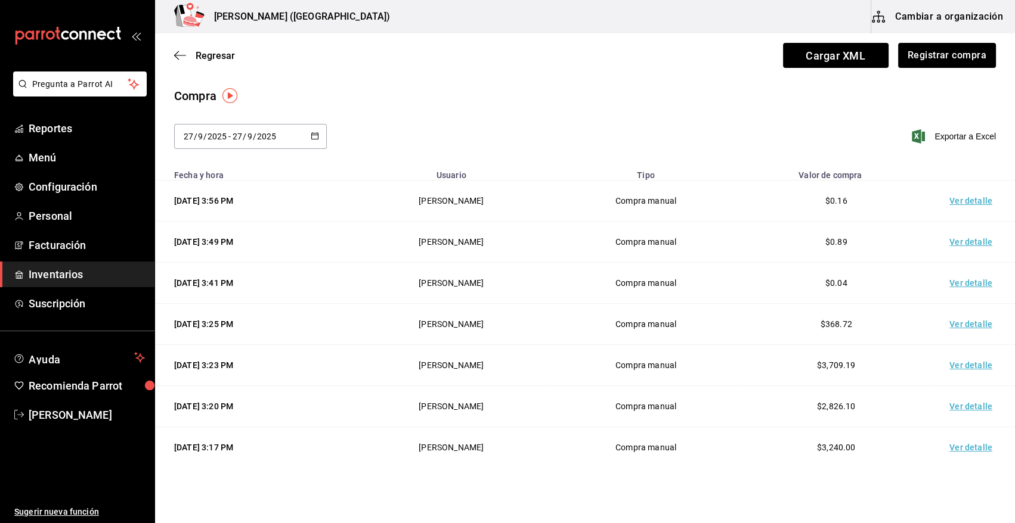
click at [970, 202] on td "Ver detalle" at bounding box center [972, 201] width 83 height 41
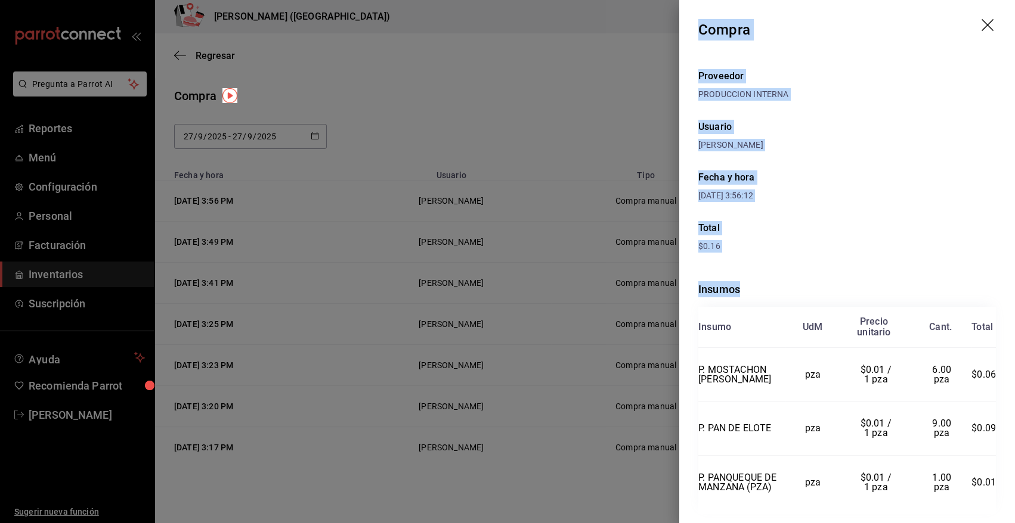
scroll to position [38, 0]
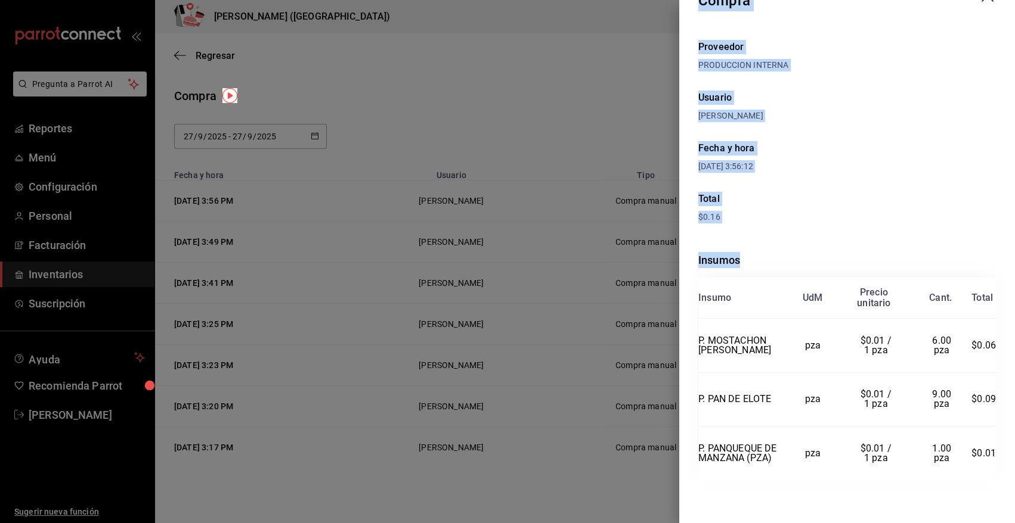
drag, startPoint x: 700, startPoint y: 25, endPoint x: 981, endPoint y: 488, distance: 541.7
click at [981, 488] on div "Compra Proveedor PRODUCCION INTERNA Usuario Angy Madalena Fecha y hora 27/09/20…" at bounding box center [847, 261] width 336 height 523
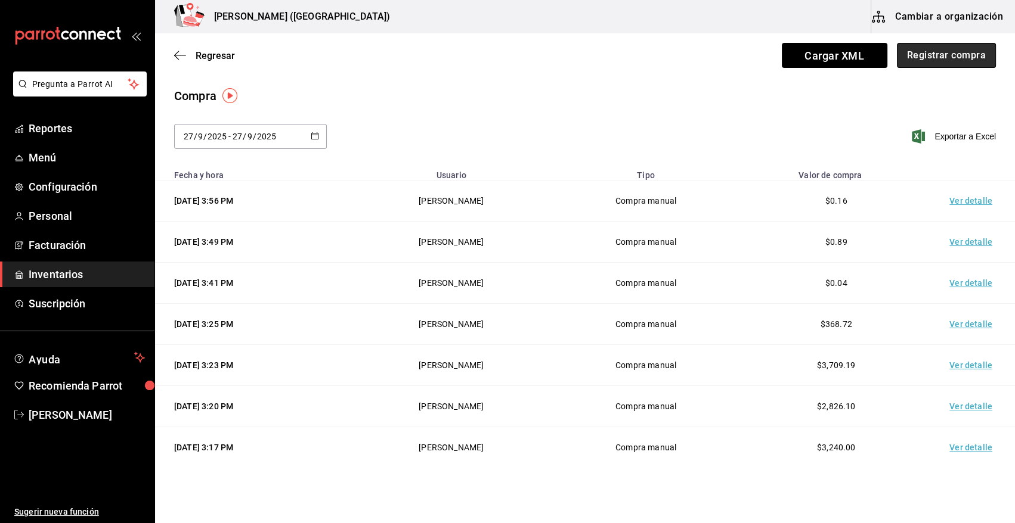
click at [952, 60] on button "Registrar compra" at bounding box center [946, 55] width 99 height 25
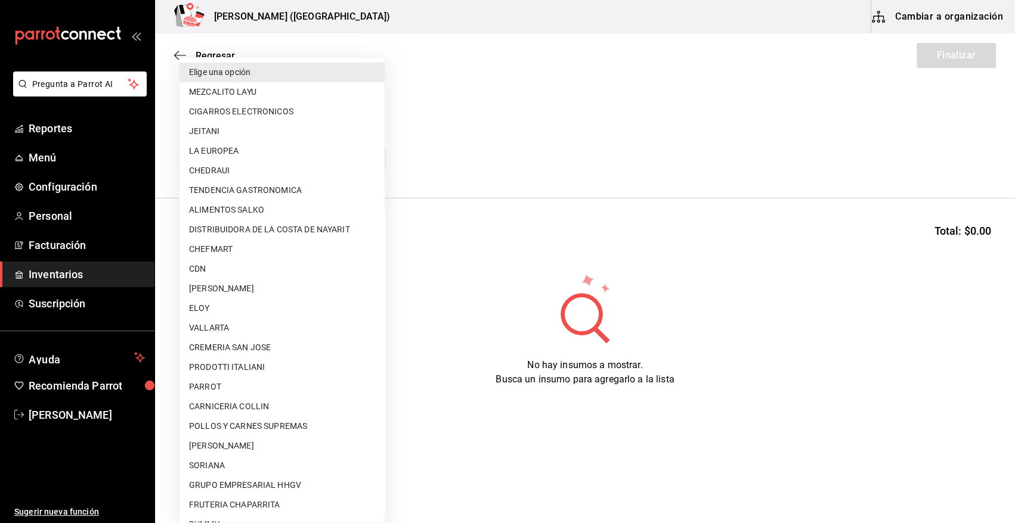
click at [222, 162] on body "Pregunta a Parrot AI Reportes Menú Configuración Personal Facturación Inventari…" at bounding box center [507, 228] width 1015 height 456
click at [455, 146] on div at bounding box center [507, 261] width 1015 height 523
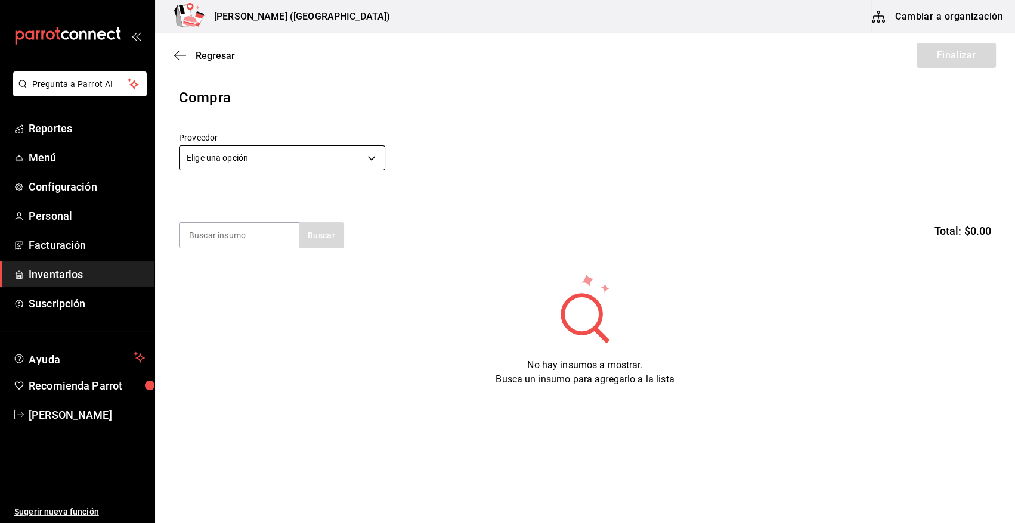
click at [234, 155] on body "Pregunta a Parrot AI Reportes Menú Configuración Personal Facturación Inventari…" at bounding box center [507, 228] width 1015 height 456
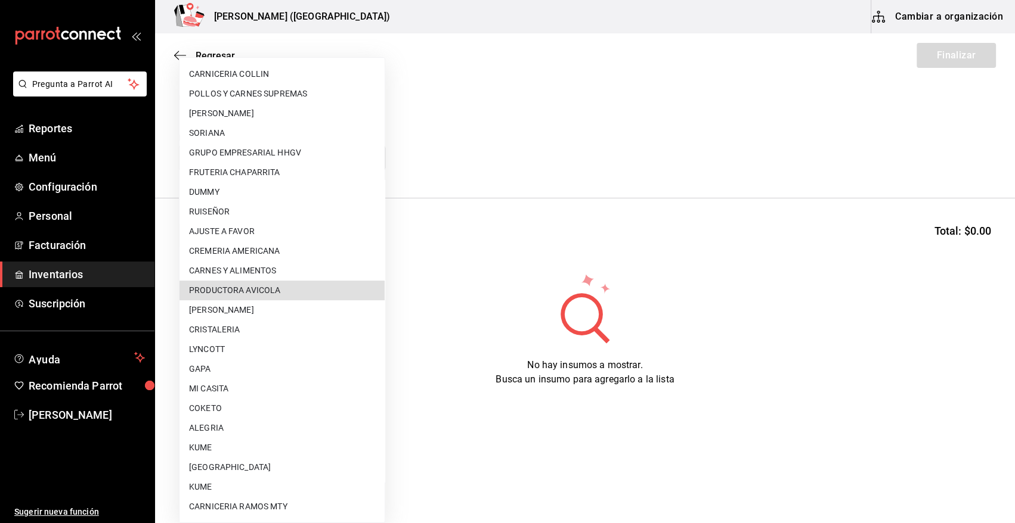
scroll to position [608, 0]
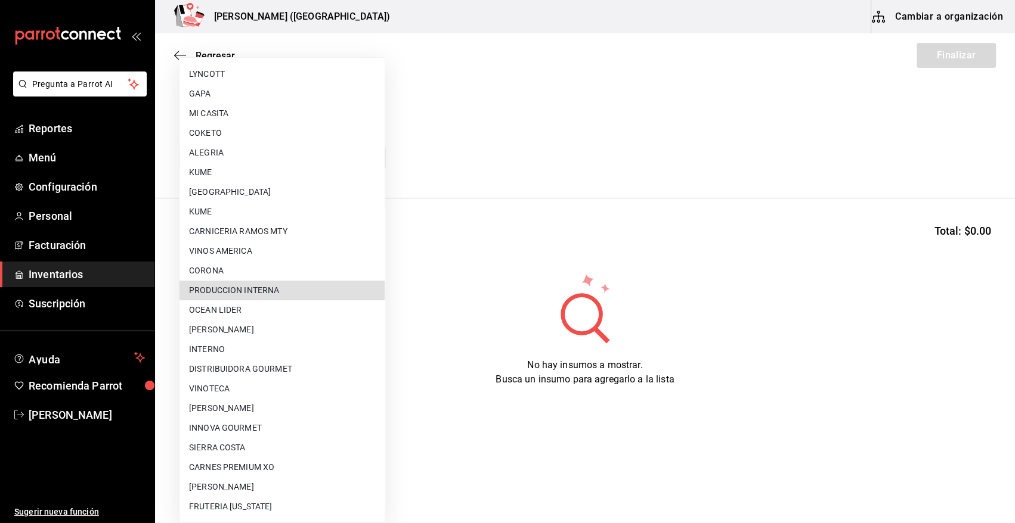
type input "ca5c8321-042a-43fe-a3bd-6967aa3ca48f"
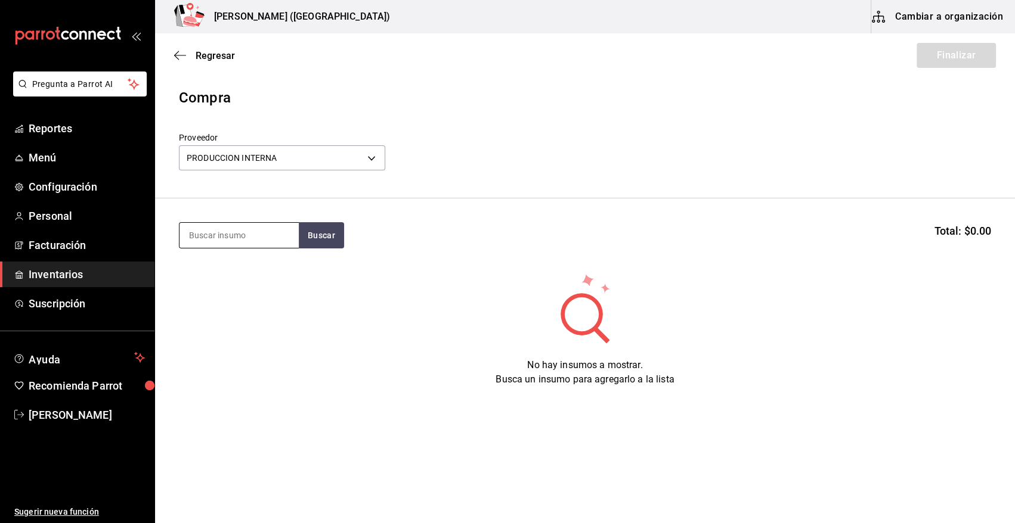
click at [224, 239] on input at bounding box center [238, 235] width 119 height 25
type input "VOLCAN"
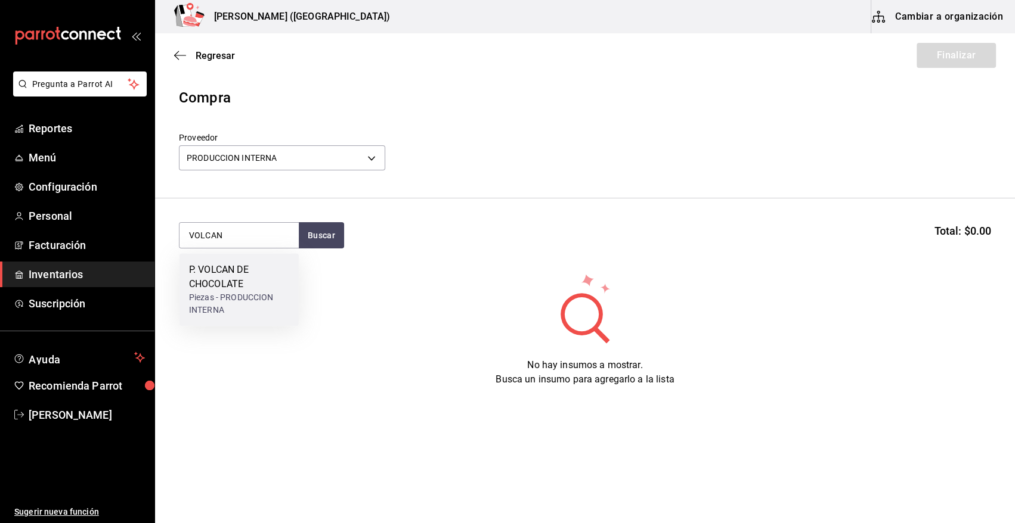
click at [206, 277] on div "P. VOLCAN DE CHOCOLATE" at bounding box center [239, 277] width 100 height 29
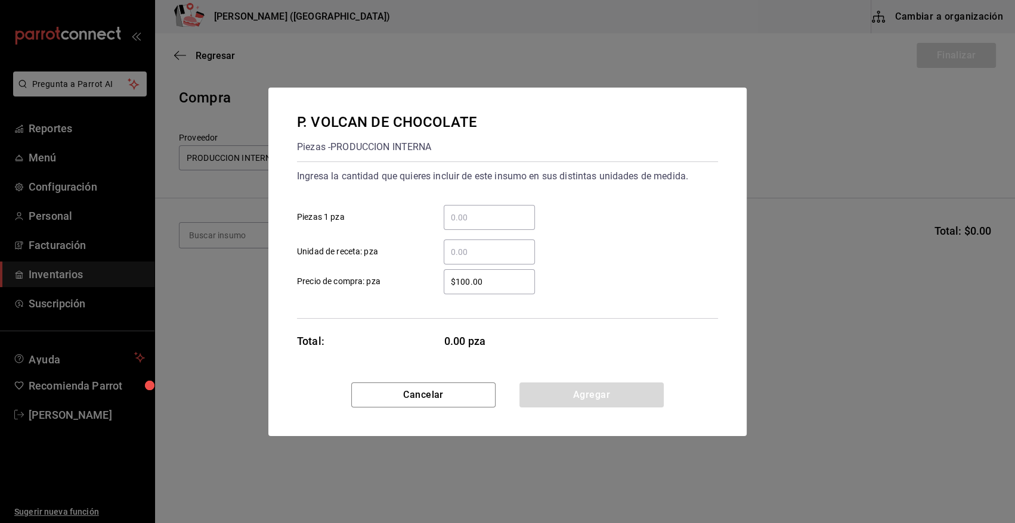
click at [478, 219] on input "​ Piezas 1 pza" at bounding box center [489, 217] width 91 height 14
type input "3"
type input "$0.01"
click at [560, 393] on button "Agregar" at bounding box center [591, 395] width 144 height 25
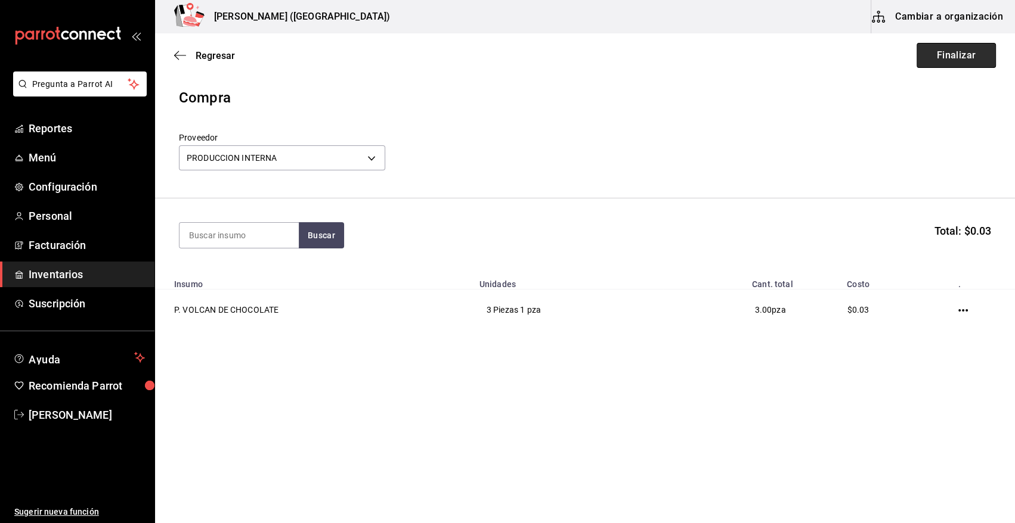
click at [963, 51] on button "Finalizar" at bounding box center [955, 55] width 79 height 25
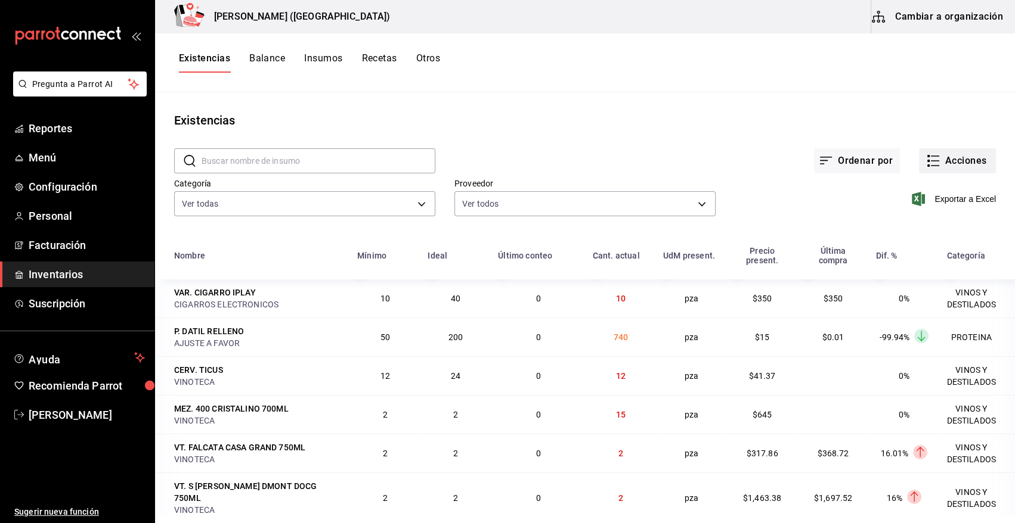
click at [967, 160] on button "Acciones" at bounding box center [957, 160] width 77 height 25
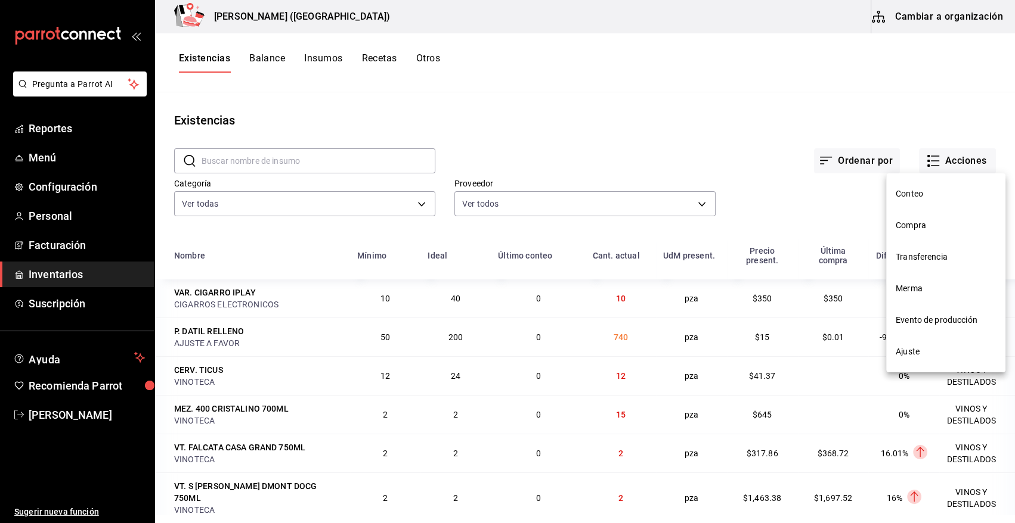
click at [919, 230] on span "Compra" at bounding box center [945, 225] width 100 height 13
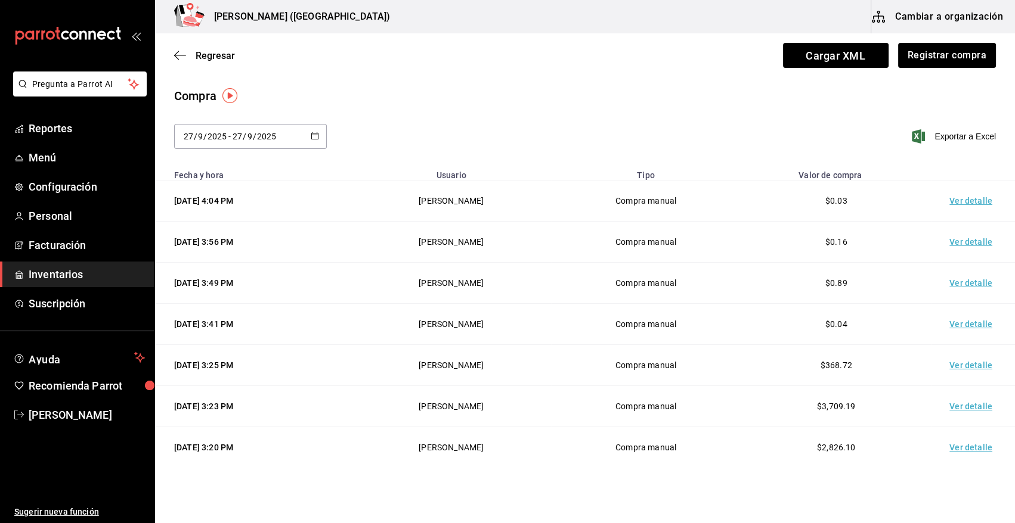
click at [958, 202] on td "Ver detalle" at bounding box center [972, 201] width 83 height 41
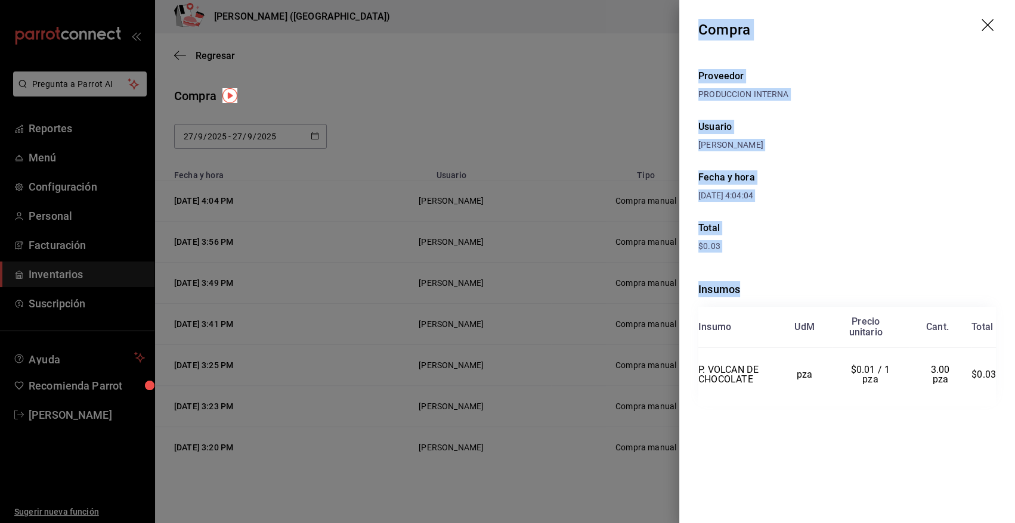
drag, startPoint x: 702, startPoint y: 30, endPoint x: 1002, endPoint y: 402, distance: 477.8
click at [1002, 402] on div "Compra Proveedor PRODUCCION INTERNA Usuario Angy Madalena Fecha y hora 27/09/20…" at bounding box center [847, 261] width 336 height 523
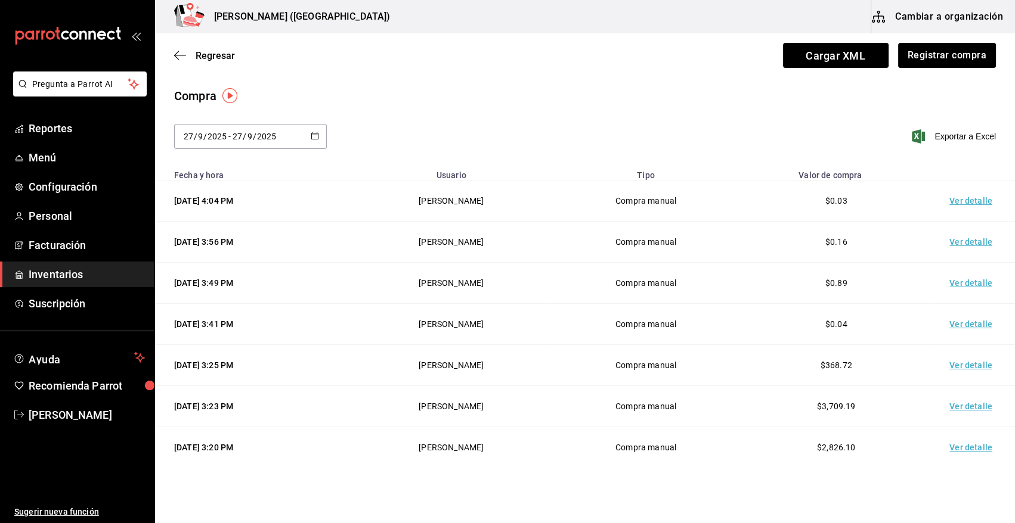
click at [39, 277] on span "Inventarios" at bounding box center [87, 274] width 116 height 16
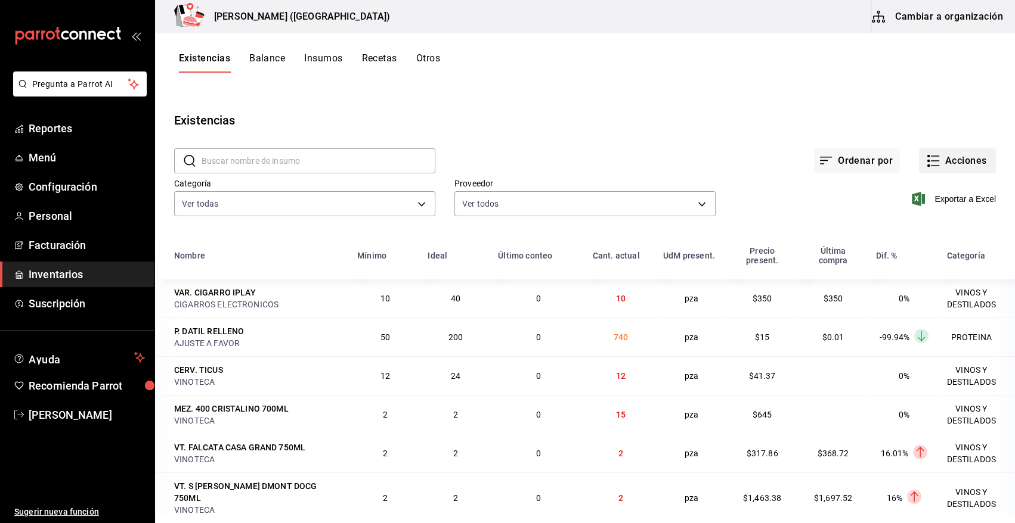
click at [948, 165] on button "Acciones" at bounding box center [957, 160] width 77 height 25
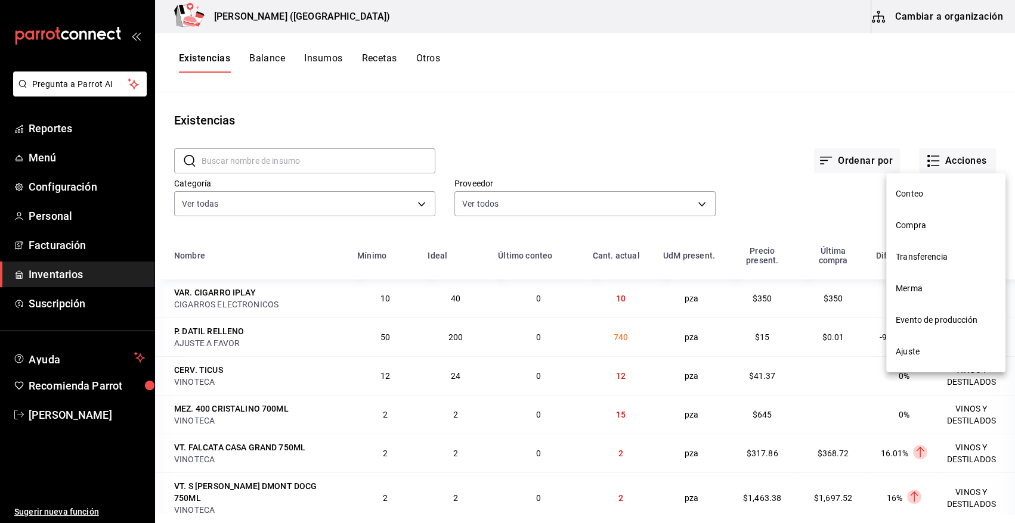
click at [560, 66] on div at bounding box center [507, 261] width 1015 height 523
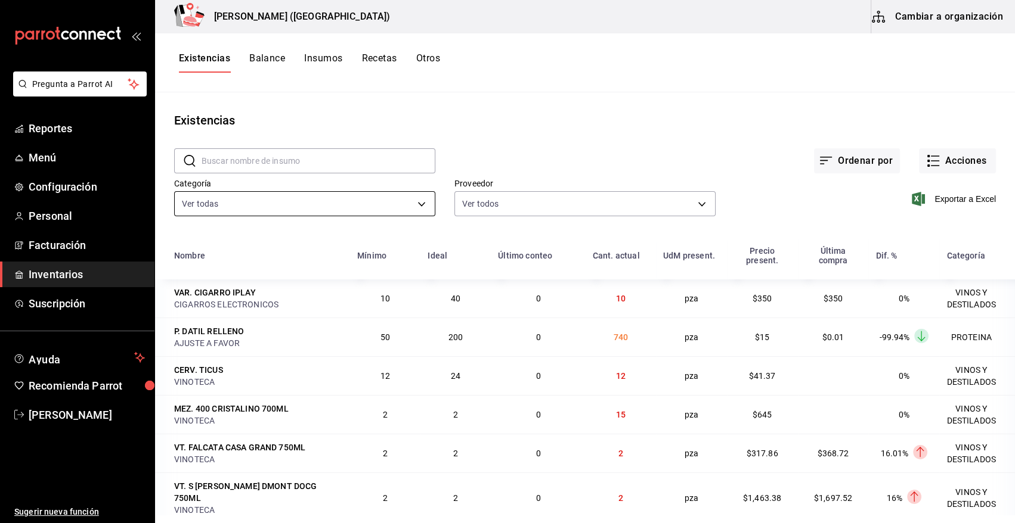
click at [250, 200] on body "Pregunta a Parrot AI Reportes Menú Configuración Personal Facturación Inventari…" at bounding box center [507, 257] width 1015 height 515
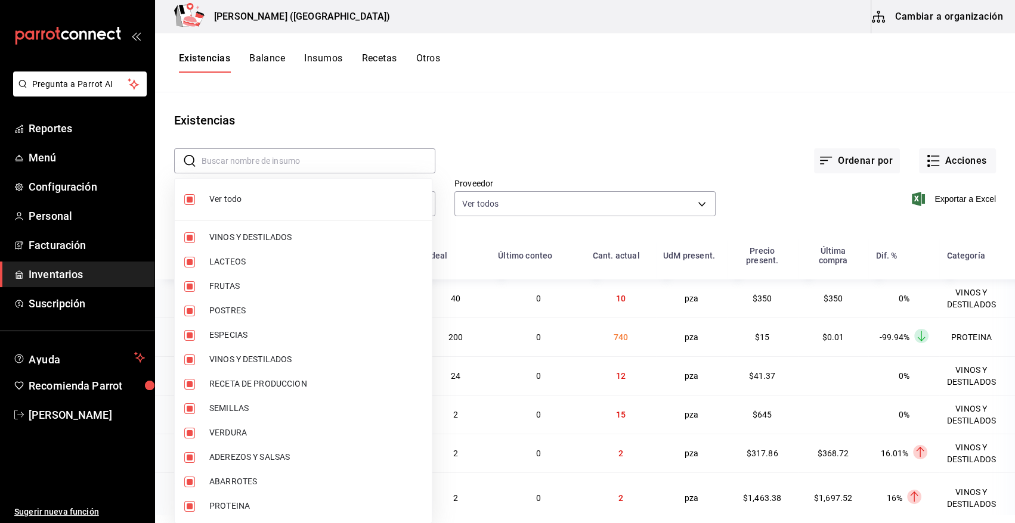
click at [235, 206] on li "Ver todo" at bounding box center [303, 200] width 257 height 32
checkbox input "false"
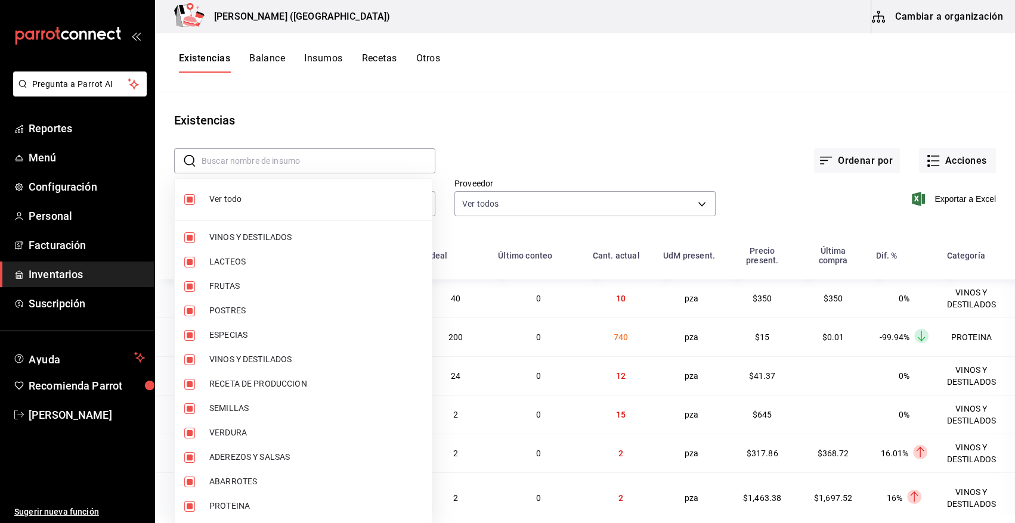
checkbox input "false"
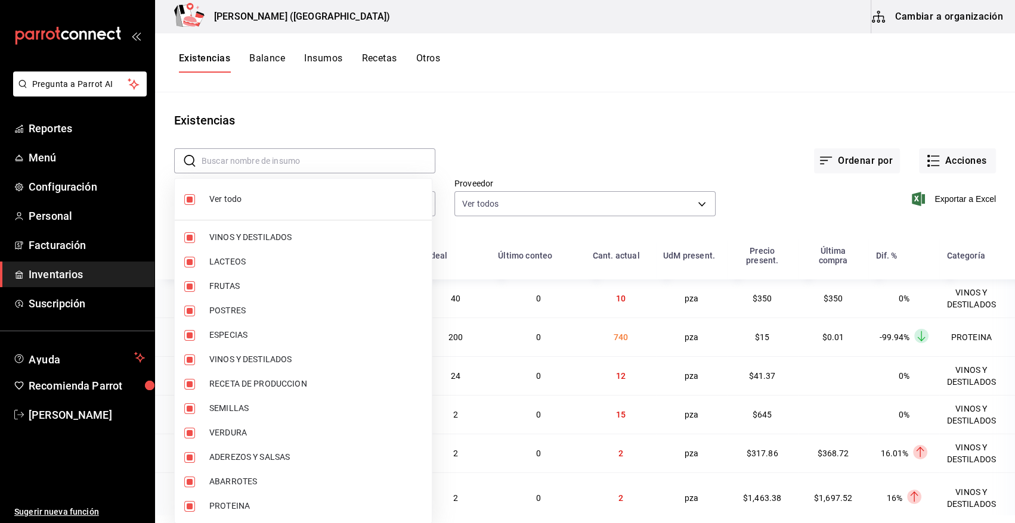
checkbox input "false"
click at [235, 505] on span "PROTEINA" at bounding box center [315, 506] width 213 height 13
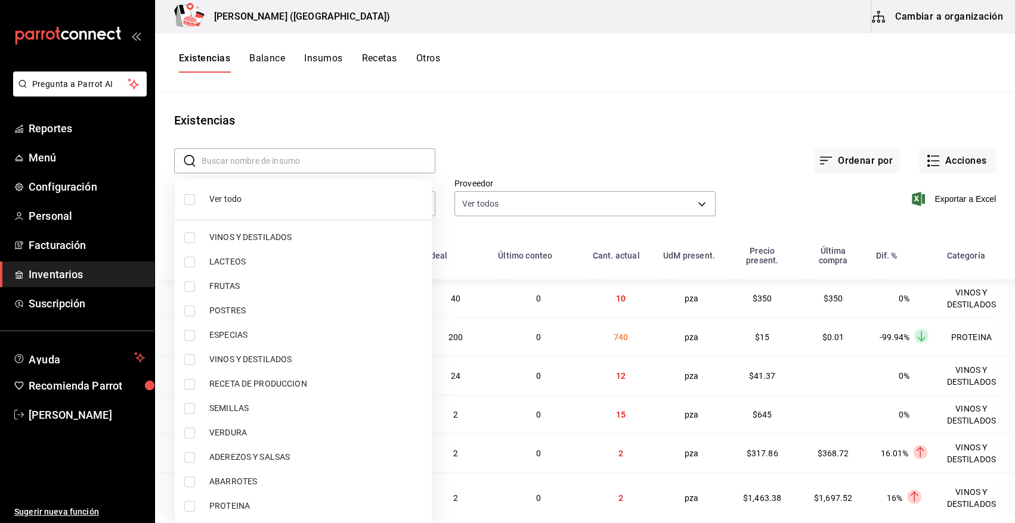
type input "3e90cef9-1dc9-474d-8316-d124f624c148"
checkbox input "true"
click at [619, 154] on div at bounding box center [507, 261] width 1015 height 523
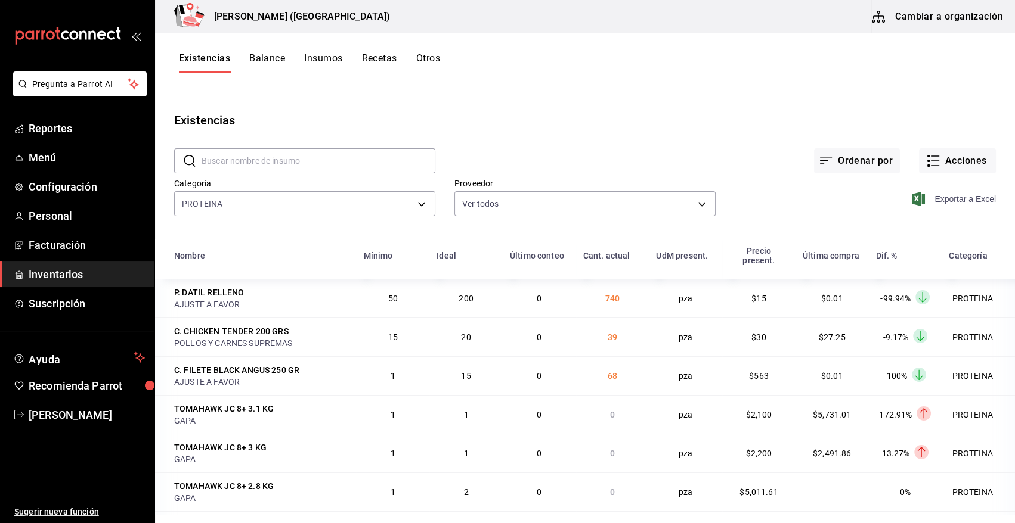
click at [946, 197] on span "Exportar a Excel" at bounding box center [955, 199] width 82 height 14
click at [243, 158] on input "text" at bounding box center [319, 161] width 234 height 24
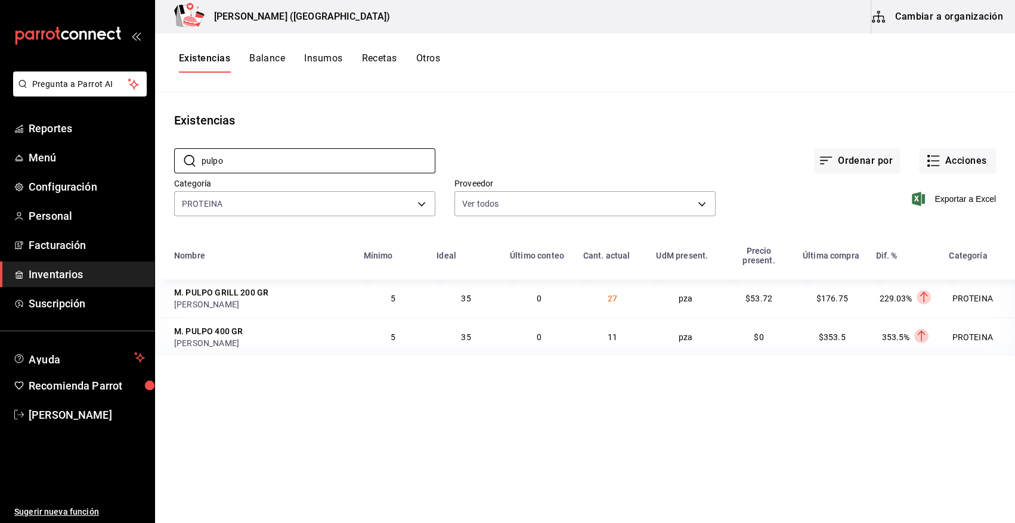
type input "pulpo"
click at [727, 137] on div "Ordenar por Acciones" at bounding box center [715, 151] width 560 height 44
